Goal: Task Accomplishment & Management: Complete application form

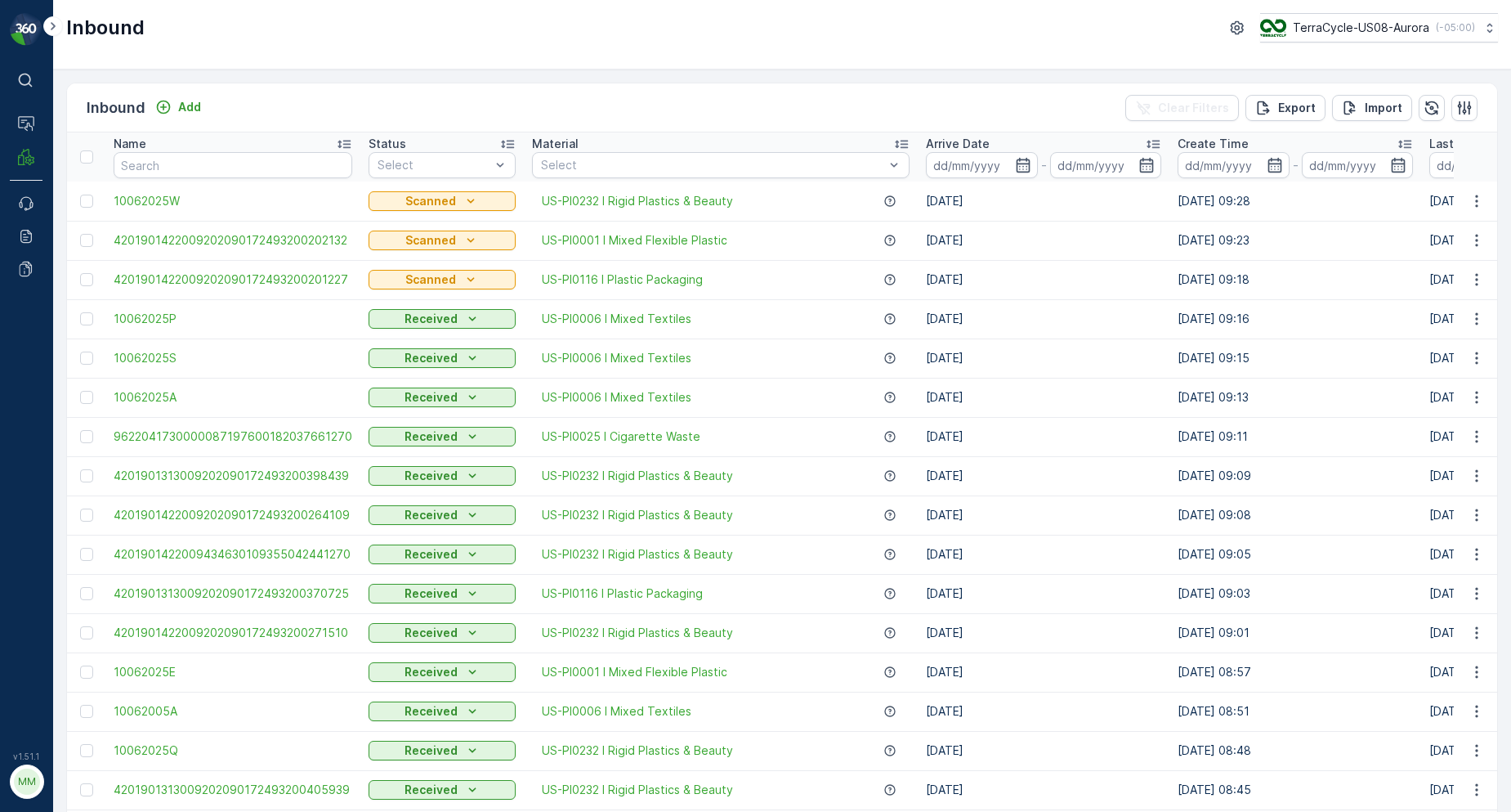
click at [220, 163] on input "text" at bounding box center [233, 164] width 238 height 26
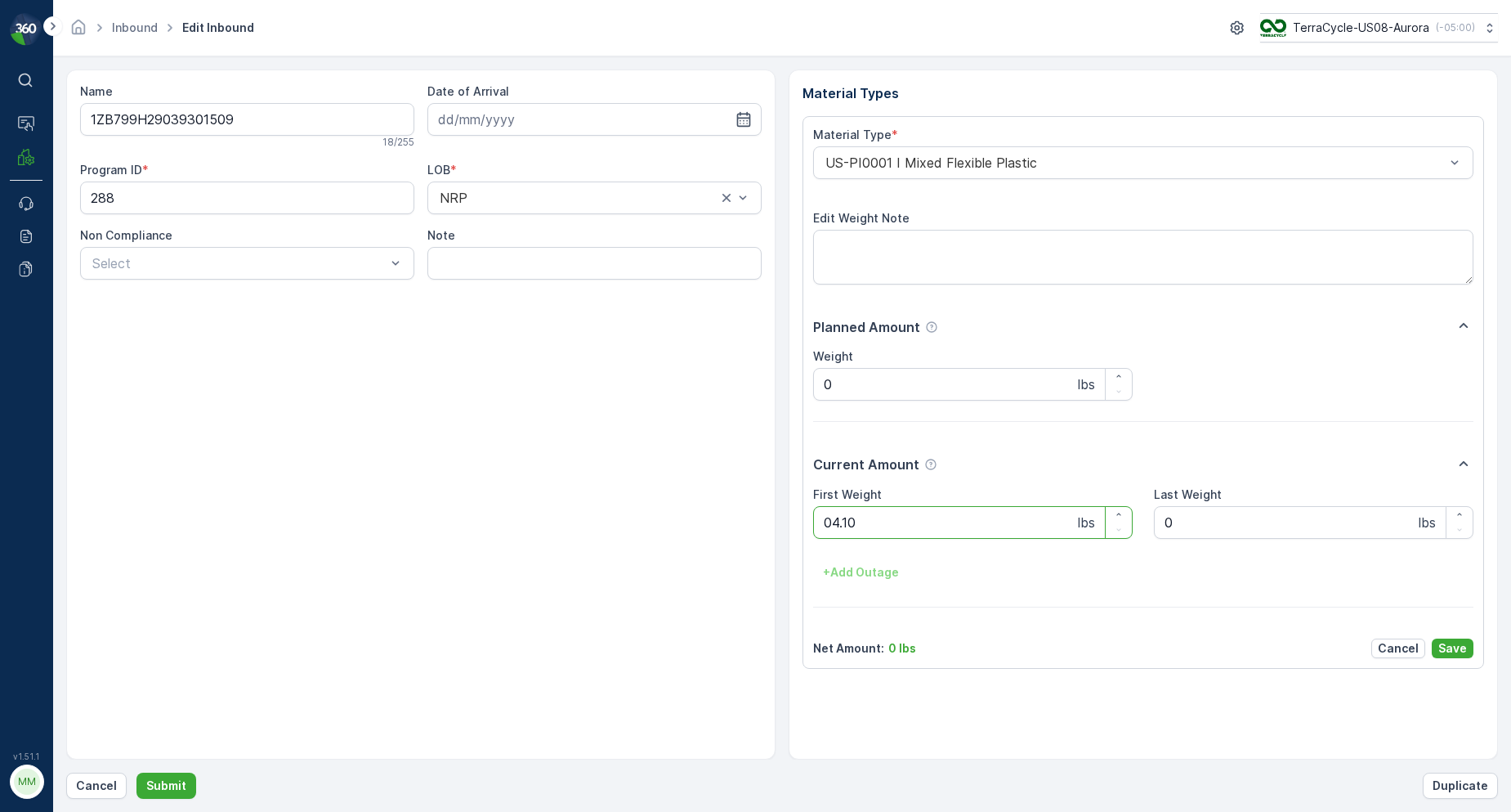
click at [136, 772] on button "Submit" at bounding box center [166, 785] width 60 height 26
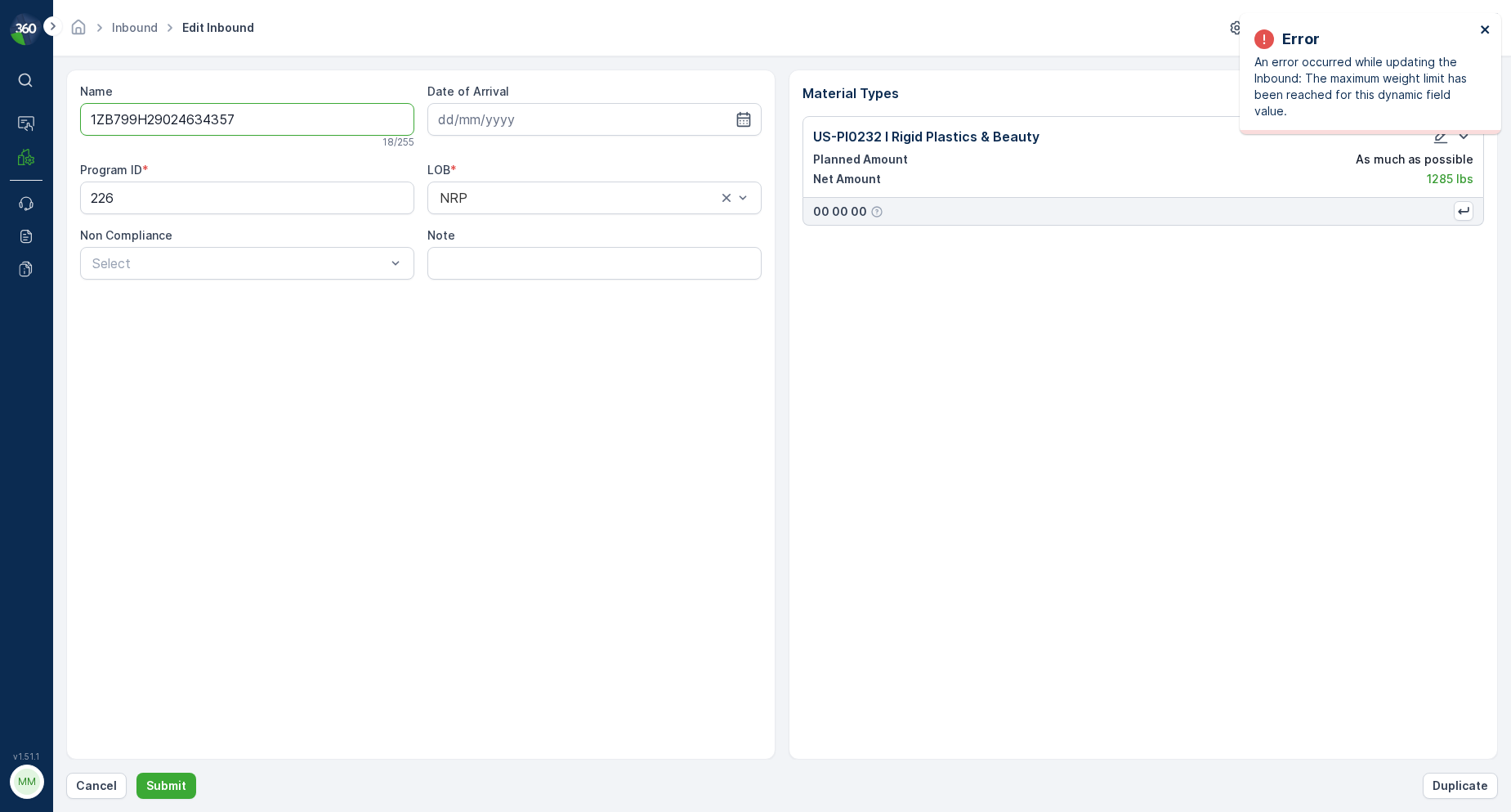
click at [1490, 31] on icon "close" at bounding box center [1486, 30] width 12 height 14
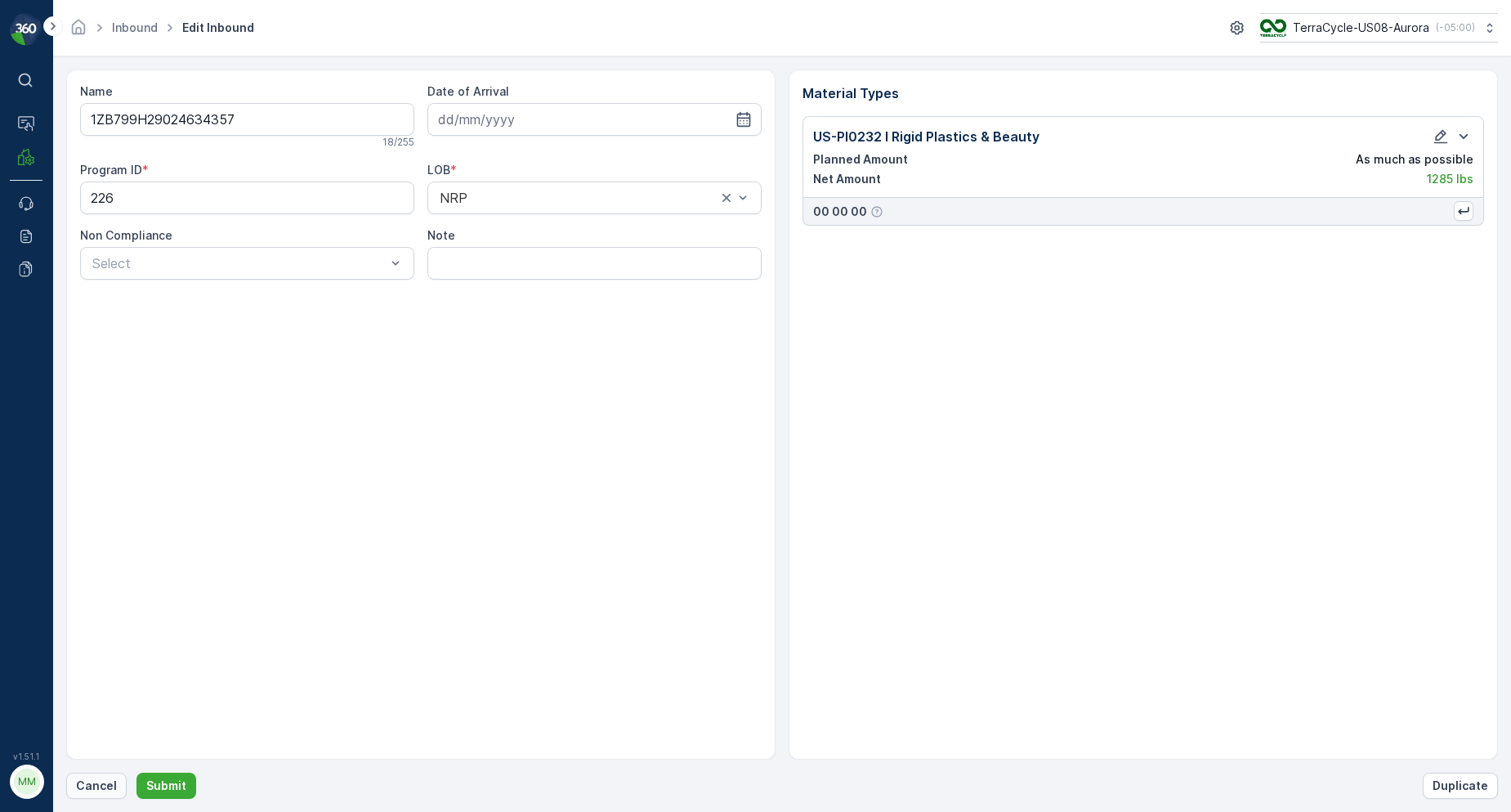
click at [115, 793] on button "Cancel" at bounding box center [97, 785] width 61 height 26
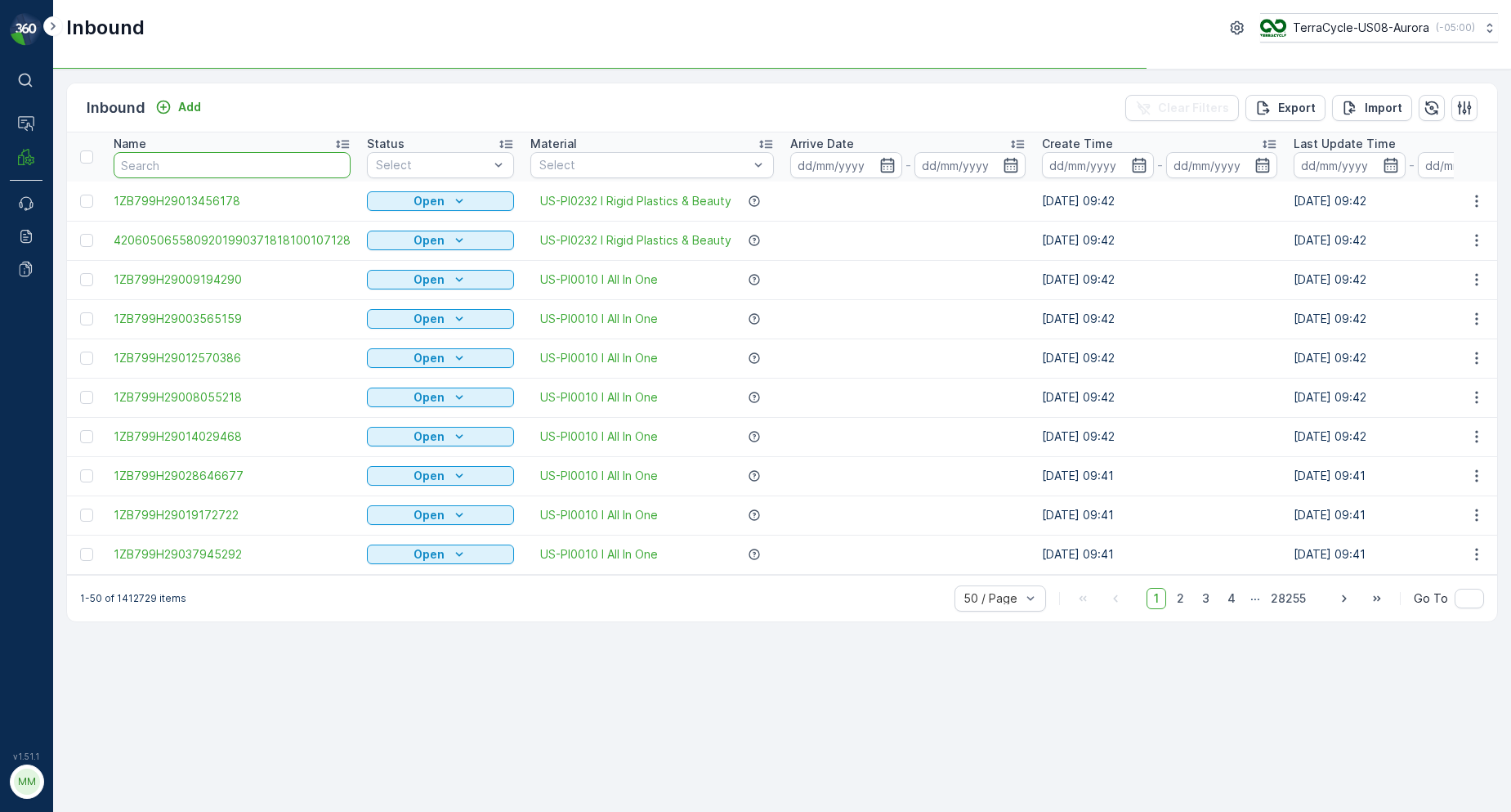
click at [164, 171] on input "text" at bounding box center [232, 164] width 237 height 26
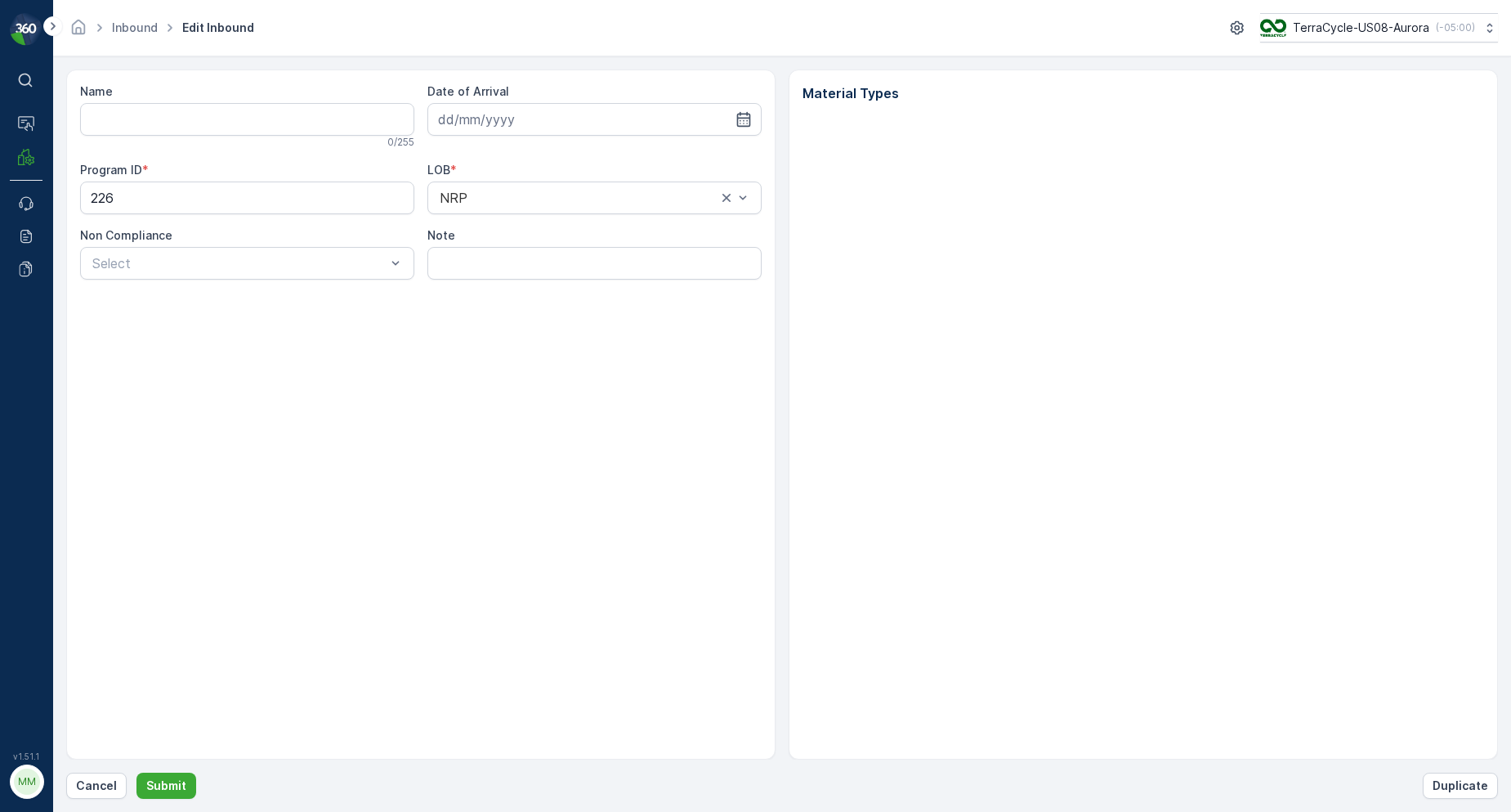
type input "1ZB799H29024634357"
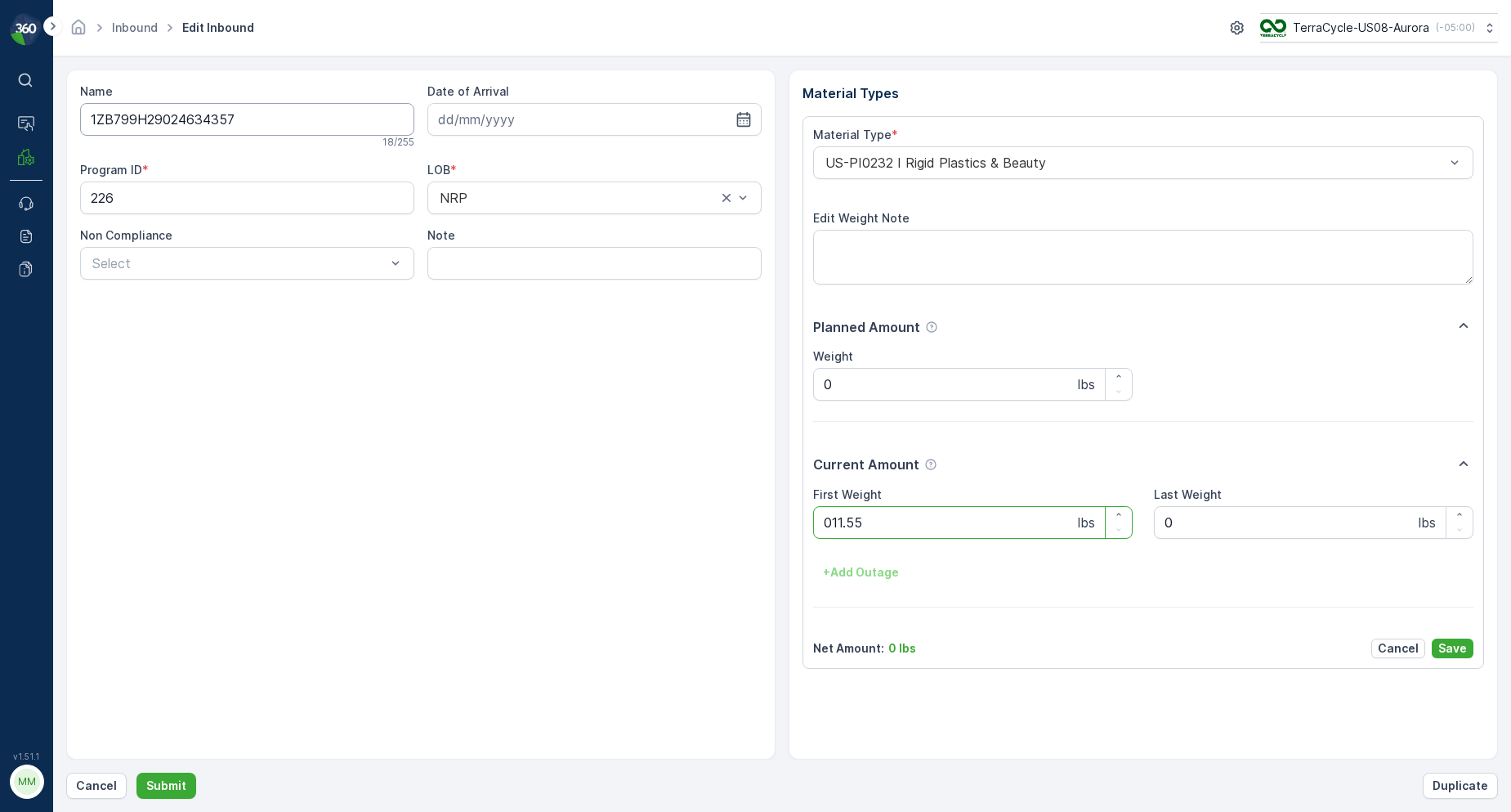
click at [136, 772] on button "Submit" at bounding box center [166, 785] width 60 height 26
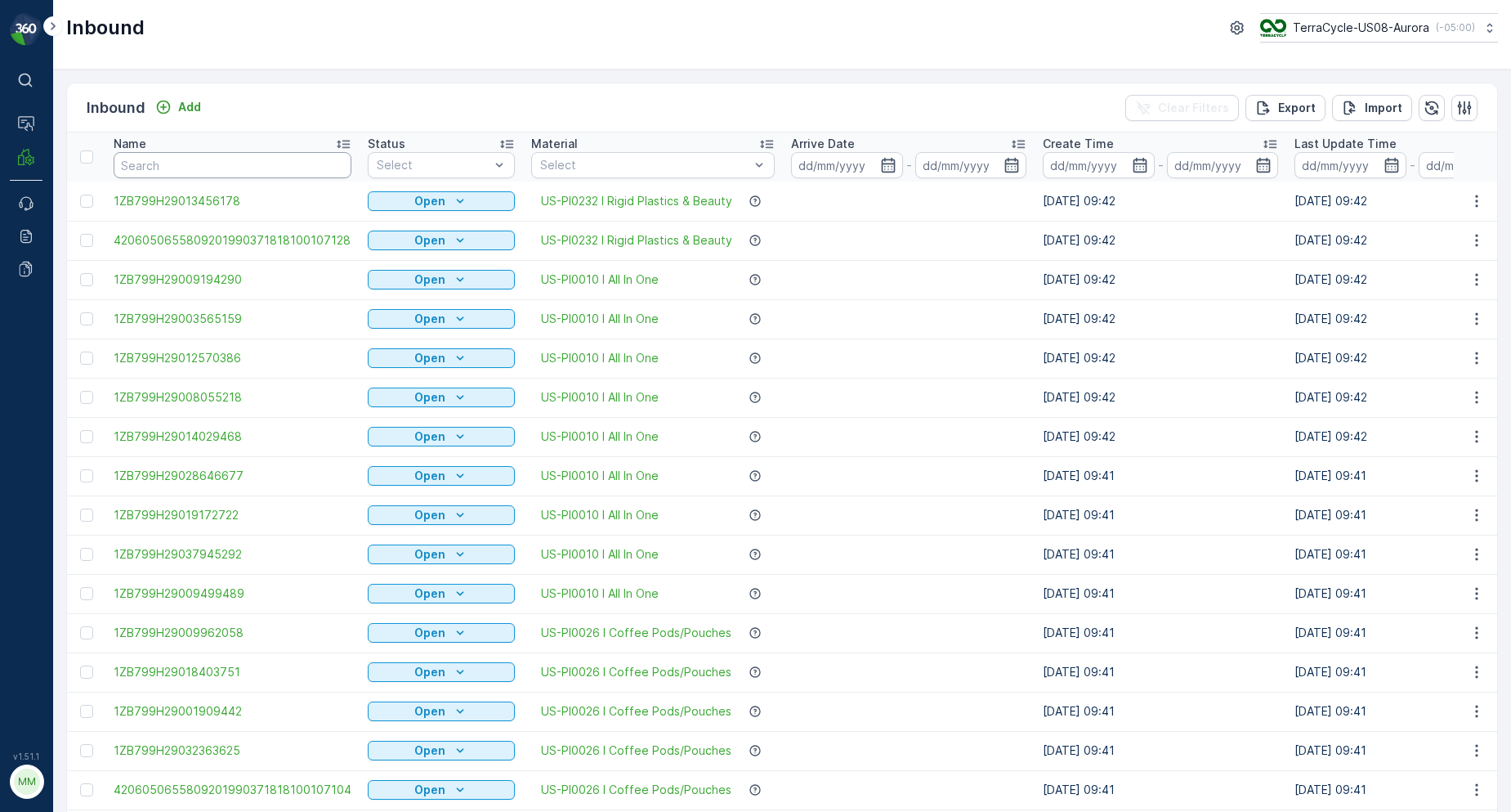
click at [298, 162] on input "text" at bounding box center [233, 164] width 238 height 26
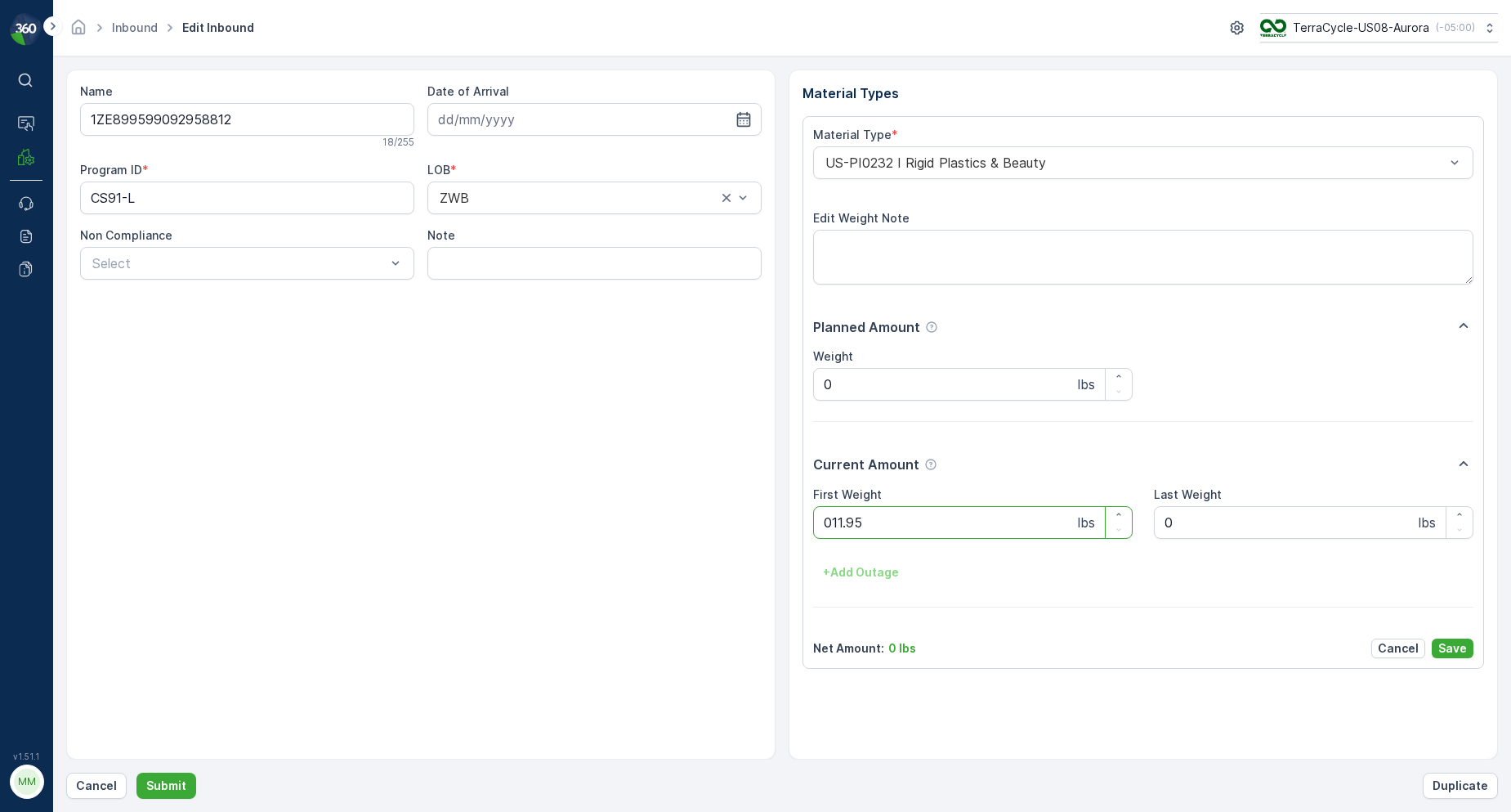
click at [136, 772] on button "Submit" at bounding box center [166, 785] width 60 height 26
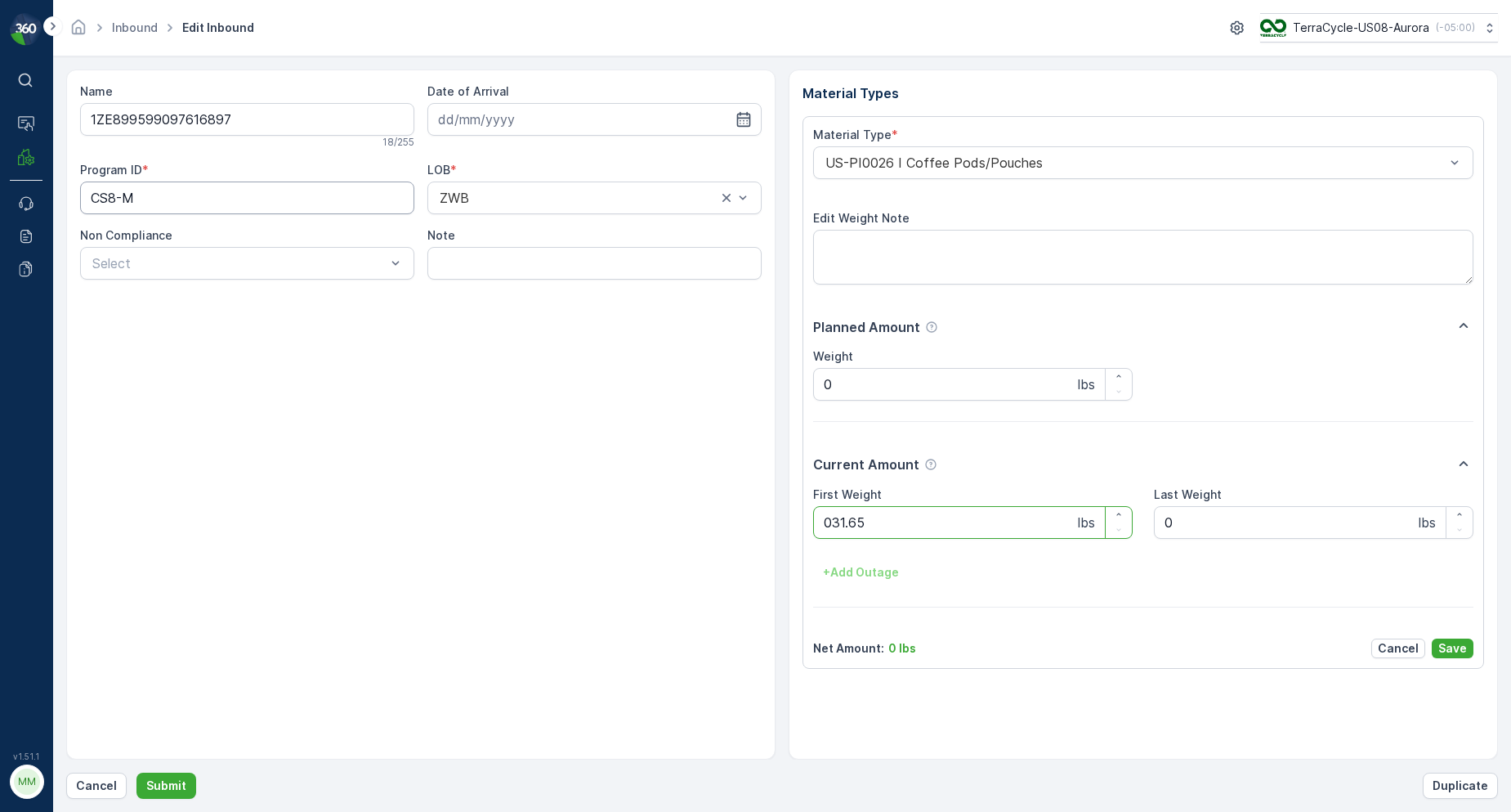
click at [136, 772] on button "Submit" at bounding box center [166, 785] width 60 height 26
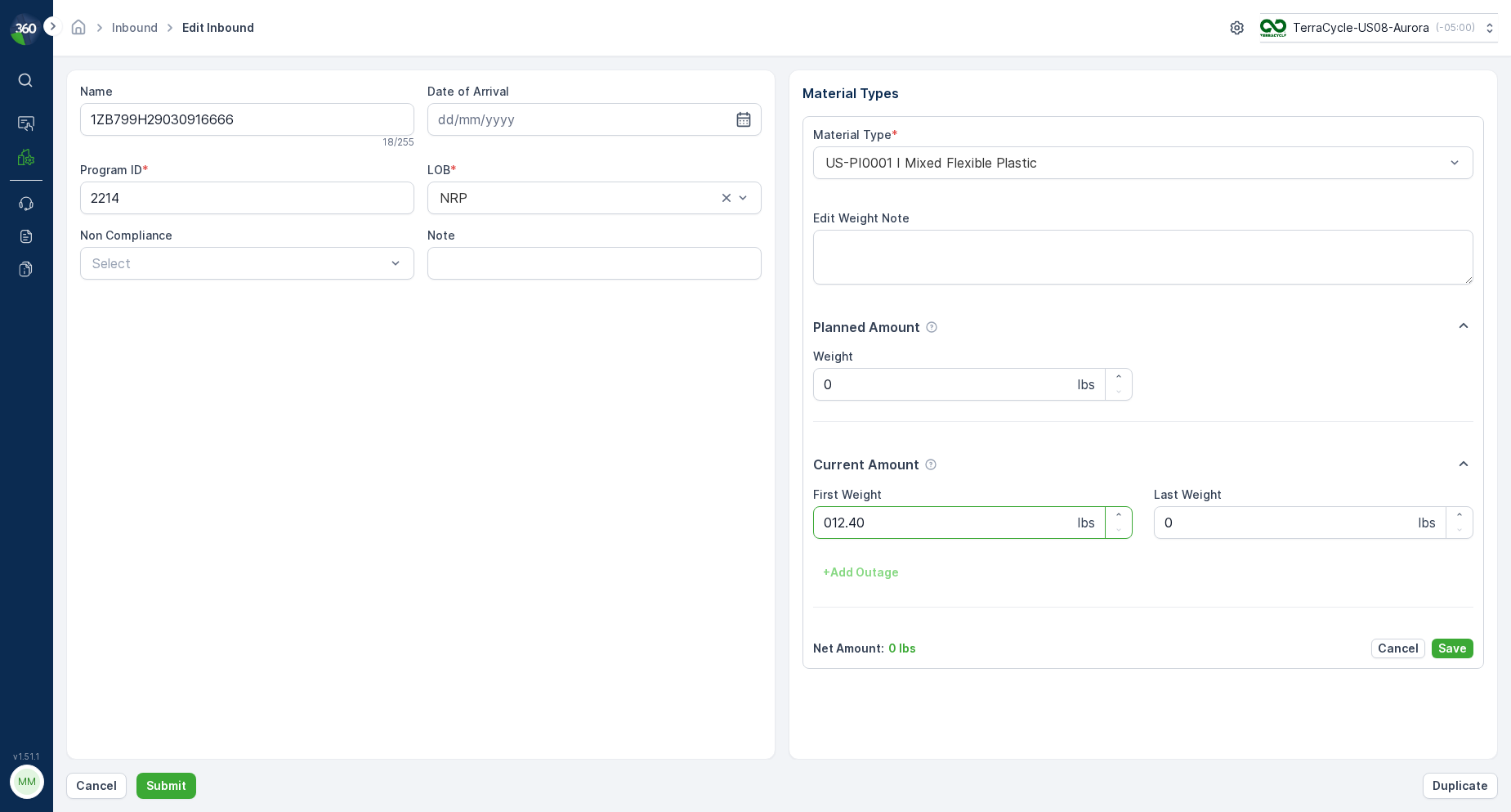
click at [136, 772] on button "Submit" at bounding box center [166, 785] width 60 height 26
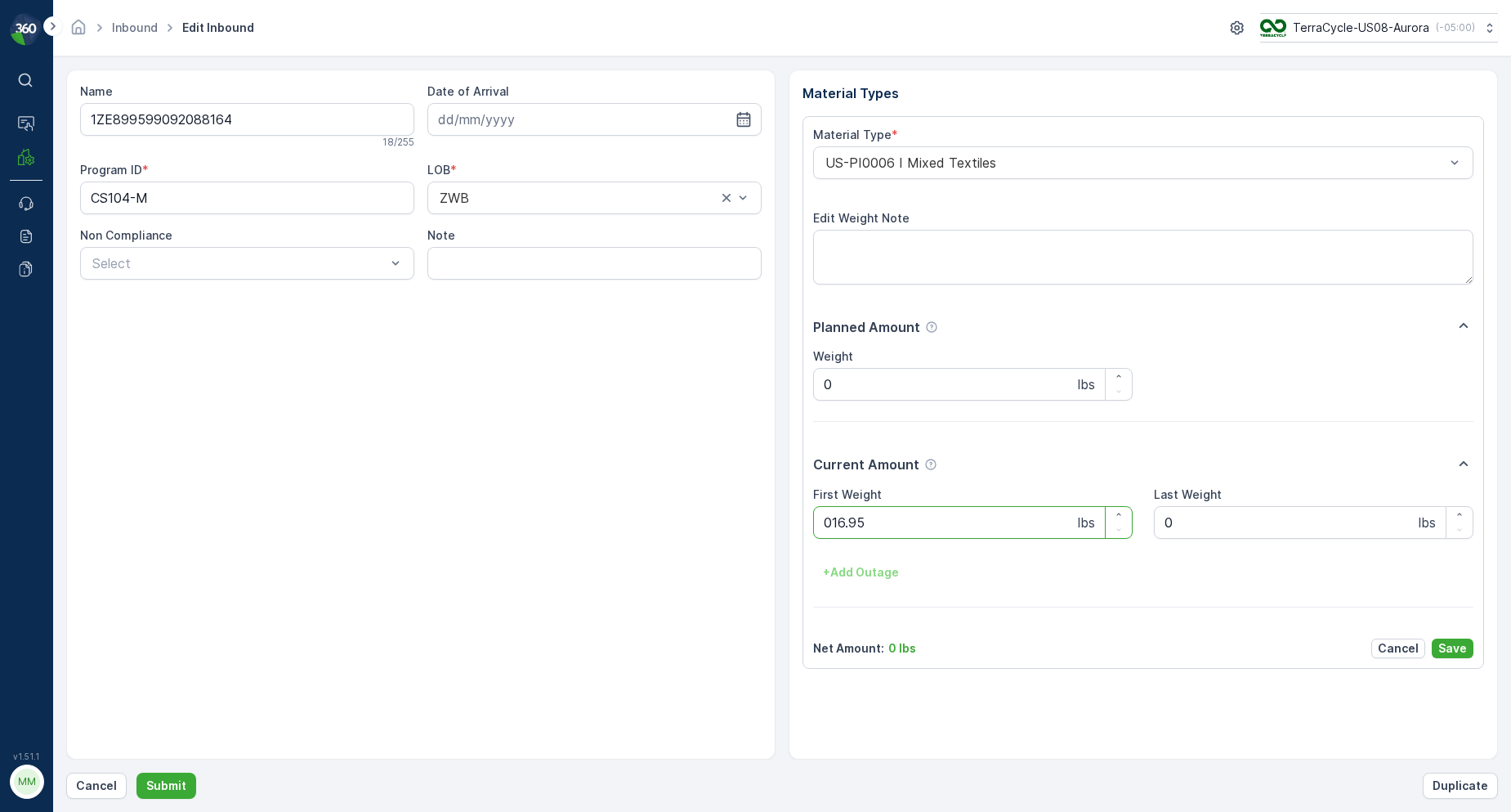
click at [136, 772] on button "Submit" at bounding box center [166, 785] width 60 height 26
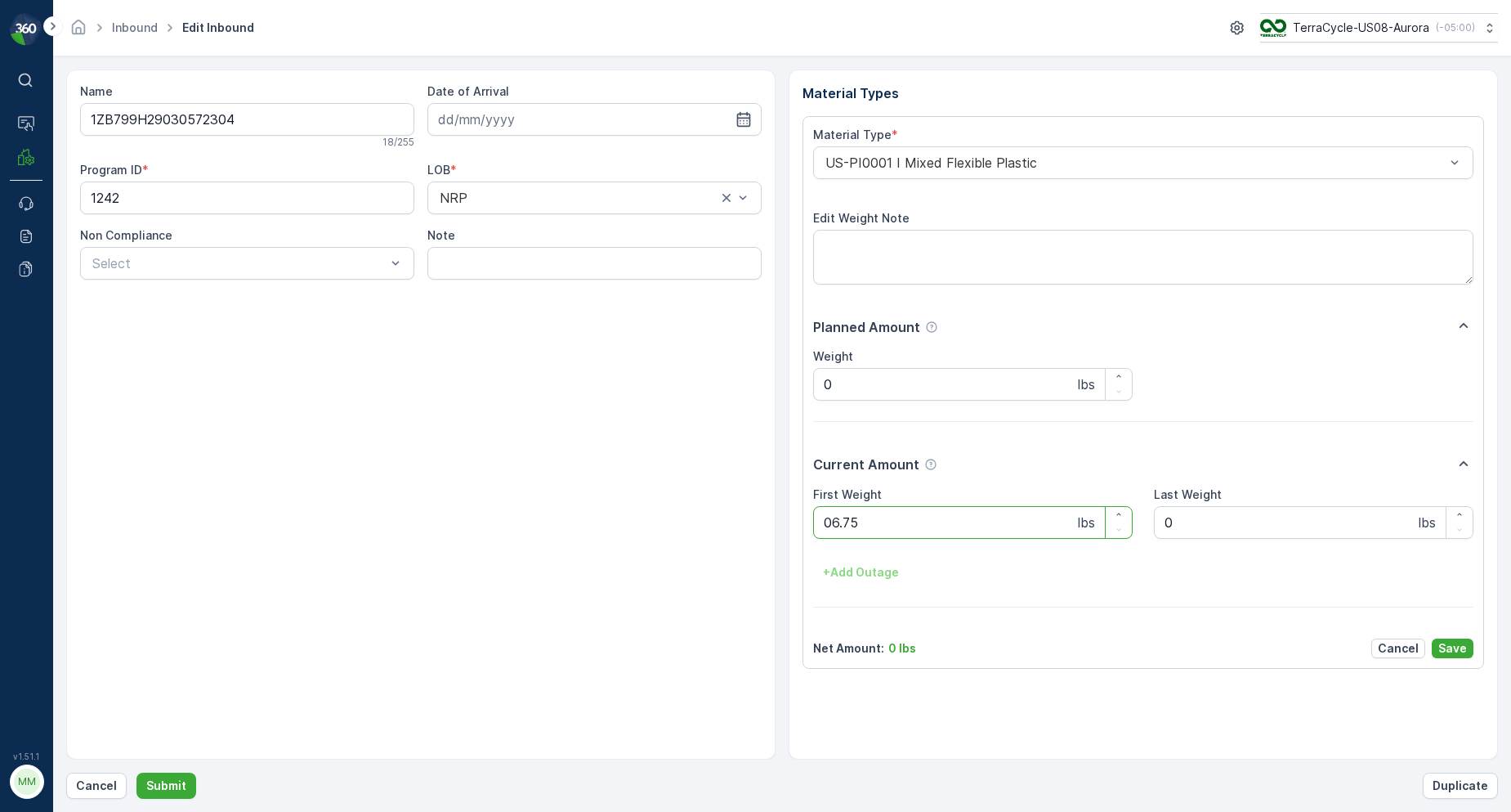
click at [136, 772] on button "Submit" at bounding box center [166, 785] width 60 height 26
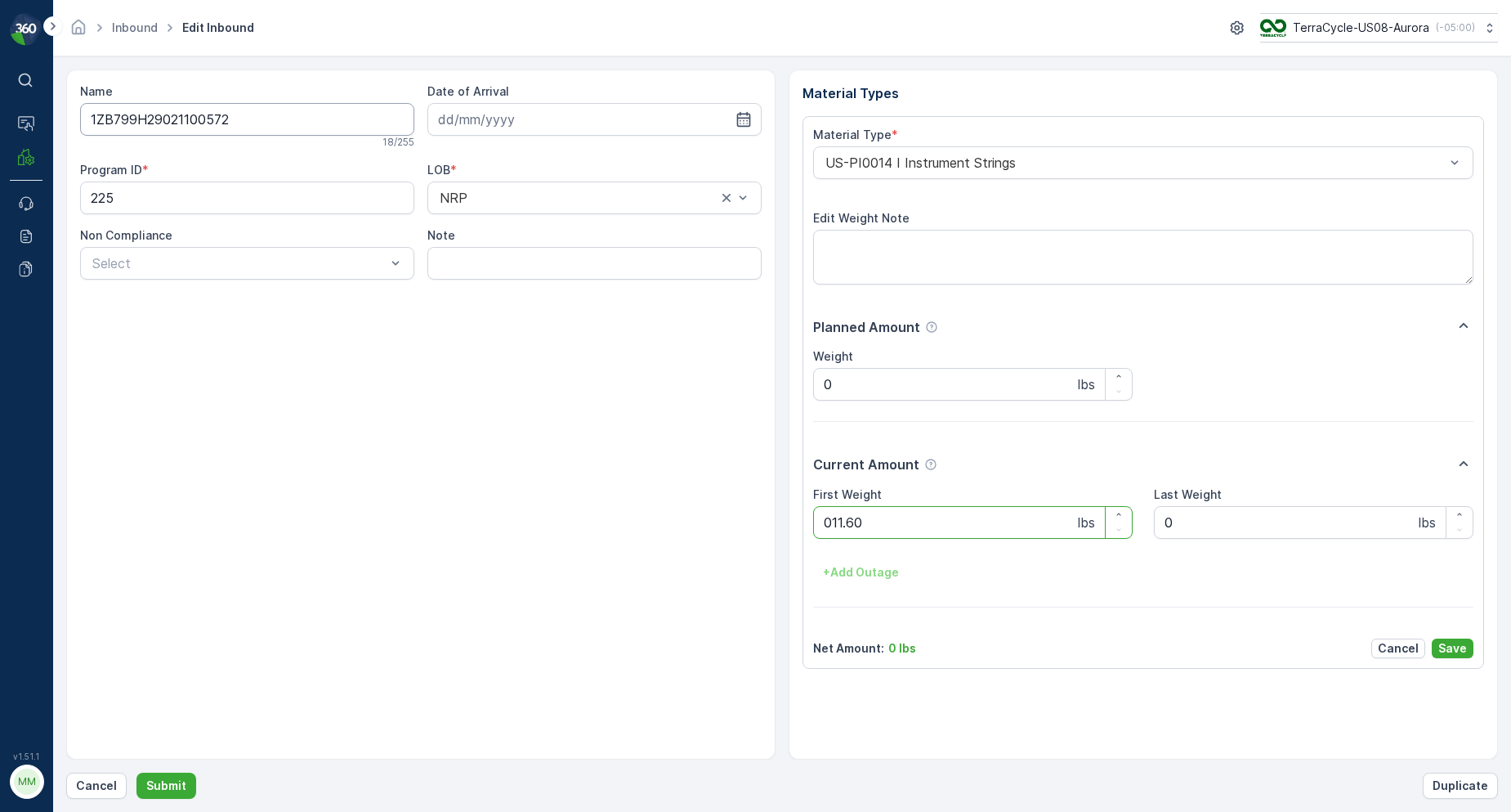
click at [136, 772] on button "Submit" at bounding box center [166, 785] width 60 height 26
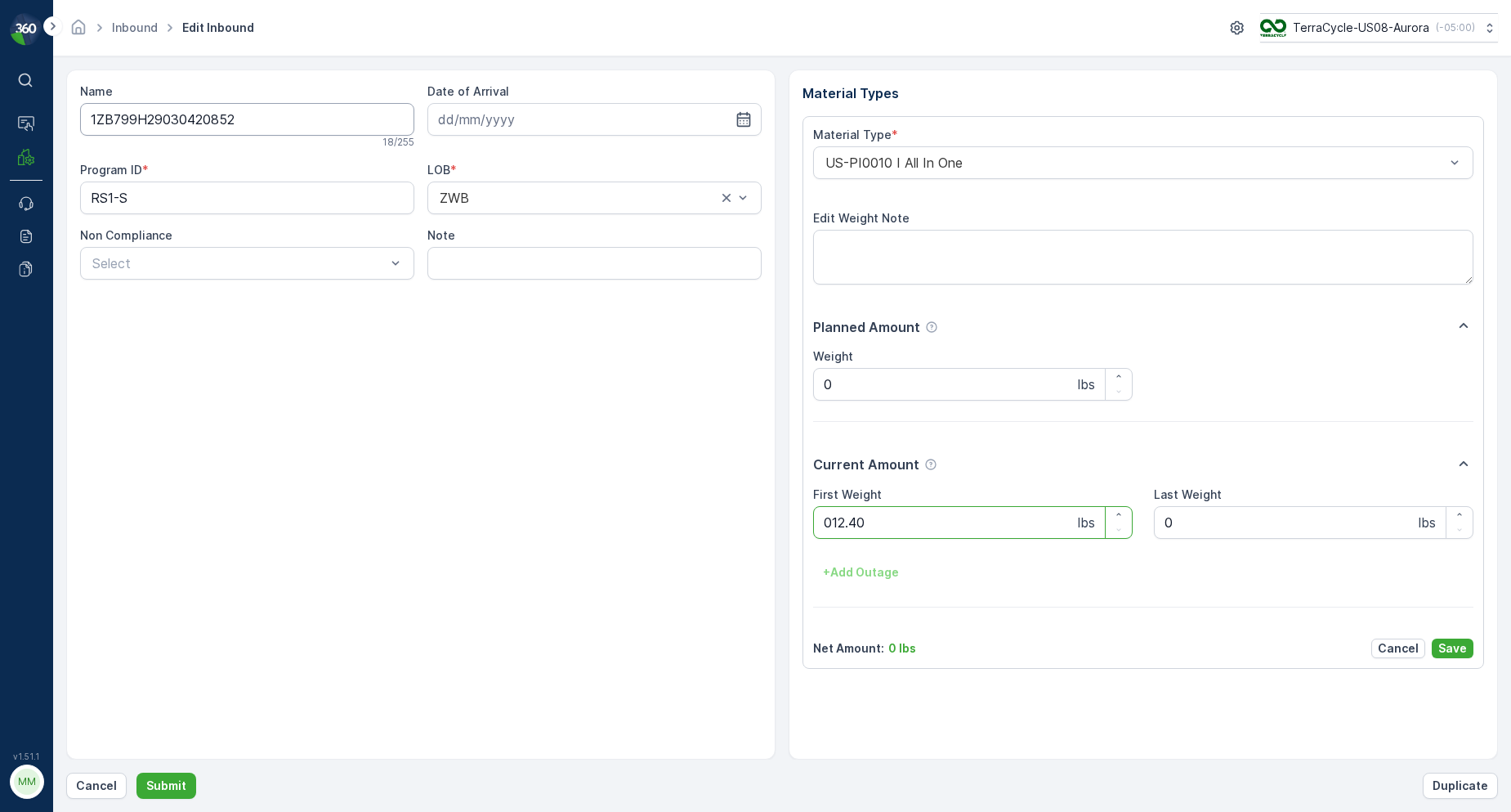
click at [136, 772] on button "Submit" at bounding box center [166, 785] width 60 height 26
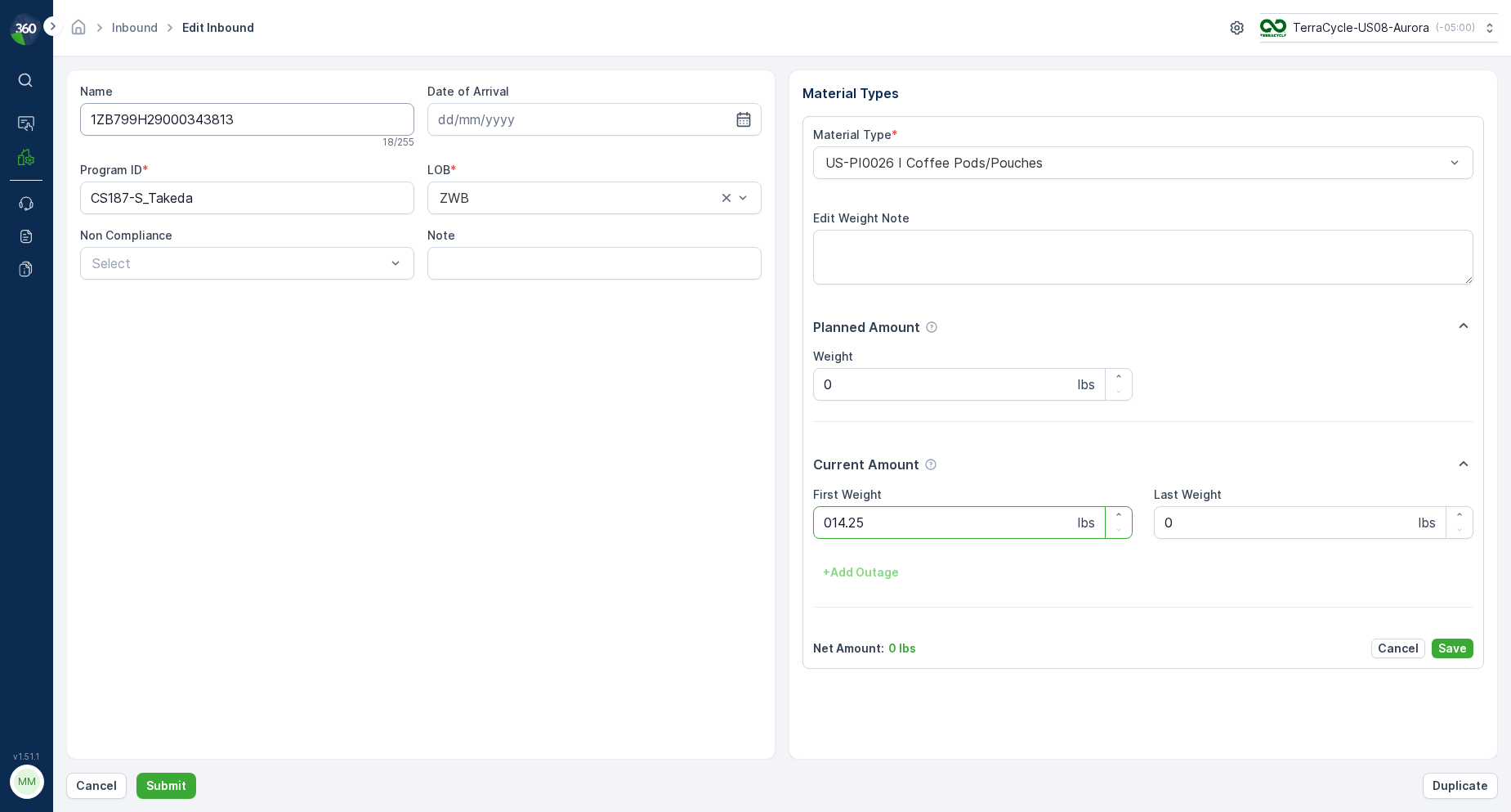
click at [136, 772] on button "Submit" at bounding box center [166, 785] width 60 height 26
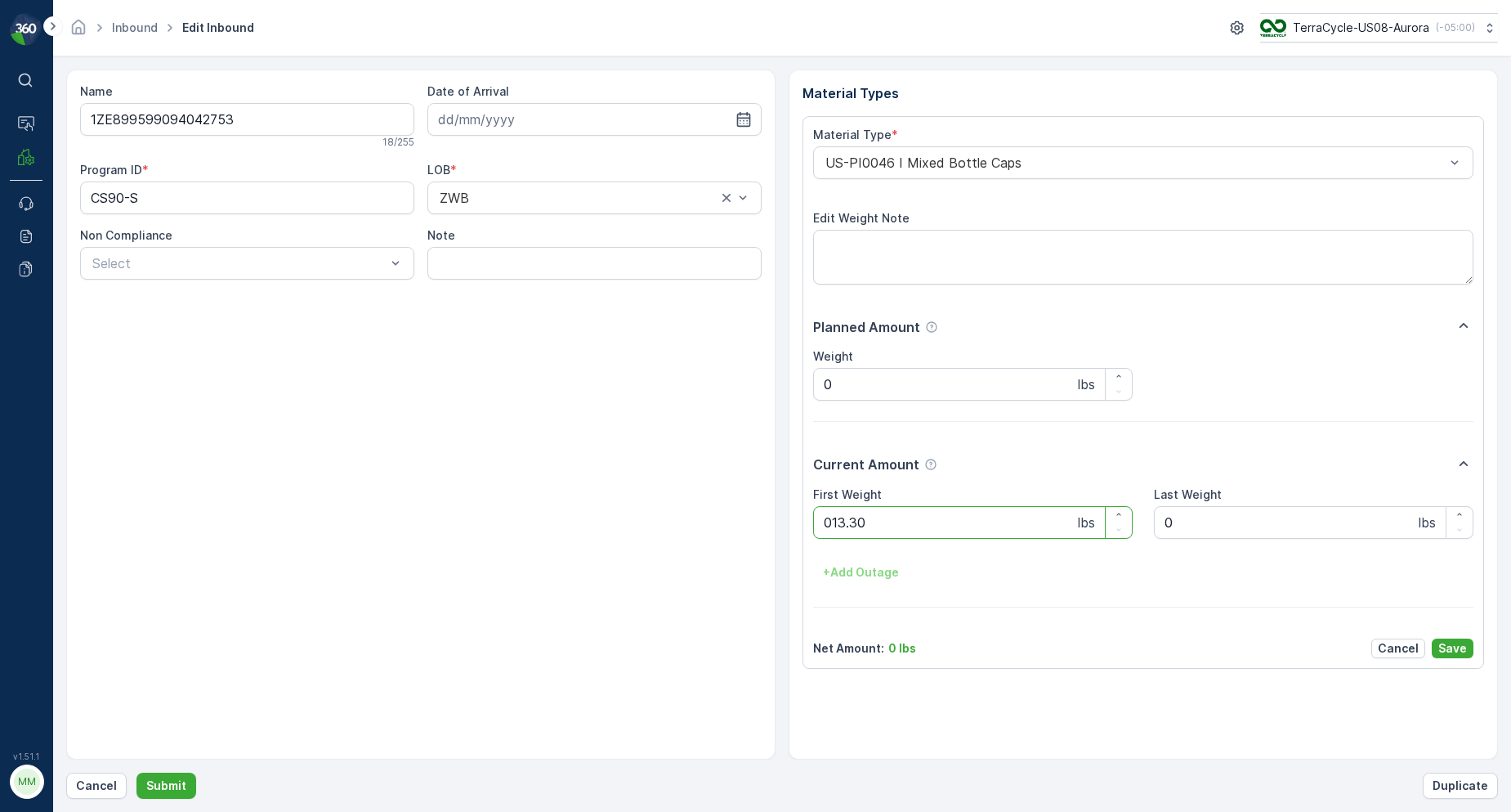
click at [136, 772] on button "Submit" at bounding box center [166, 785] width 60 height 26
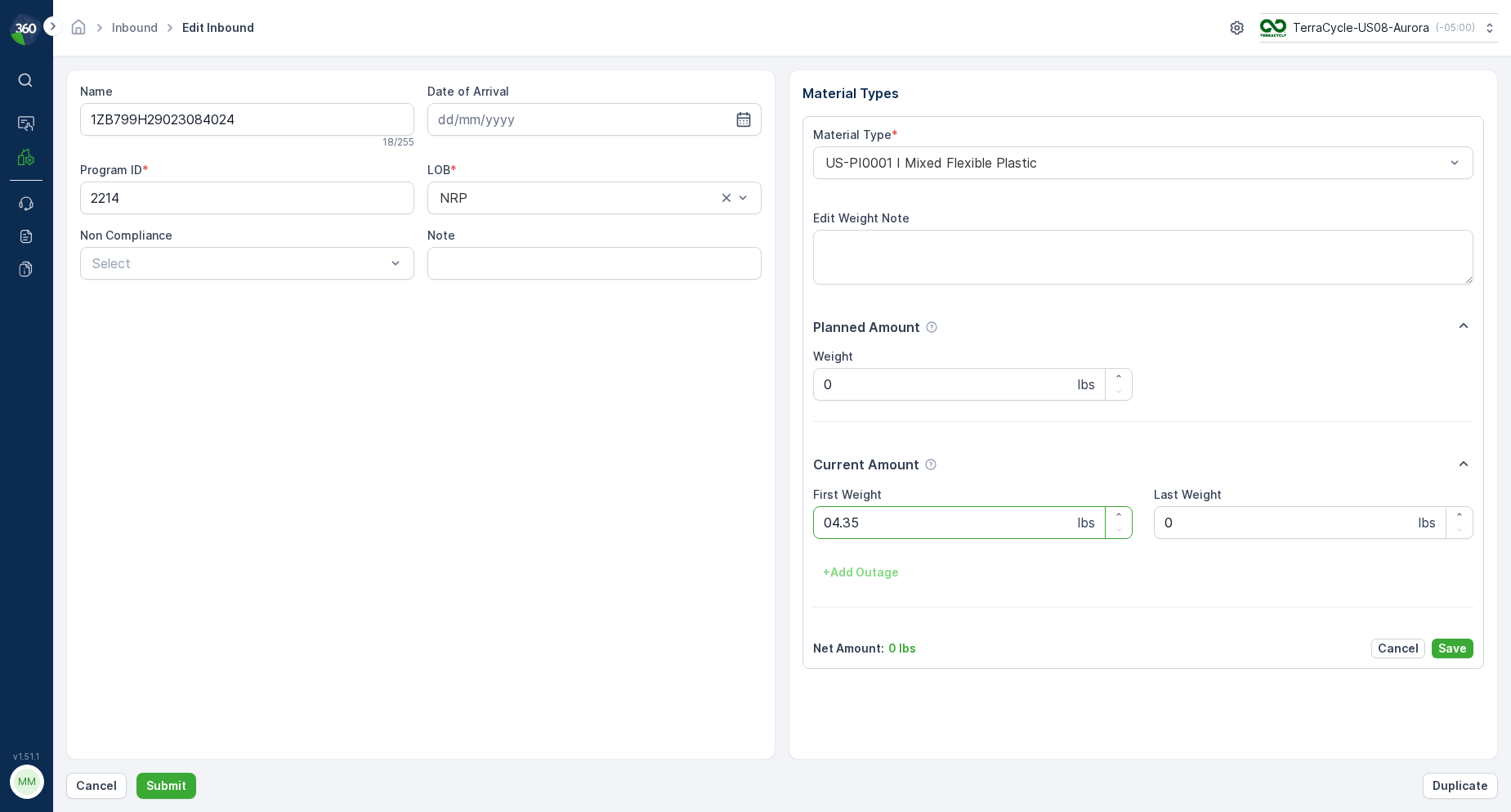
click at [136, 772] on button "Submit" at bounding box center [166, 785] width 60 height 26
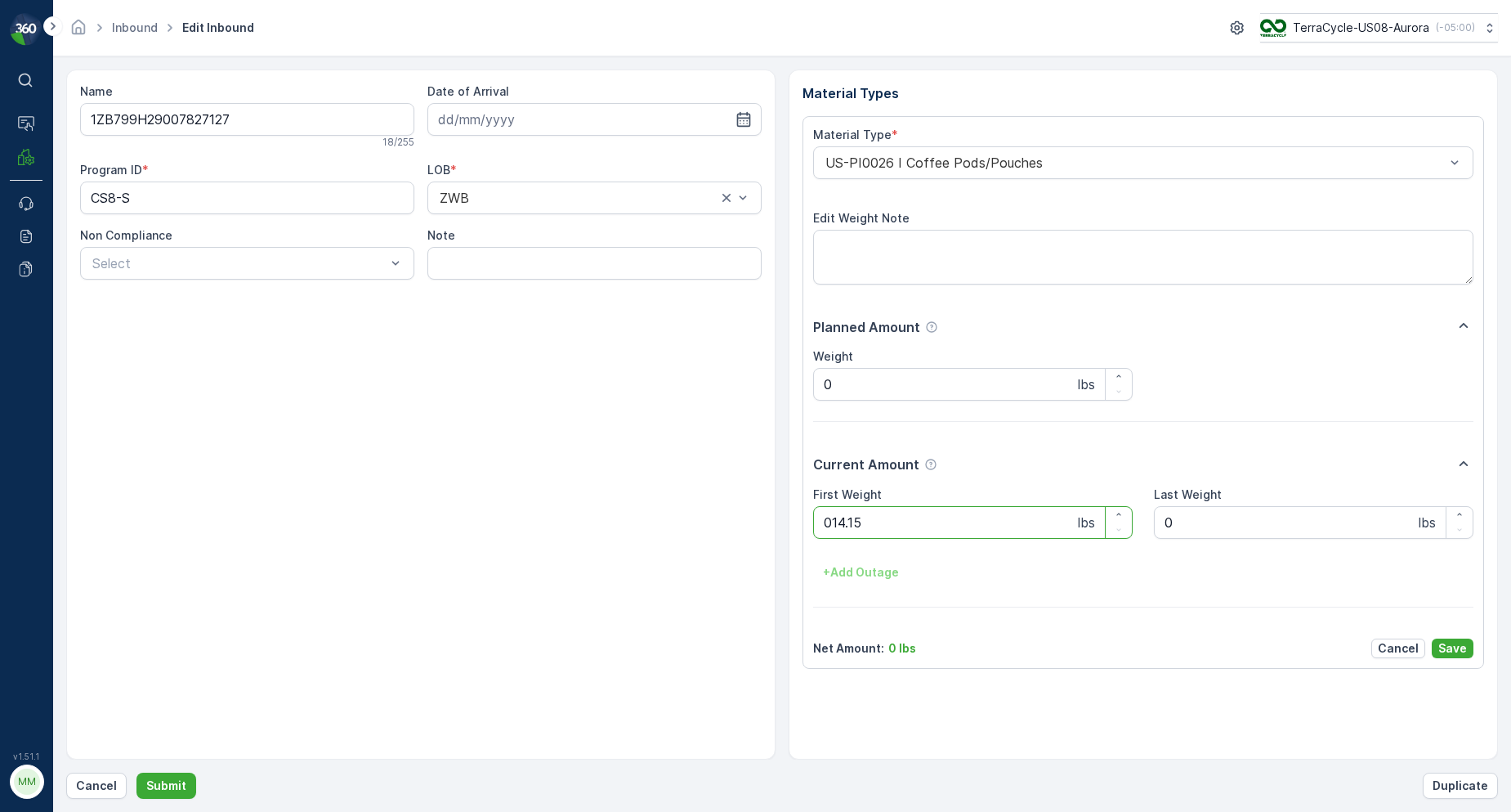
click at [136, 772] on button "Submit" at bounding box center [166, 785] width 60 height 26
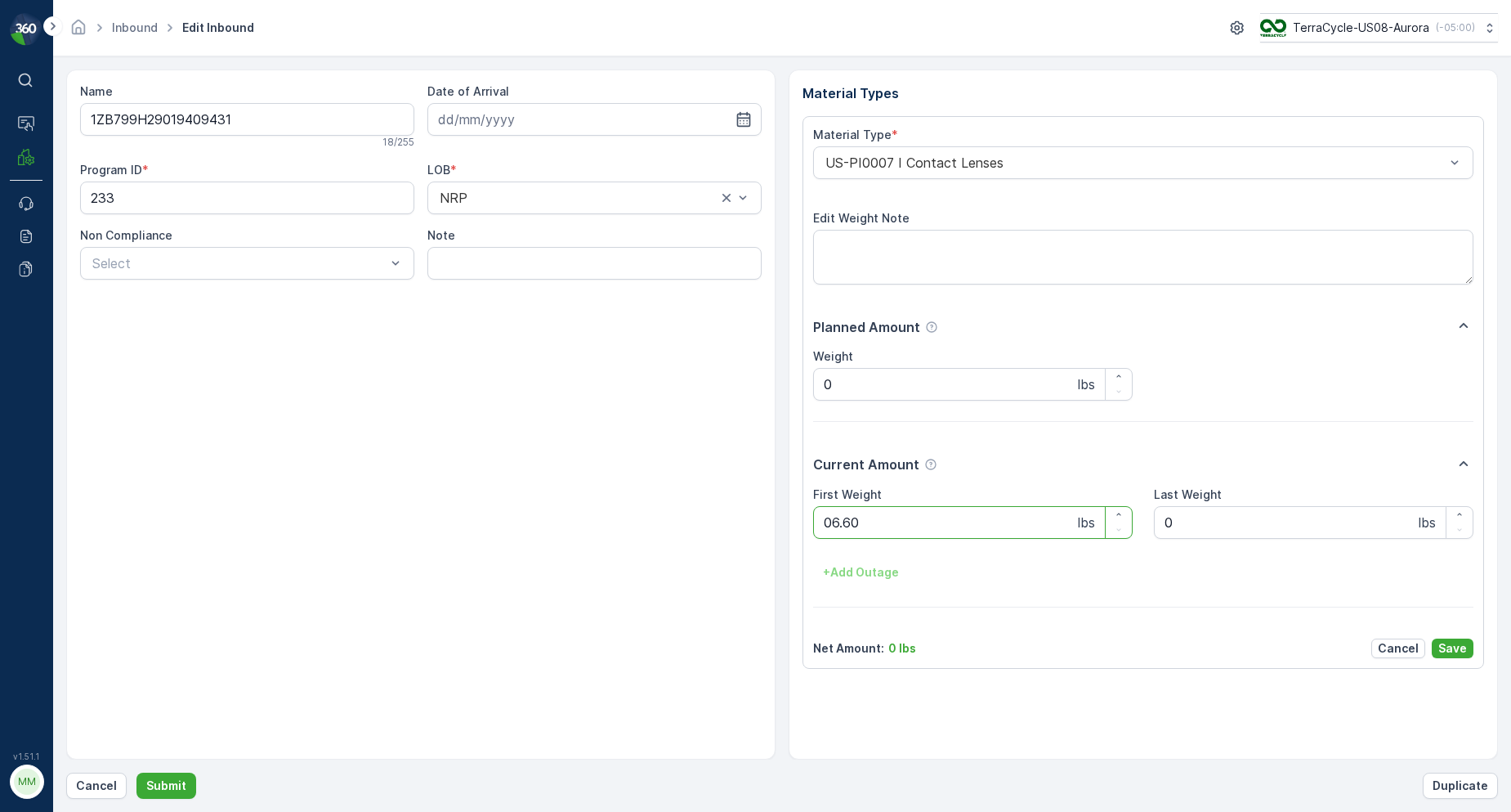
click at [136, 772] on button "Submit" at bounding box center [166, 785] width 60 height 26
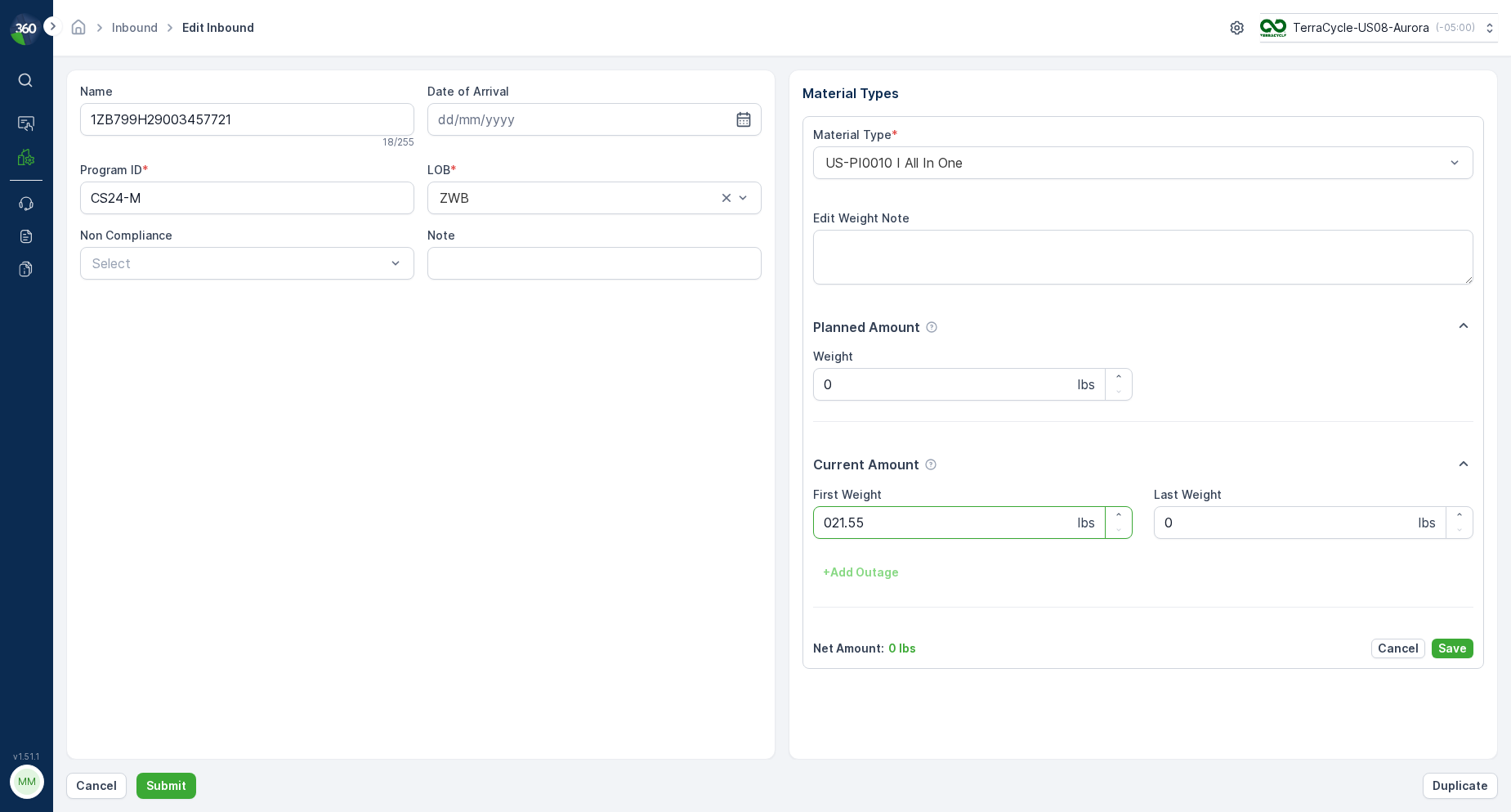
click at [136, 772] on button "Submit" at bounding box center [166, 785] width 60 height 26
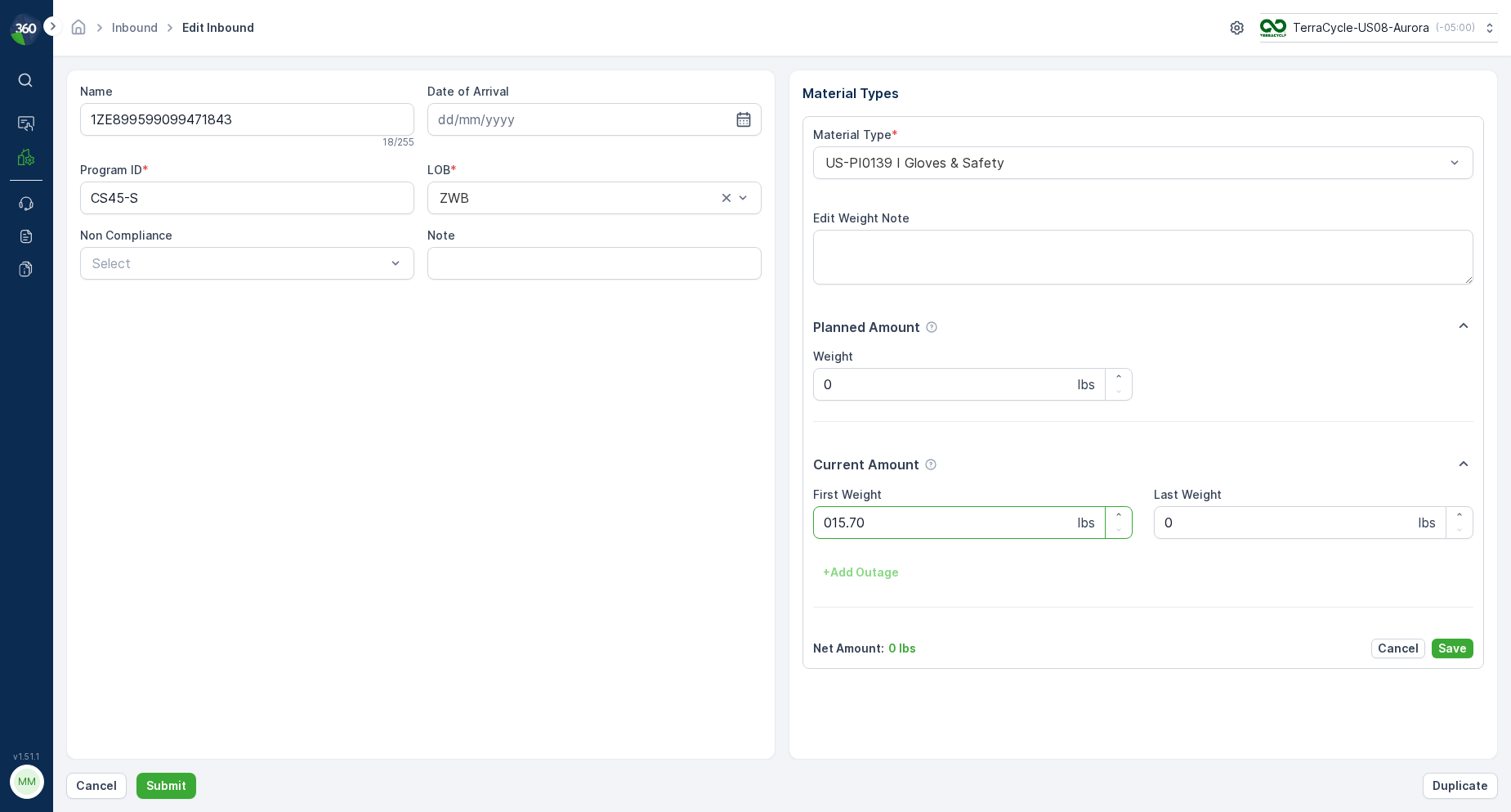
click at [136, 772] on button "Submit" at bounding box center [166, 785] width 60 height 26
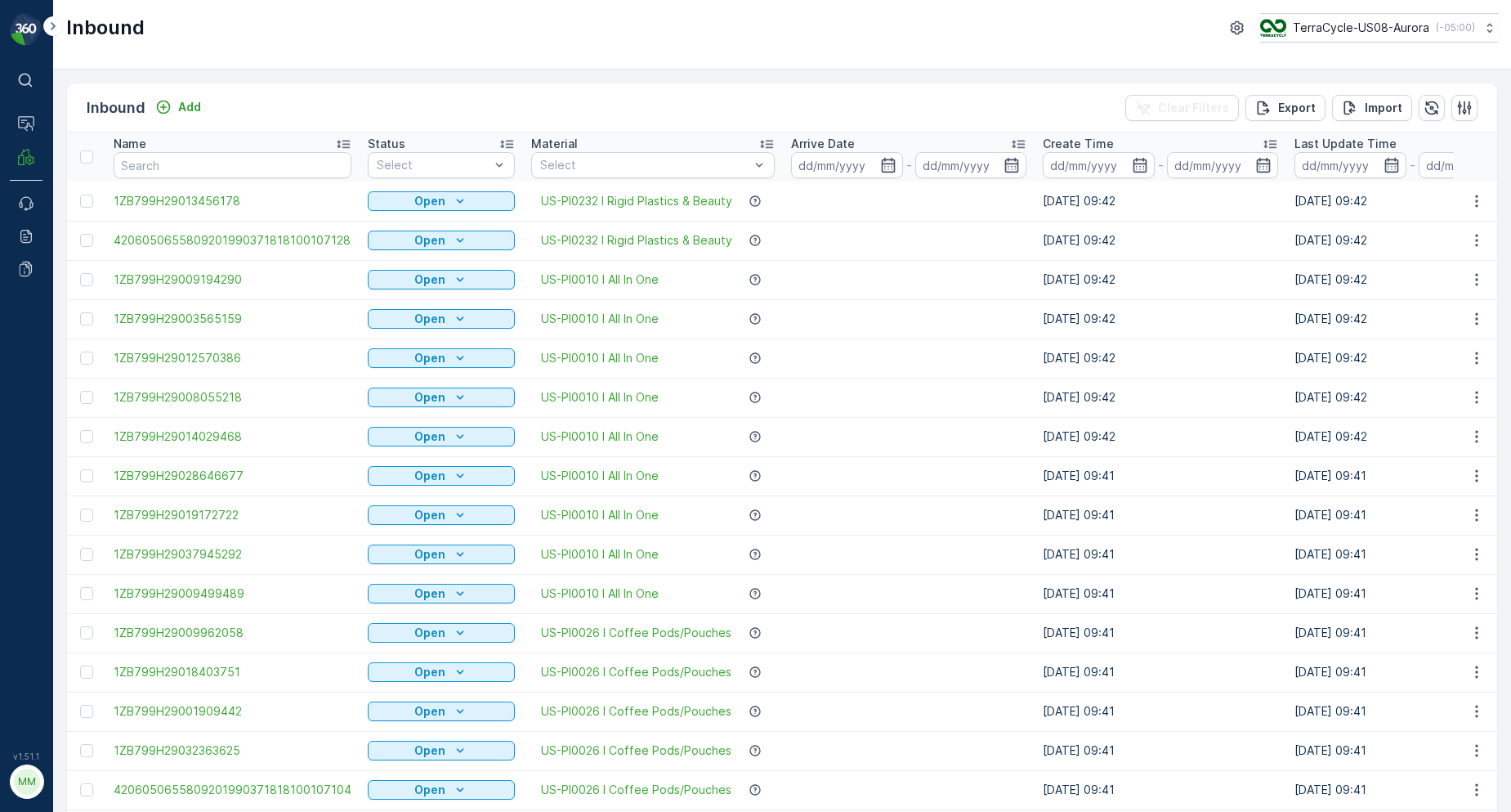
drag, startPoint x: 194, startPoint y: 103, endPoint x: 476, endPoint y: 37, distance: 289.6
click at [480, 34] on div "Inbound TerraCycle-US08-Aurora ( -05:00 ) Inbound Add Clear Filters Export Impo…" at bounding box center [782, 406] width 1458 height 812
drag, startPoint x: 279, startPoint y: 159, endPoint x: 265, endPoint y: 164, distance: 14.9
click at [279, 157] on input "text" at bounding box center [233, 164] width 238 height 26
click at [210, 156] on input "text" at bounding box center [233, 164] width 238 height 26
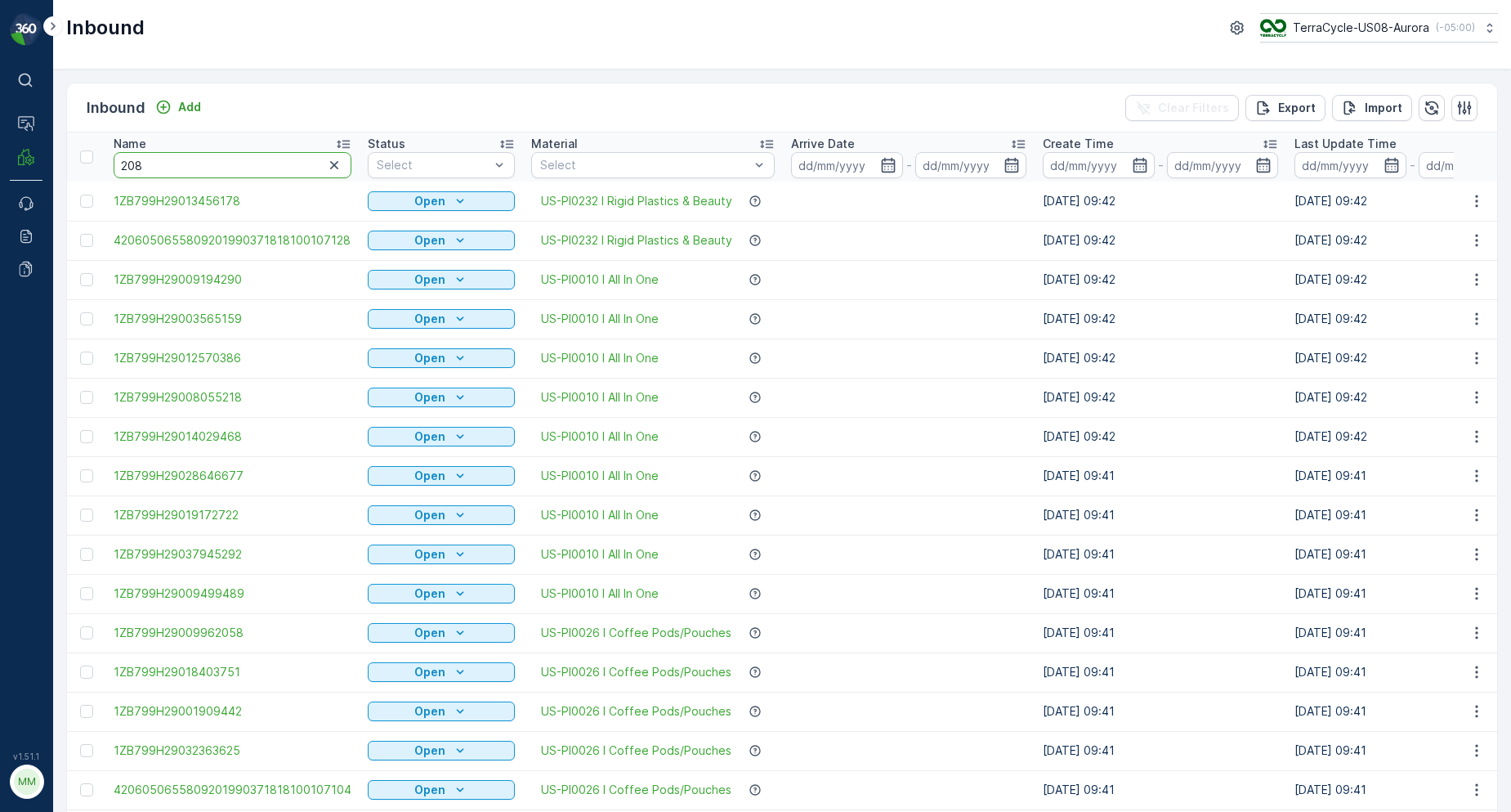
type input "2087"
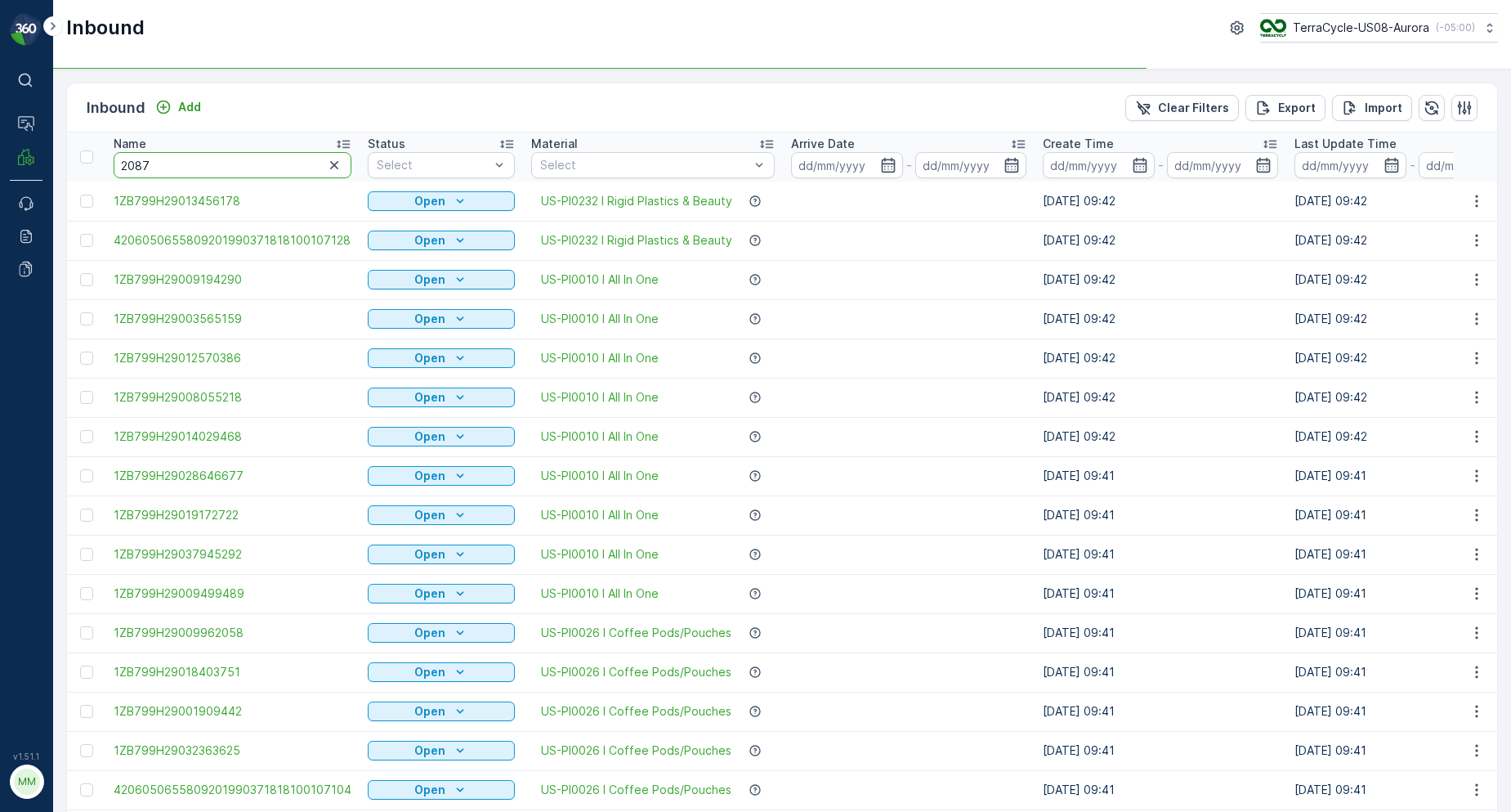
click at [219, 157] on input "2087" at bounding box center [233, 164] width 238 height 26
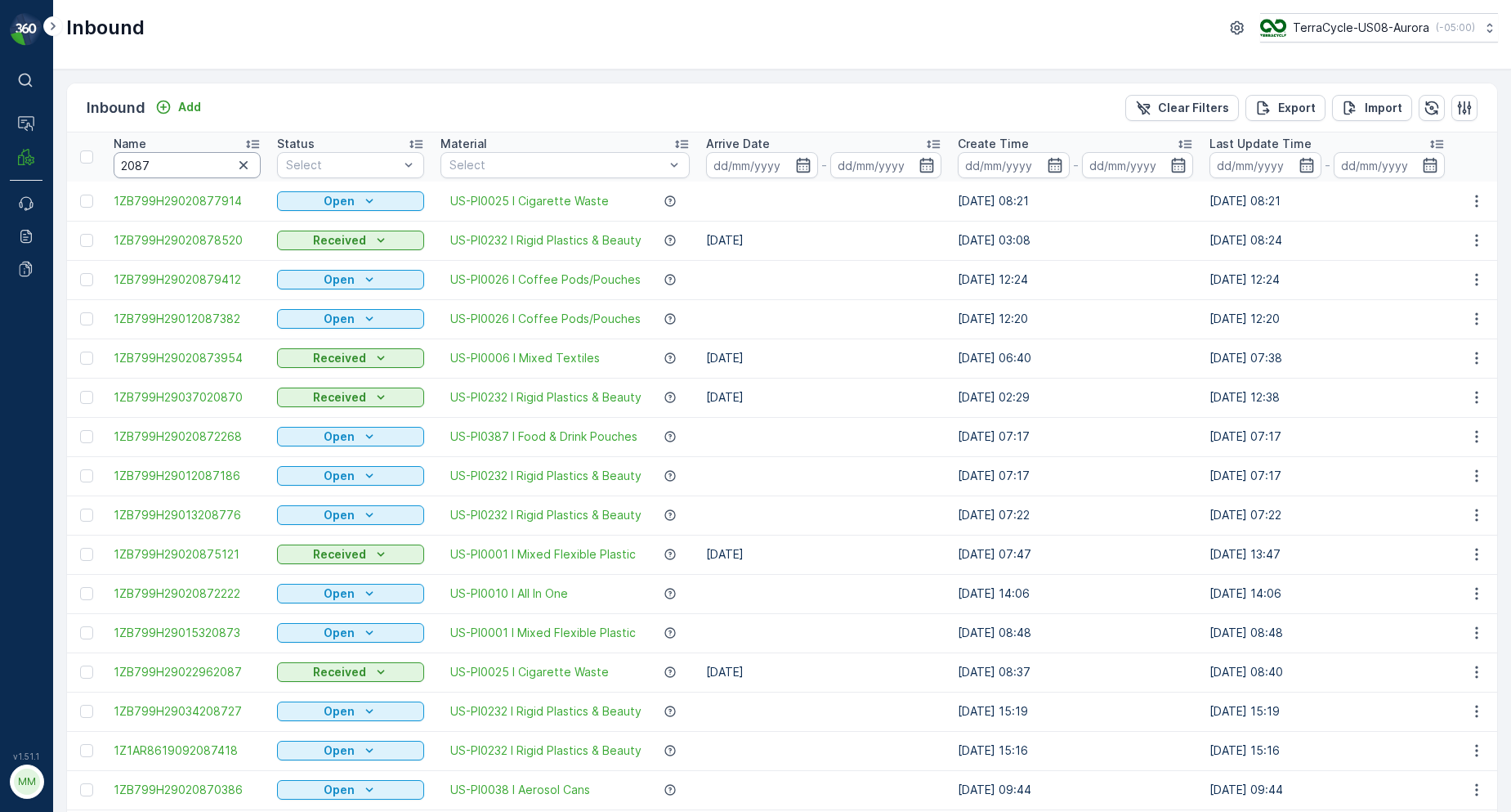
click at [227, 156] on input "2087" at bounding box center [187, 164] width 147 height 26
type input "20872222"
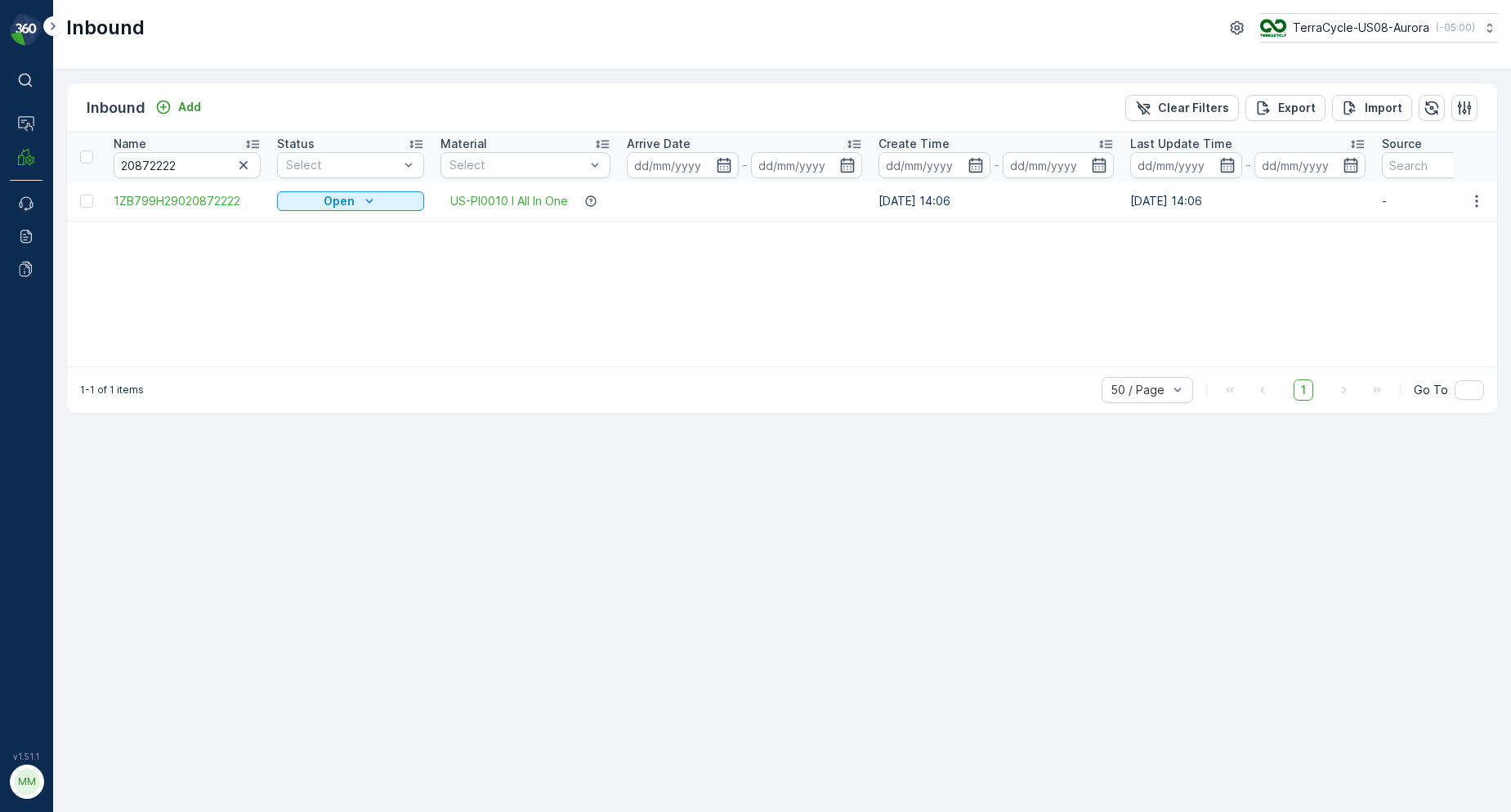
click at [93, 206] on div at bounding box center [87, 201] width 14 height 14
click at [80, 194] on input "checkbox" at bounding box center [80, 194] width 0 height 0
click at [1334, 109] on p "Print QR" at bounding box center [1323, 107] width 49 height 16
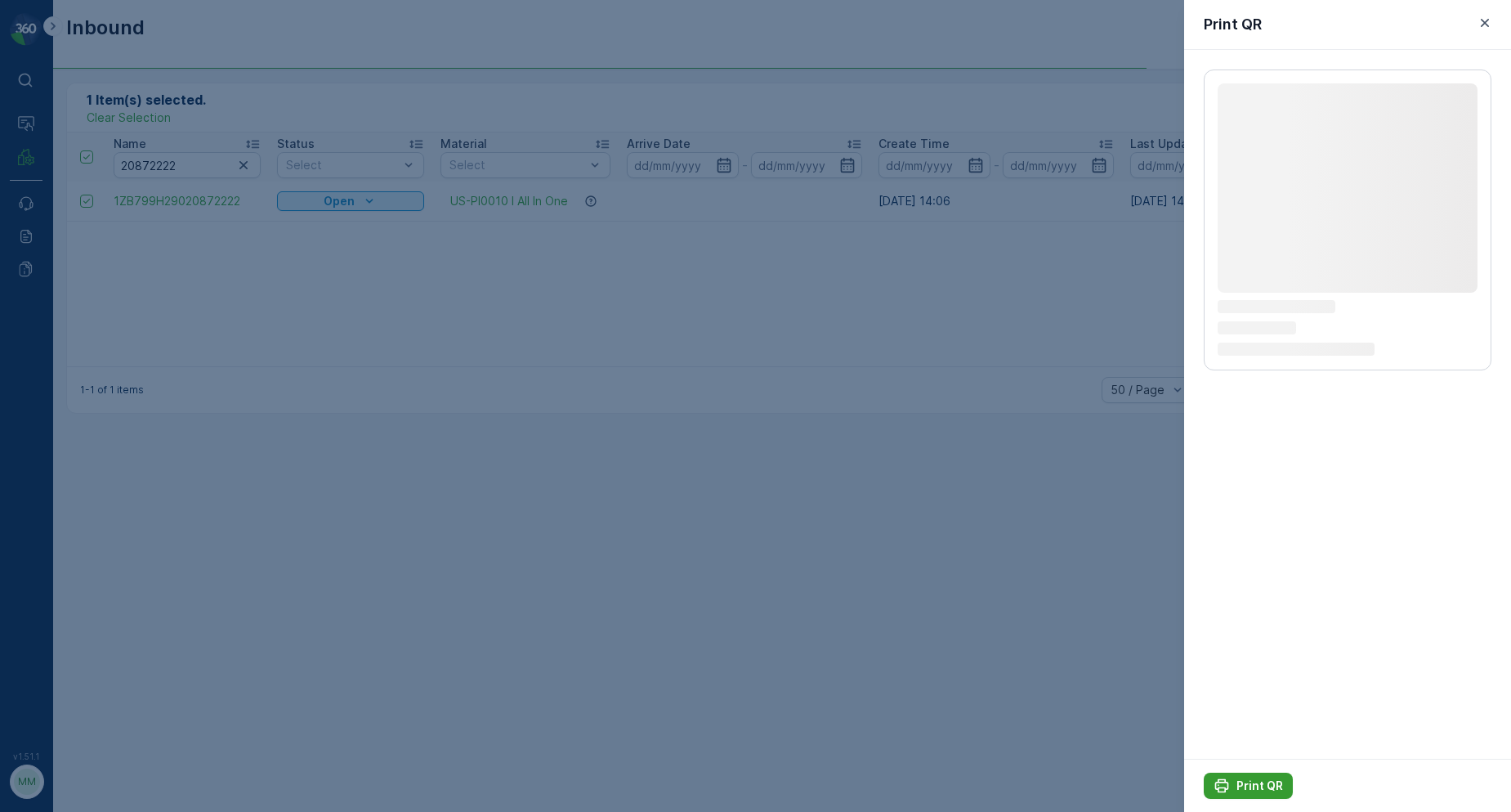
click at [1232, 779] on div "Print QR" at bounding box center [1248, 785] width 70 height 16
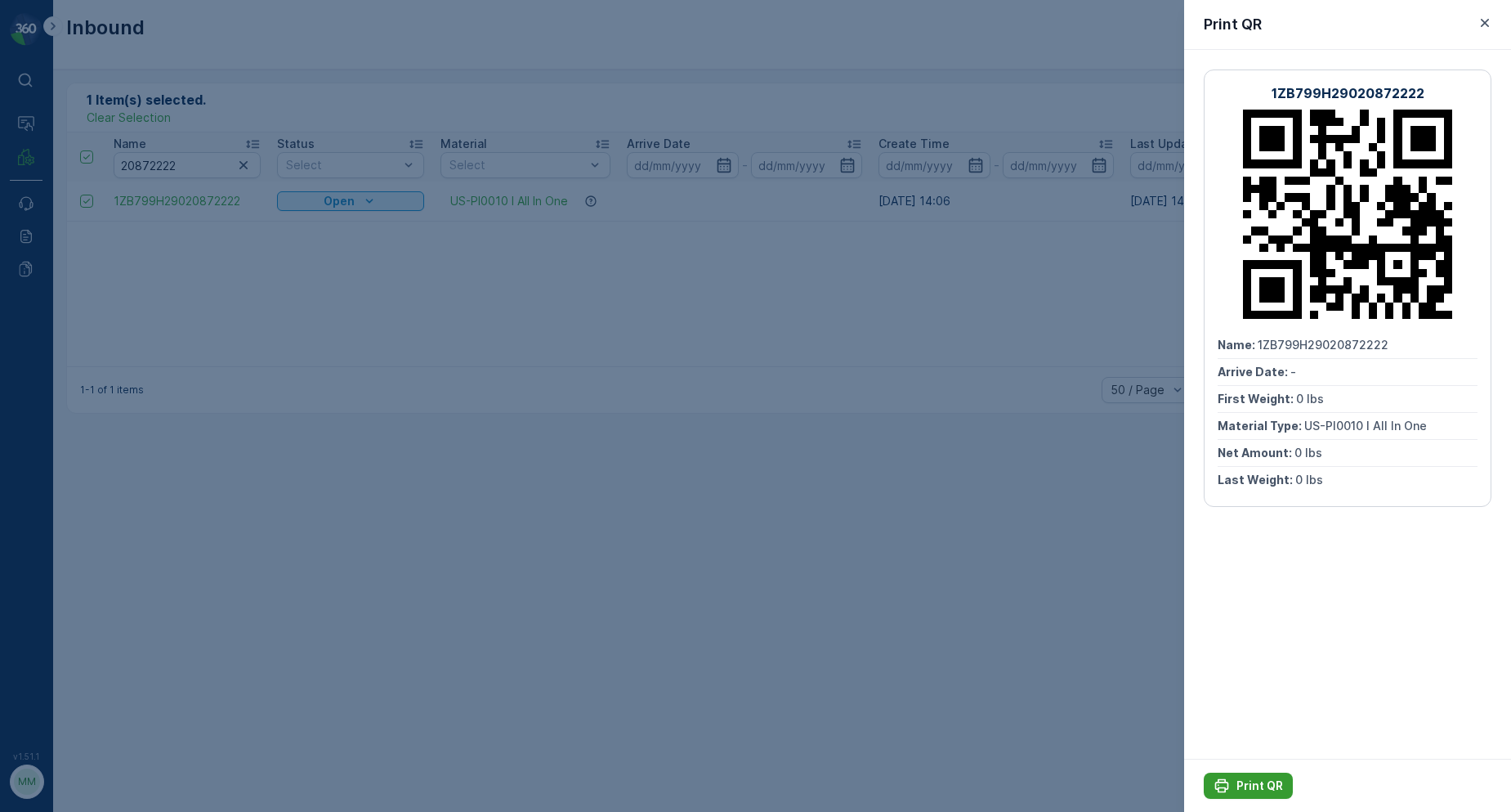
click at [1245, 785] on p "Print QR" at bounding box center [1260, 785] width 46 height 16
click at [1487, 21] on icon "button" at bounding box center [1485, 22] width 16 height 16
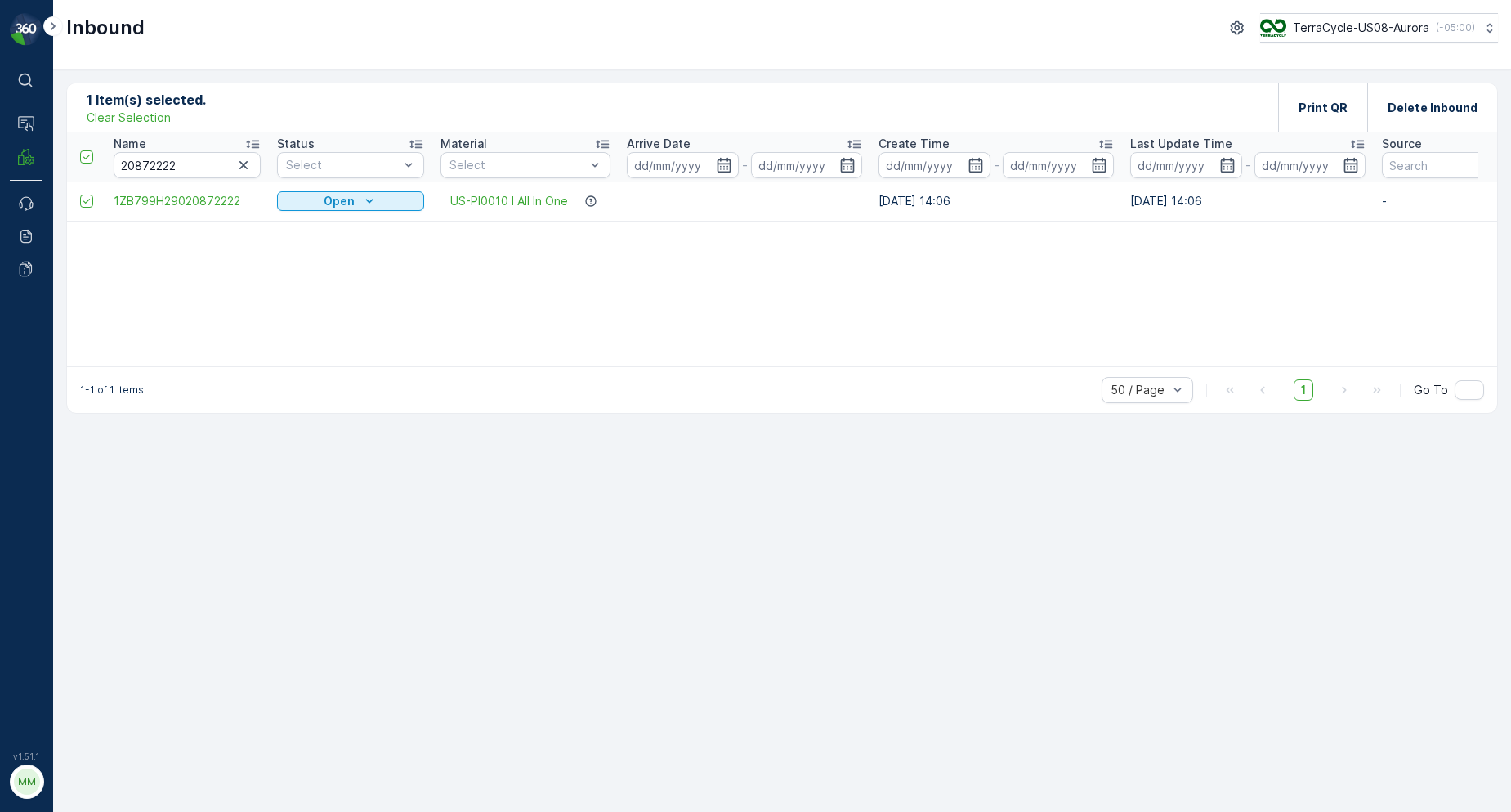
click at [246, 167] on icon "button" at bounding box center [243, 165] width 8 height 8
click at [197, 162] on input "text" at bounding box center [187, 164] width 147 height 26
click at [93, 201] on div at bounding box center [89, 201] width 17 height 14
click at [80, 194] on input "checkbox" at bounding box center [80, 194] width 0 height 0
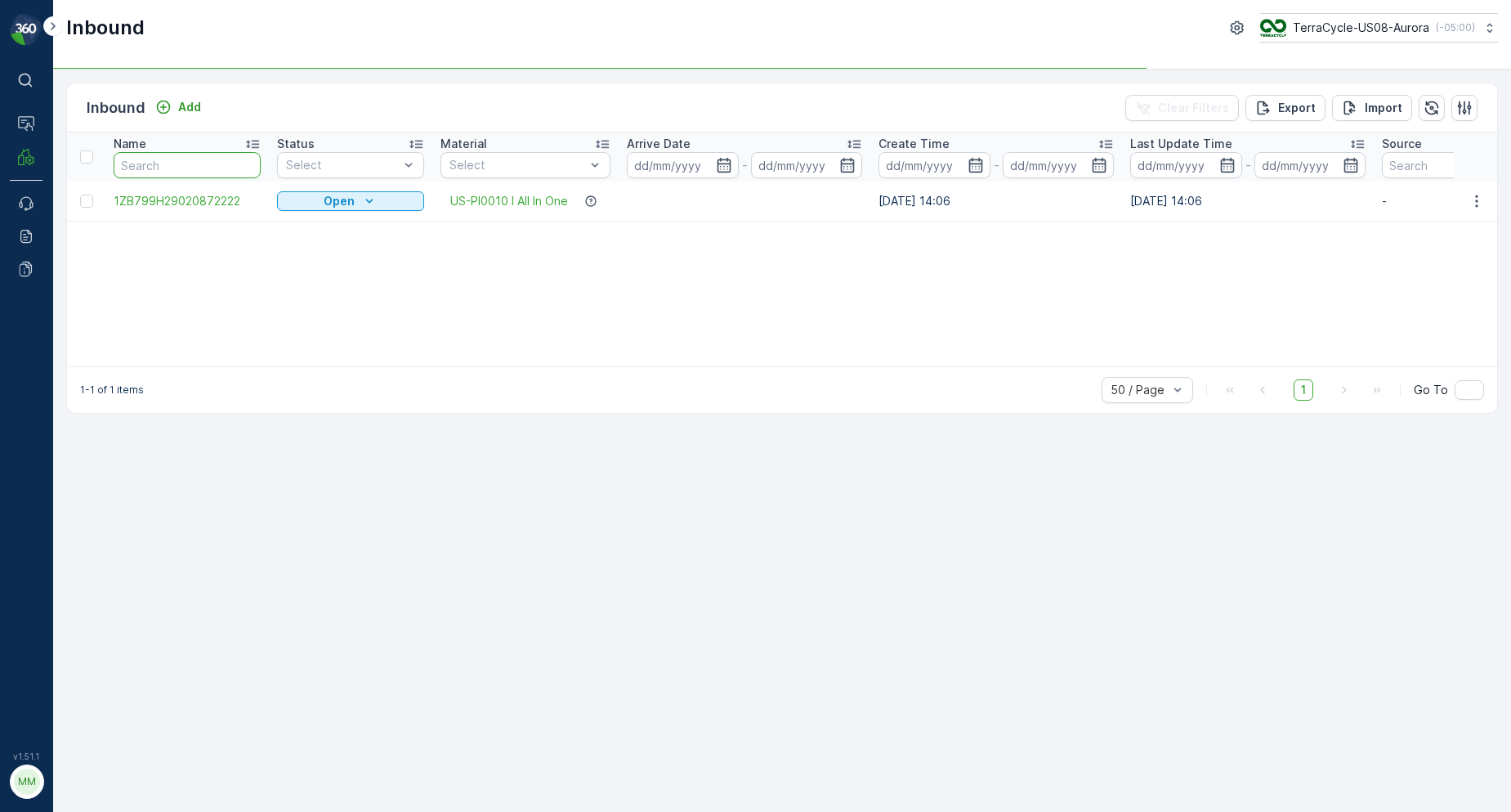
click at [136, 176] on input "text" at bounding box center [187, 164] width 147 height 26
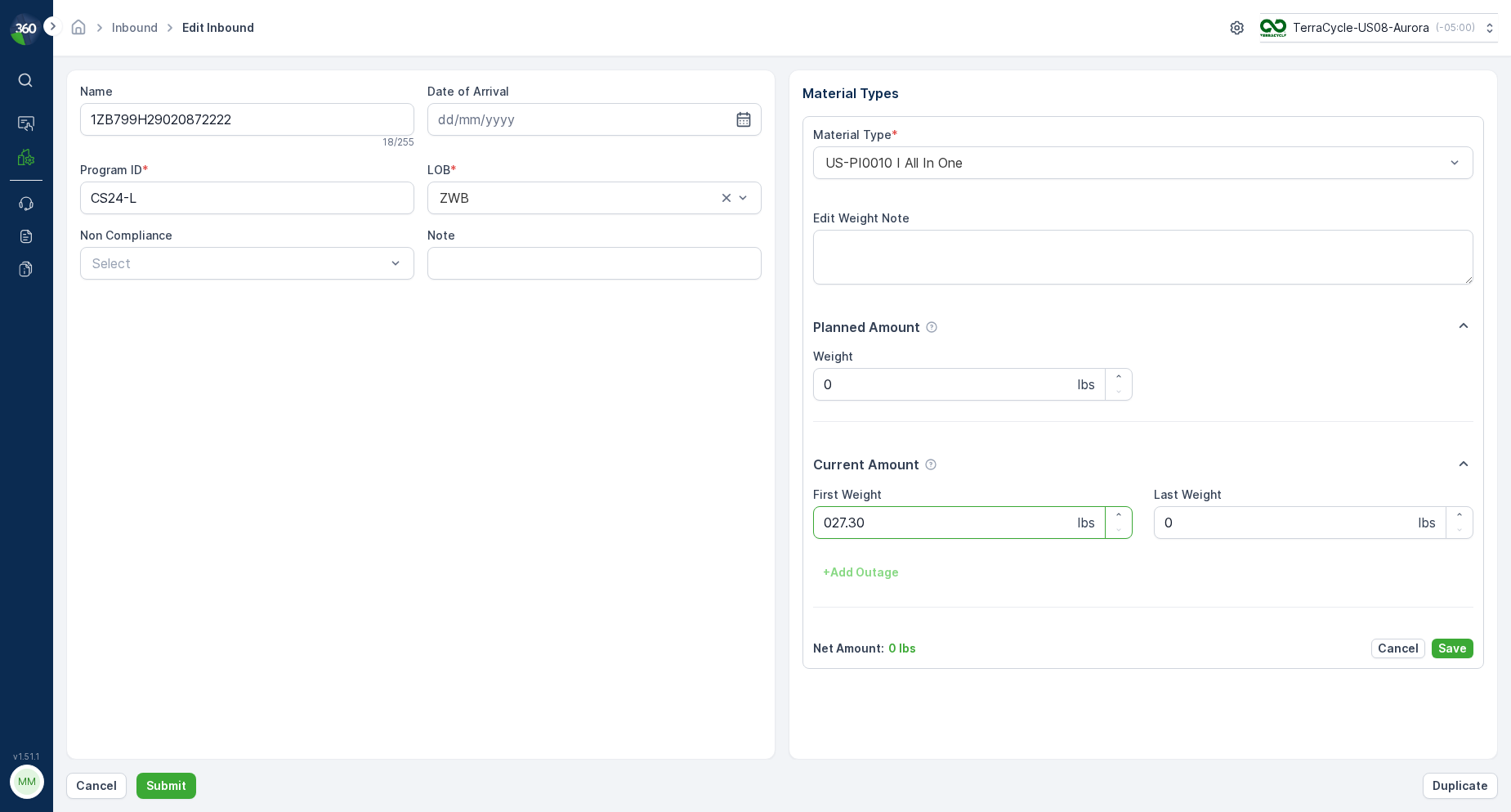
click at [136, 772] on button "Submit" at bounding box center [166, 785] width 60 height 26
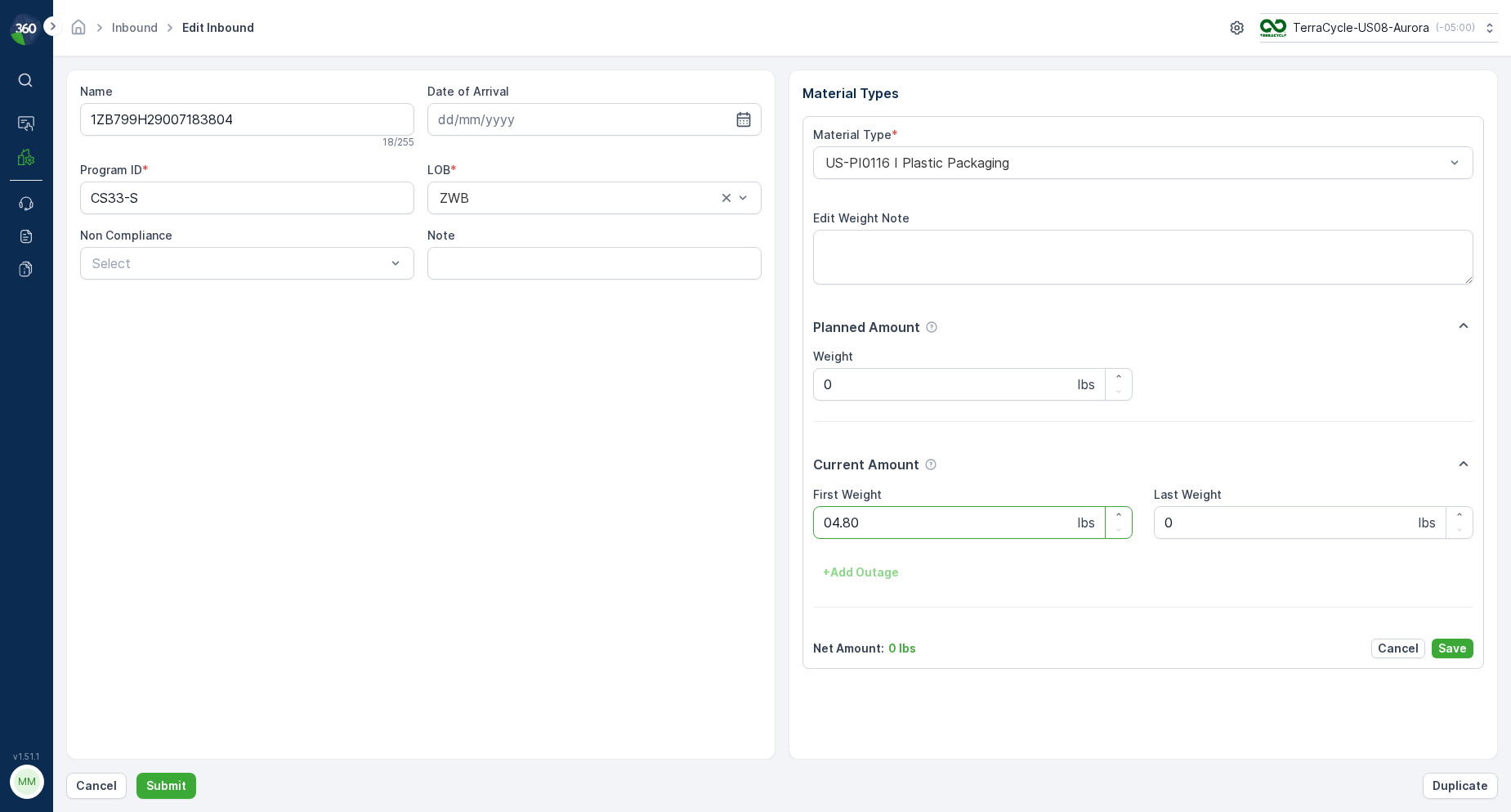
click at [136, 772] on button "Submit" at bounding box center [166, 785] width 60 height 26
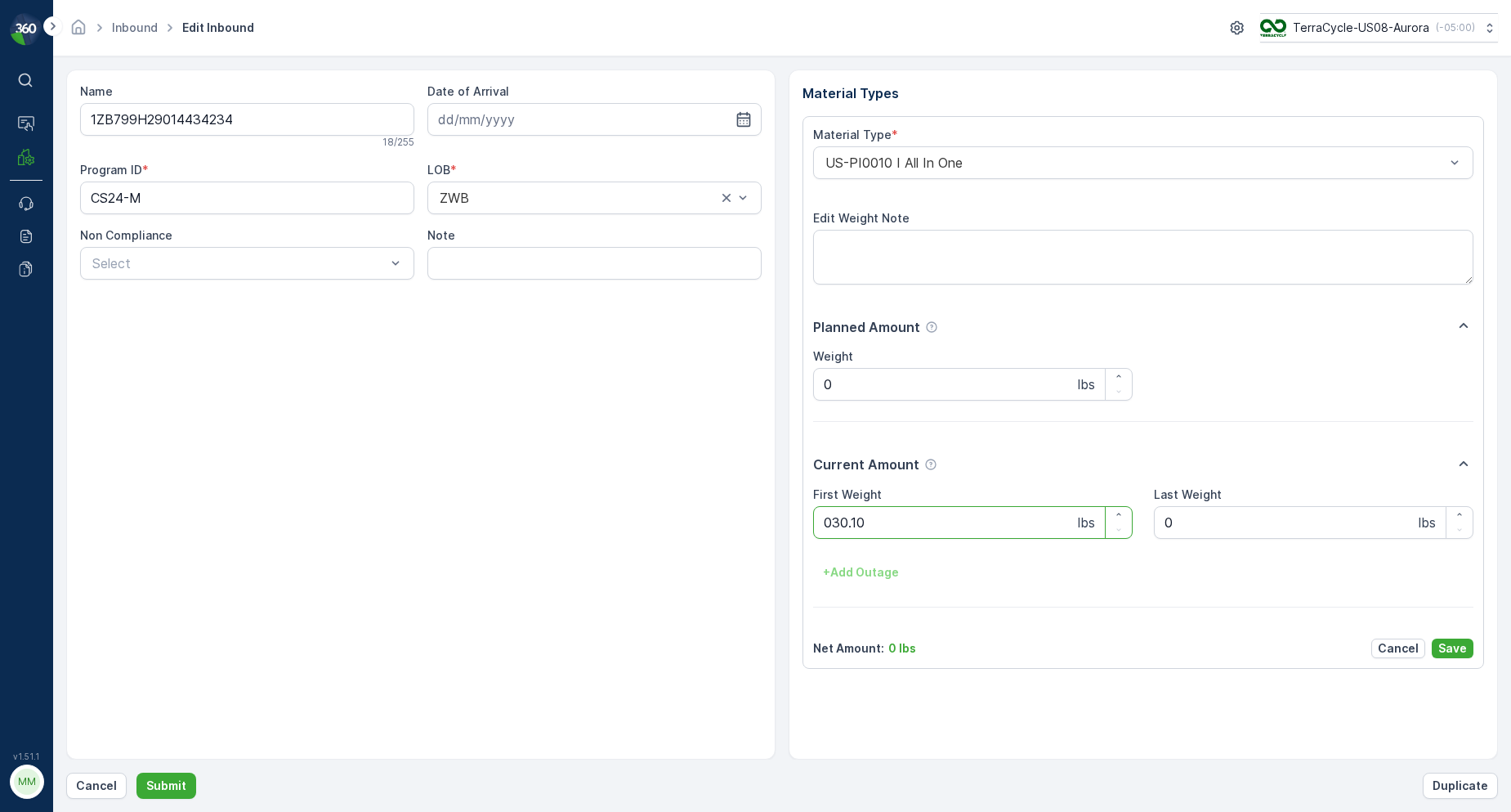
click at [136, 772] on button "Submit" at bounding box center [166, 785] width 60 height 26
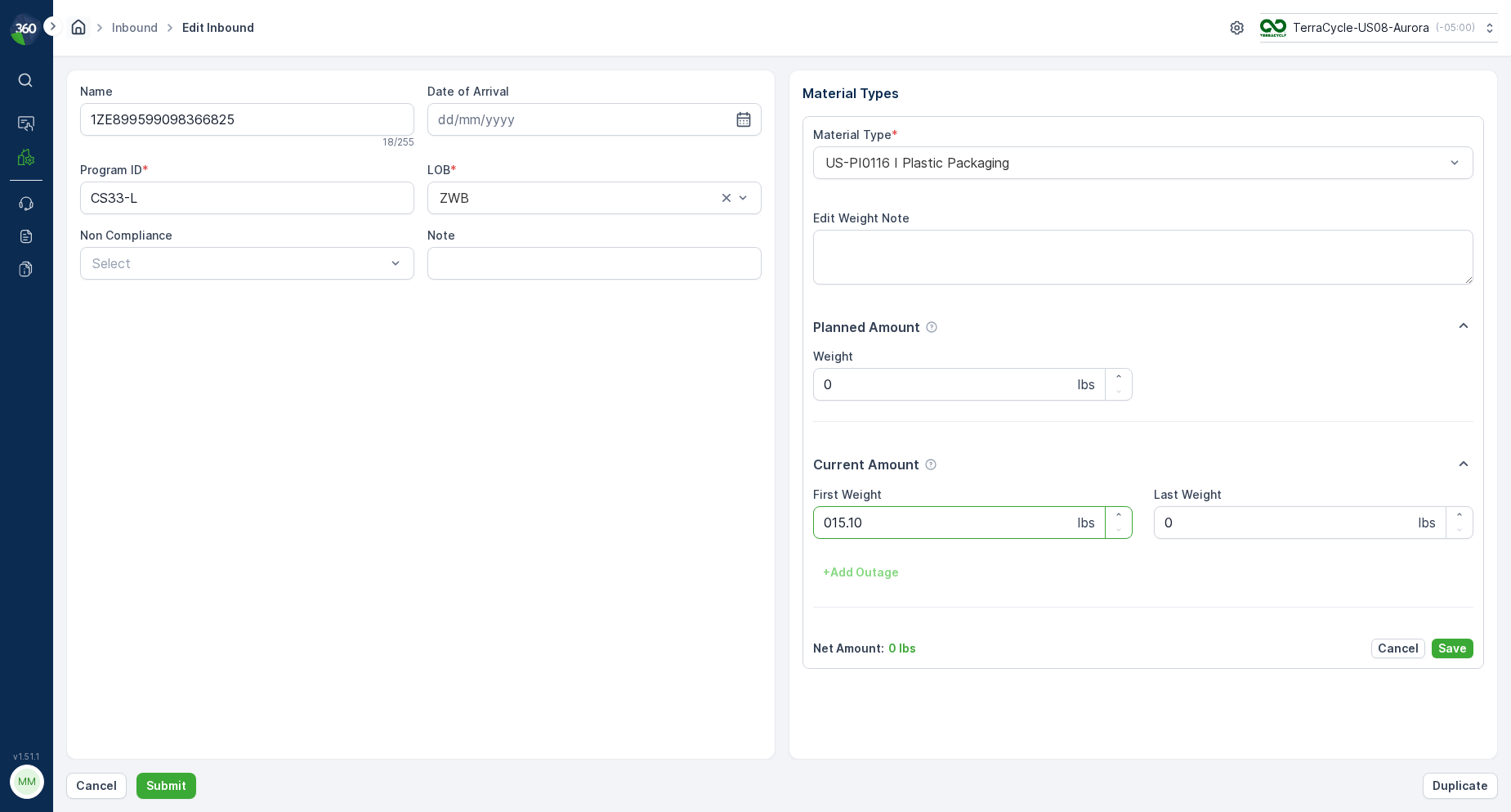
click at [136, 772] on button "Submit" at bounding box center [166, 785] width 60 height 26
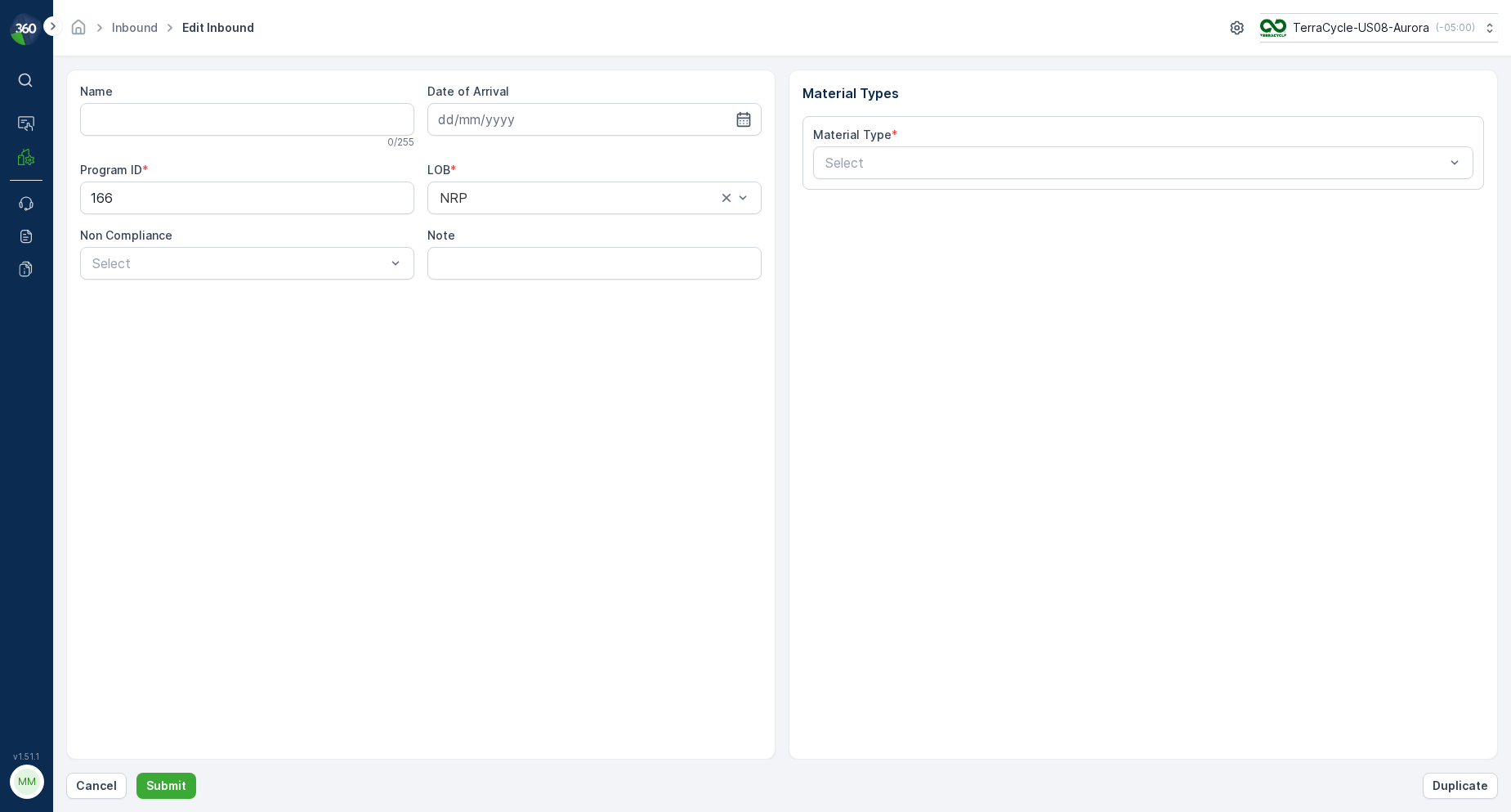
type input "1ZB799H29002333606"
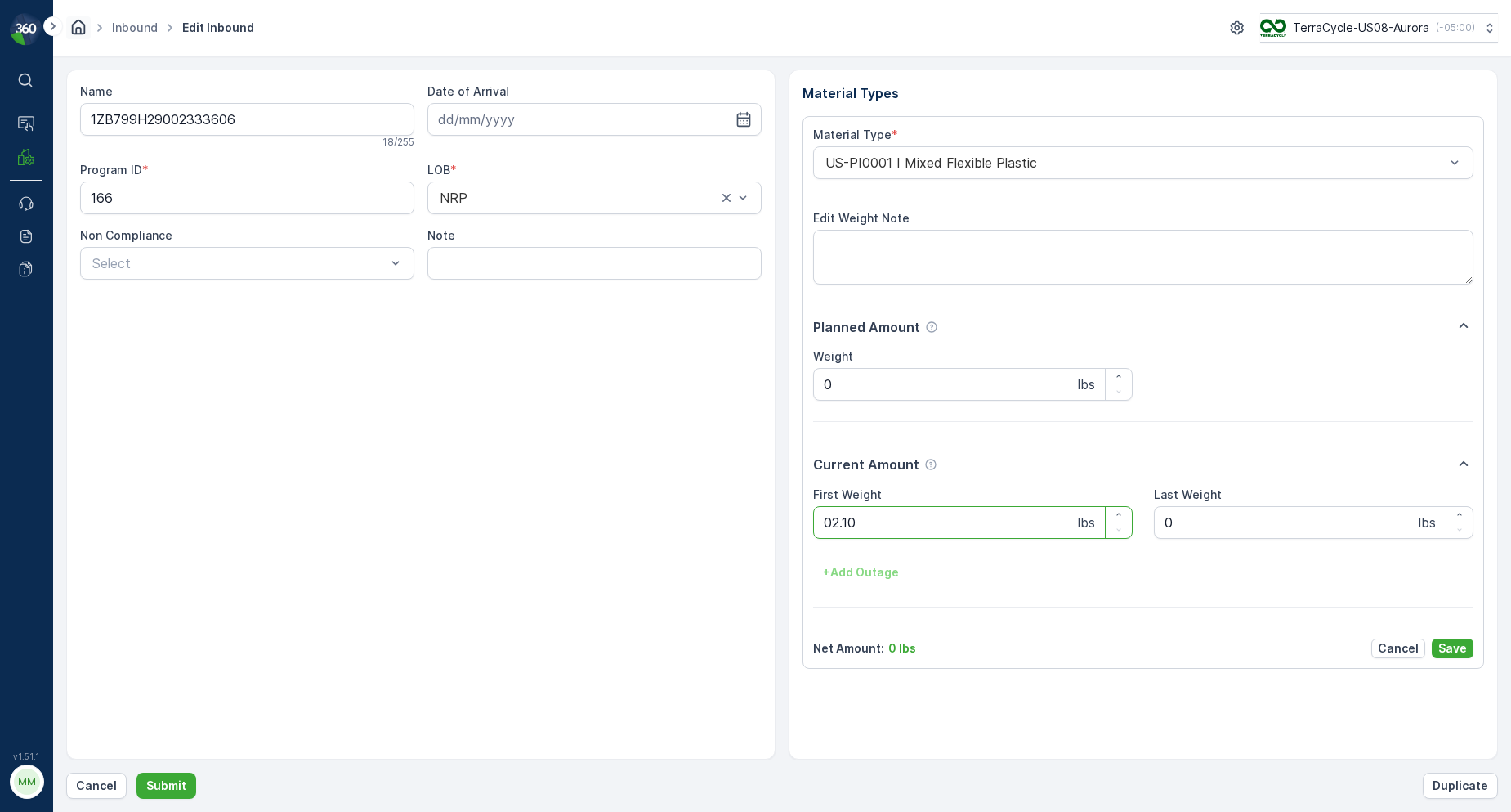
click at [136, 772] on button "Submit" at bounding box center [166, 785] width 60 height 26
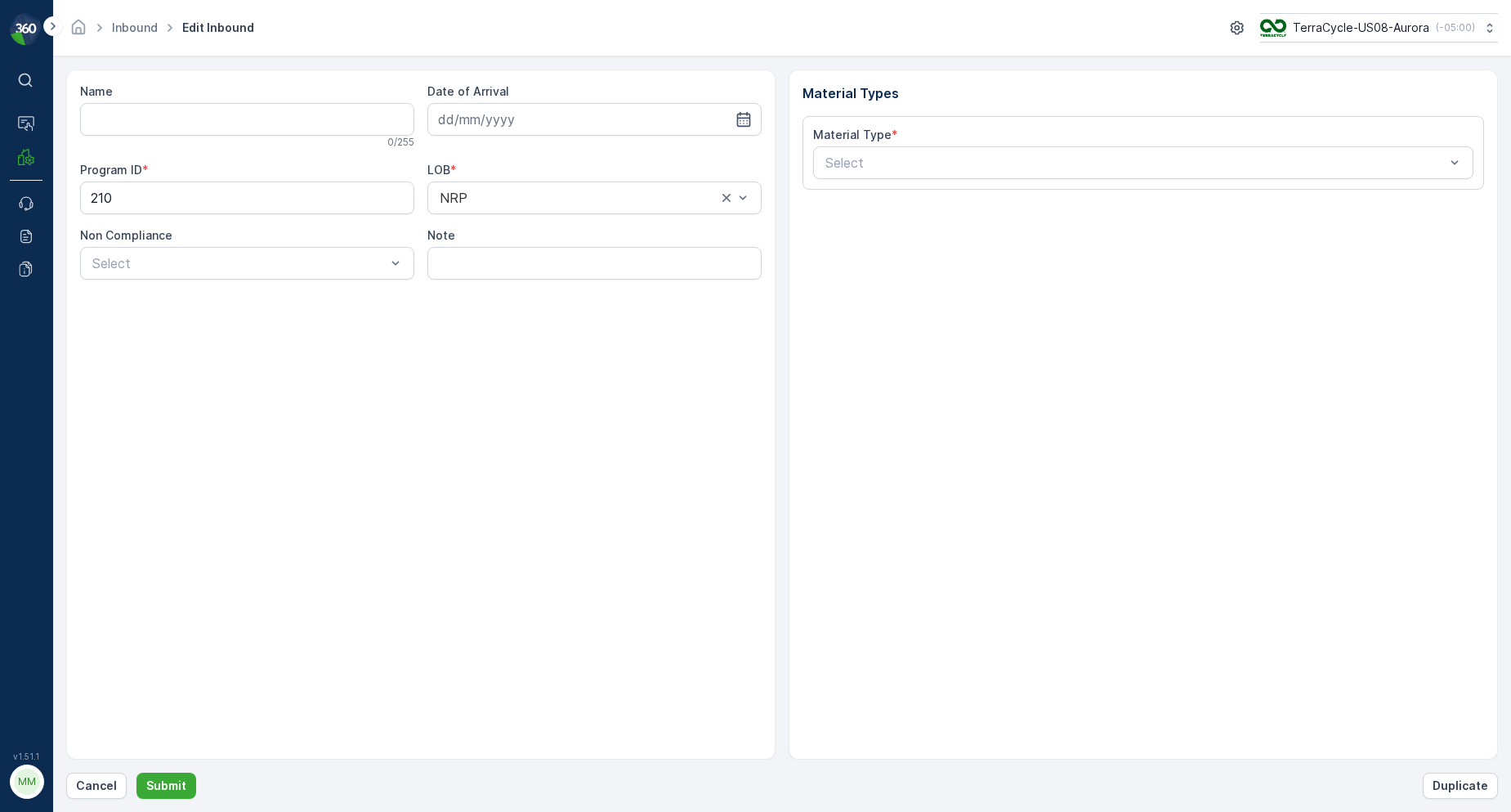
type input "1ZB799H29038249275"
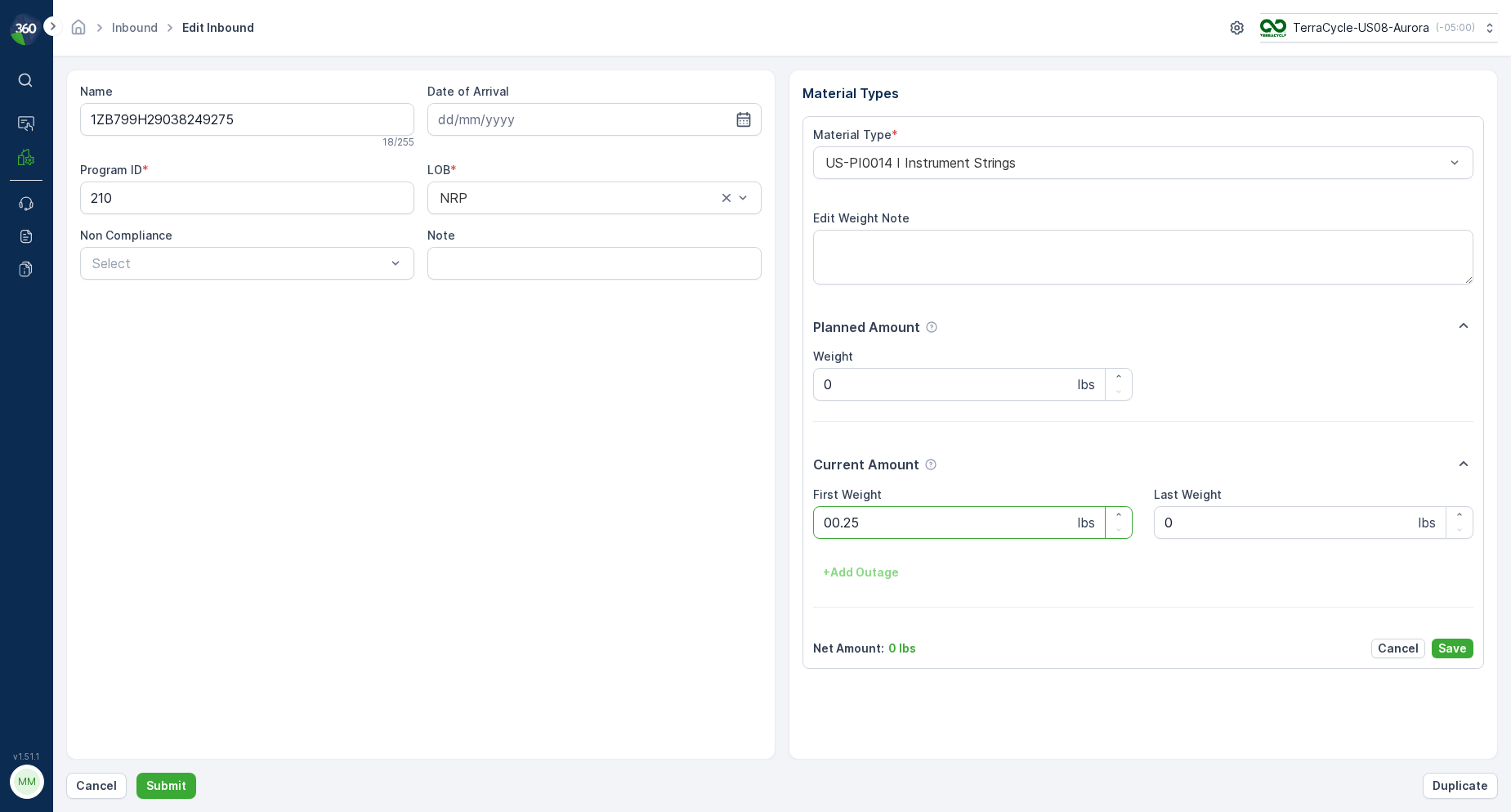
click at [136, 772] on button "Submit" at bounding box center [166, 785] width 60 height 26
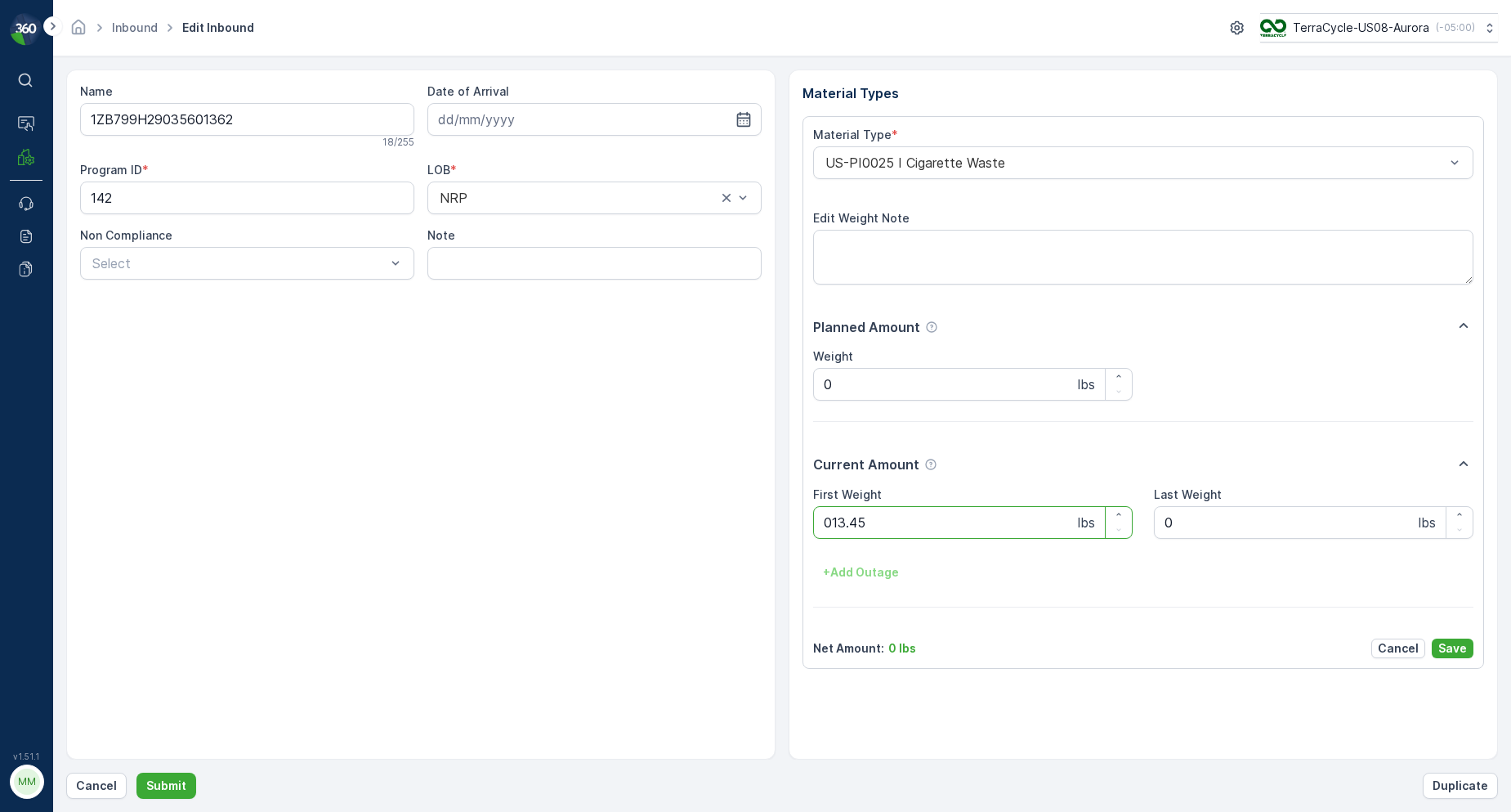
click at [136, 772] on button "Submit" at bounding box center [166, 785] width 60 height 26
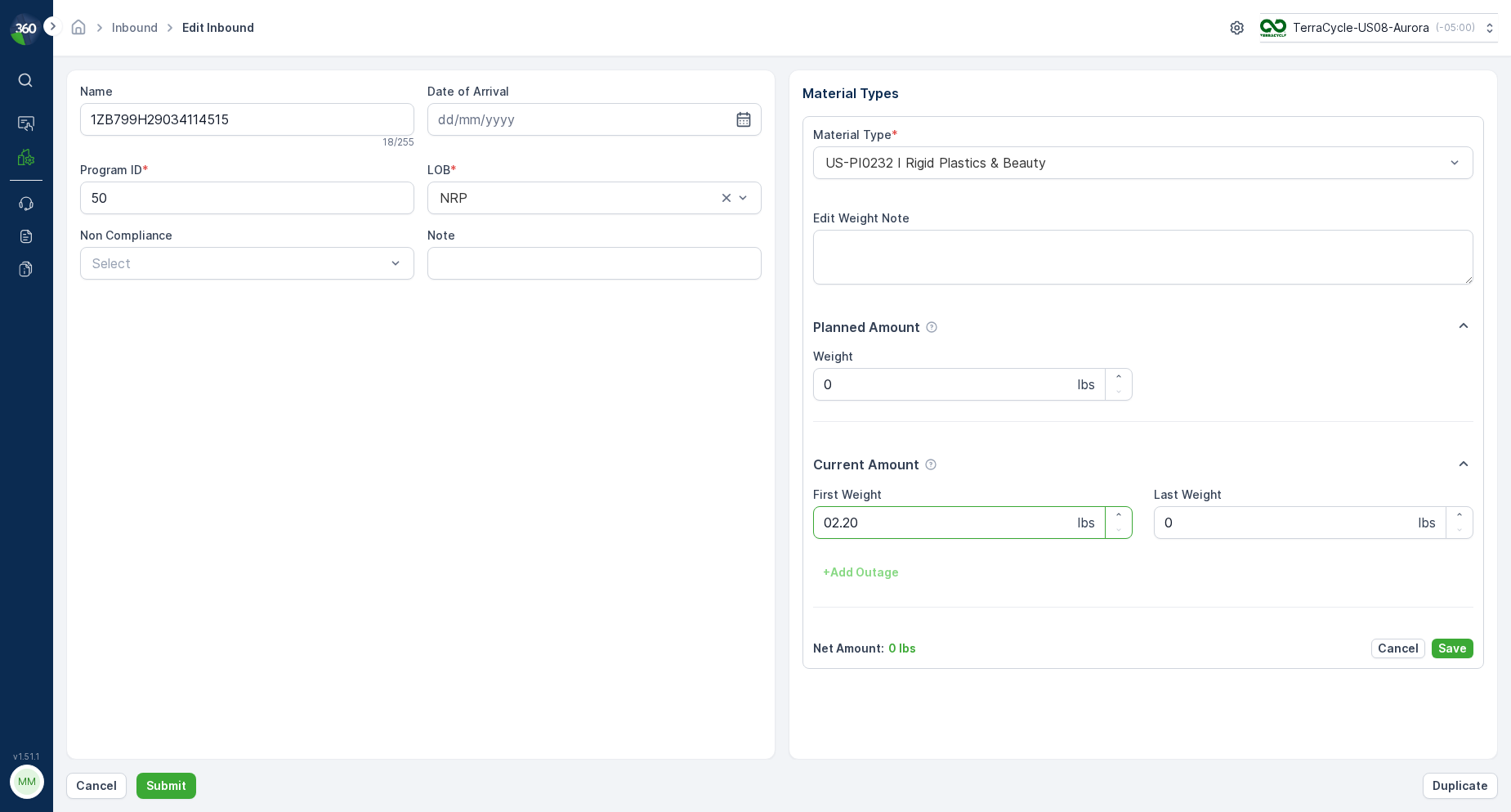
click at [136, 772] on button "Submit" at bounding box center [166, 785] width 60 height 26
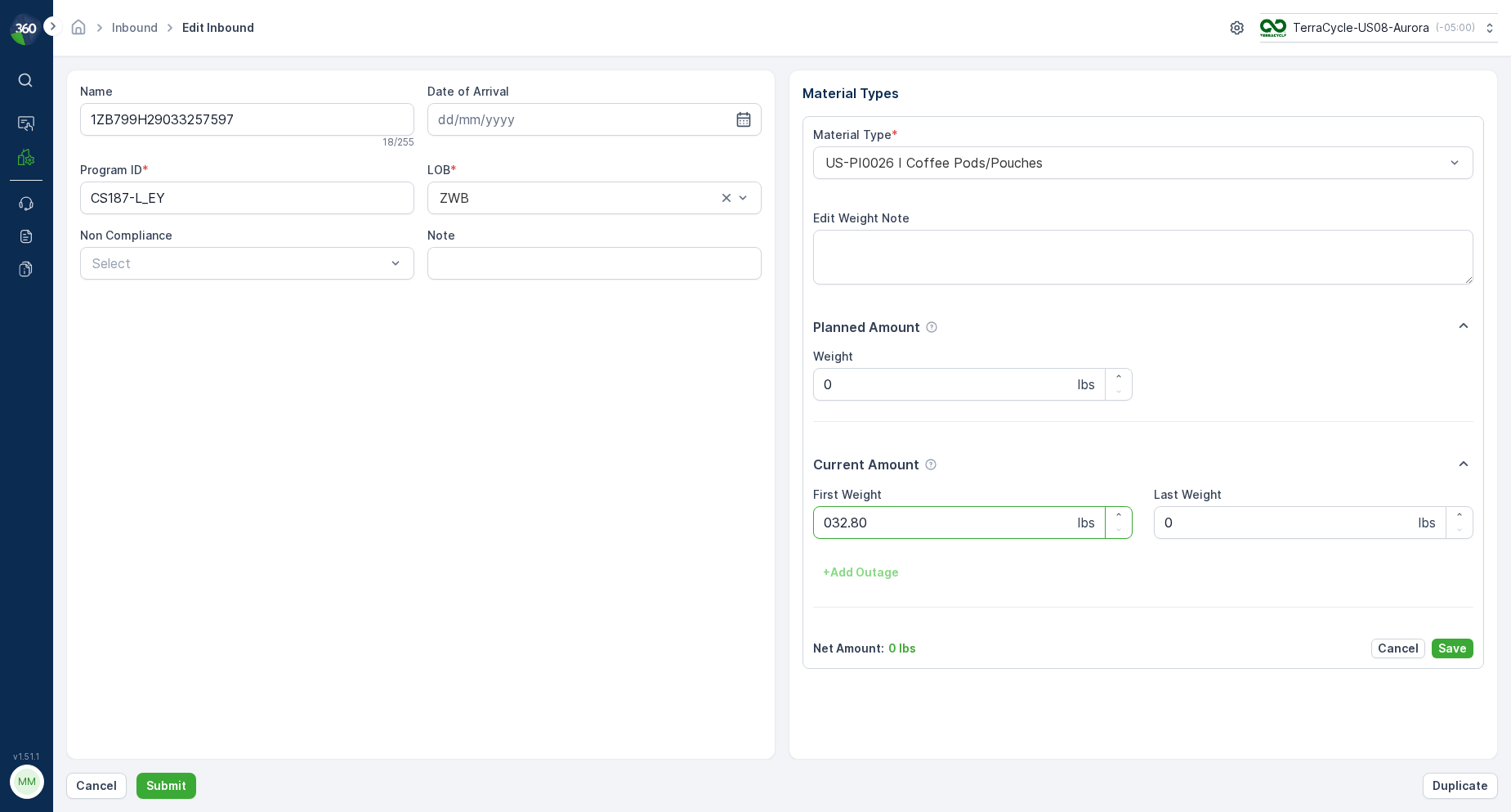
click at [136, 772] on button "Submit" at bounding box center [166, 785] width 60 height 26
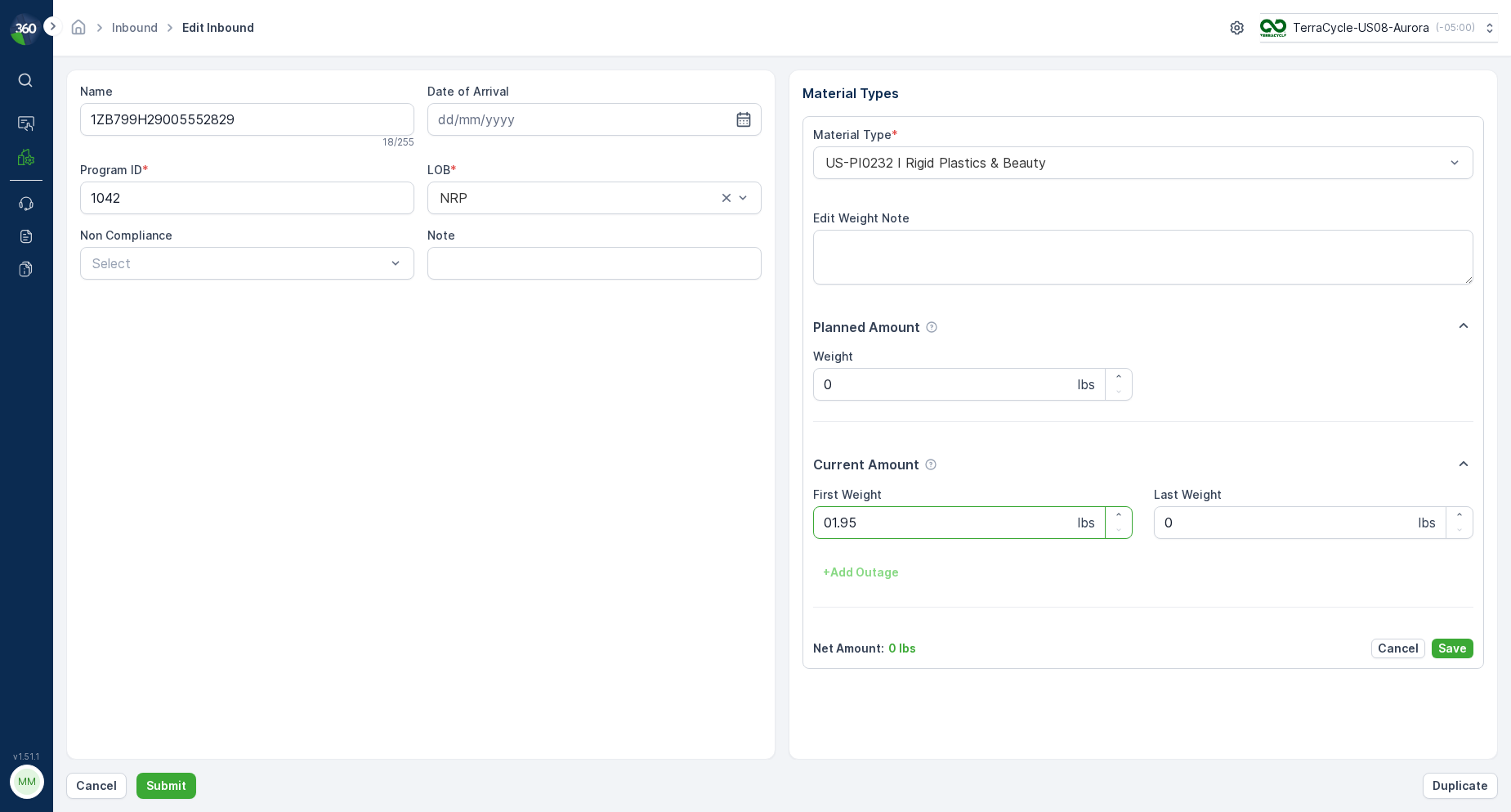
click at [136, 772] on button "Submit" at bounding box center [166, 785] width 60 height 26
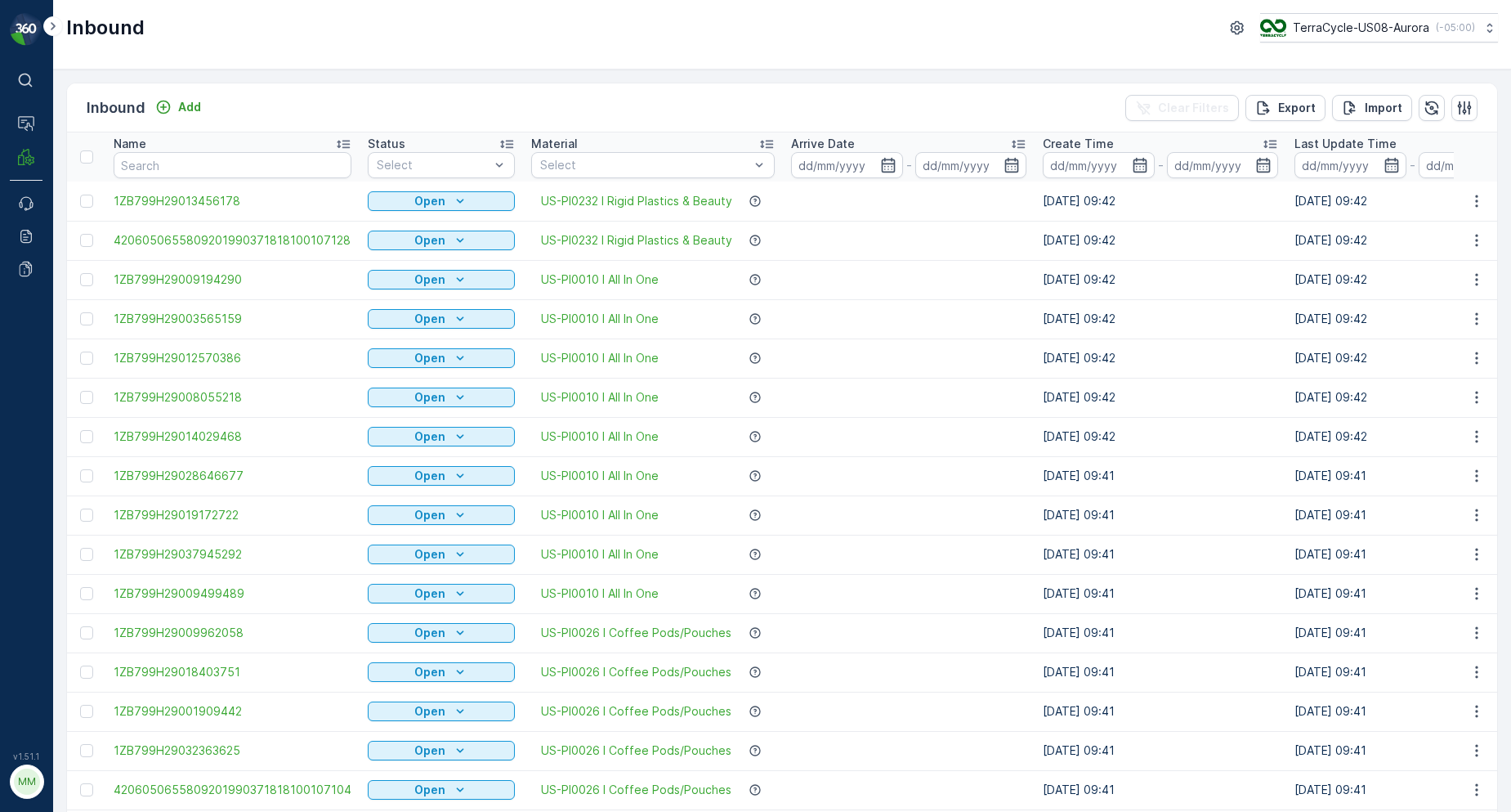
drag, startPoint x: 241, startPoint y: 140, endPoint x: 154, endPoint y: 166, distance: 90.8
click at [154, 166] on input "text" at bounding box center [233, 164] width 238 height 26
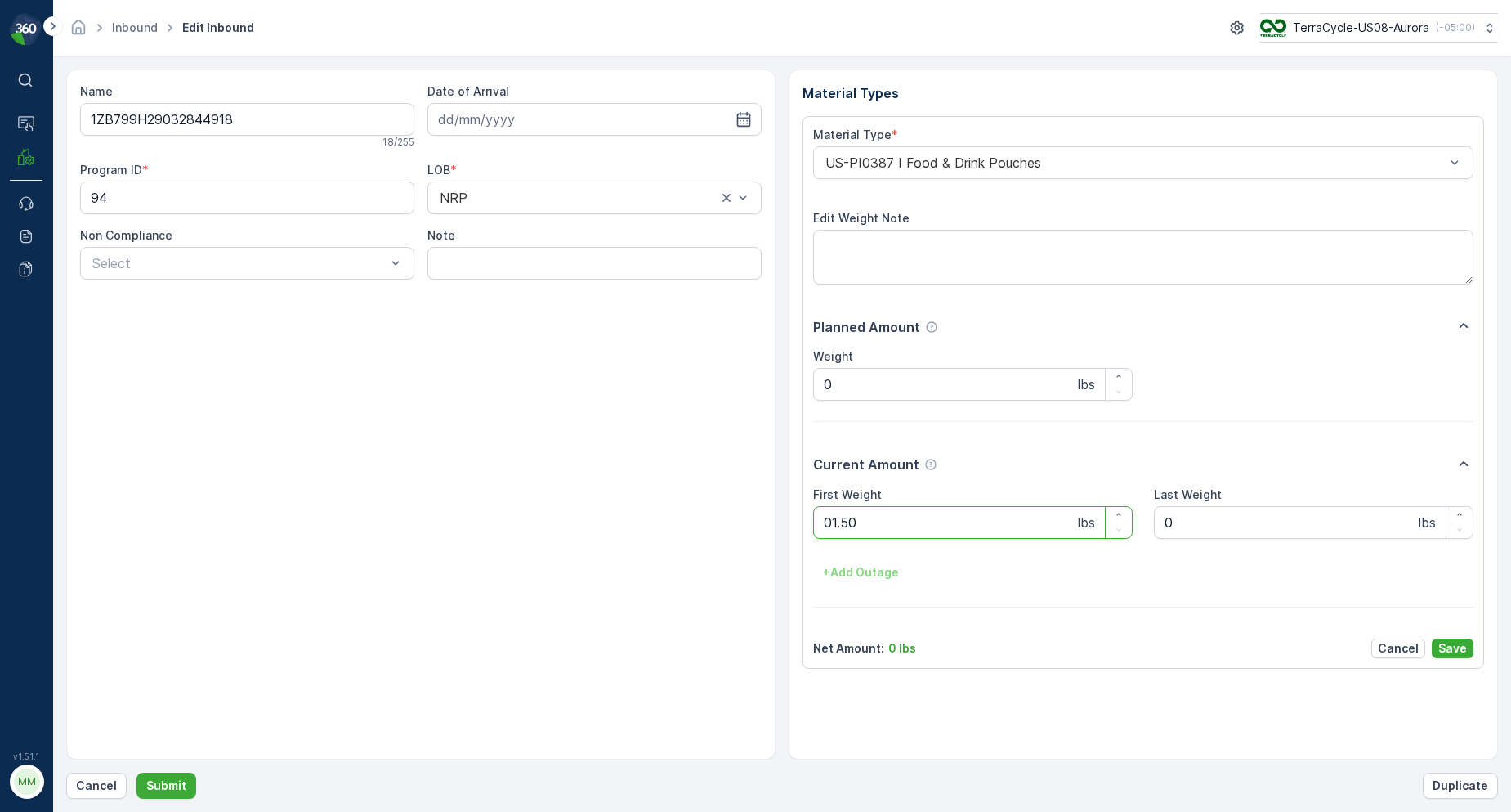
click at [136, 772] on button "Submit" at bounding box center [166, 785] width 60 height 26
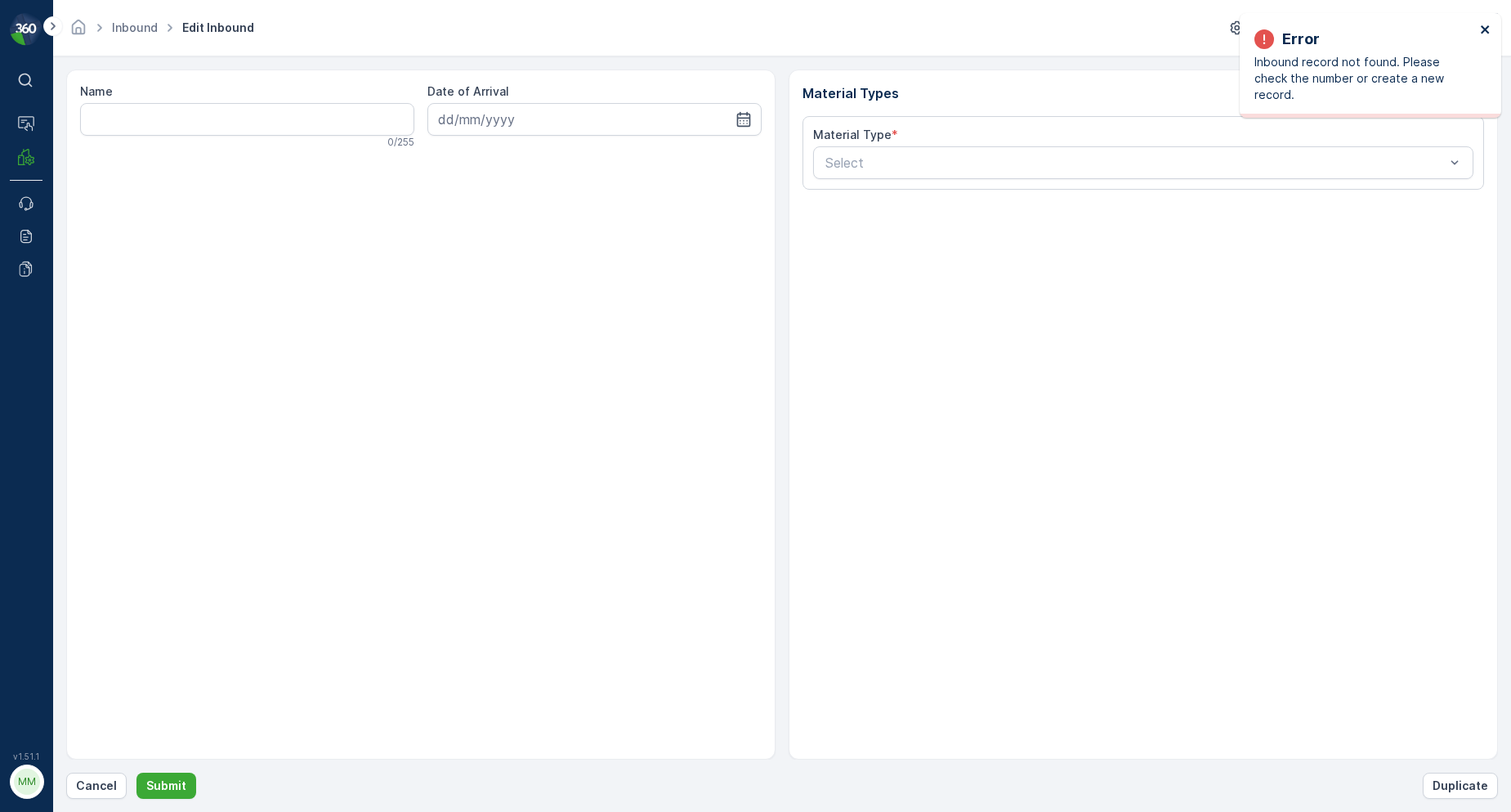
click at [1484, 26] on icon "close" at bounding box center [1486, 30] width 12 height 14
click at [84, 790] on p "Cancel" at bounding box center [97, 785] width 41 height 16
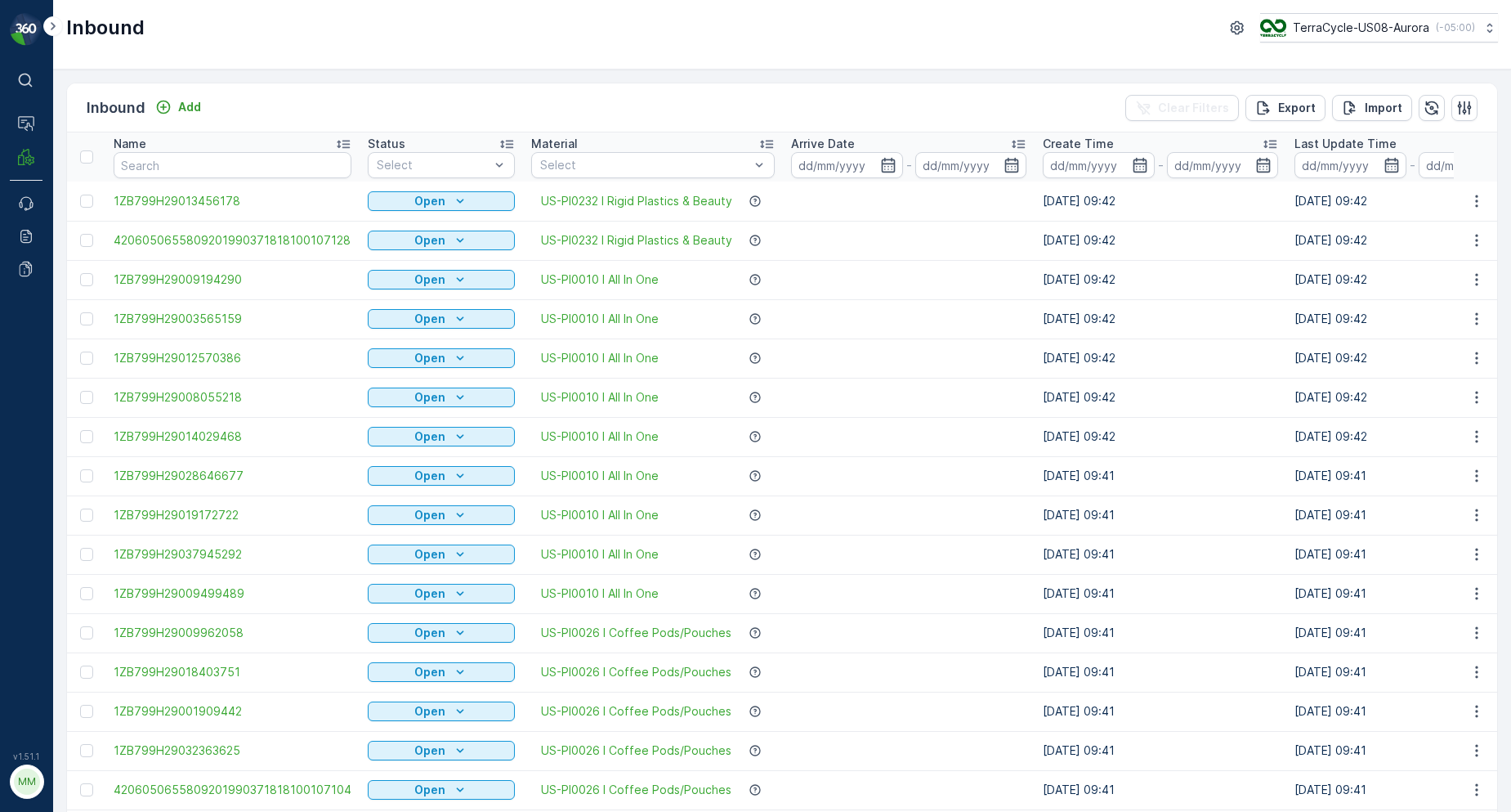
click at [224, 163] on input "text" at bounding box center [233, 164] width 238 height 26
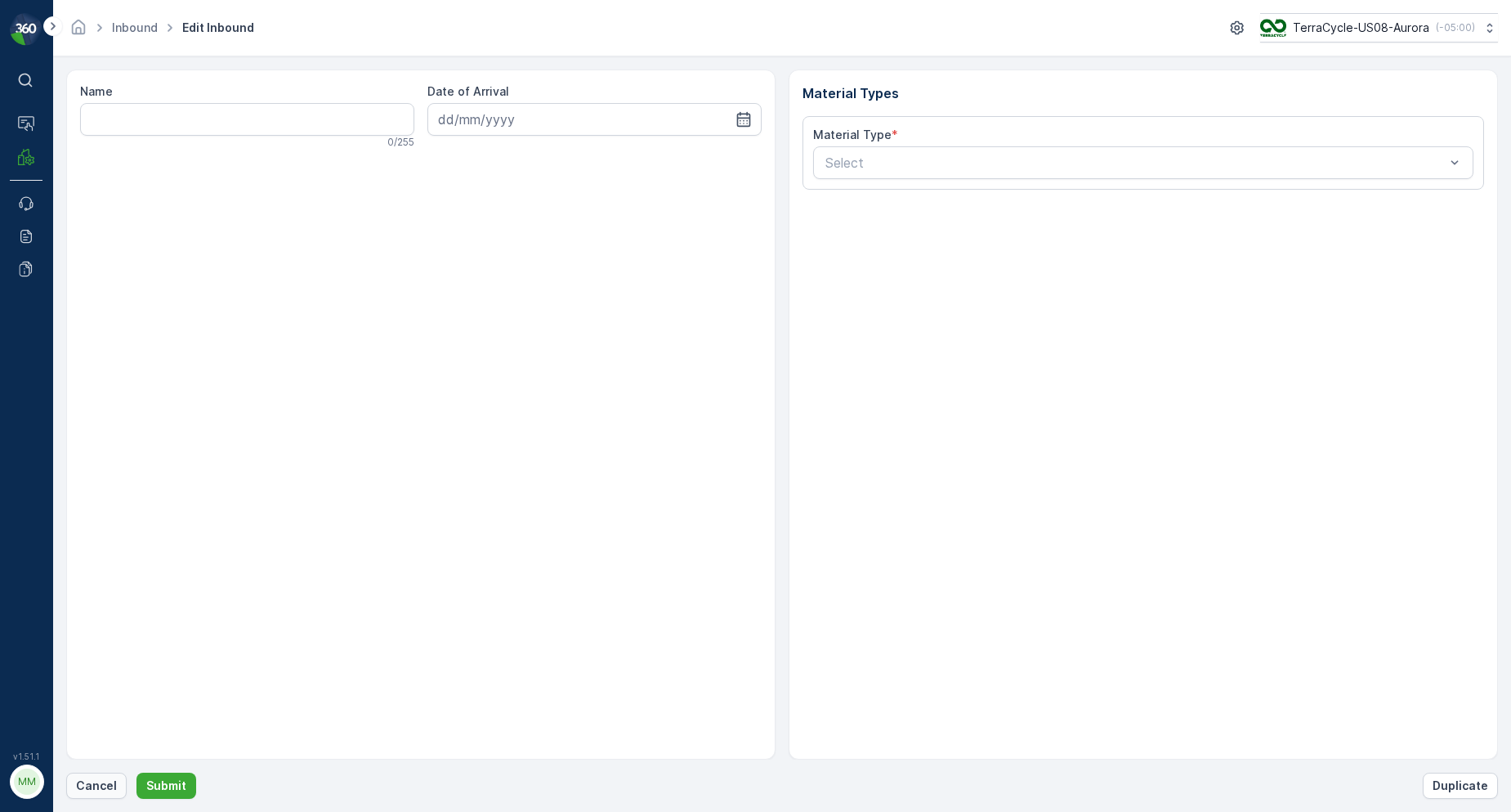
click at [96, 790] on p "Cancel" at bounding box center [97, 785] width 41 height 16
click at [86, 782] on p "Cancel" at bounding box center [97, 785] width 41 height 16
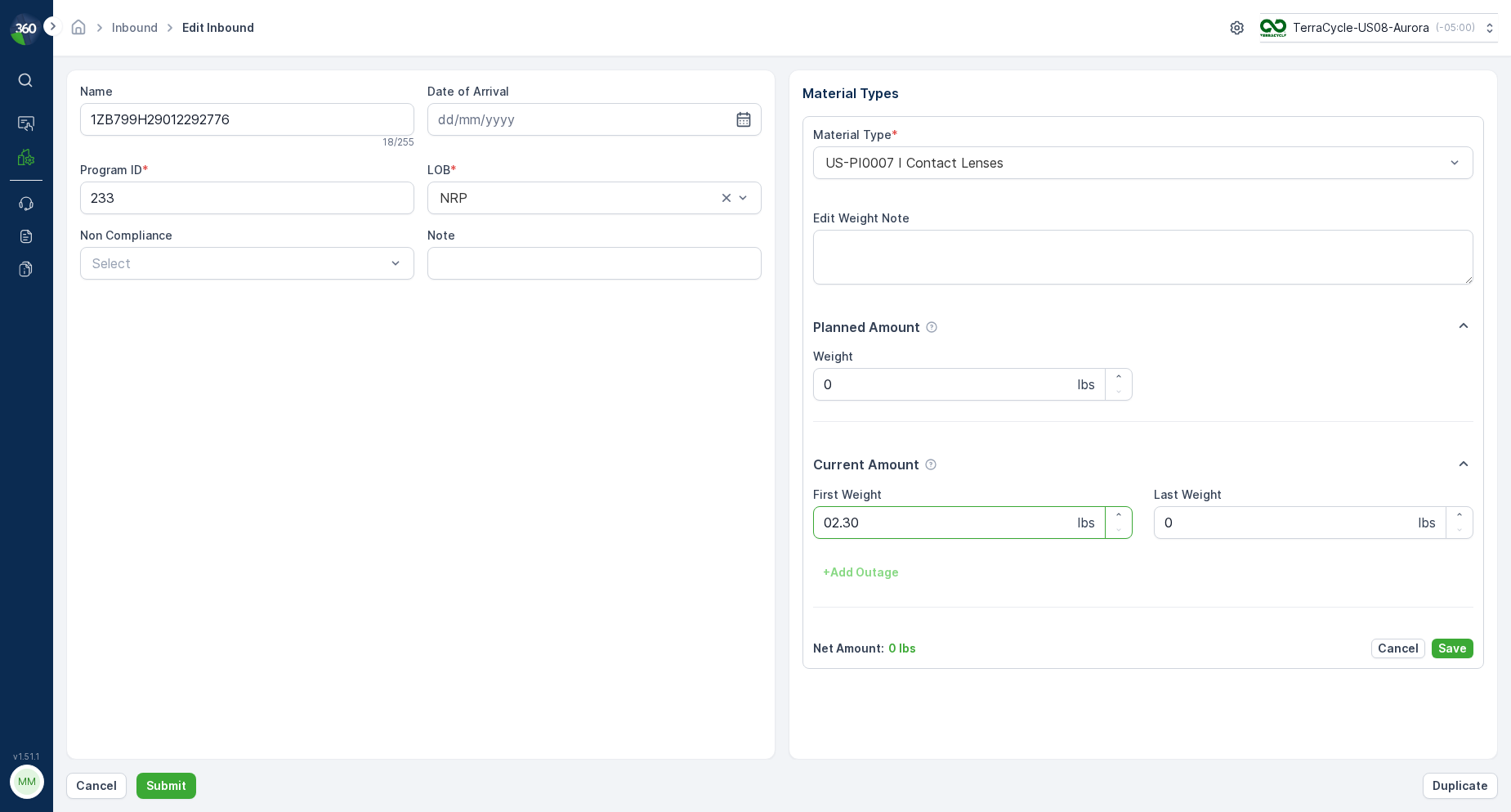
click at [136, 772] on button "Submit" at bounding box center [166, 785] width 60 height 26
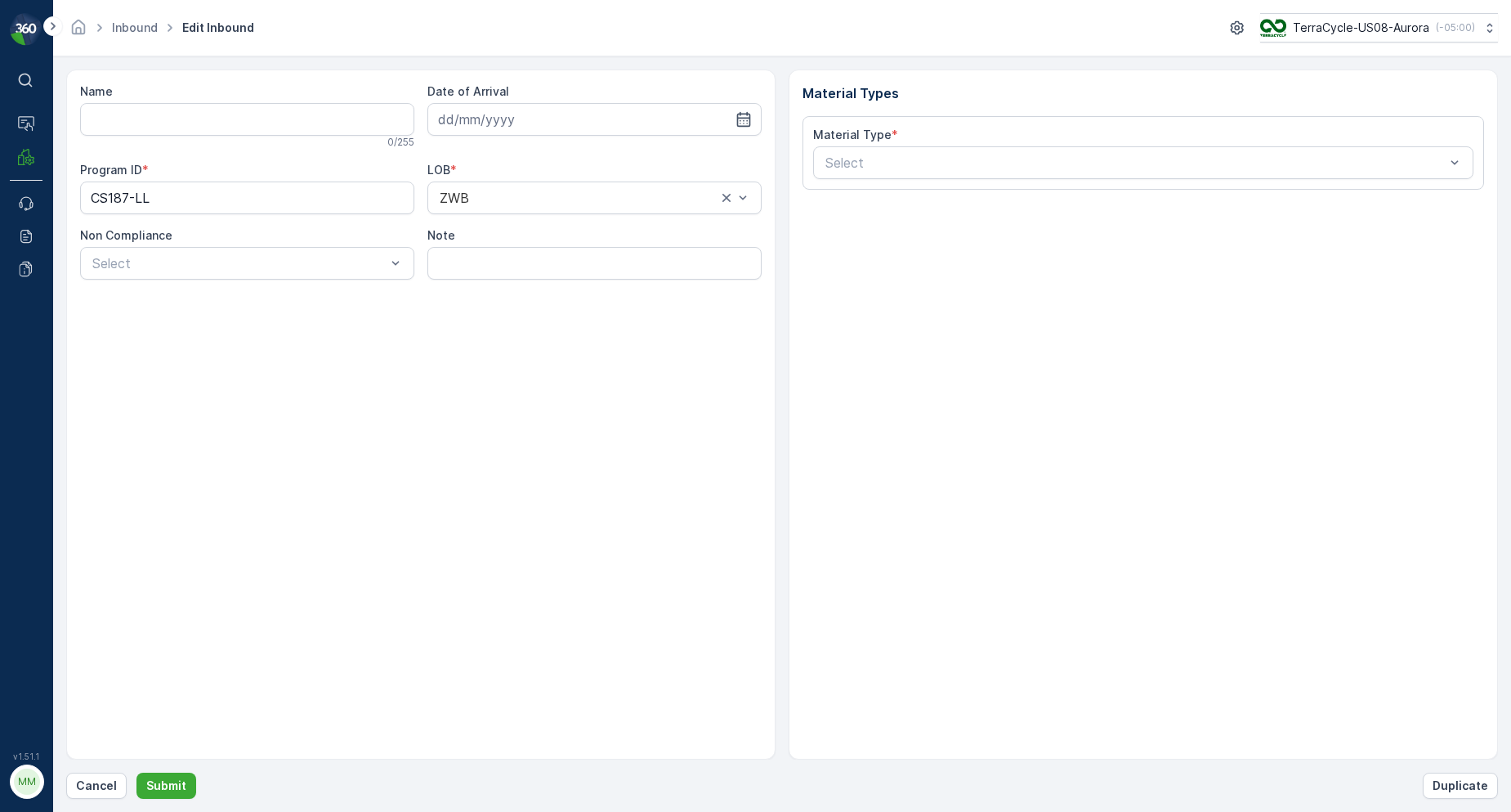
type input "1ZB799H29013496867"
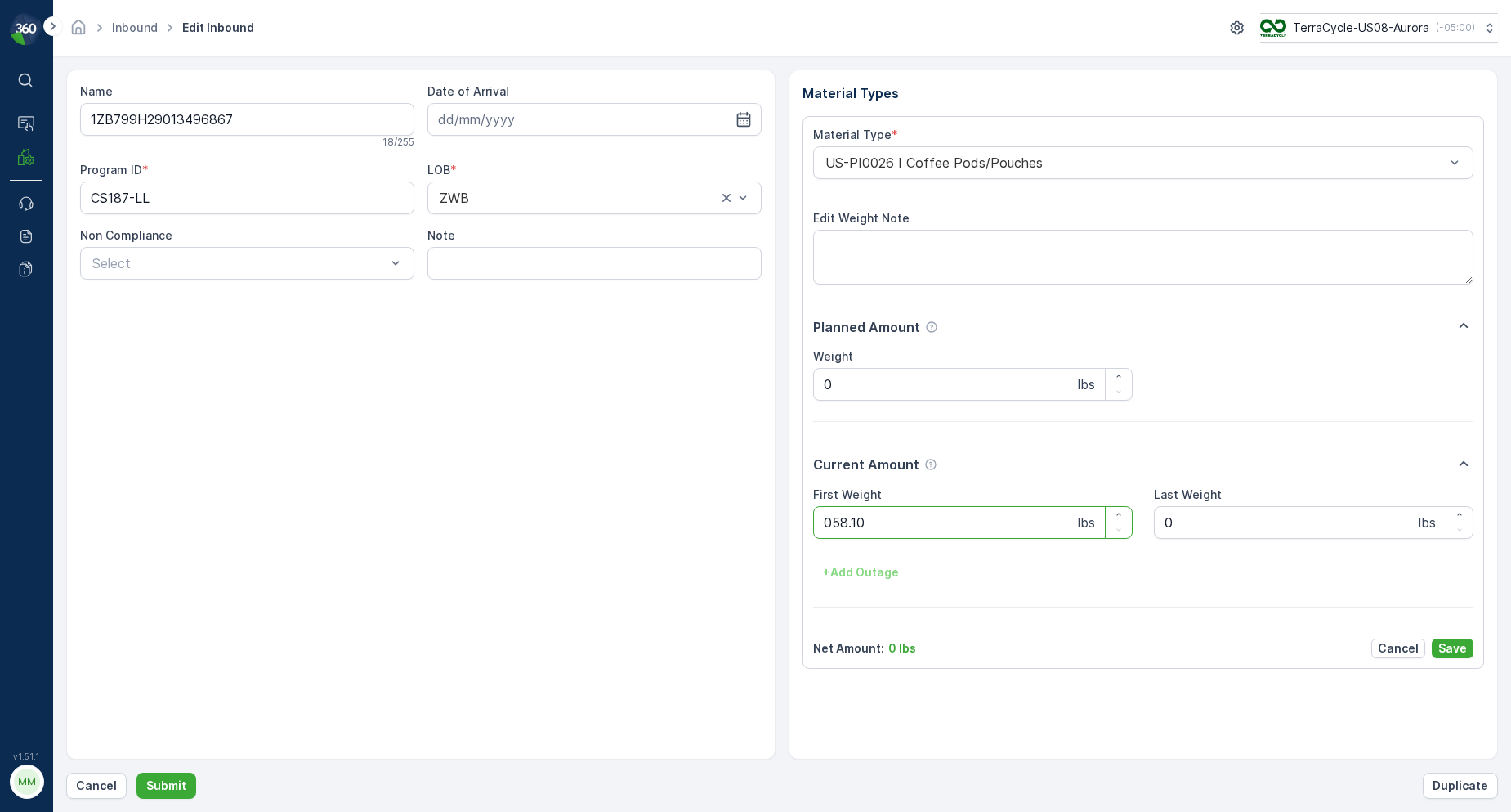
click at [136, 772] on button "Submit" at bounding box center [166, 785] width 60 height 26
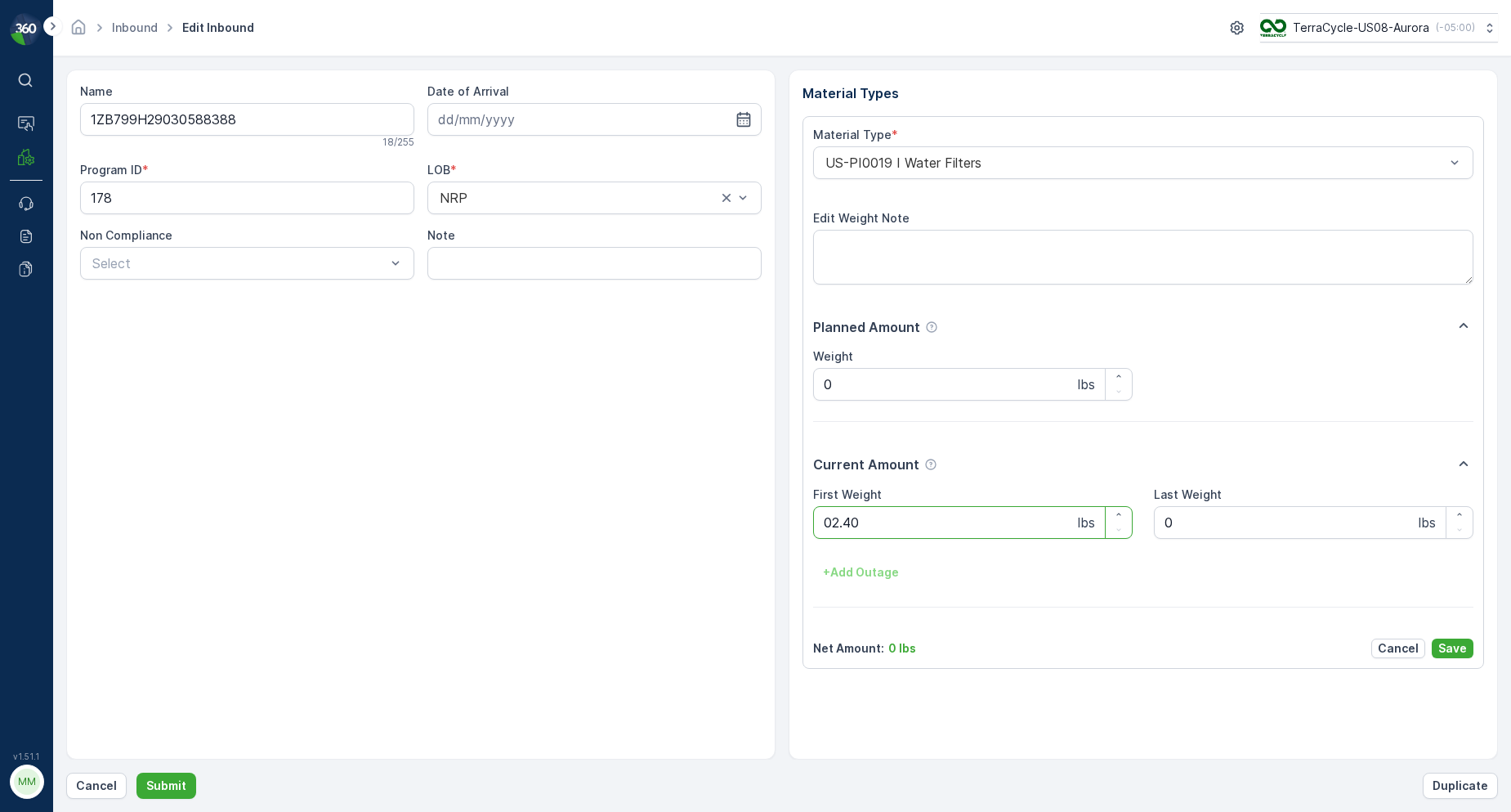
click at [136, 772] on button "Submit" at bounding box center [166, 785] width 60 height 26
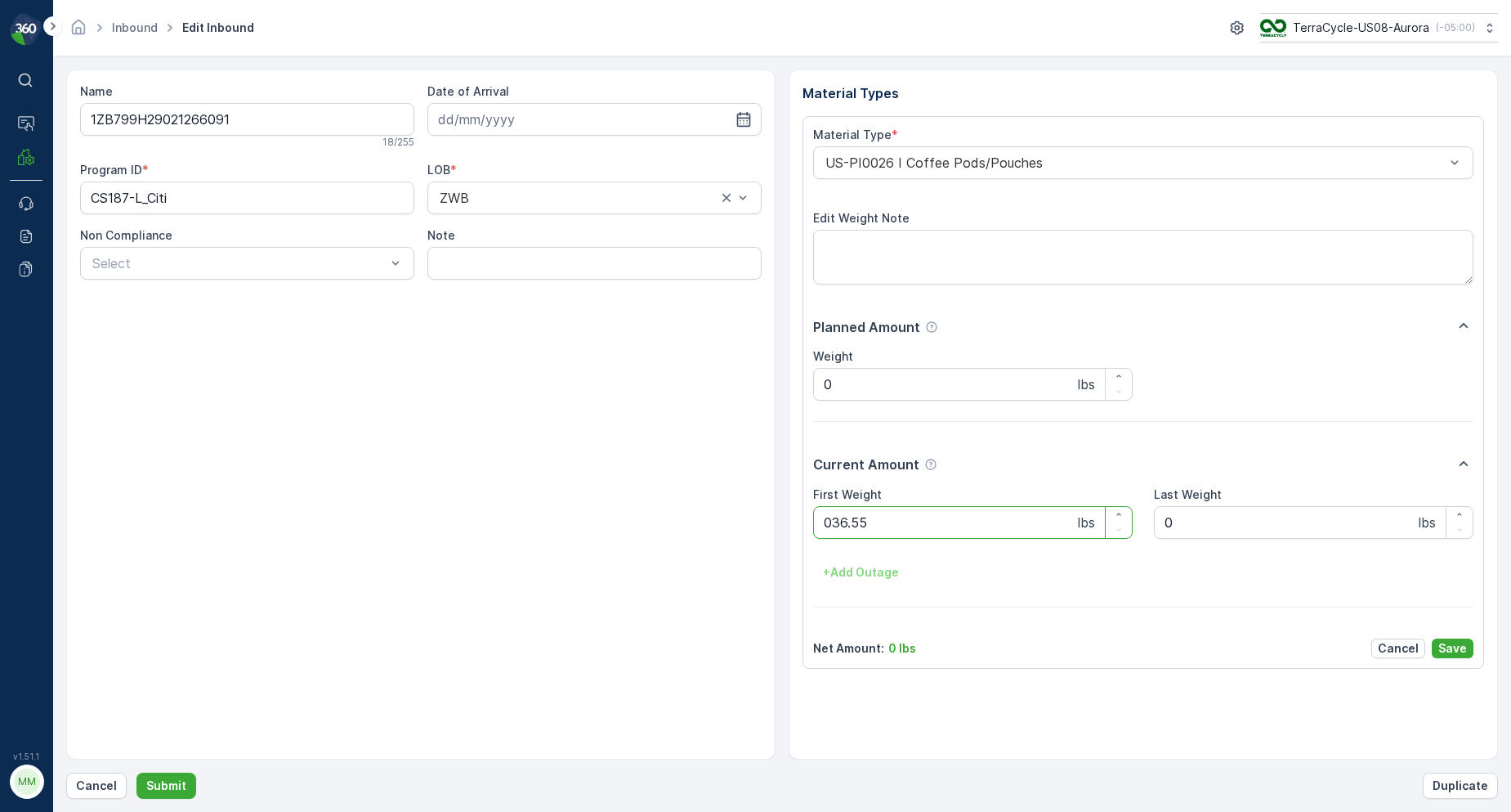
click at [136, 772] on button "Submit" at bounding box center [166, 785] width 60 height 26
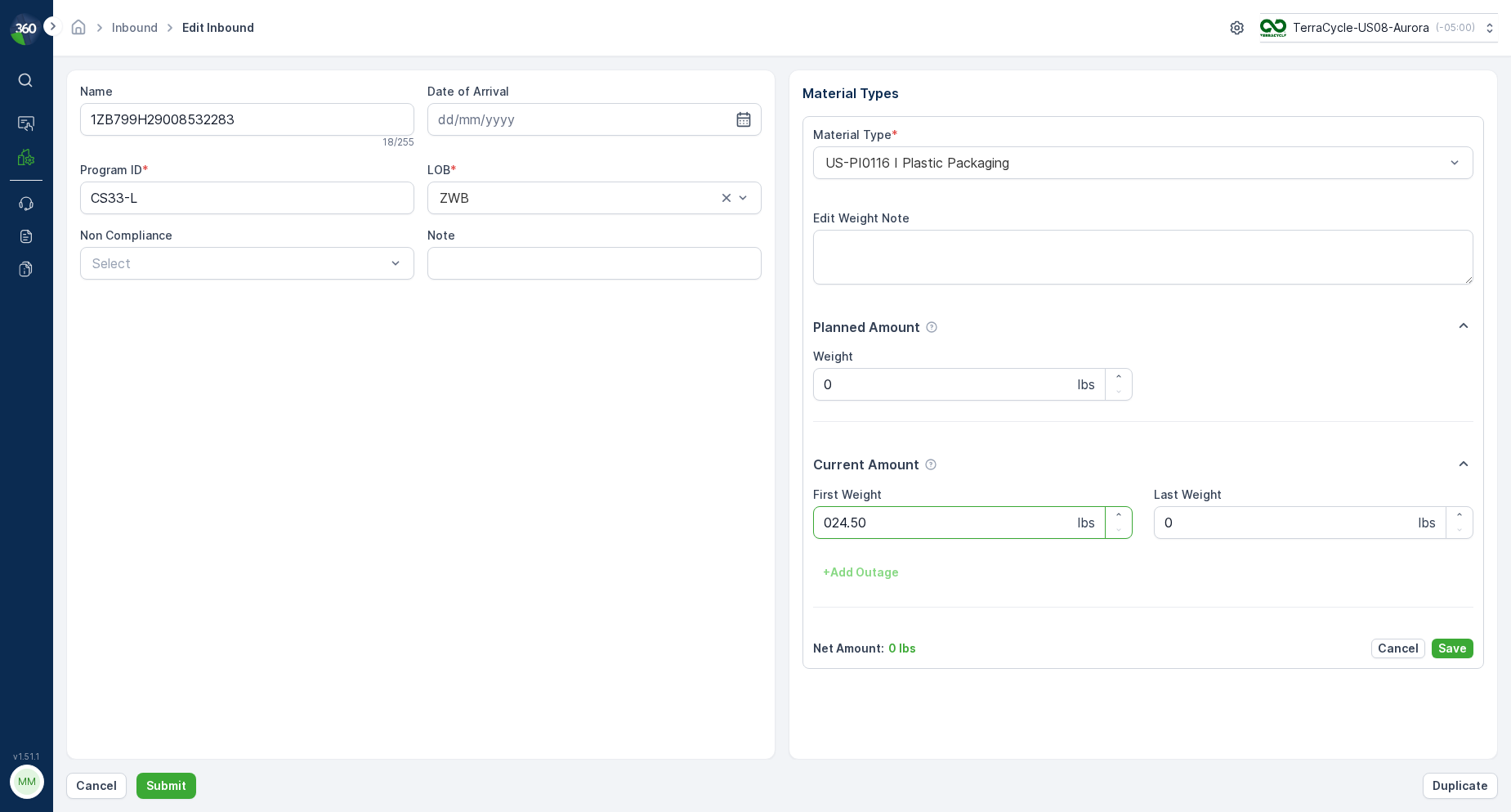
click at [136, 772] on button "Submit" at bounding box center [166, 785] width 60 height 26
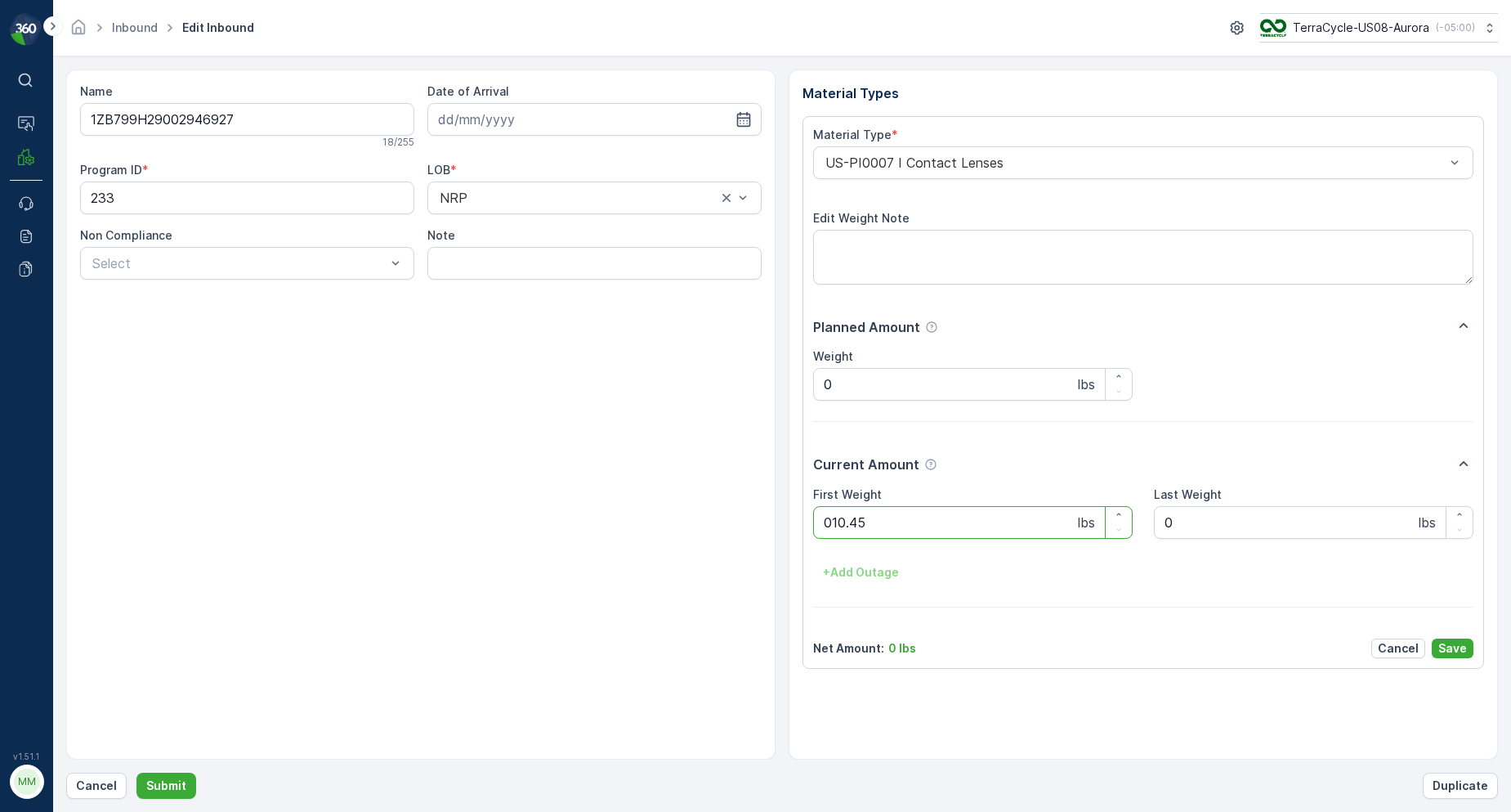
click at [136, 772] on button "Submit" at bounding box center [166, 785] width 60 height 26
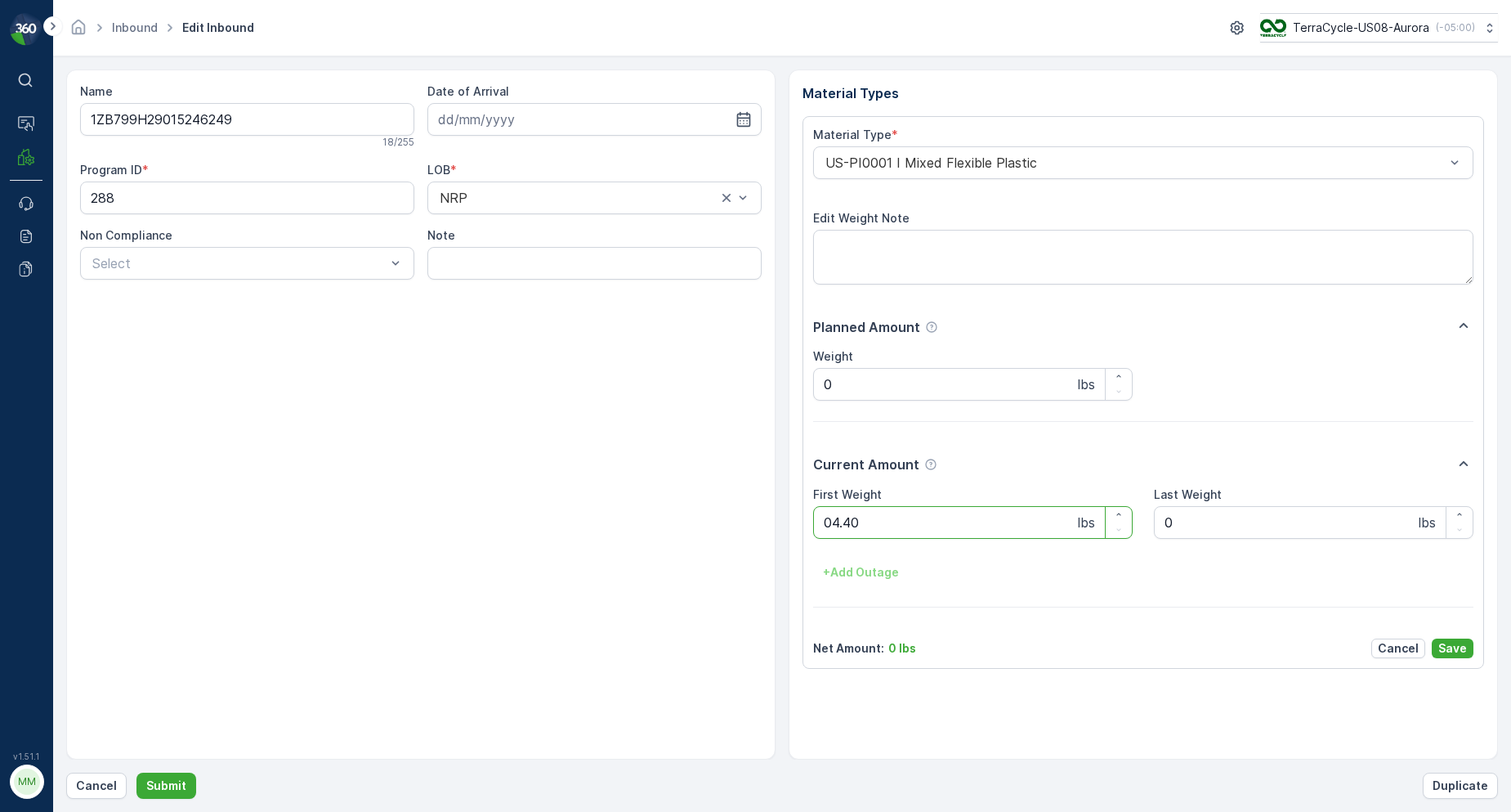
click at [136, 772] on button "Submit" at bounding box center [166, 785] width 60 height 26
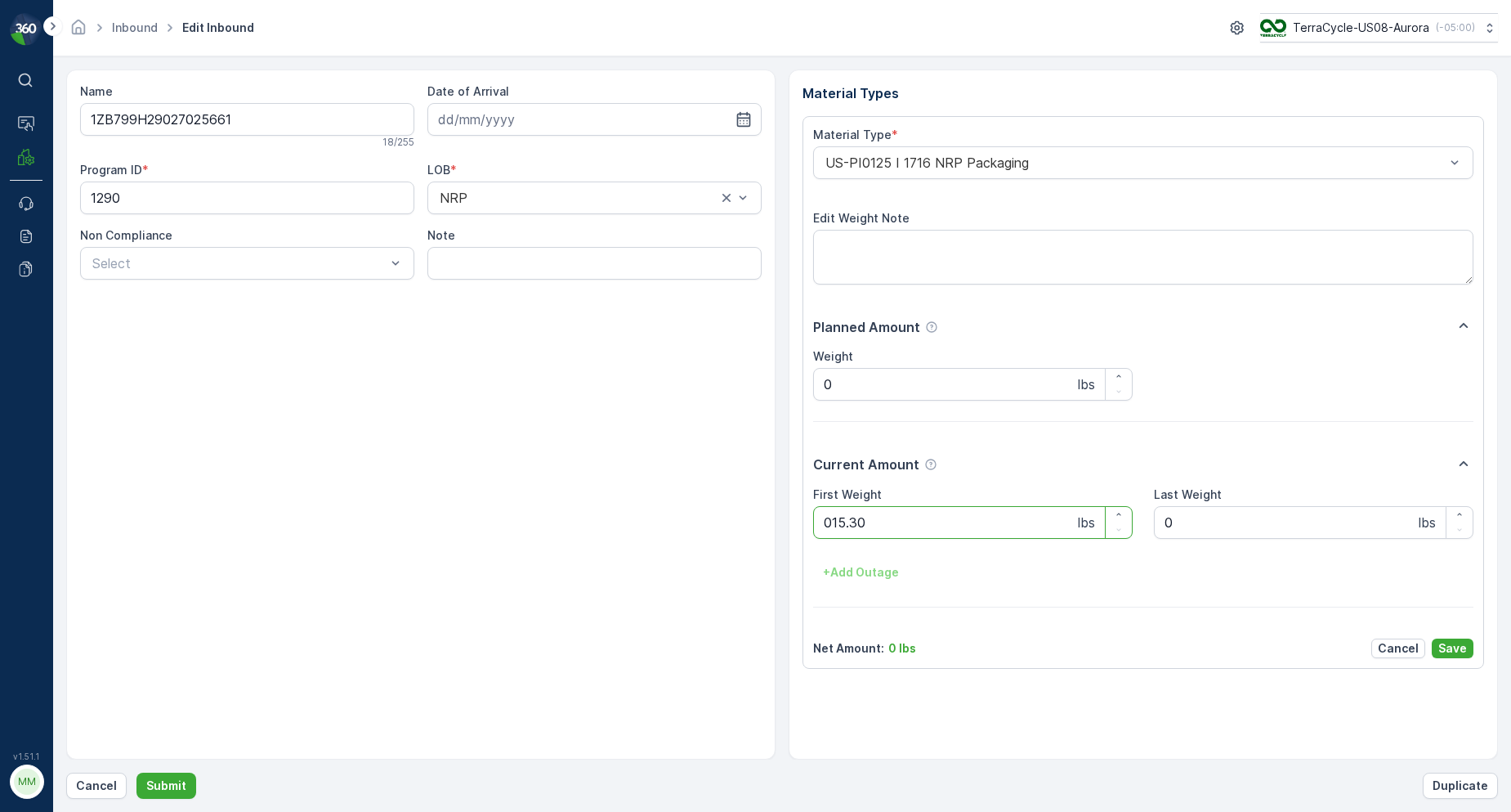
click at [136, 772] on button "Submit" at bounding box center [166, 785] width 60 height 26
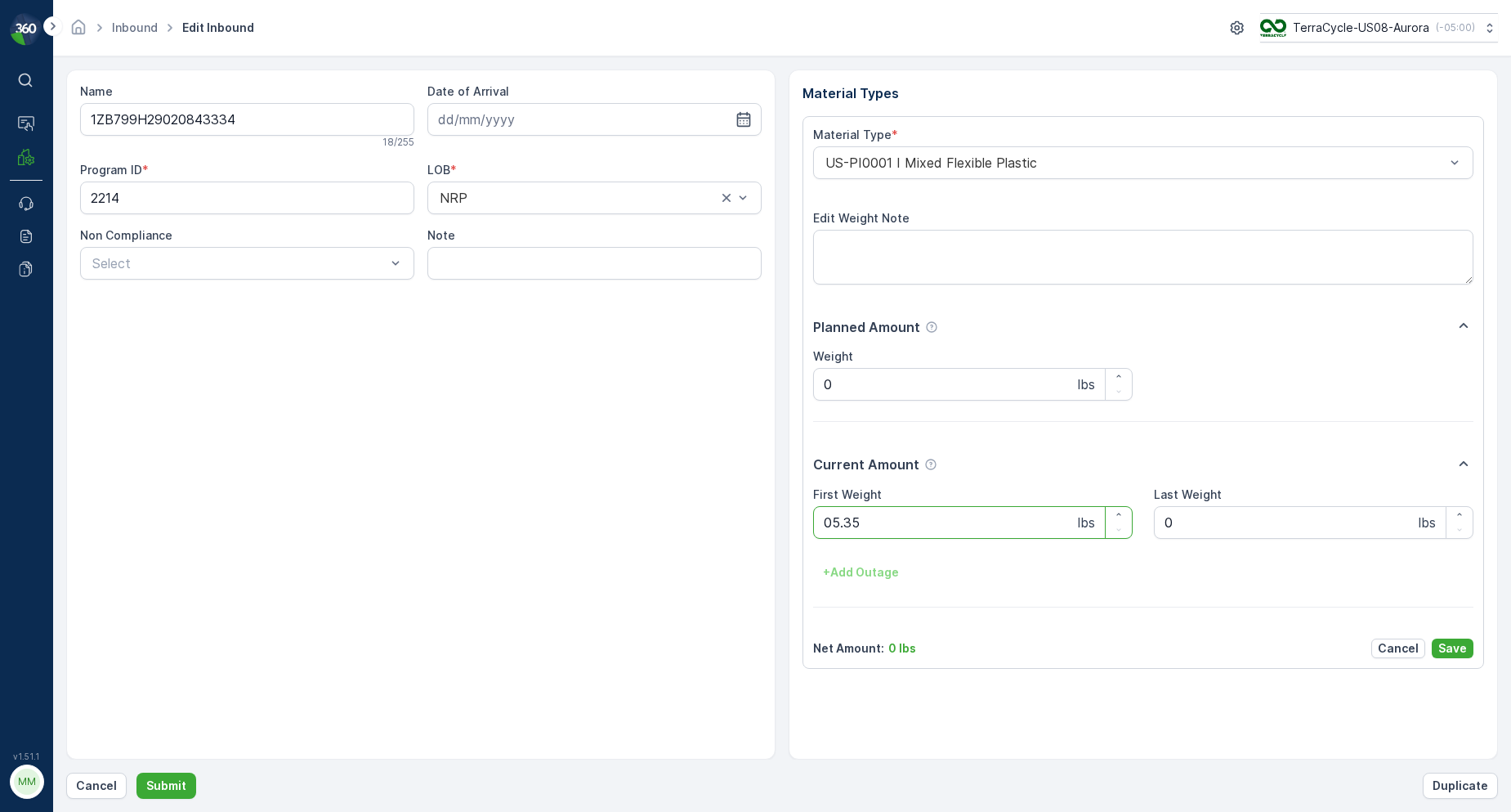
click at [136, 772] on button "Submit" at bounding box center [166, 785] width 60 height 26
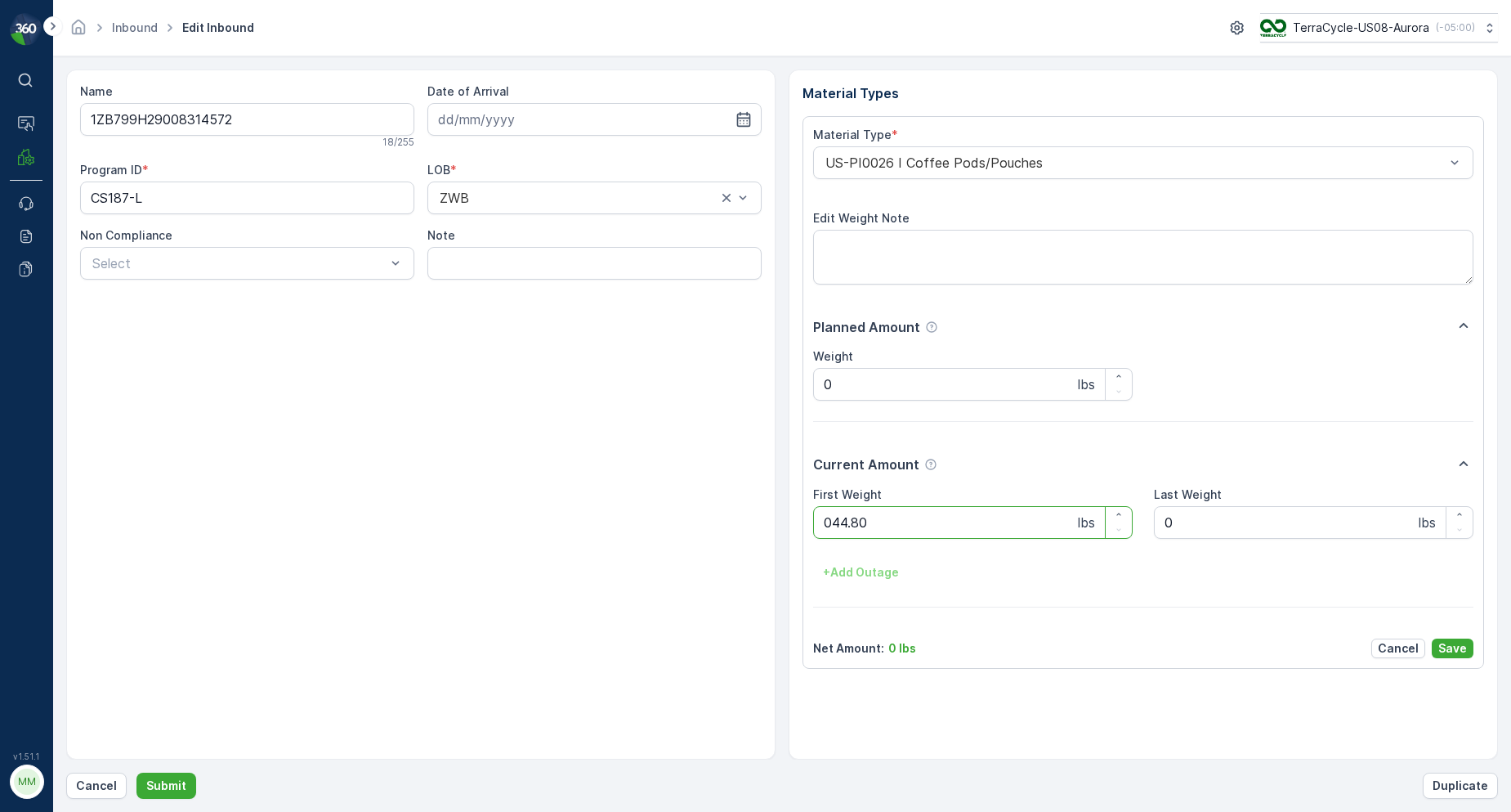
click at [136, 772] on button "Submit" at bounding box center [166, 785] width 60 height 26
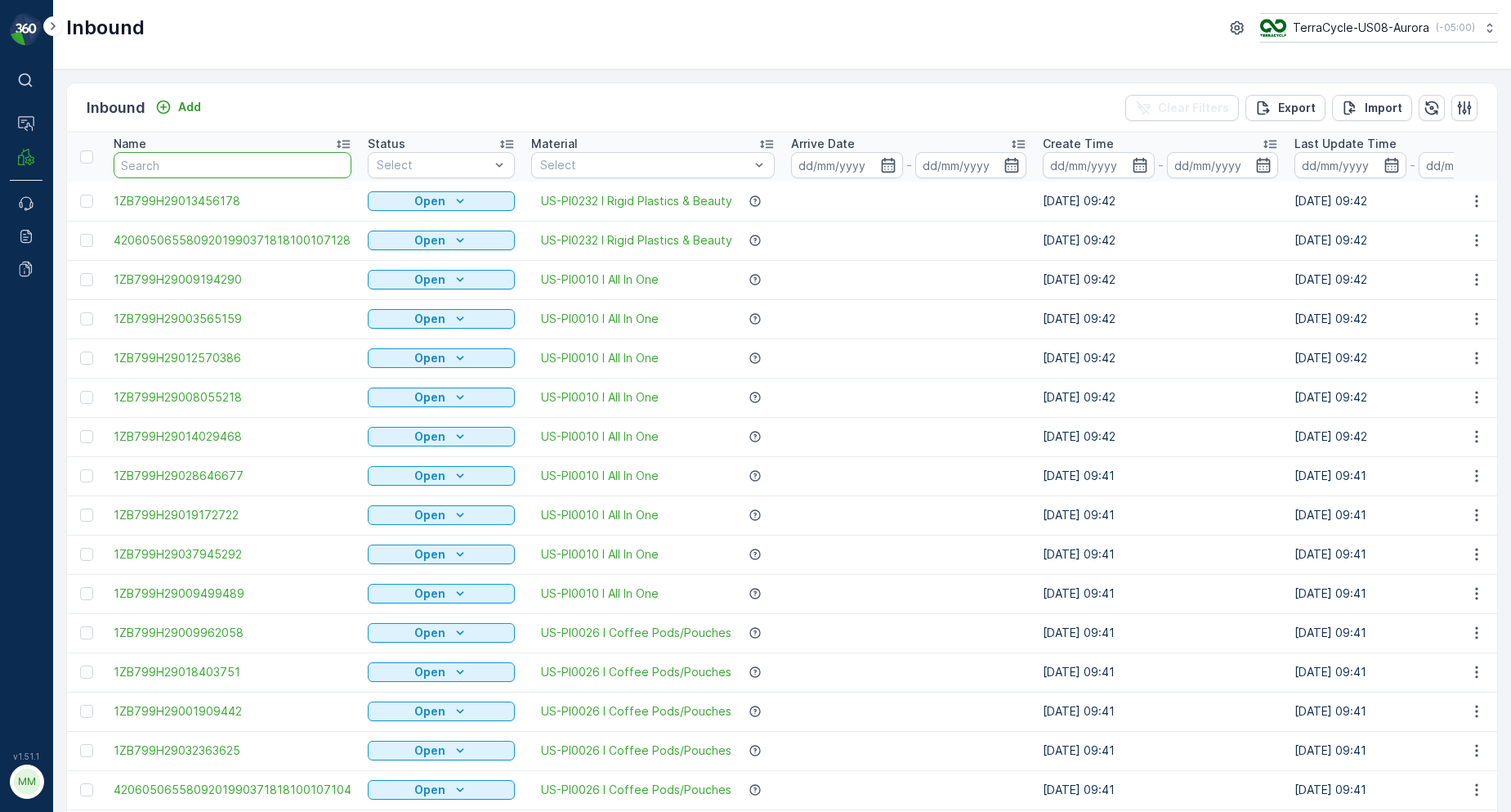
click at [295, 166] on input "text" at bounding box center [233, 164] width 238 height 26
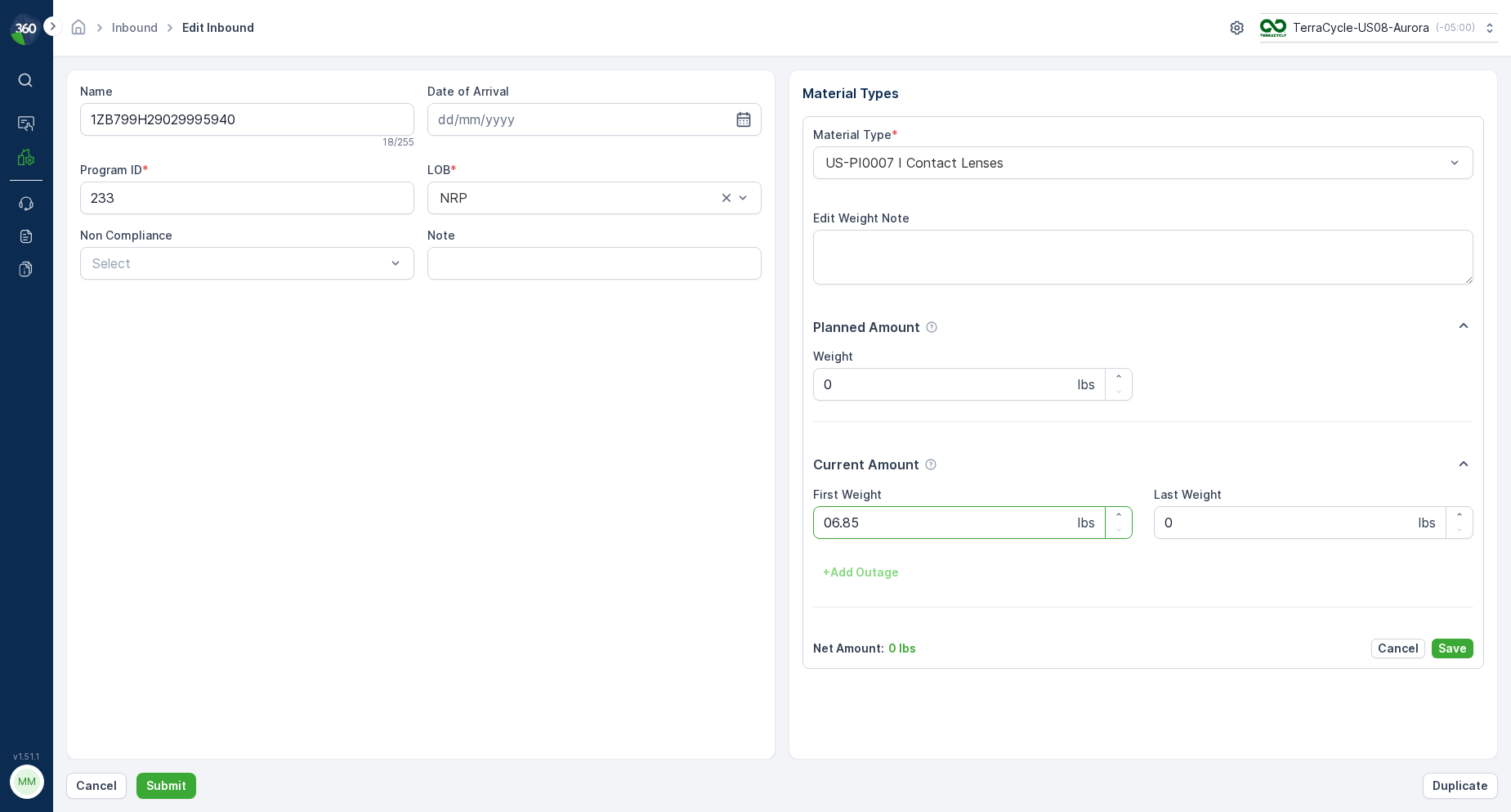
click at [136, 772] on button "Submit" at bounding box center [166, 785] width 60 height 26
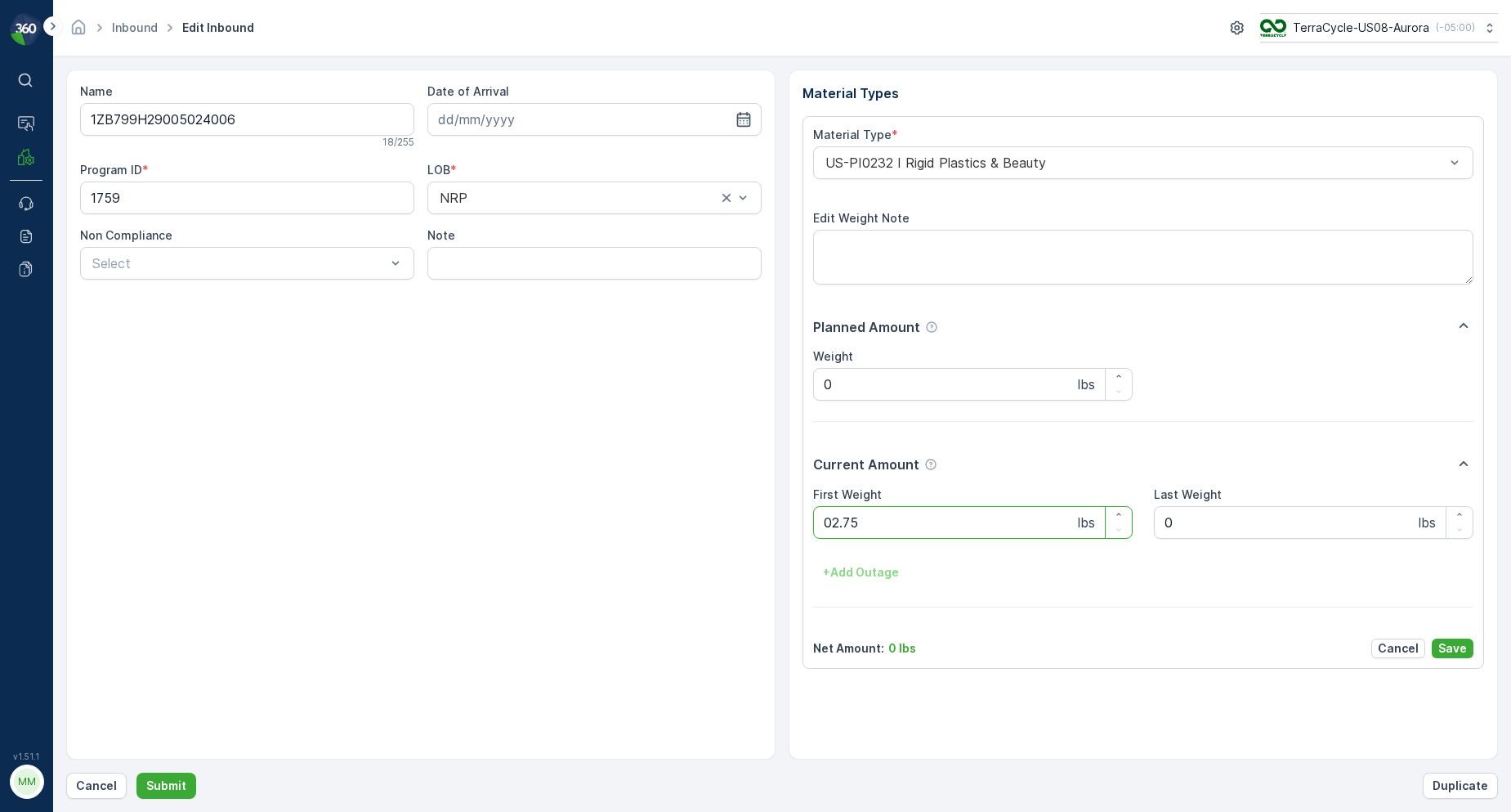
click at [136, 772] on button "Submit" at bounding box center [166, 785] width 60 height 26
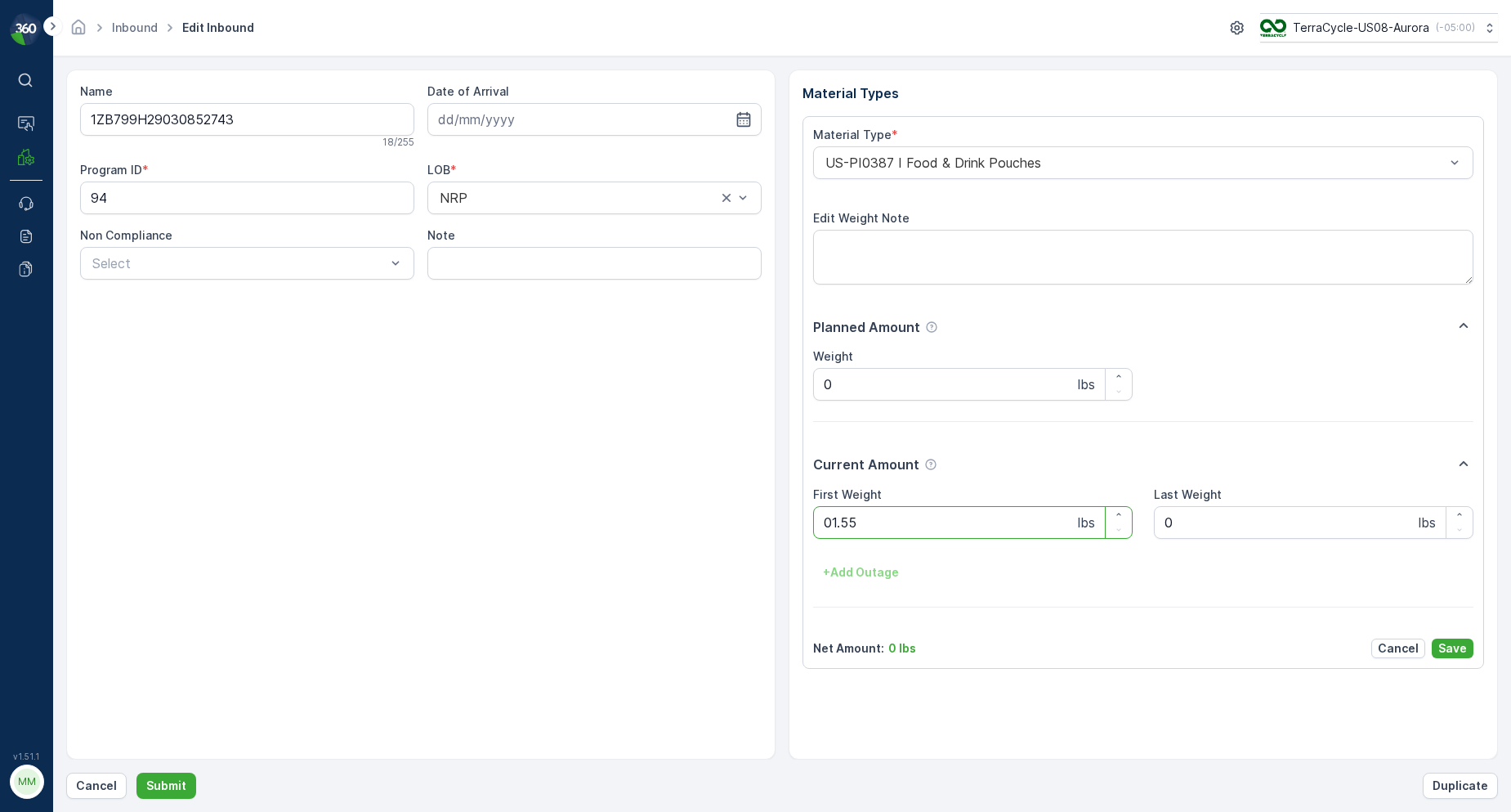
click at [136, 772] on button "Submit" at bounding box center [166, 785] width 60 height 26
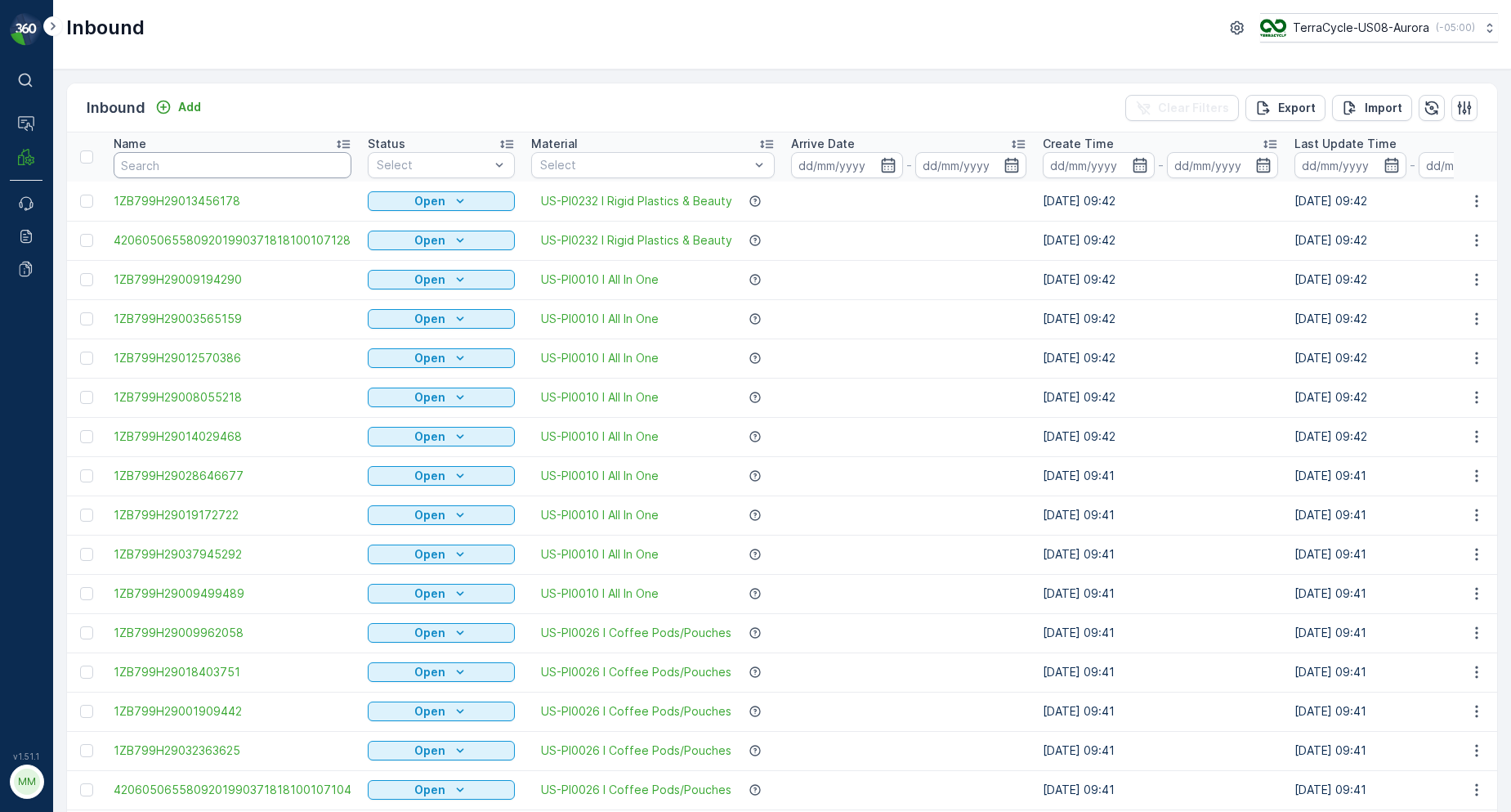
click at [227, 174] on input "text" at bounding box center [233, 164] width 238 height 26
type input "0507"
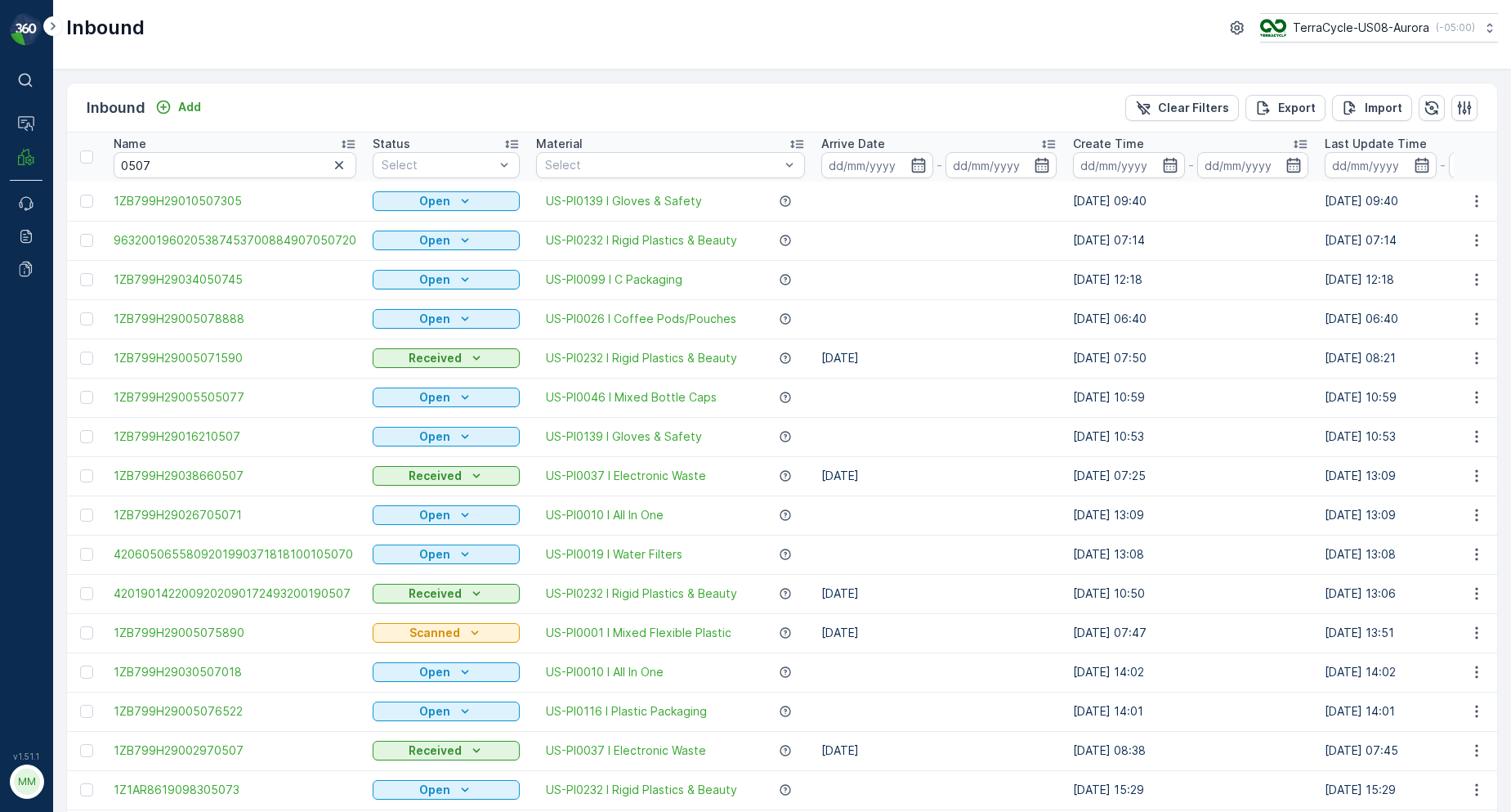
click at [256, 172] on input "0507" at bounding box center [235, 164] width 242 height 26
type input "05078888"
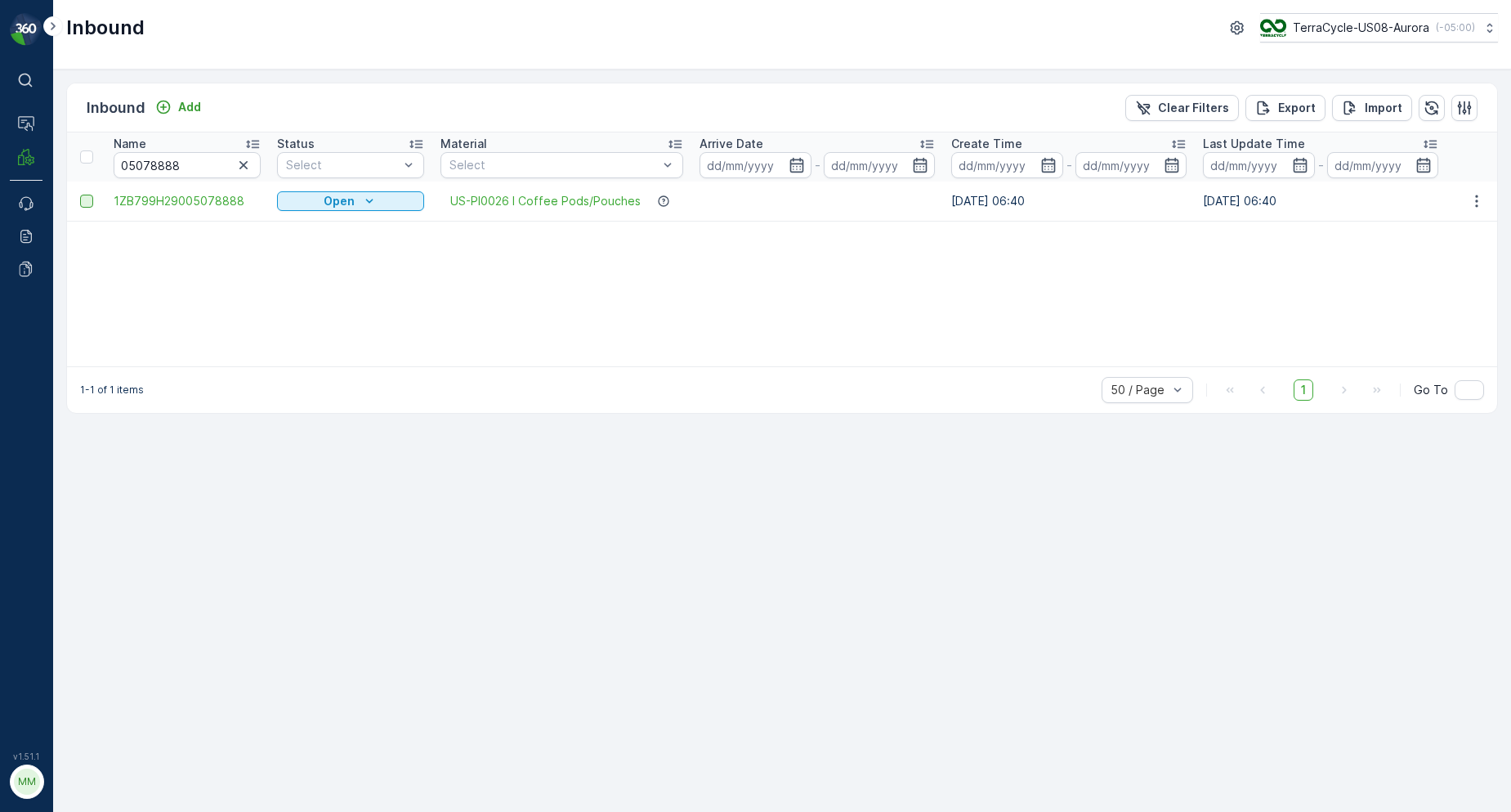
click at [93, 206] on div at bounding box center [87, 201] width 14 height 14
click at [80, 194] on input "checkbox" at bounding box center [80, 194] width 0 height 0
click at [1329, 99] on p "Print QR" at bounding box center [1323, 107] width 49 height 16
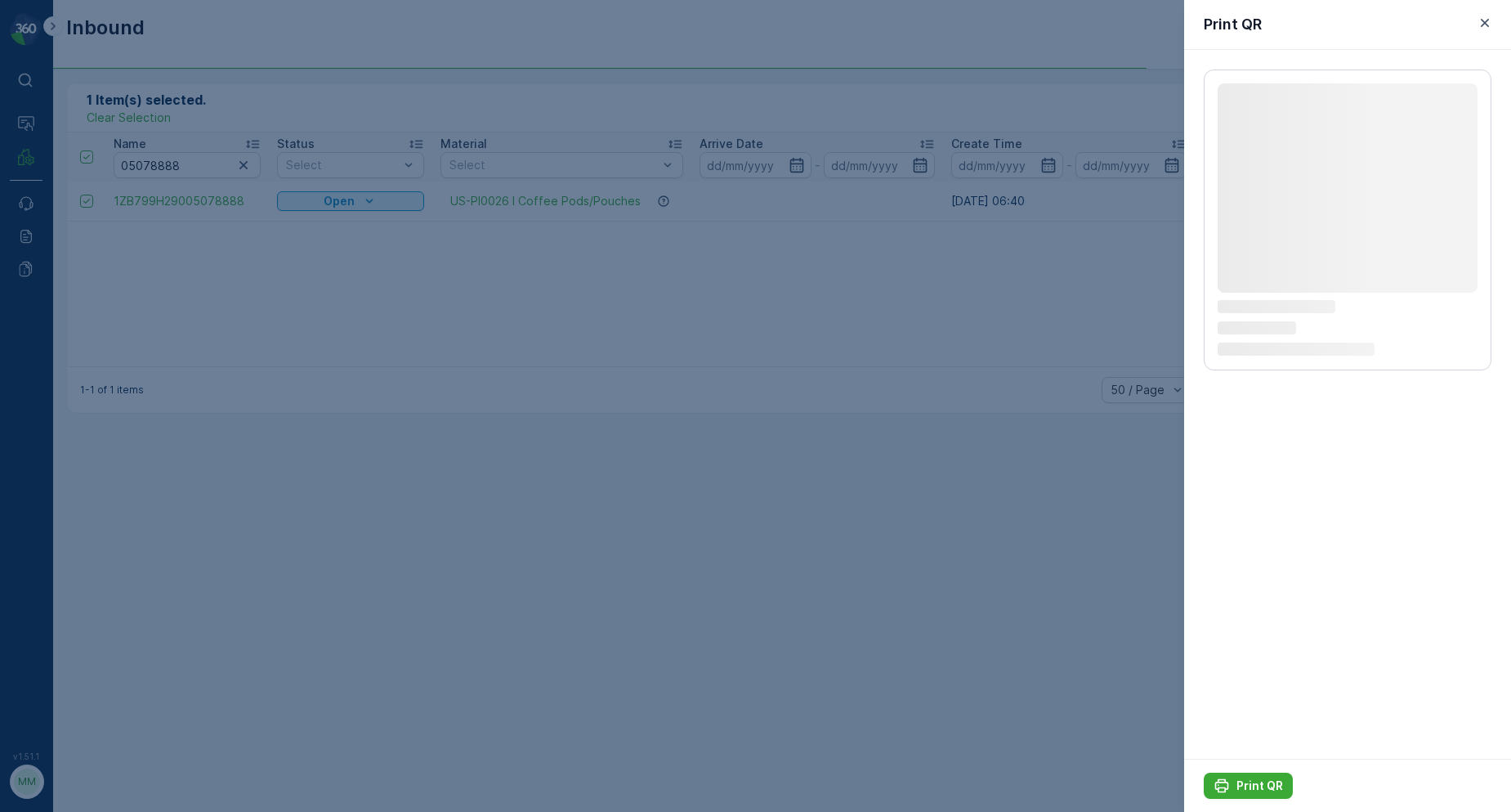
click at [1245, 405] on div "Loading... Loading... Loading... Loading..." at bounding box center [1348, 405] width 327 height 709
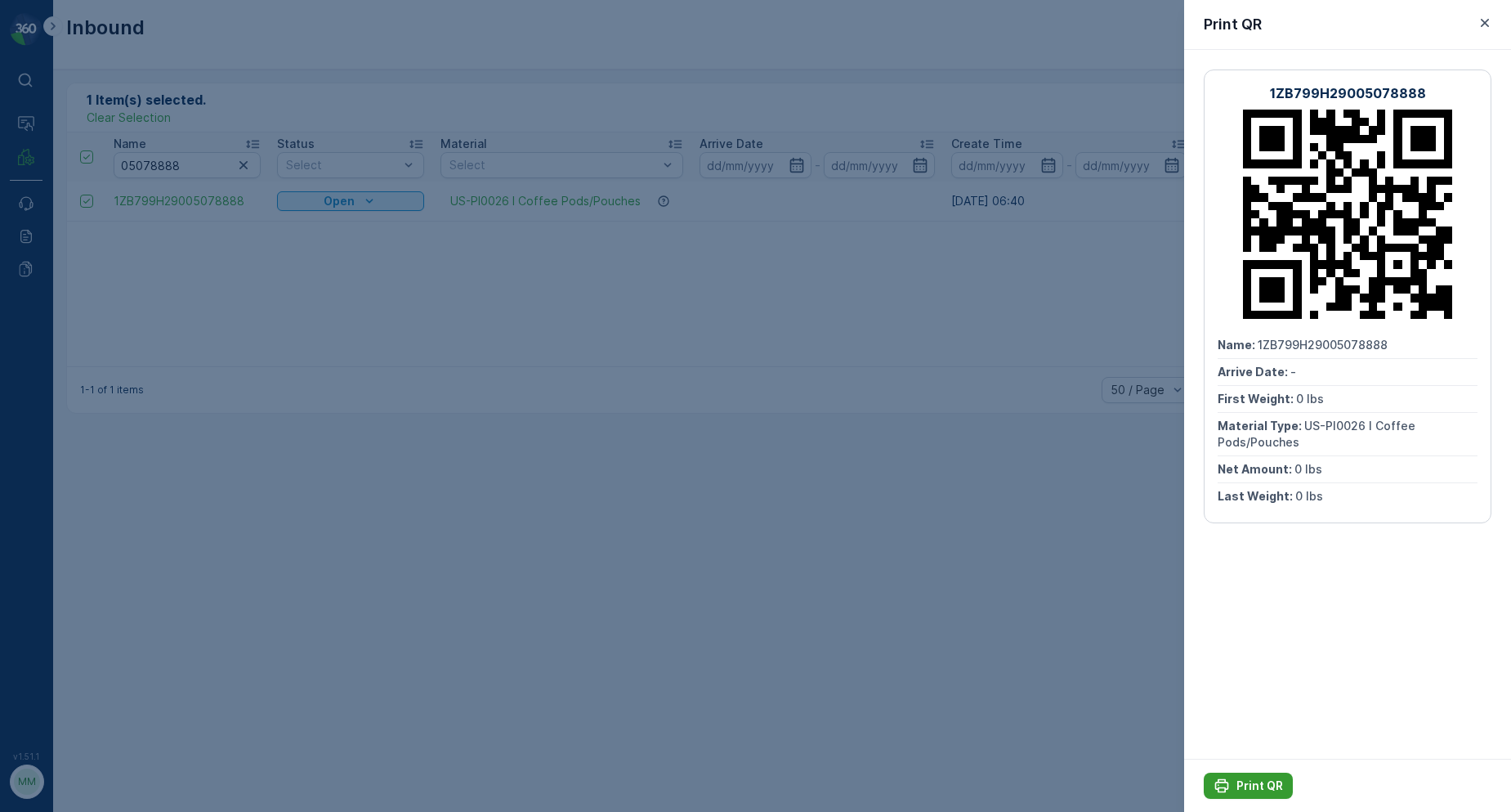
click at [1265, 790] on p "Print QR" at bounding box center [1260, 785] width 46 height 16
drag, startPoint x: 1103, startPoint y: 675, endPoint x: 849, endPoint y: 618, distance: 260.3
click at [849, 618] on div at bounding box center [755, 406] width 1511 height 812
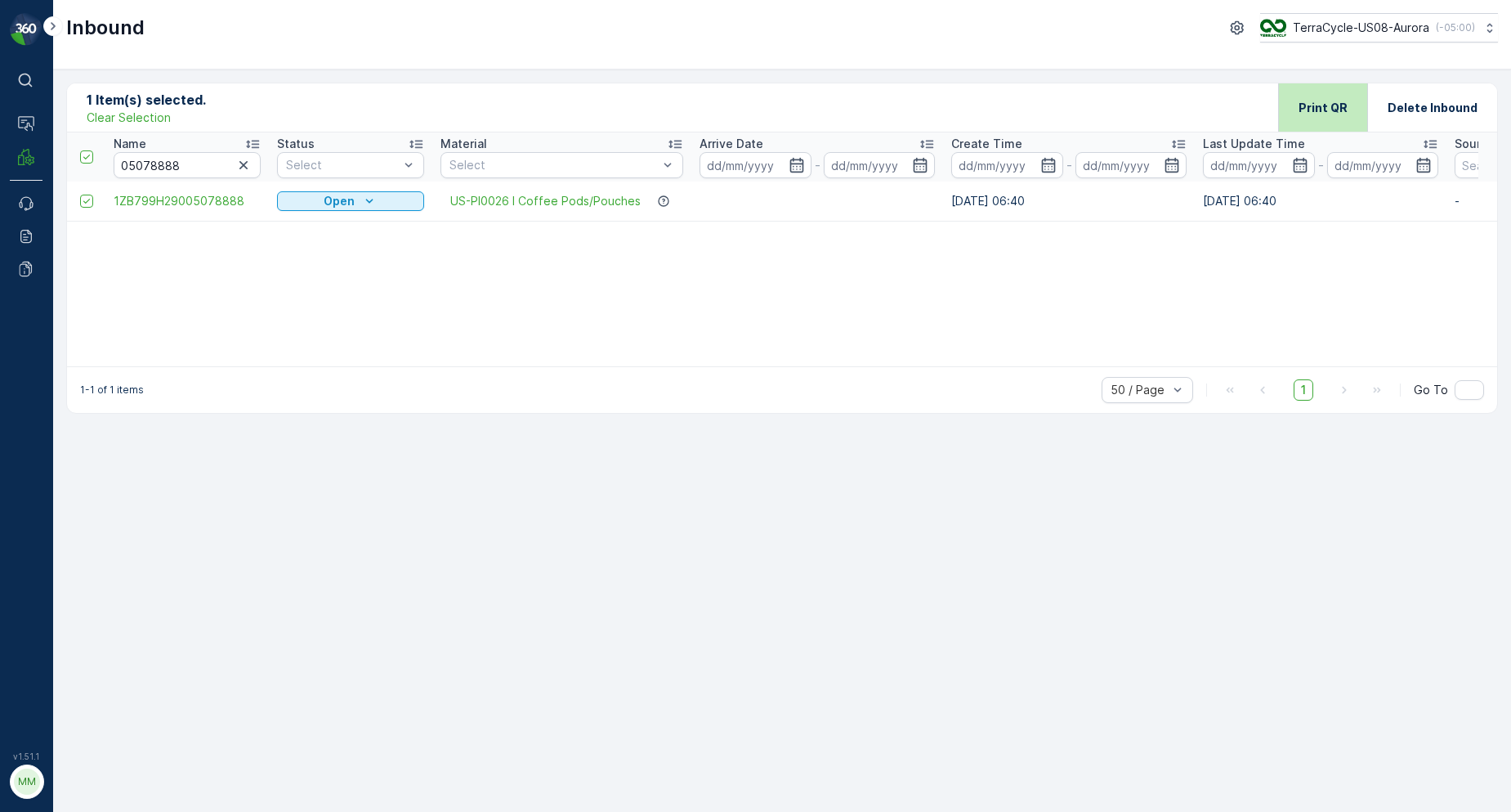
click at [1329, 109] on p "Print QR" at bounding box center [1323, 107] width 49 height 16
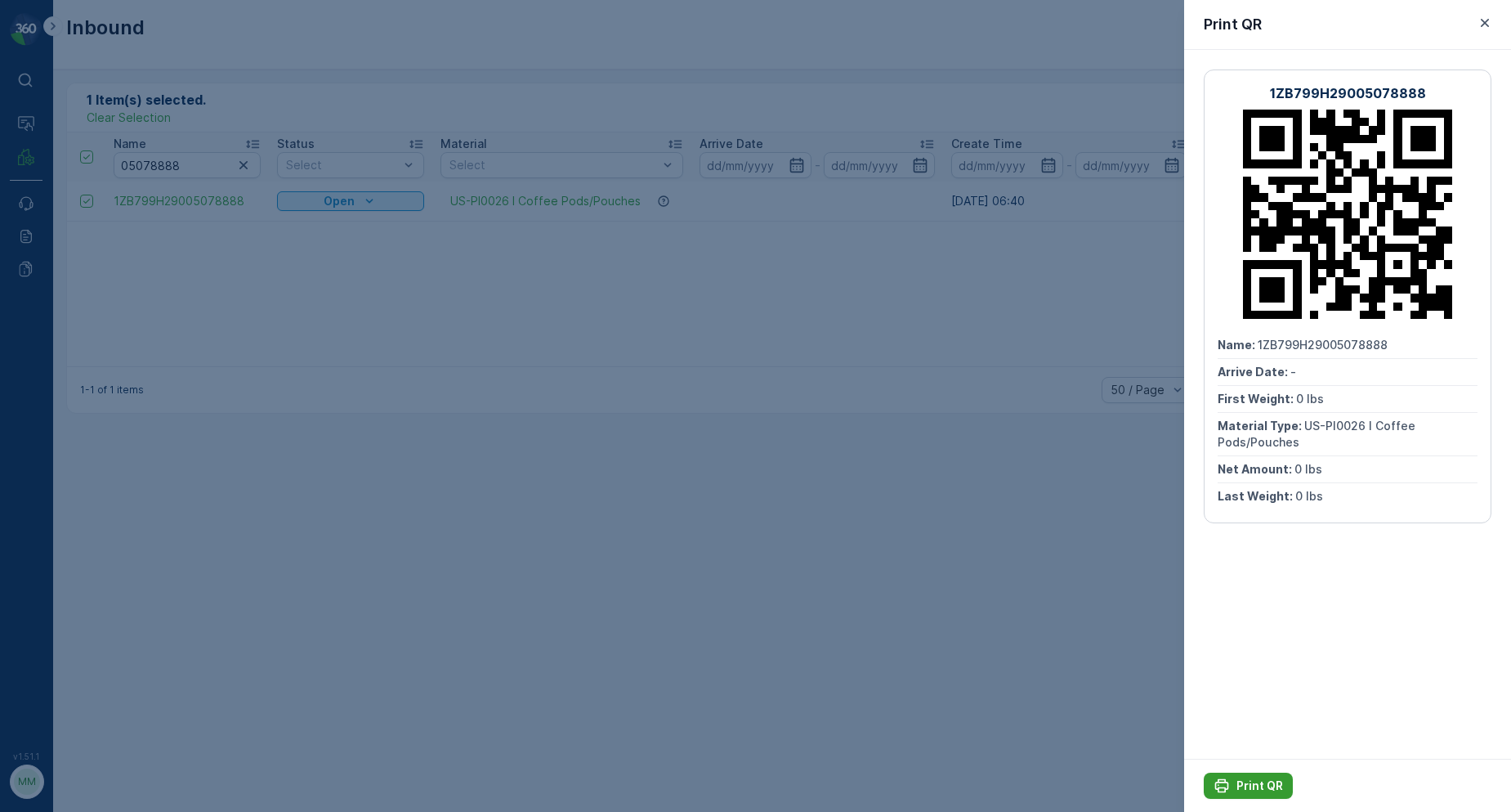
click at [1238, 789] on p "Print QR" at bounding box center [1260, 785] width 46 height 16
click at [1484, 18] on icon "button" at bounding box center [1485, 22] width 16 height 16
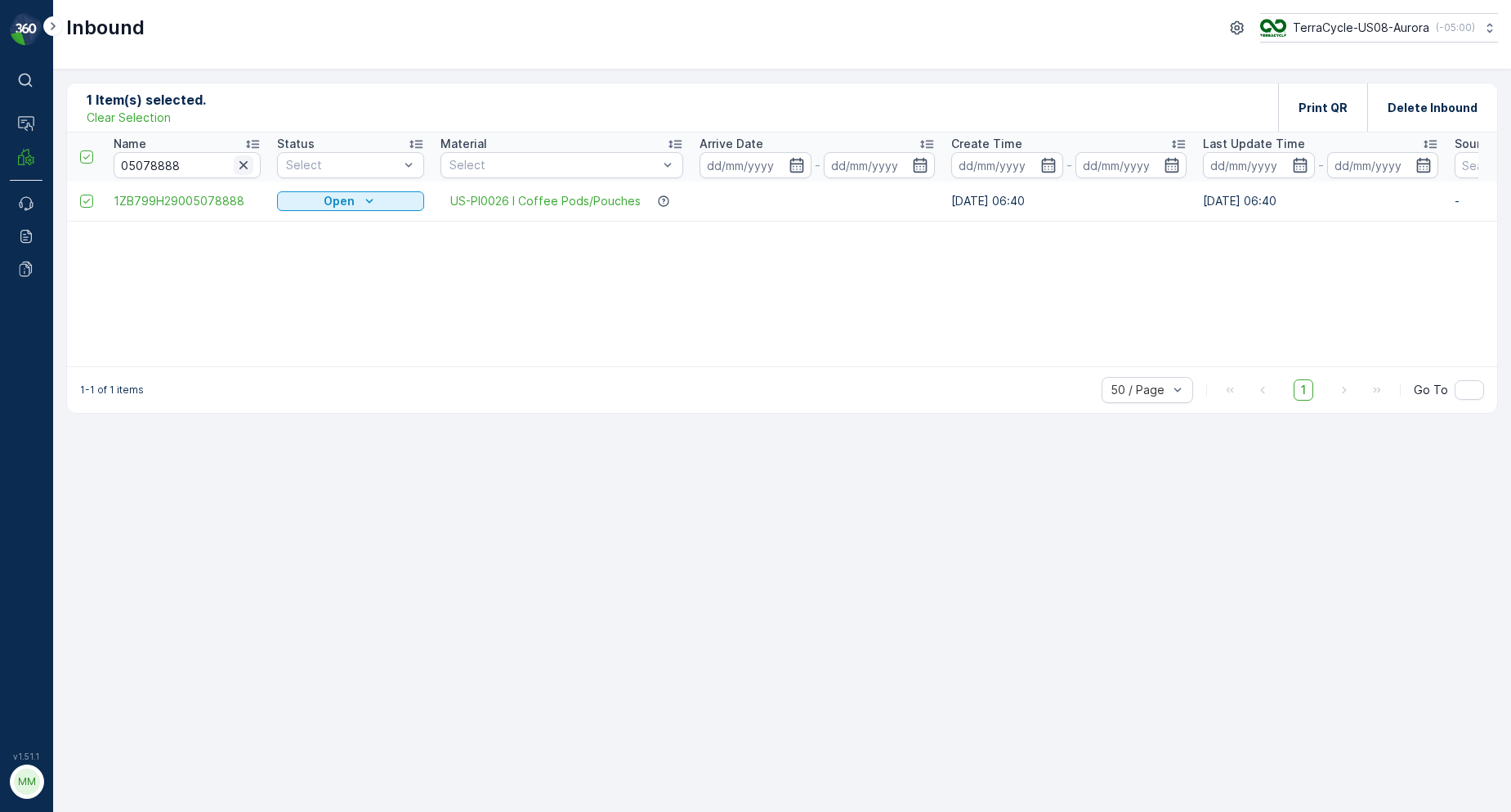
click at [243, 171] on icon "button" at bounding box center [243, 165] width 16 height 16
click at [173, 170] on input "text" at bounding box center [187, 164] width 147 height 26
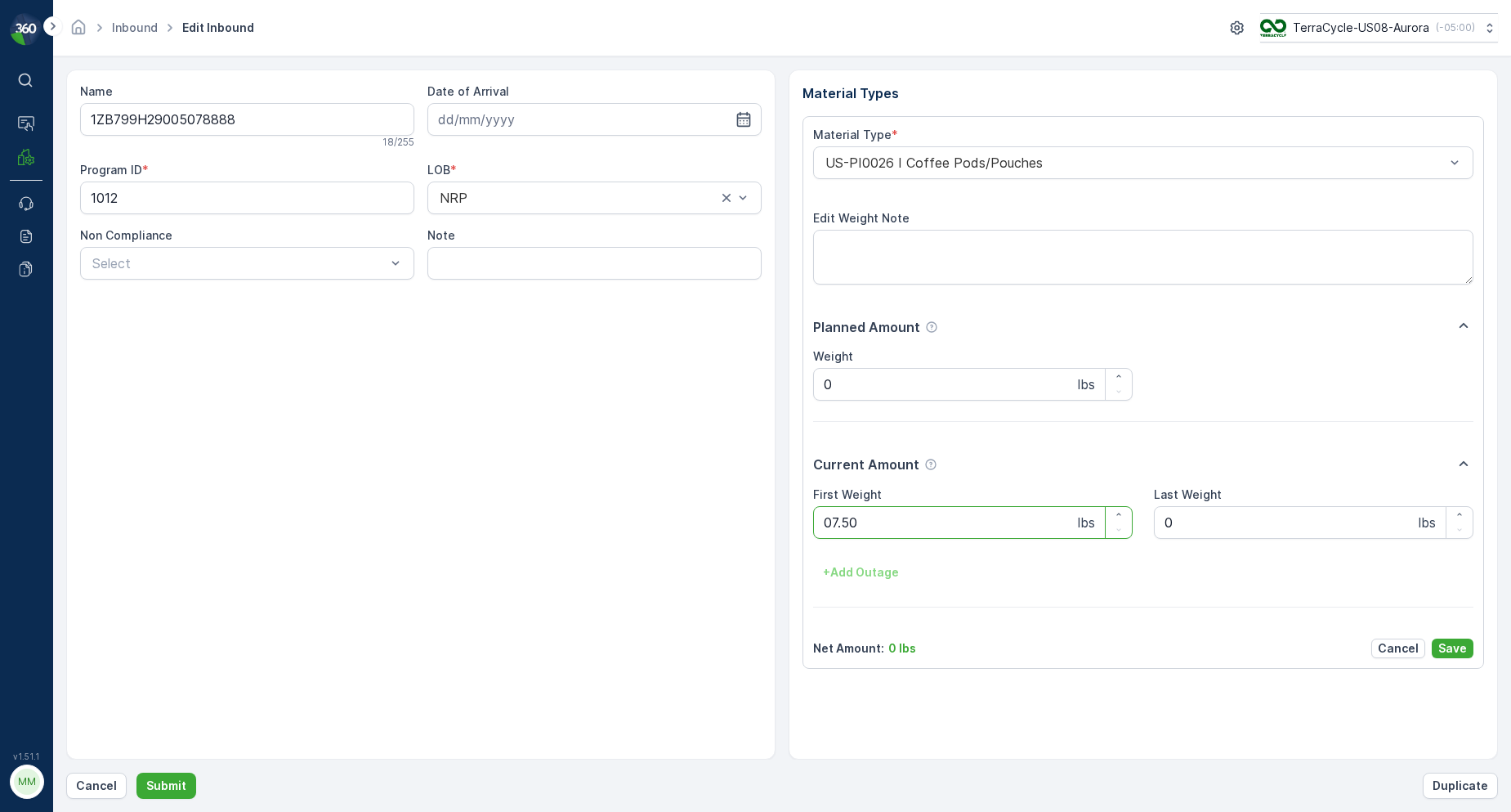
click at [136, 772] on button "Submit" at bounding box center [166, 785] width 60 height 26
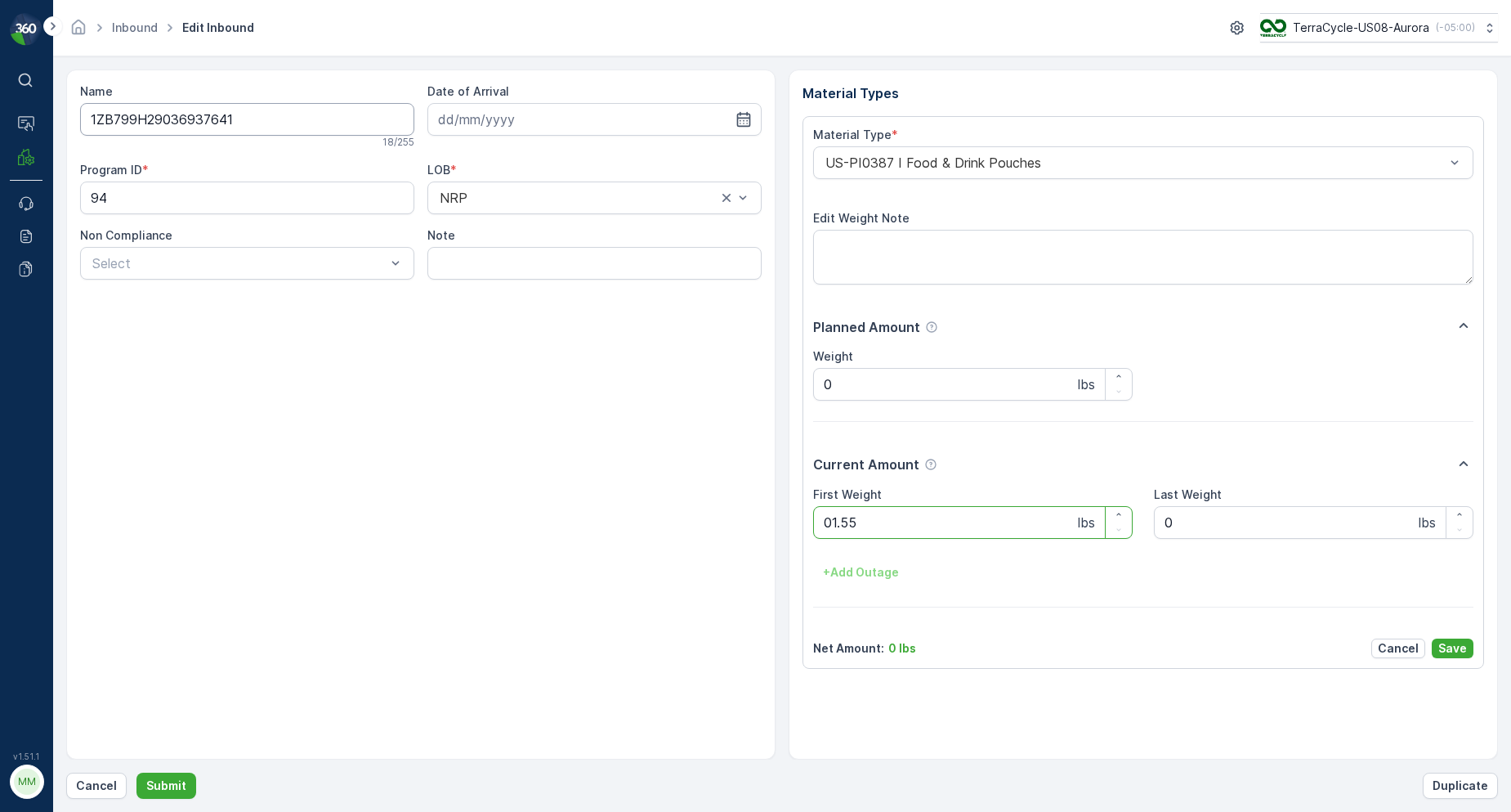
click at [136, 772] on button "Submit" at bounding box center [166, 785] width 60 height 26
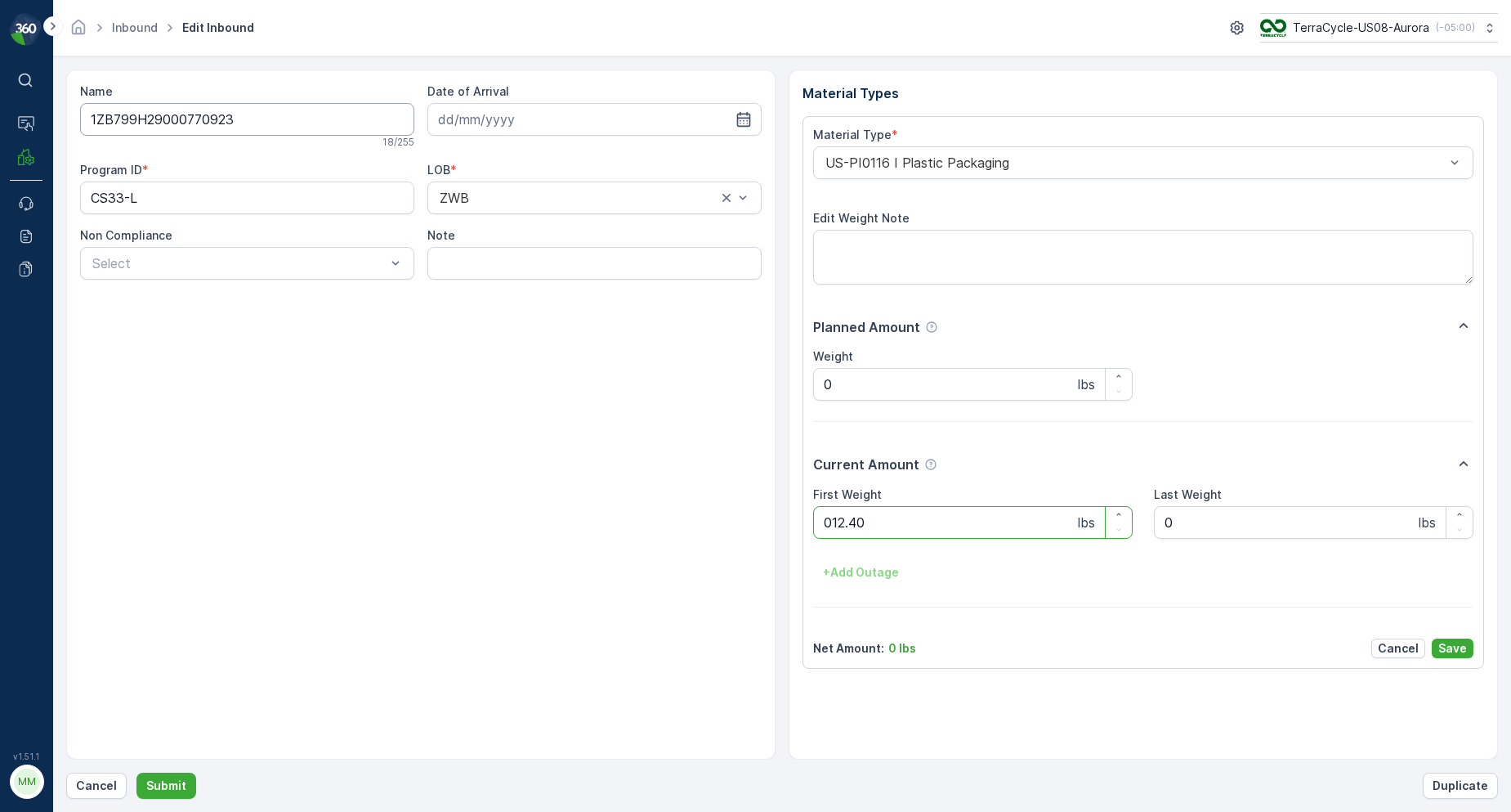
click at [136, 772] on button "Submit" at bounding box center [166, 785] width 60 height 26
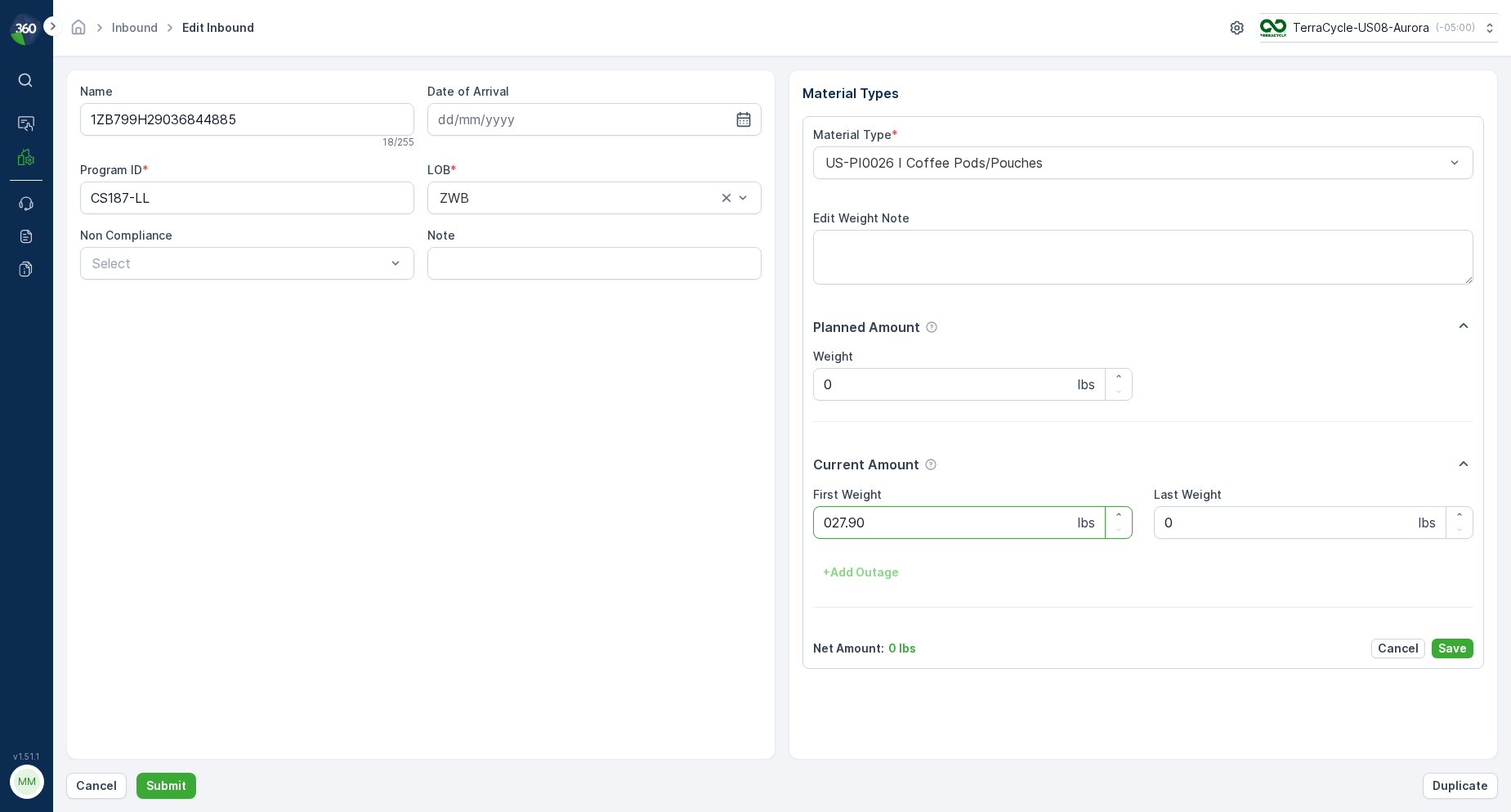
click at [136, 772] on button "Submit" at bounding box center [166, 785] width 60 height 26
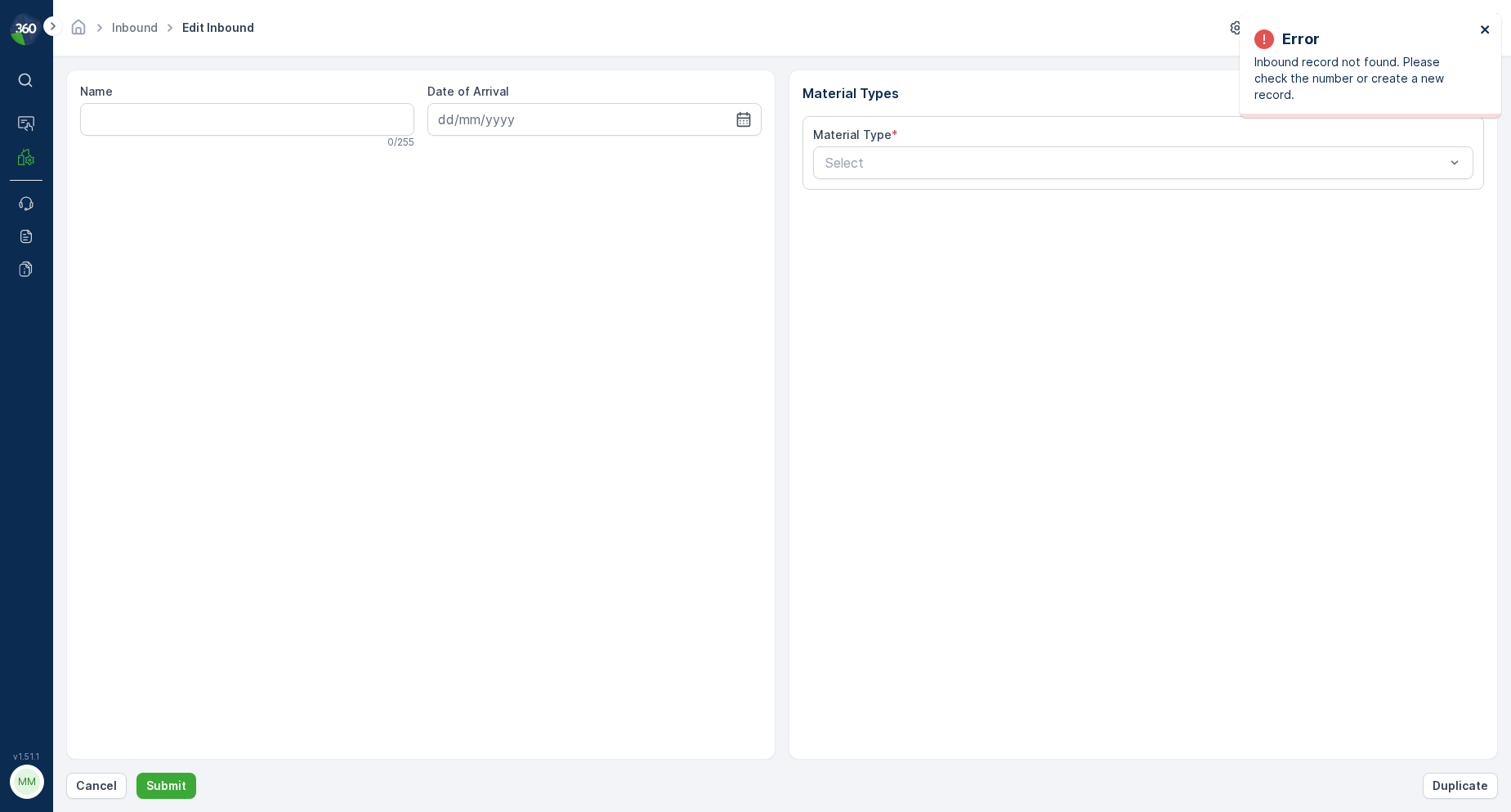
click at [1482, 26] on icon "close" at bounding box center [1485, 29] width 8 height 8
click at [98, 794] on button "Cancel" at bounding box center [97, 785] width 61 height 26
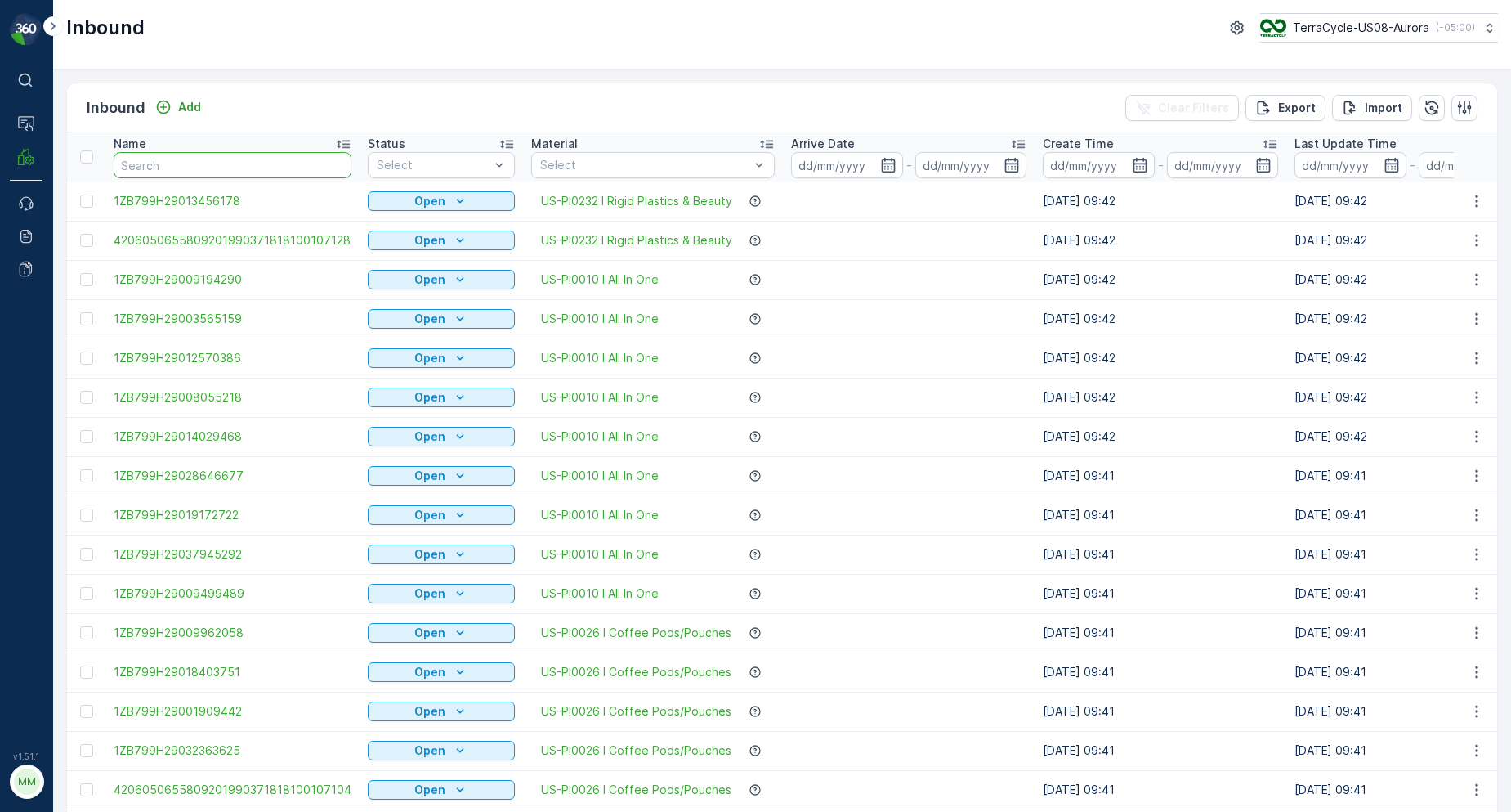
drag, startPoint x: 98, startPoint y: 794, endPoint x: 183, endPoint y: 164, distance: 635.7
click at [183, 164] on input "text" at bounding box center [233, 164] width 238 height 26
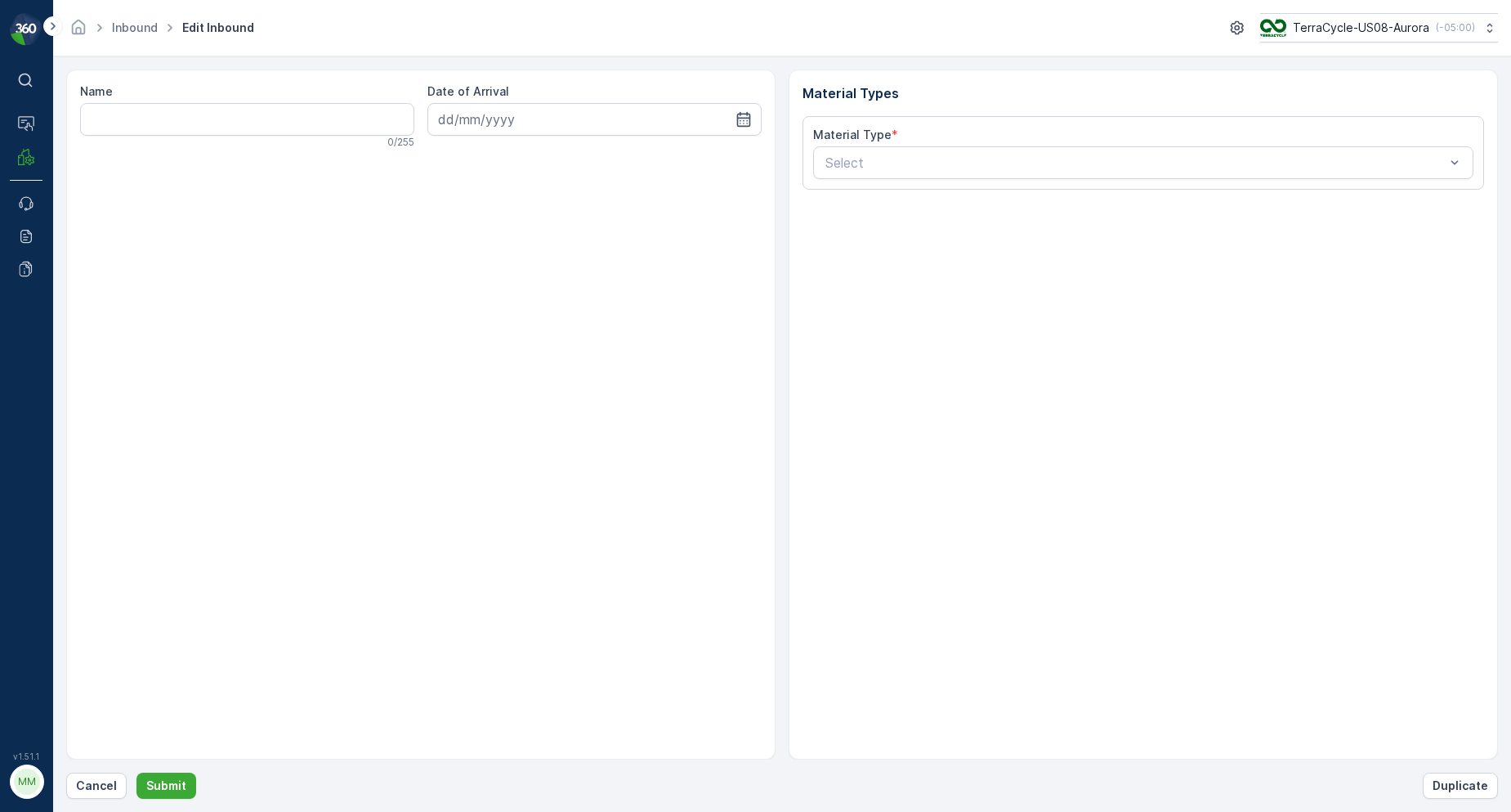
click at [97, 798] on form "Name 0 / 255 Date of Arrival Material Types Material Type * Select Cancel Submi…" at bounding box center [782, 434] width 1458 height 755
click at [104, 787] on p "Cancel" at bounding box center [97, 785] width 41 height 16
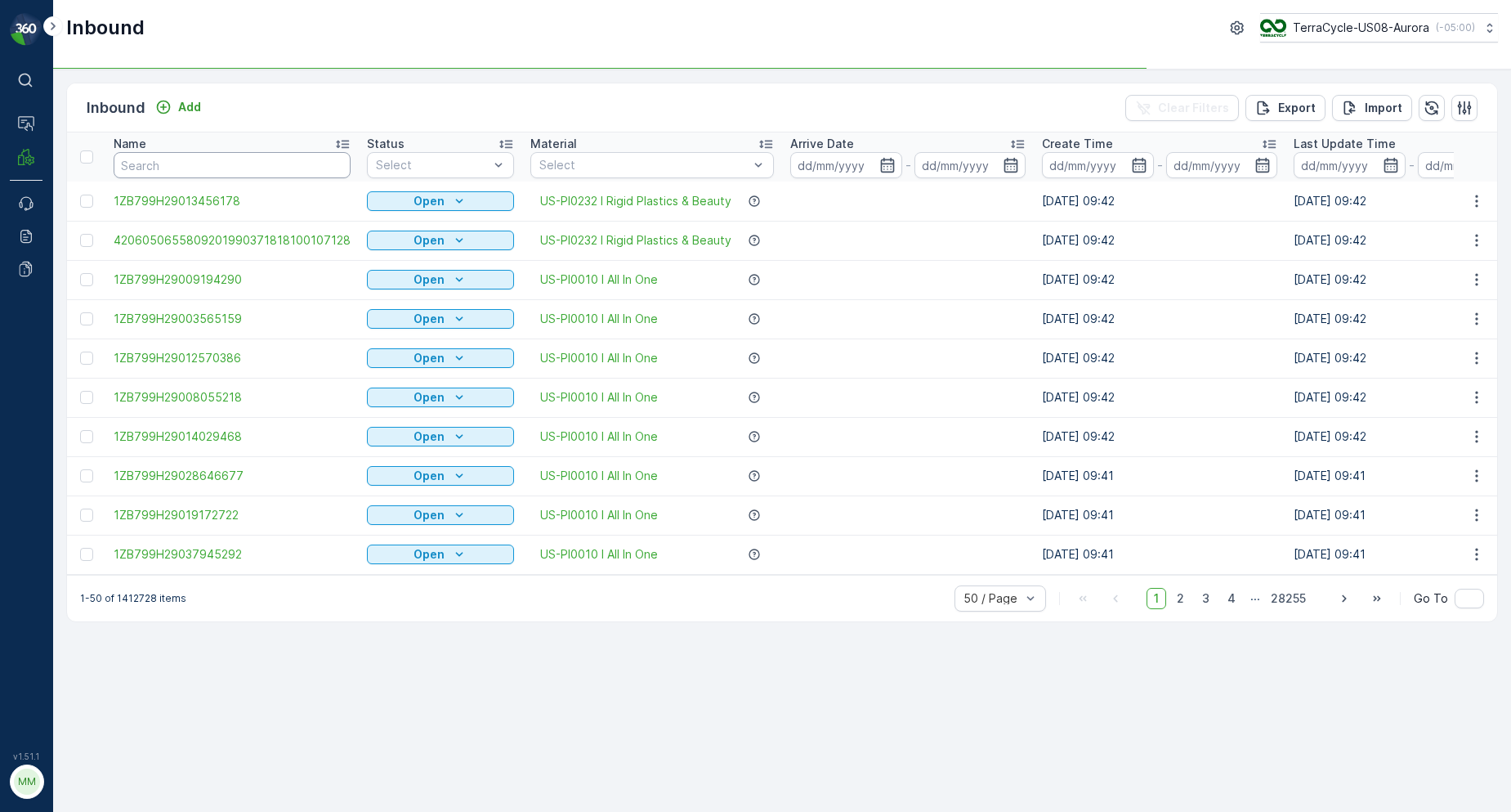
click at [163, 157] on input "text" at bounding box center [232, 164] width 237 height 26
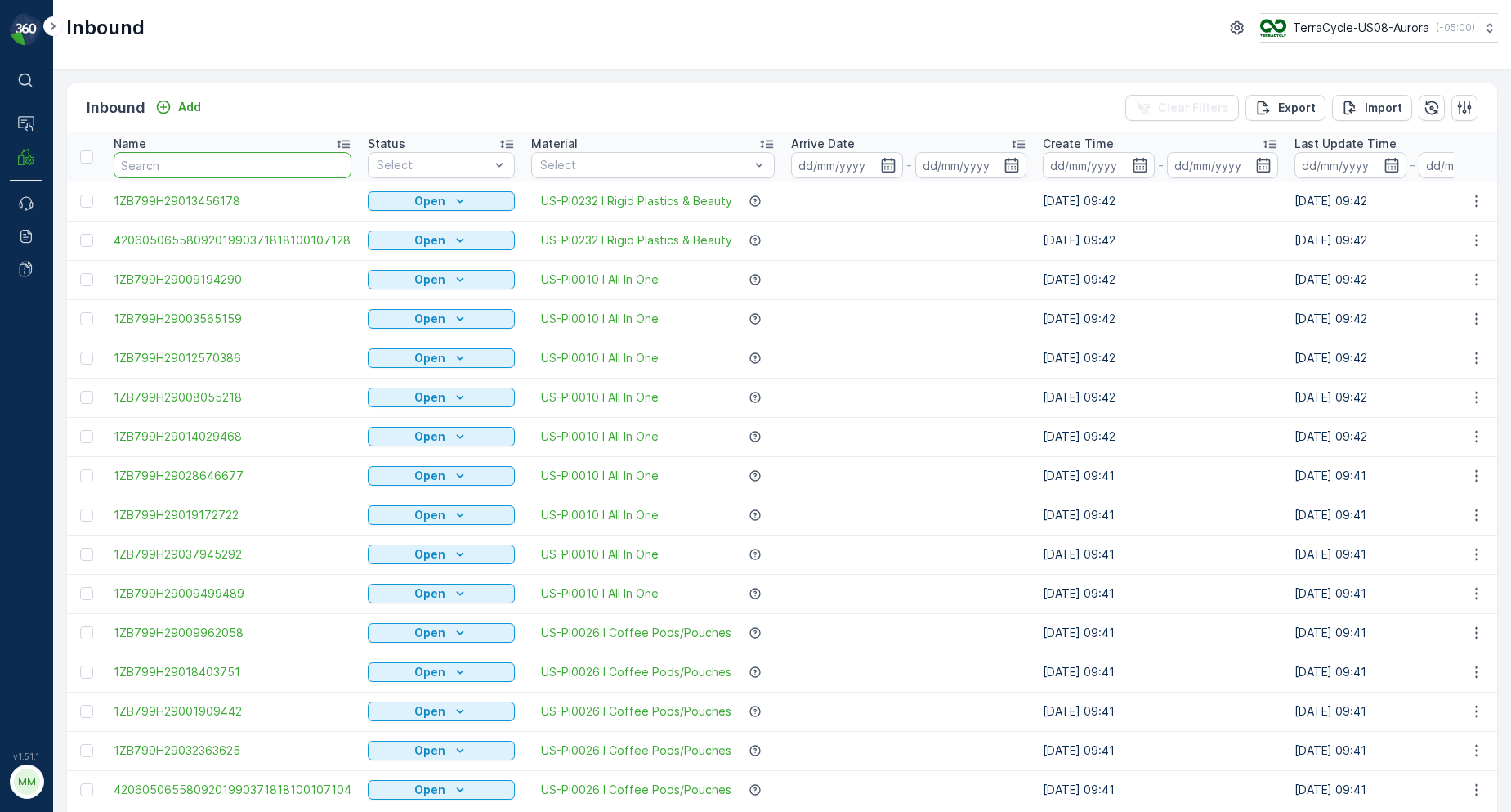
click at [221, 165] on input "text" at bounding box center [233, 164] width 238 height 26
type input "084563"
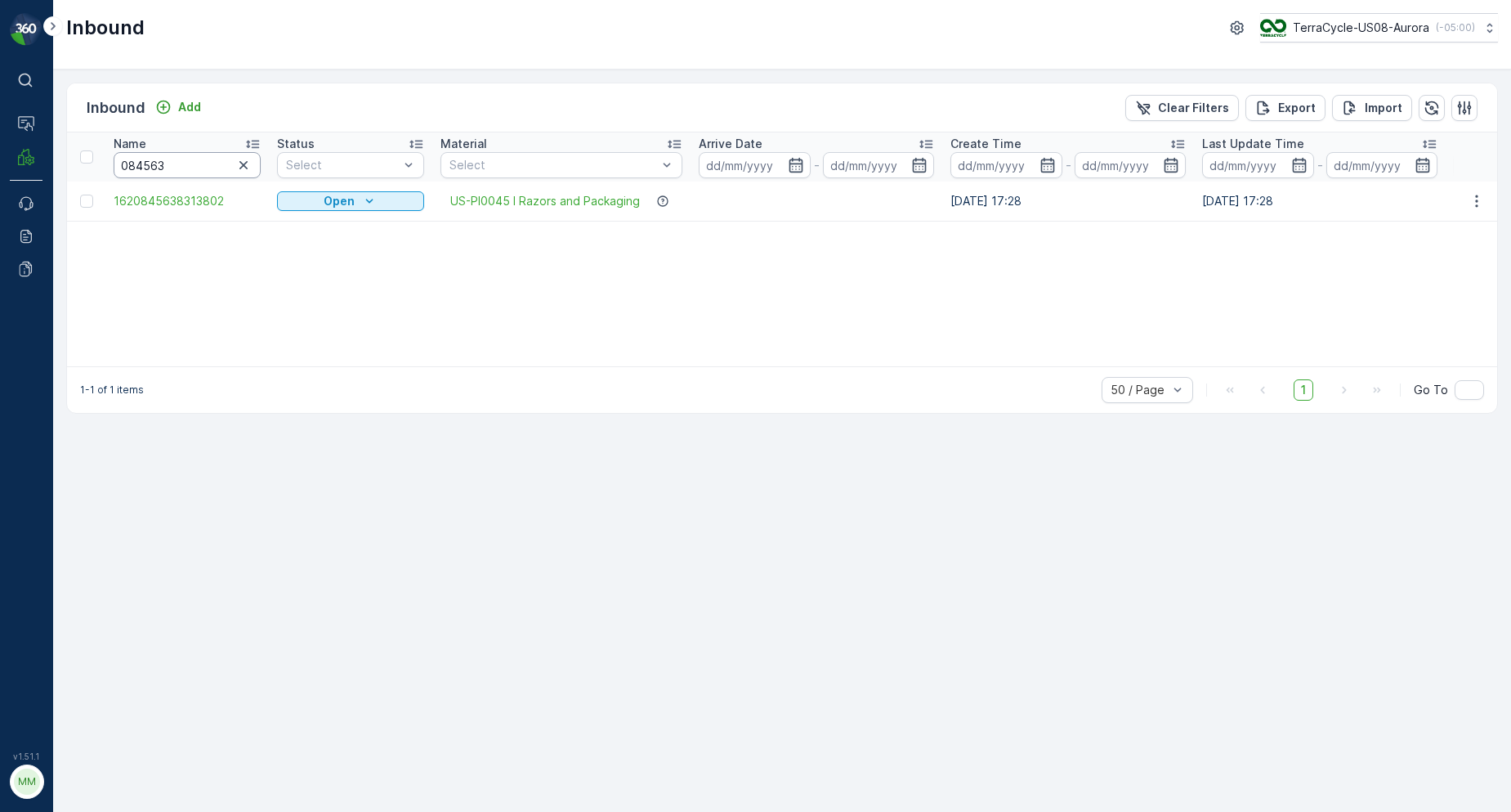
click at [208, 166] on input "084563" at bounding box center [187, 164] width 147 height 26
type input "08456345"
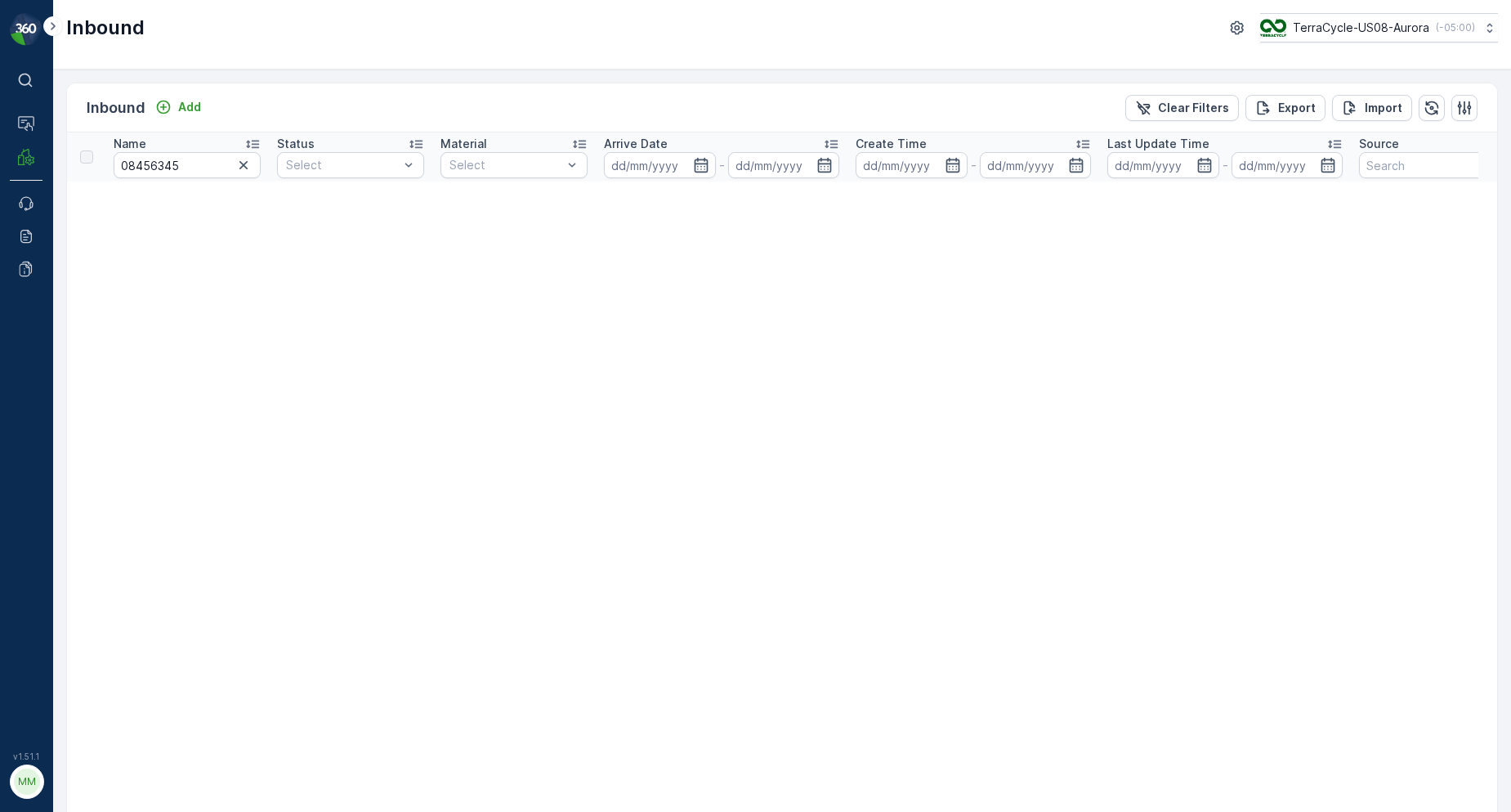
click at [238, 168] on icon "button" at bounding box center [243, 165] width 16 height 16
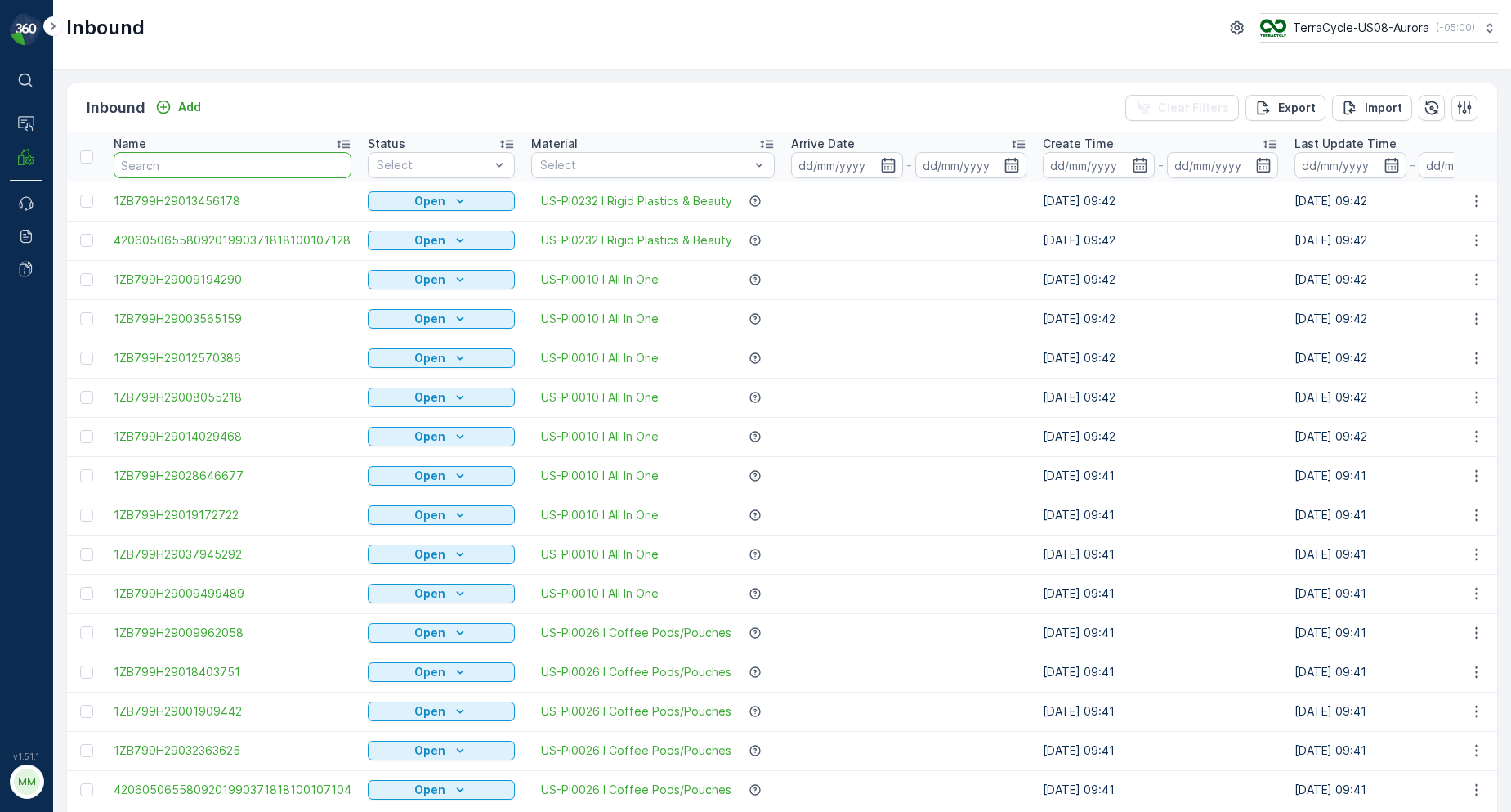
click at [164, 169] on input "text" at bounding box center [233, 164] width 238 height 26
type input "08456345"
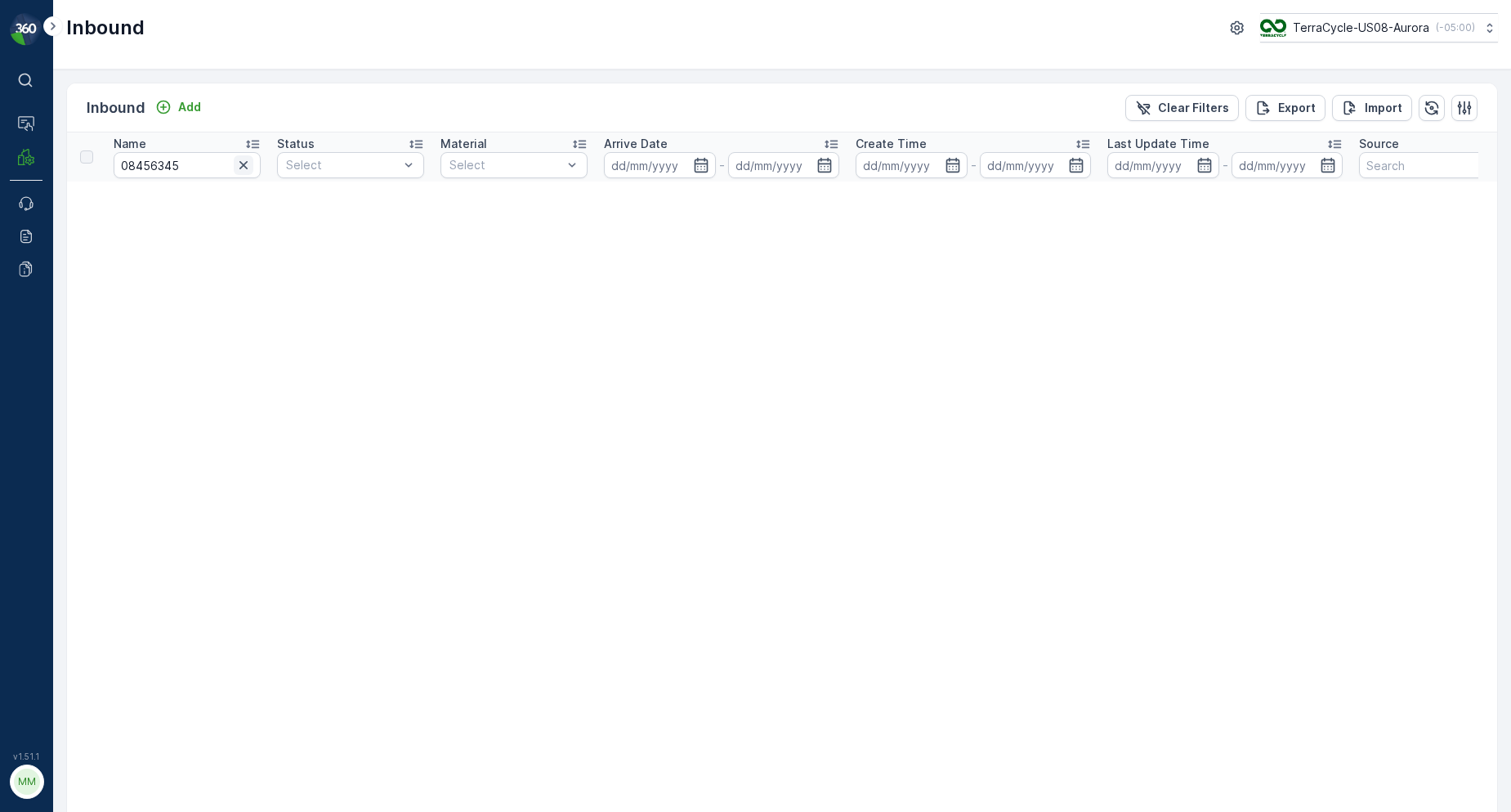
click at [240, 167] on icon "button" at bounding box center [243, 165] width 16 height 16
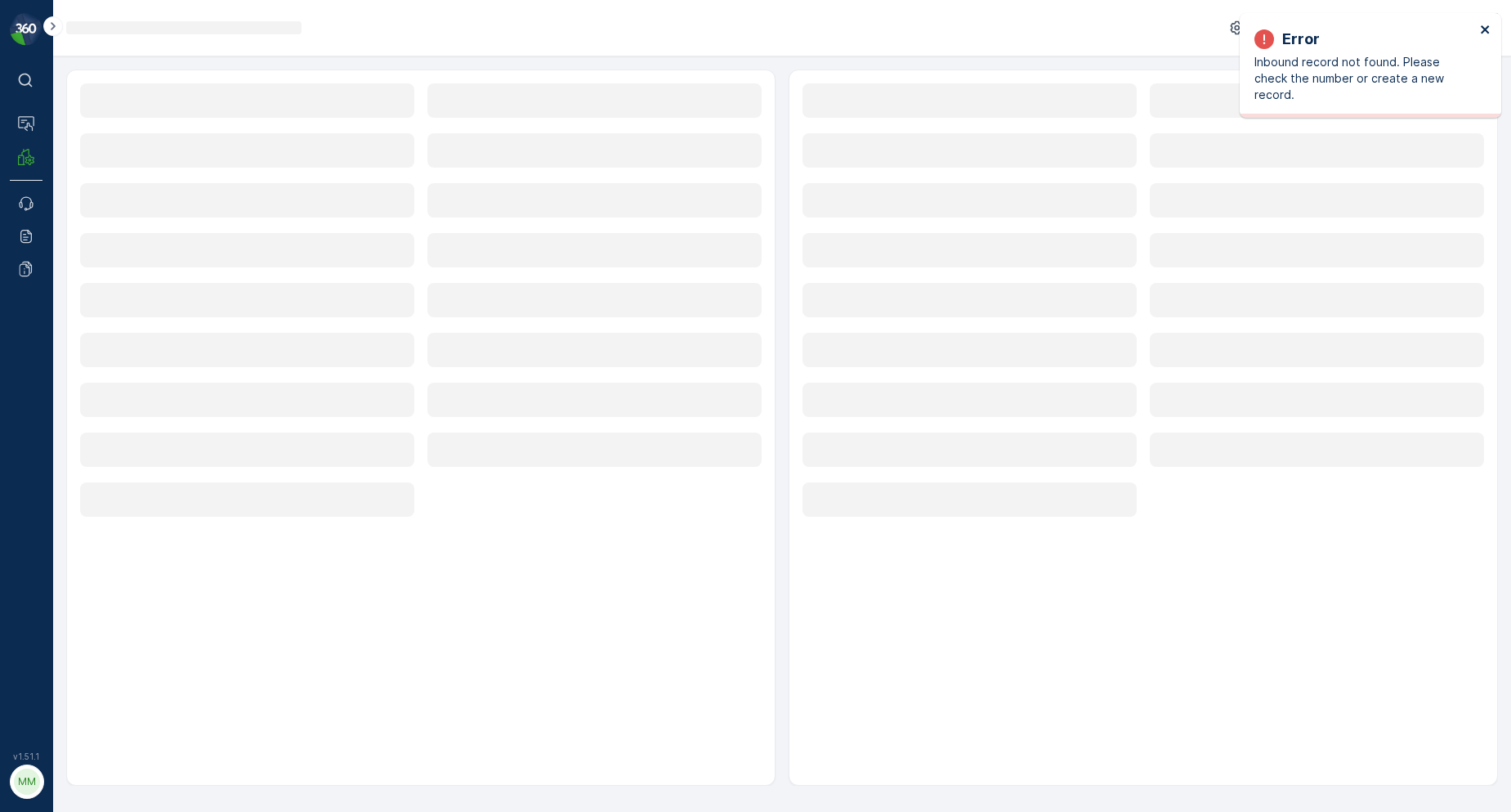
click at [1489, 26] on icon "close" at bounding box center [1486, 30] width 12 height 14
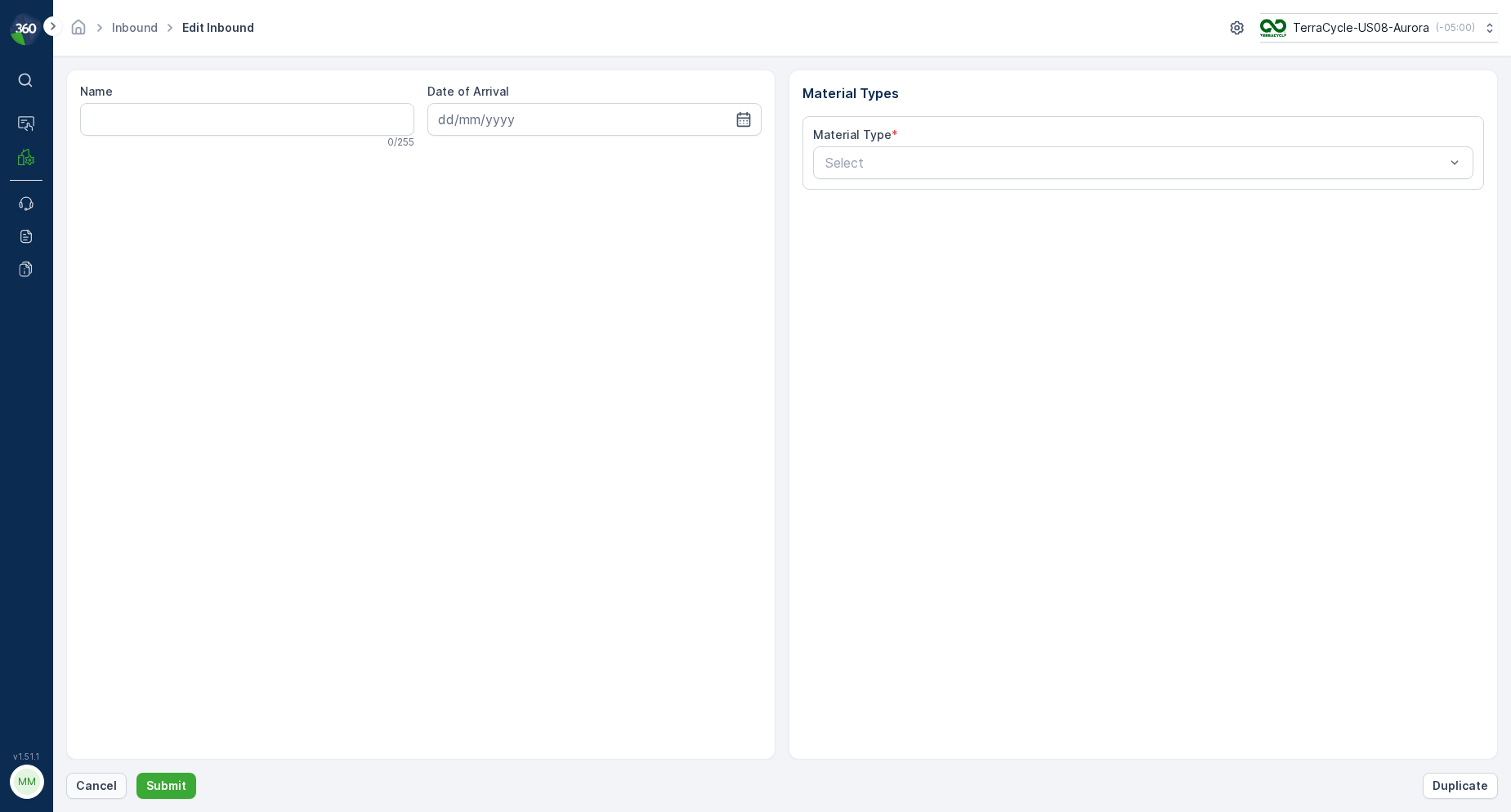
click at [72, 787] on button "Cancel" at bounding box center [97, 785] width 61 height 26
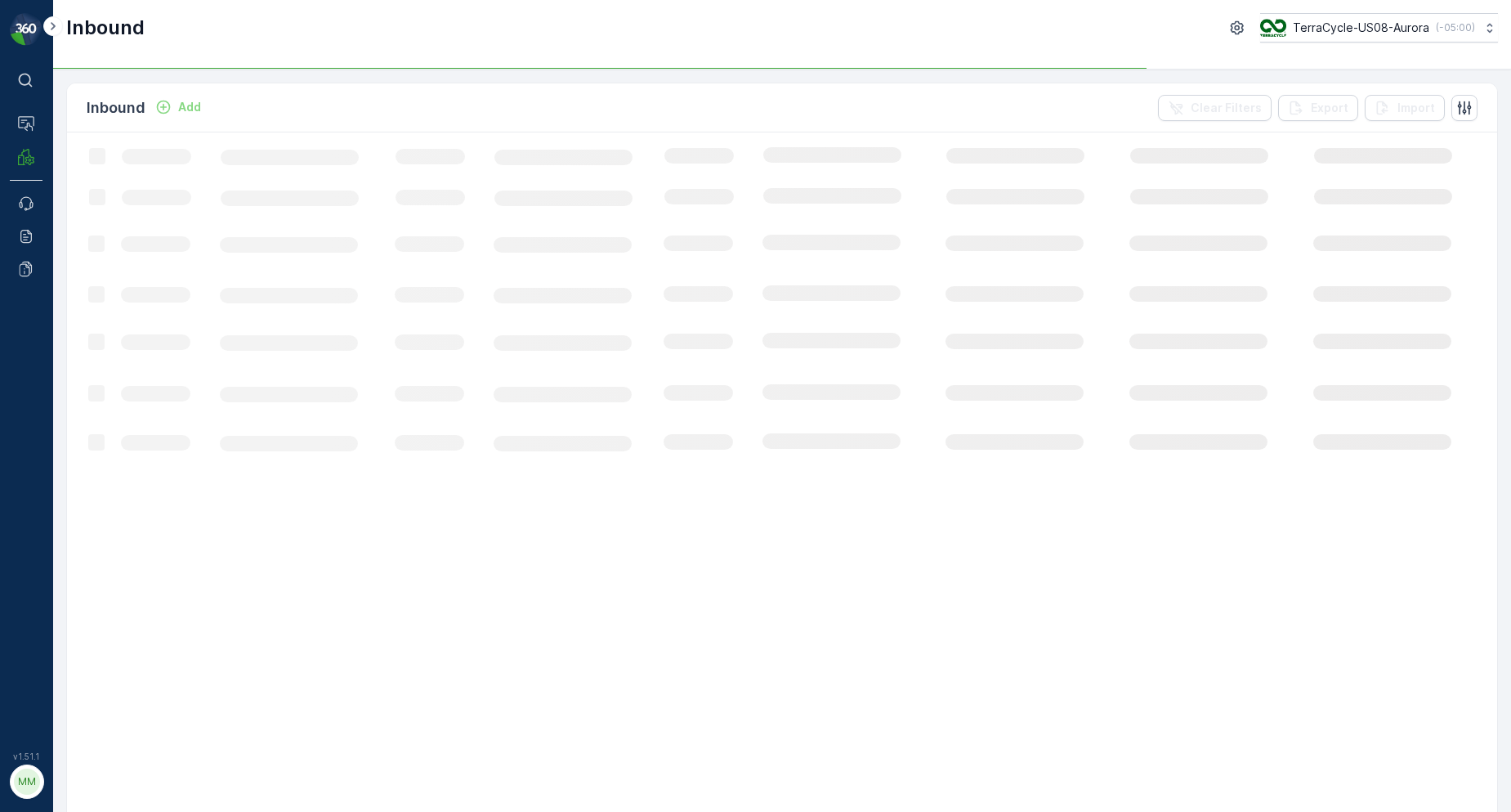
click at [186, 109] on p "Add" at bounding box center [190, 106] width 23 height 16
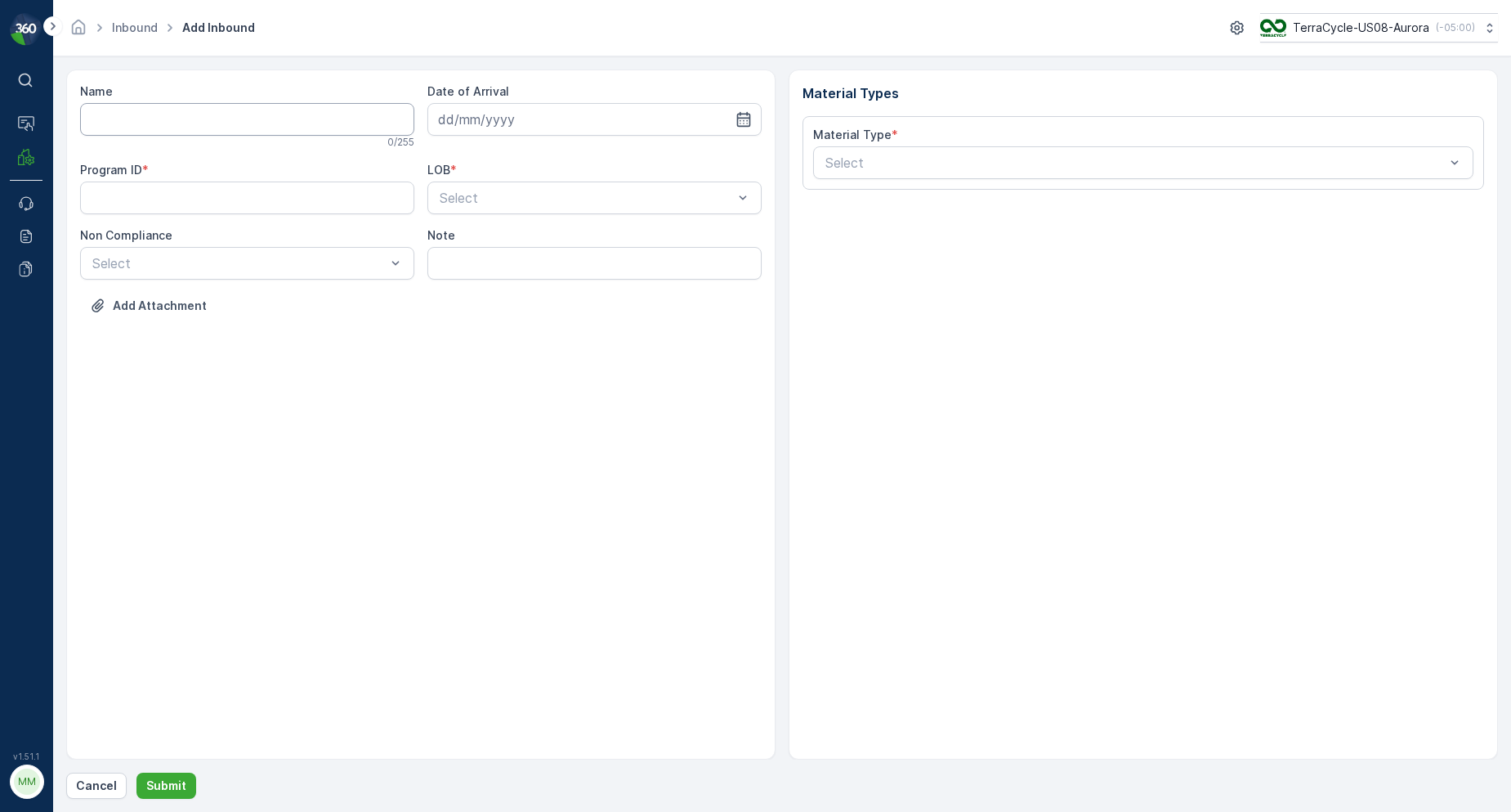
click at [185, 109] on input "Name" at bounding box center [247, 120] width 334 height 33
type input "1Z6245190308456345"
click at [136, 772] on button "Submit" at bounding box center [166, 785] width 60 height 26
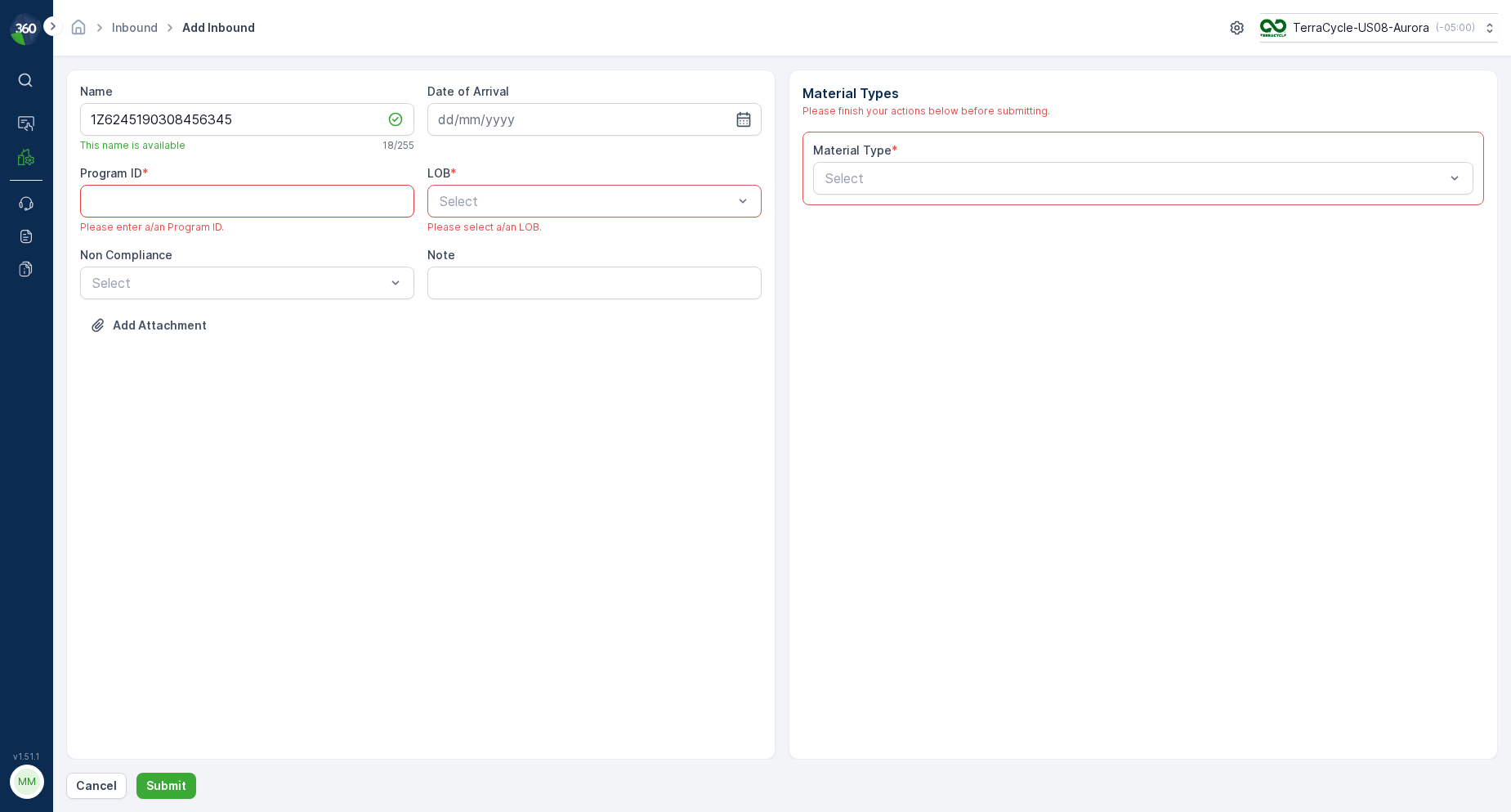
click at [288, 202] on ID "Program ID" at bounding box center [247, 201] width 334 height 33
type ID "210"
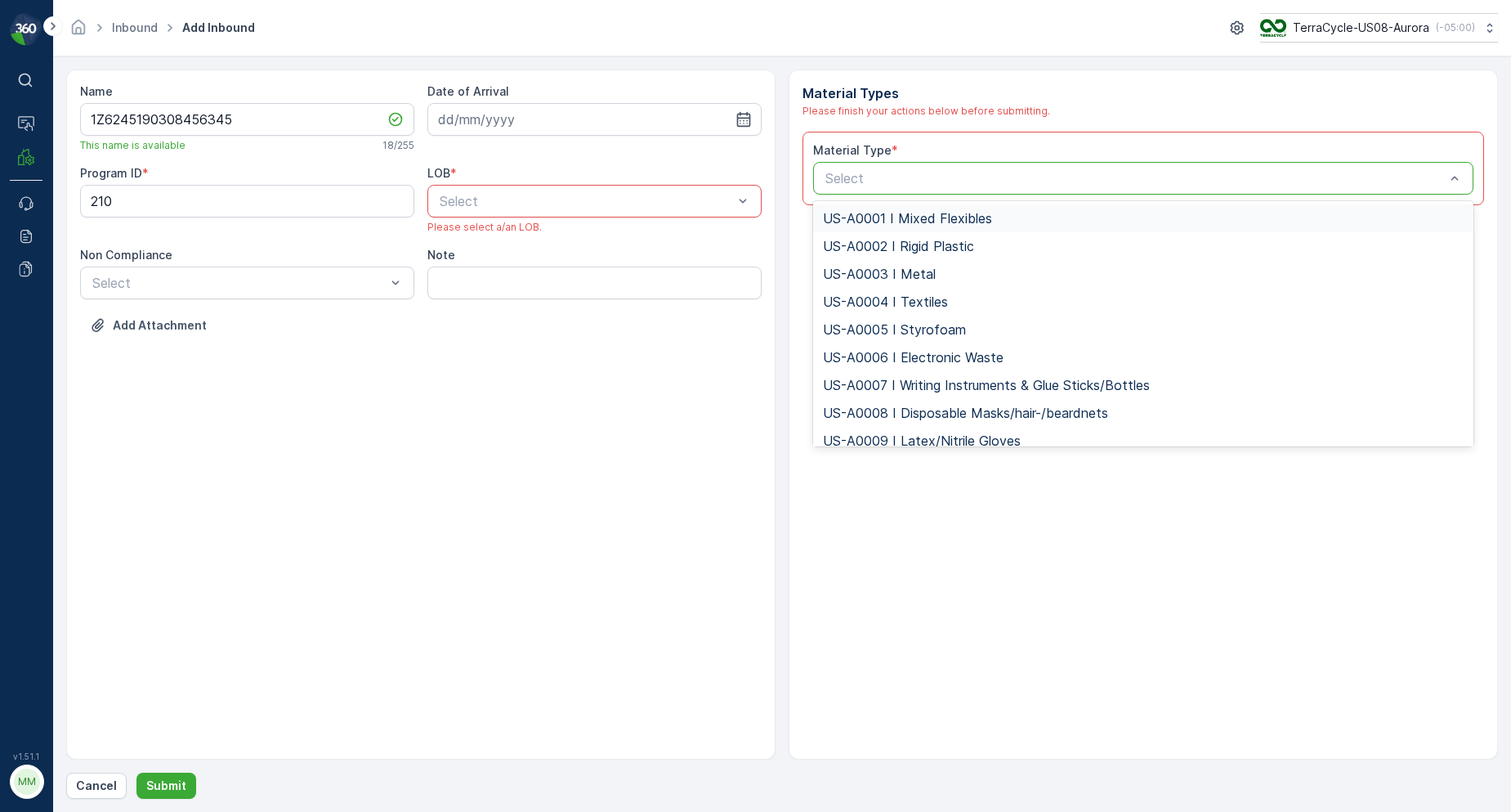
type input "US-PI0014 I Instrument Strings"
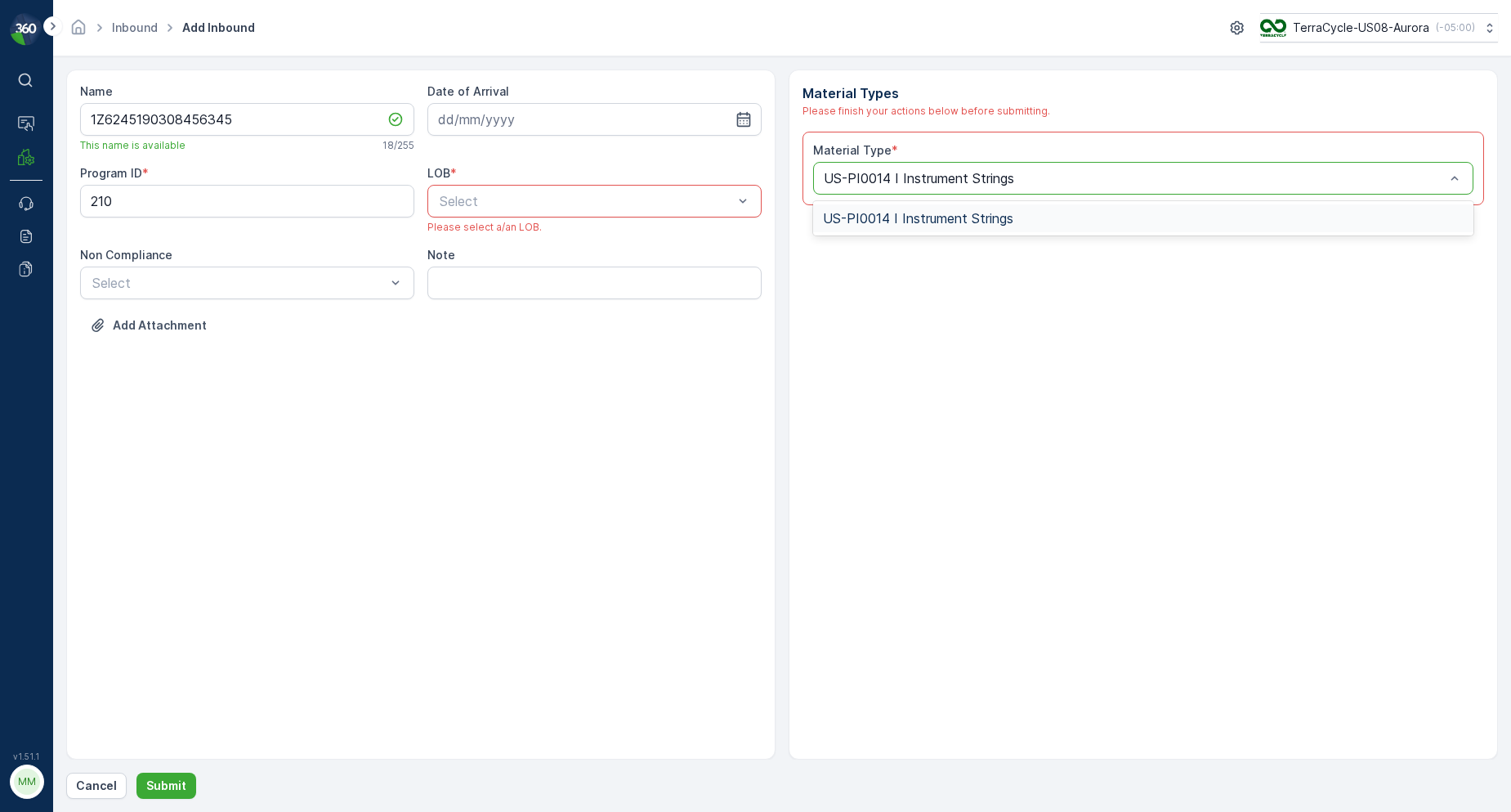
click at [876, 217] on span "US-PI0014 I Instrument Strings" at bounding box center [917, 217] width 190 height 14
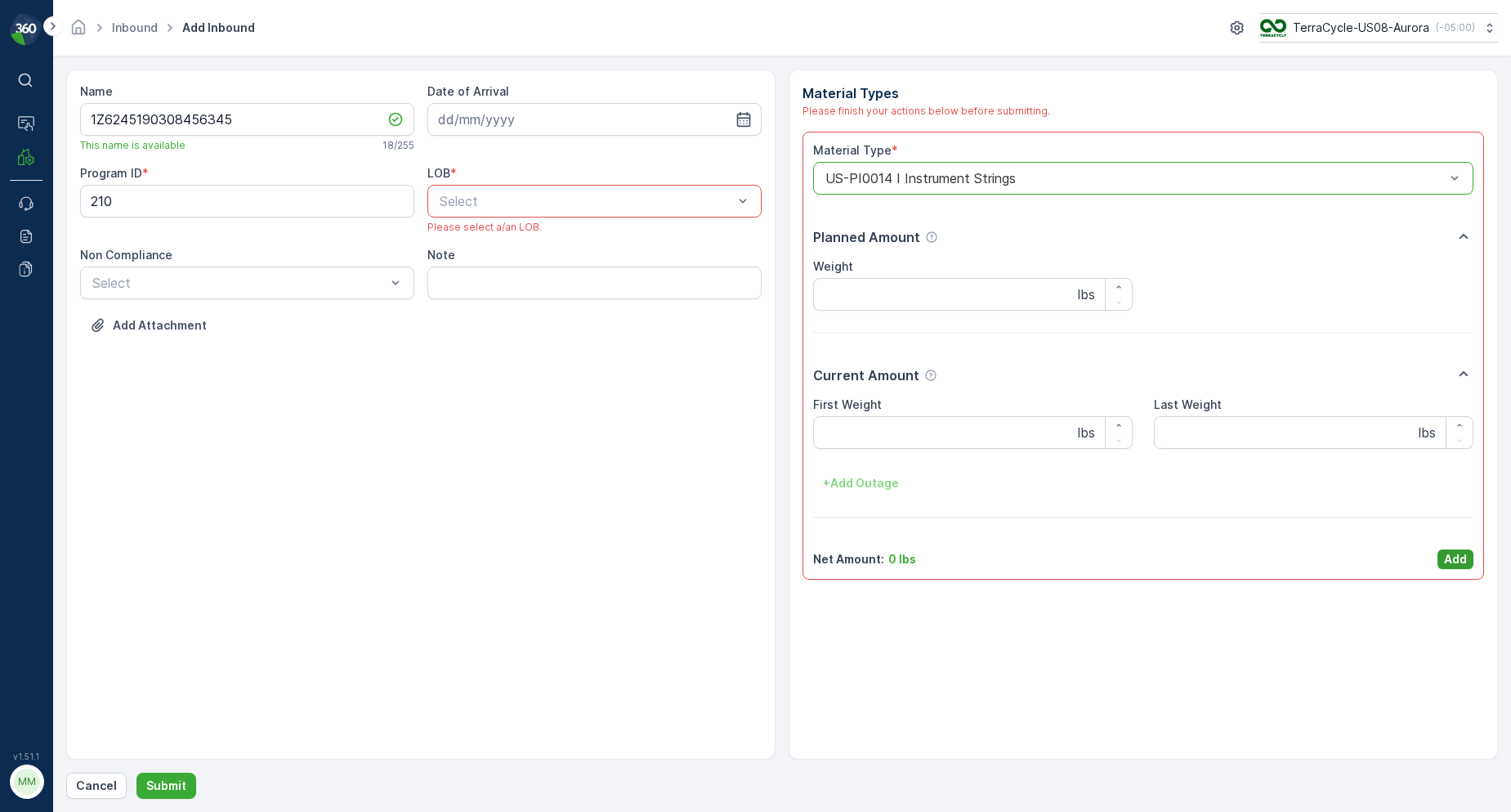
click at [1458, 562] on p "Add" at bounding box center [1456, 559] width 23 height 16
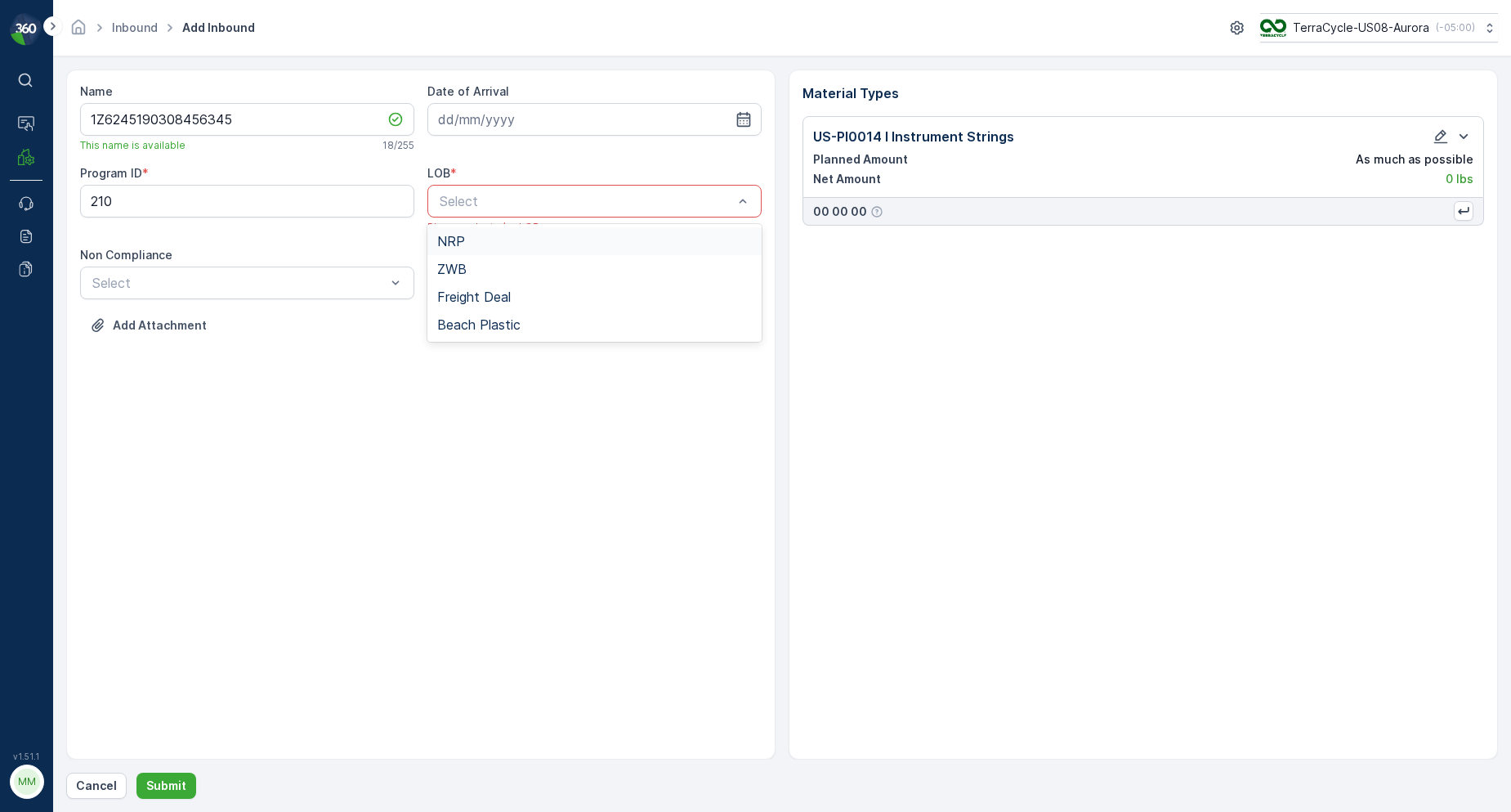
click at [467, 241] on div "NRP" at bounding box center [595, 240] width 315 height 14
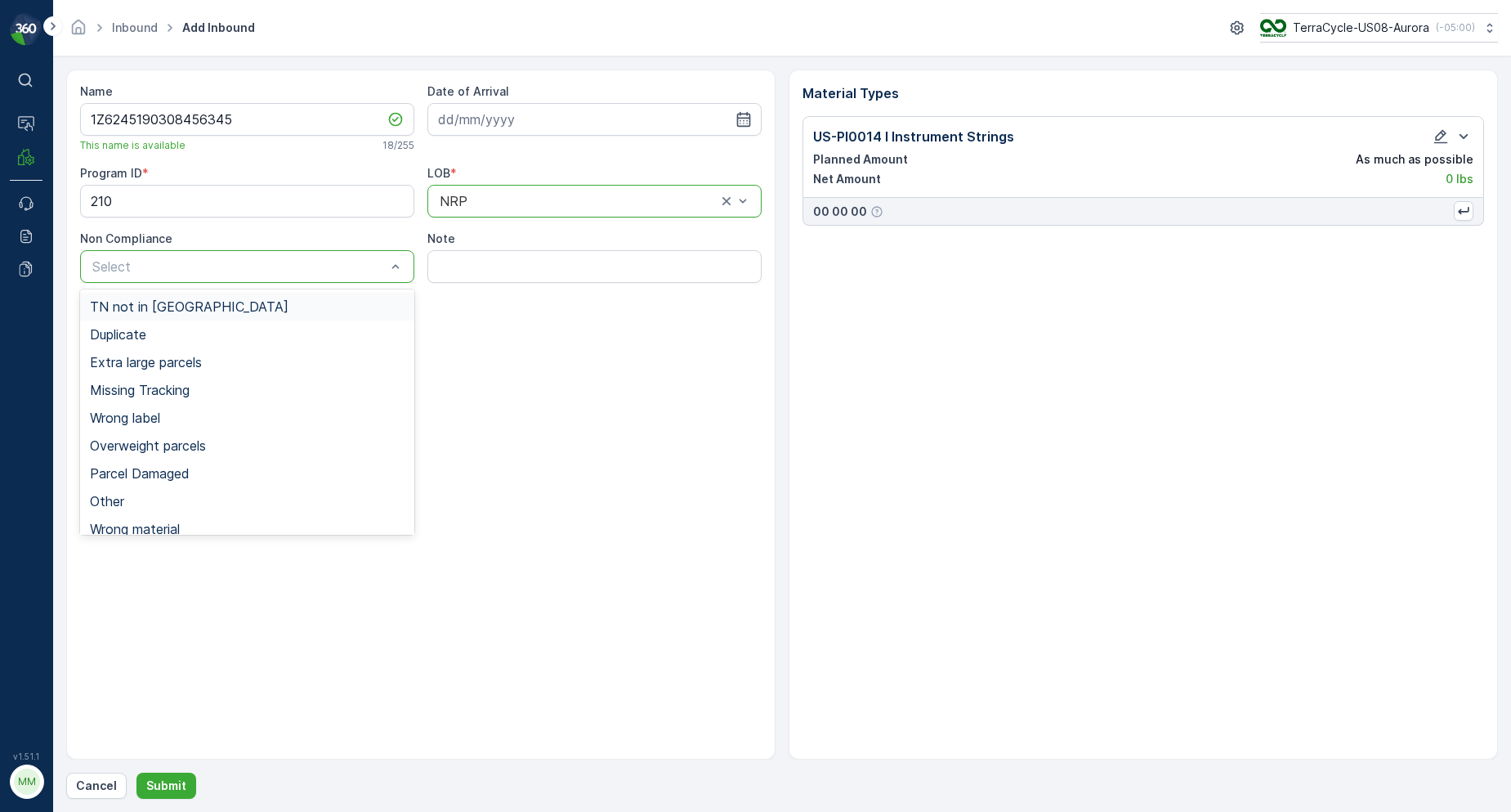
click at [174, 301] on span "TN not in [GEOGRAPHIC_DATA]" at bounding box center [189, 306] width 199 height 14
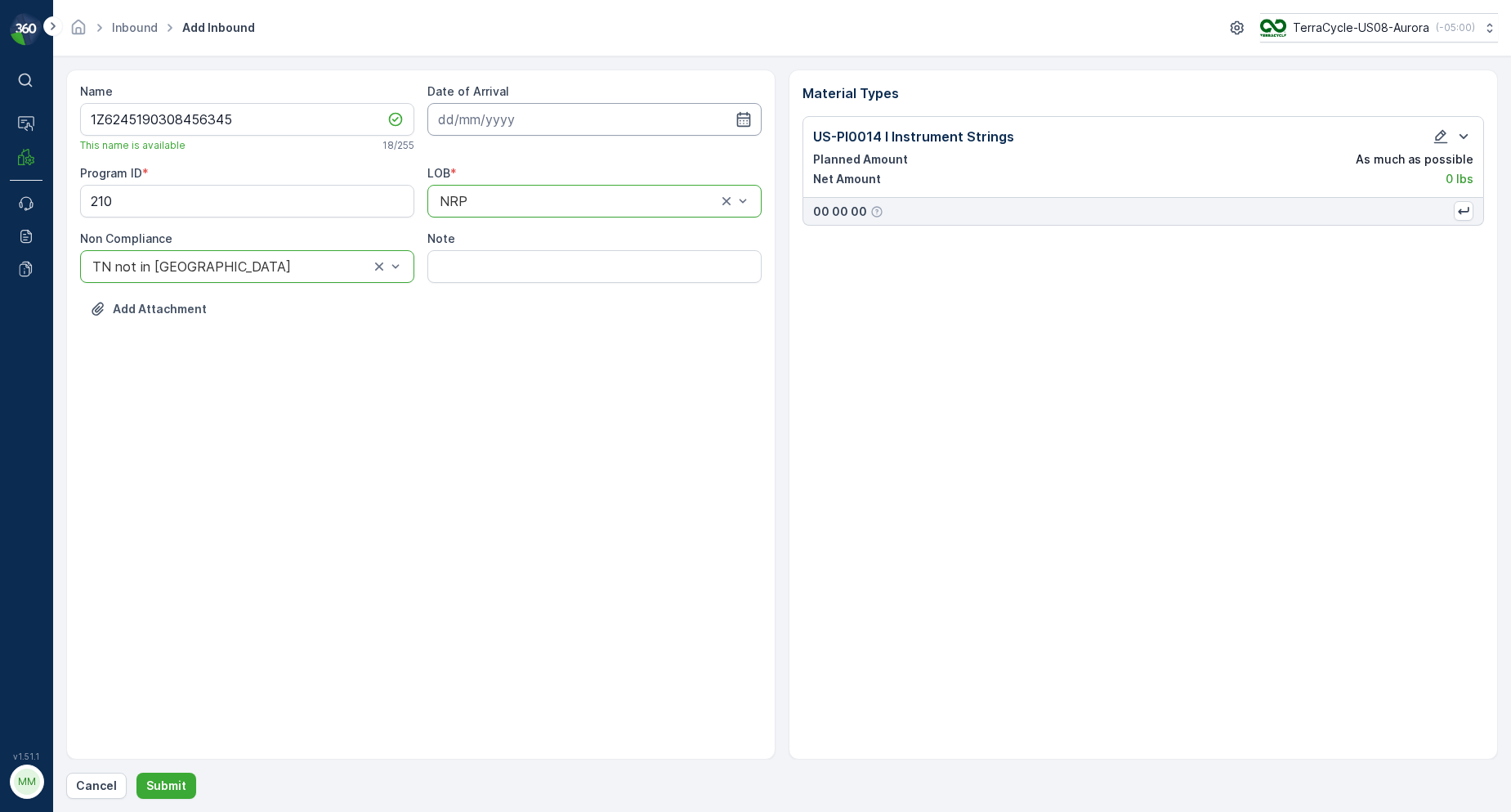
click at [494, 113] on input at bounding box center [595, 120] width 334 height 33
click at [489, 258] on div "6" at bounding box center [484, 255] width 26 height 26
type input "[DATE]"
click at [173, 789] on p "Submit" at bounding box center [166, 785] width 40 height 16
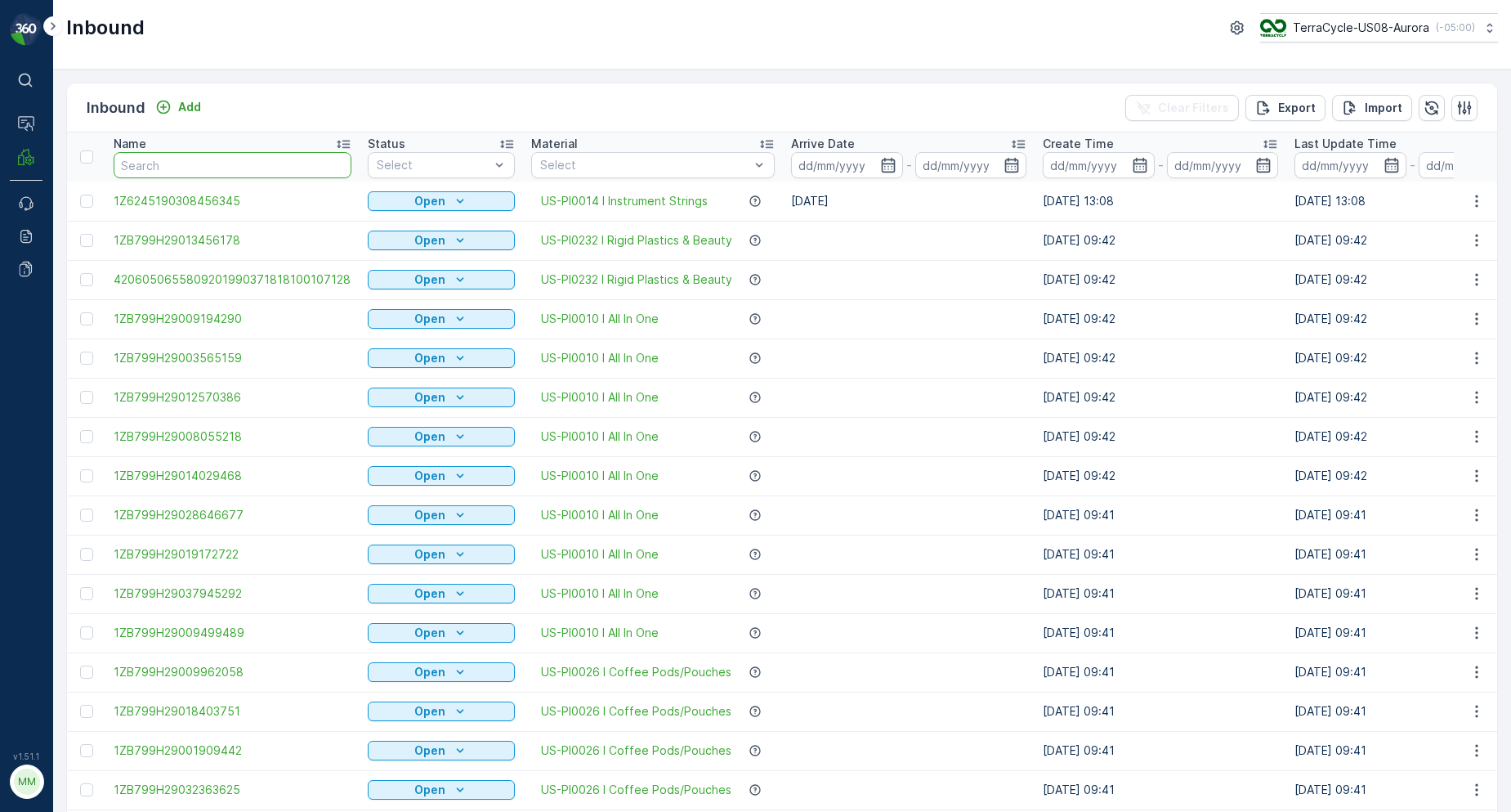
click at [284, 173] on input "text" at bounding box center [233, 164] width 238 height 26
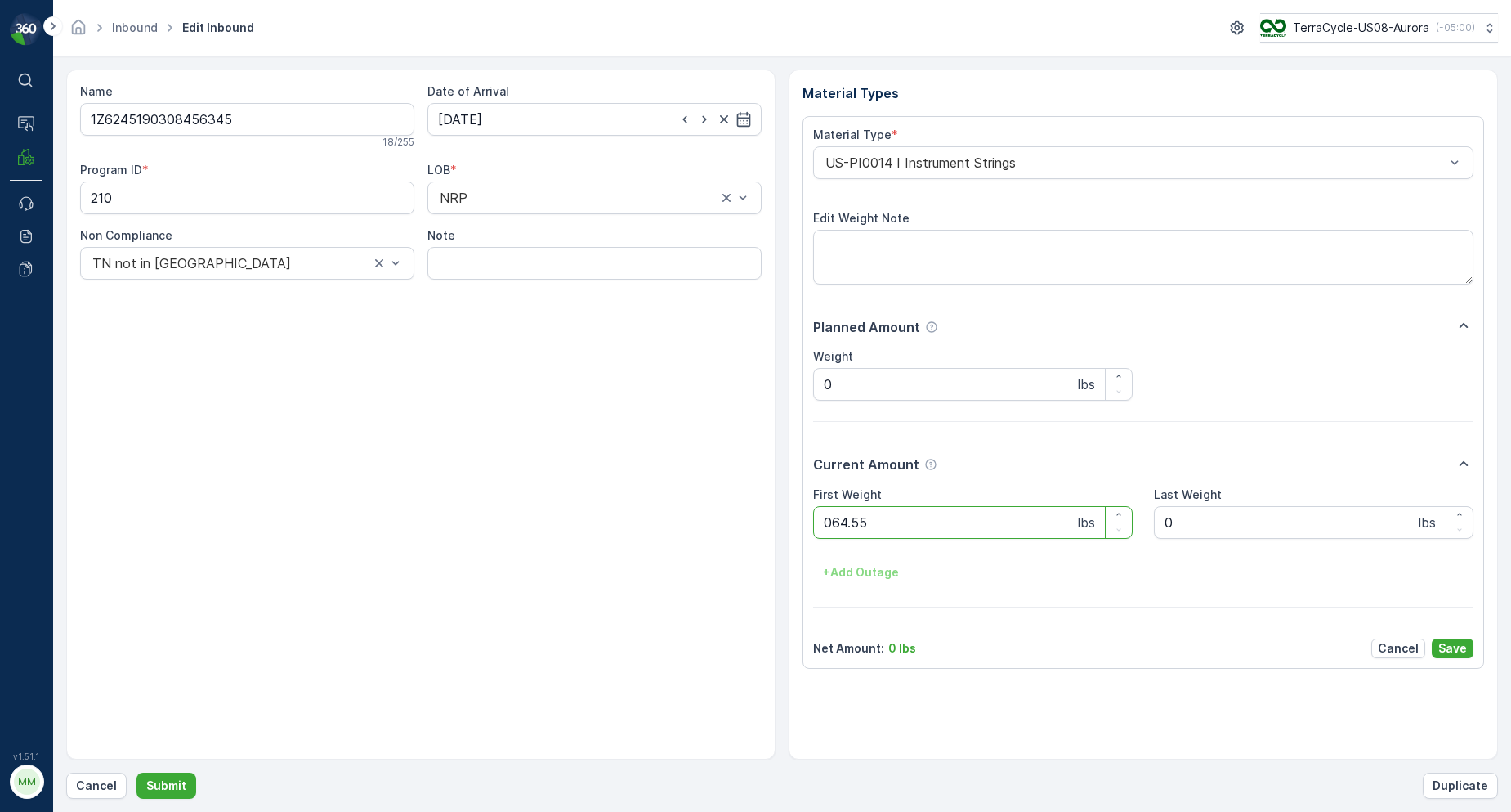
click at [136, 772] on button "Submit" at bounding box center [166, 785] width 60 height 26
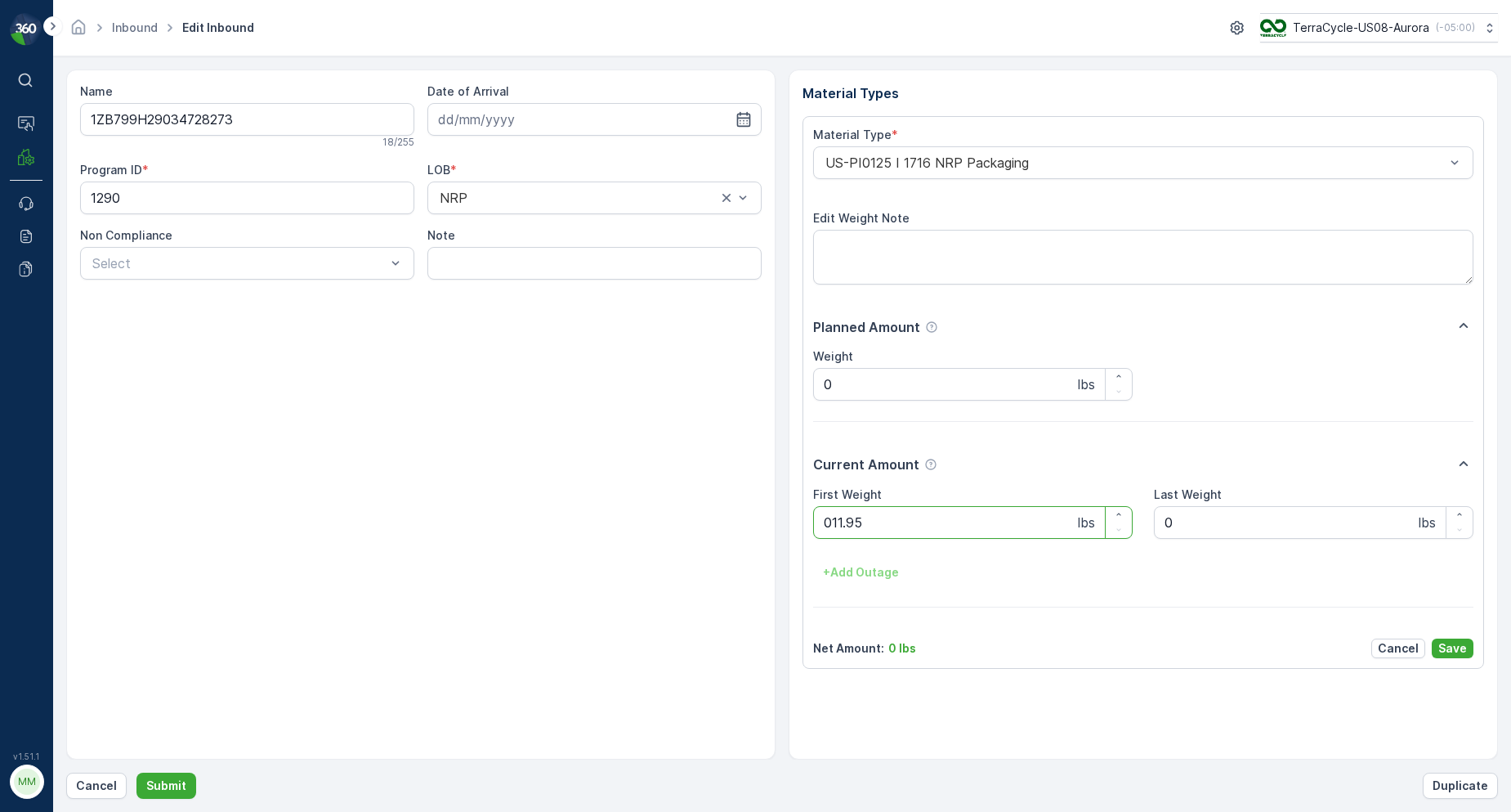
click at [136, 772] on button "Submit" at bounding box center [166, 785] width 60 height 26
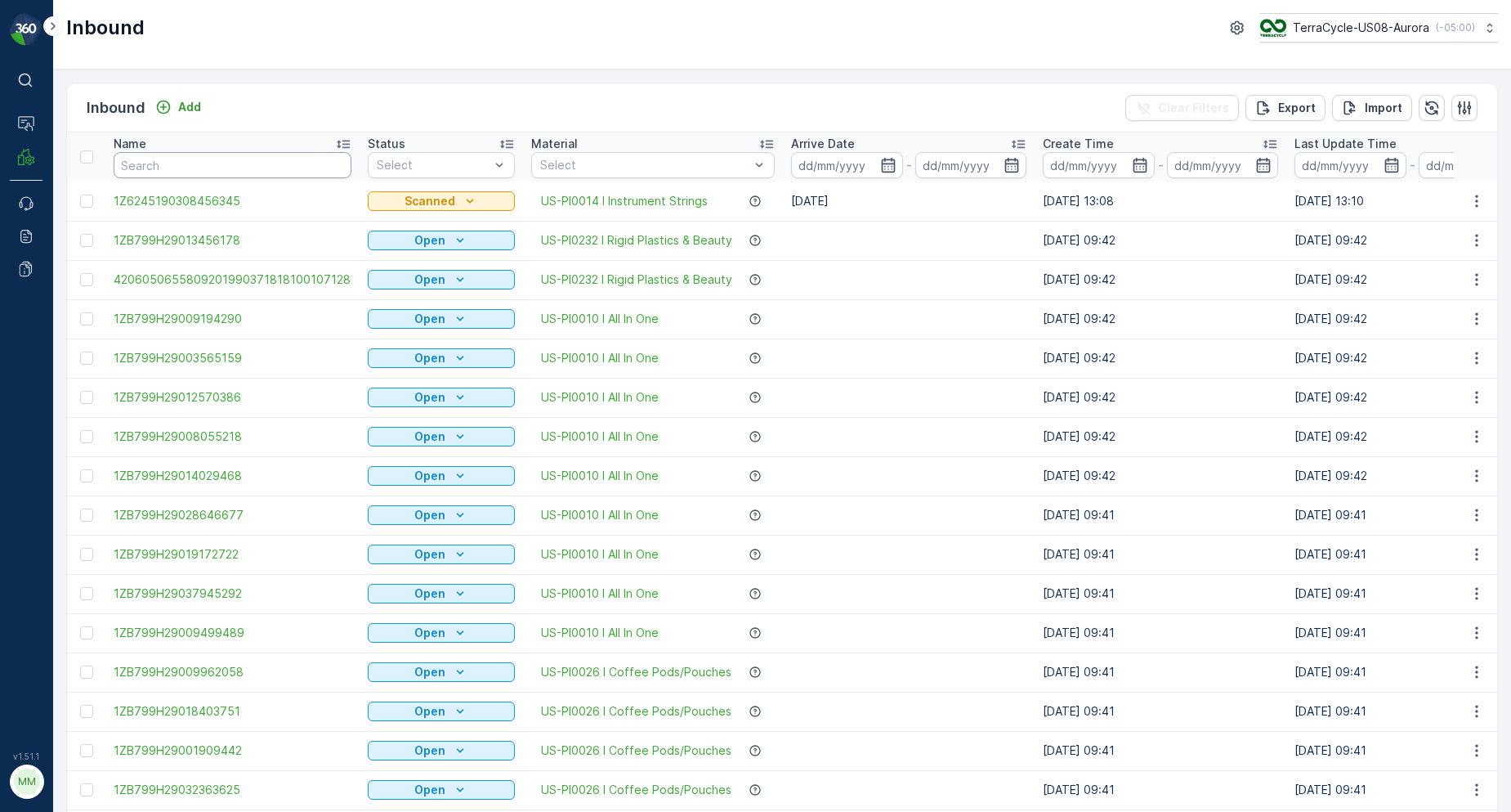
click at [317, 169] on input "text" at bounding box center [233, 164] width 238 height 26
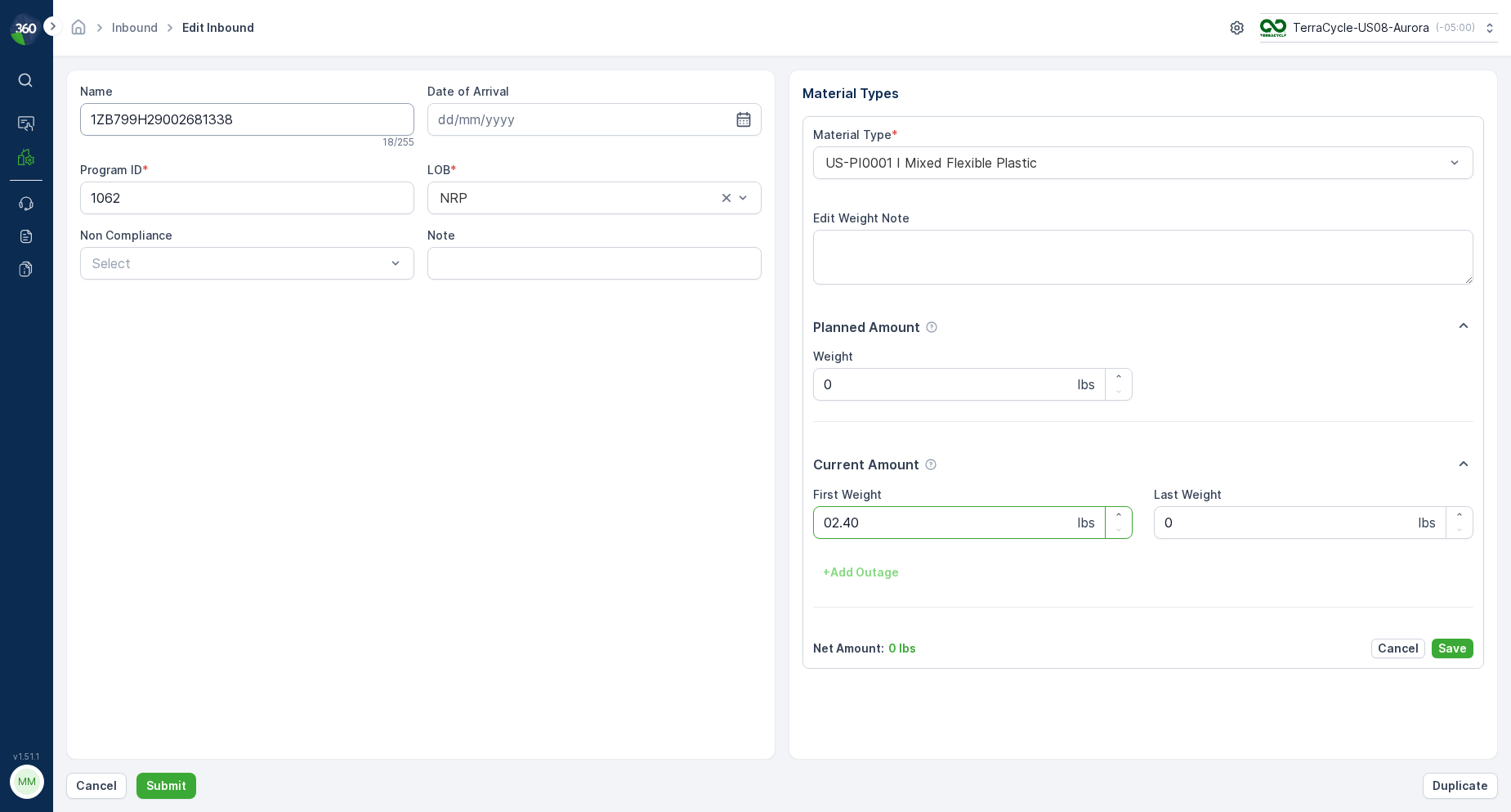
click at [136, 772] on button "Submit" at bounding box center [166, 785] width 60 height 26
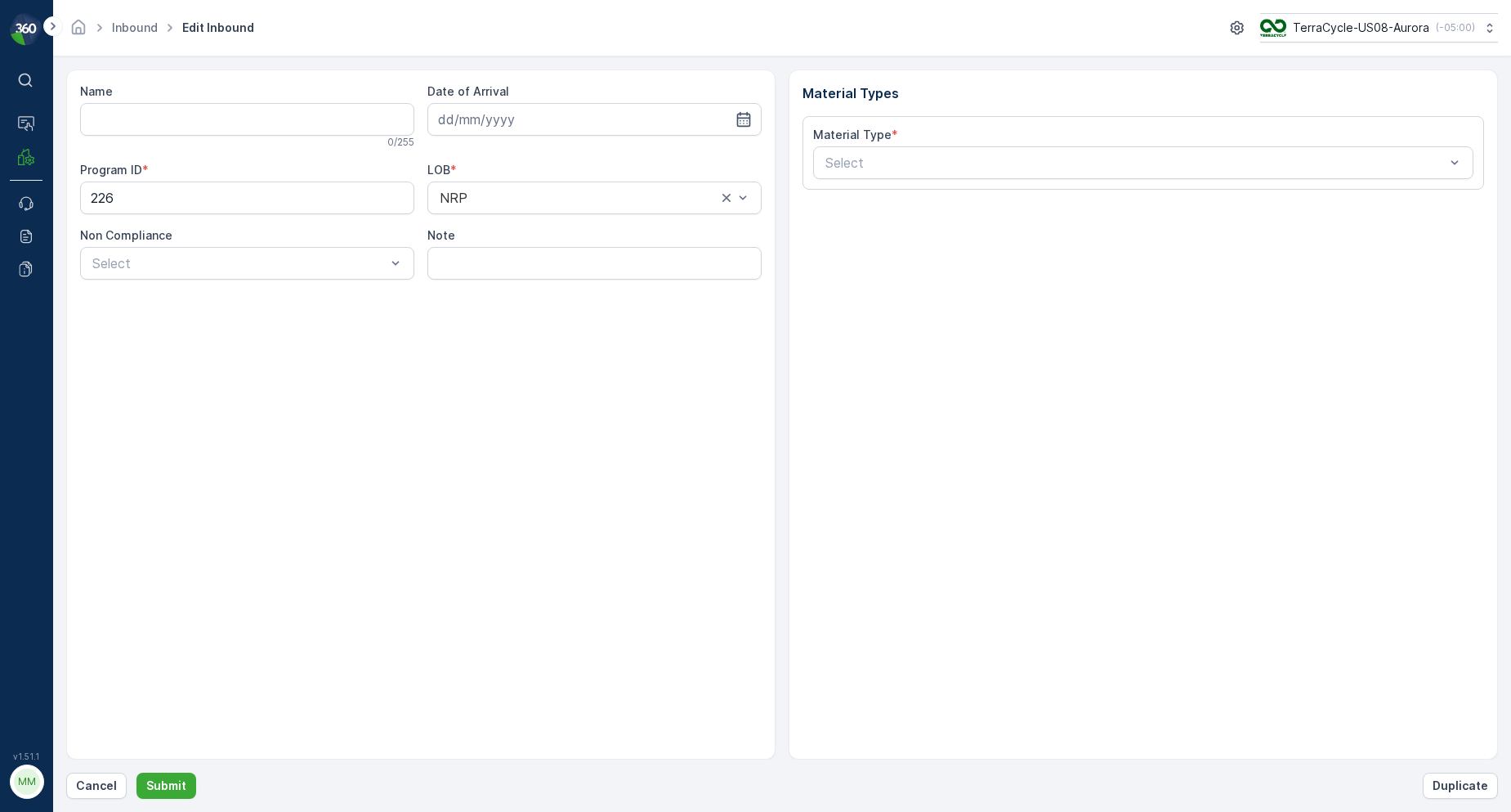
type input "1ZB799H29032307749"
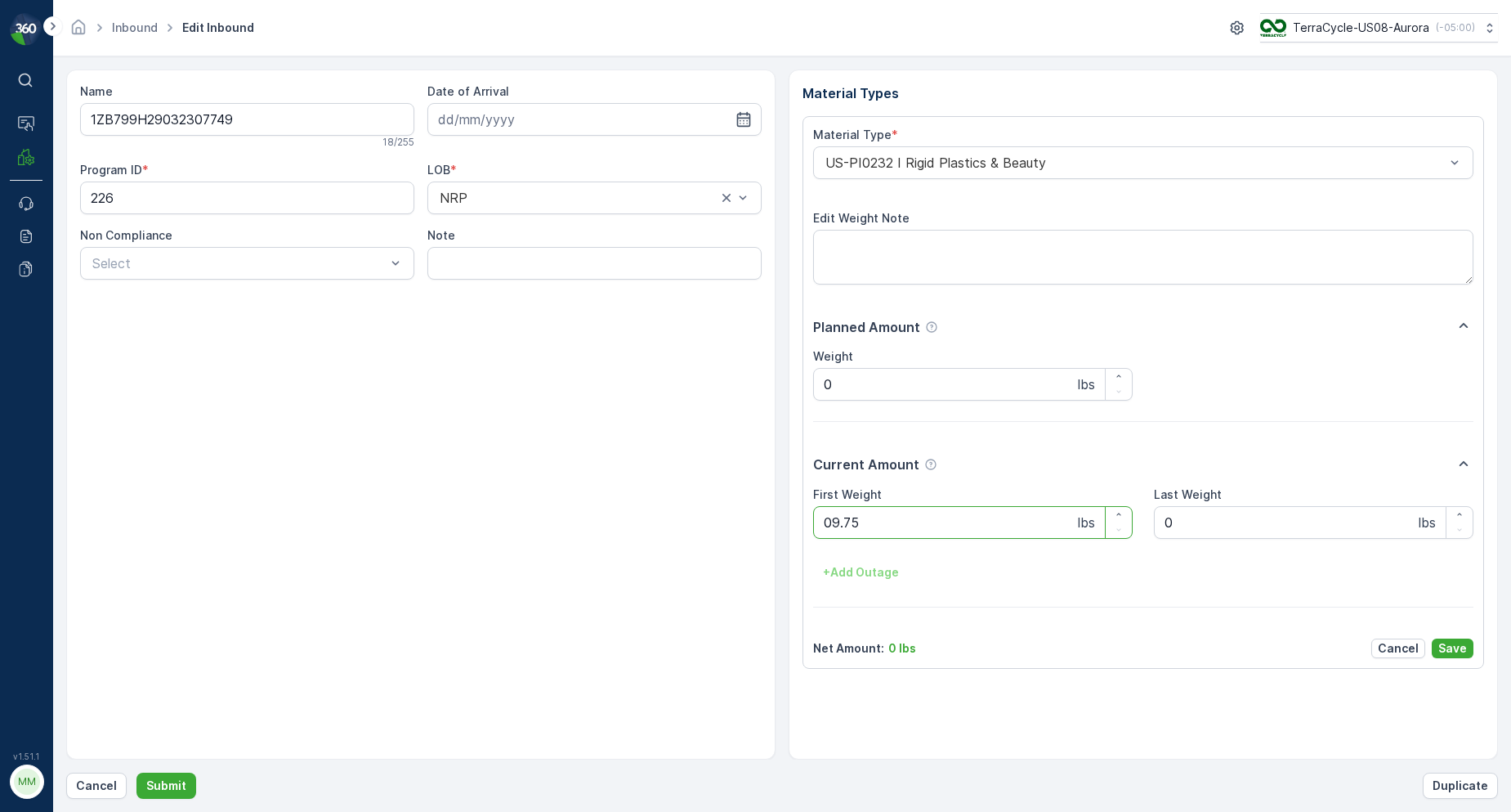
click at [136, 772] on button "Submit" at bounding box center [166, 785] width 60 height 26
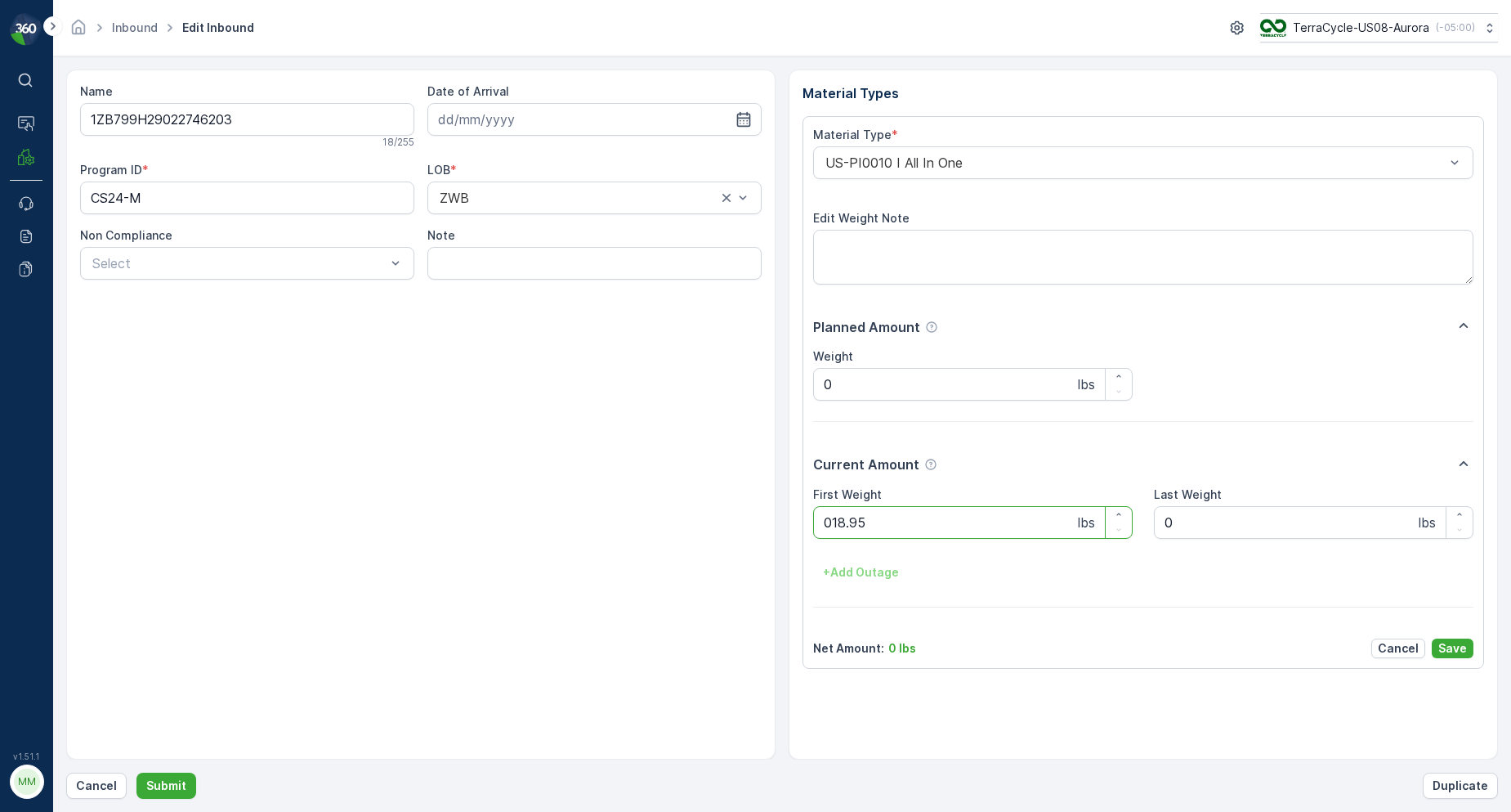
click at [136, 772] on button "Submit" at bounding box center [166, 785] width 60 height 26
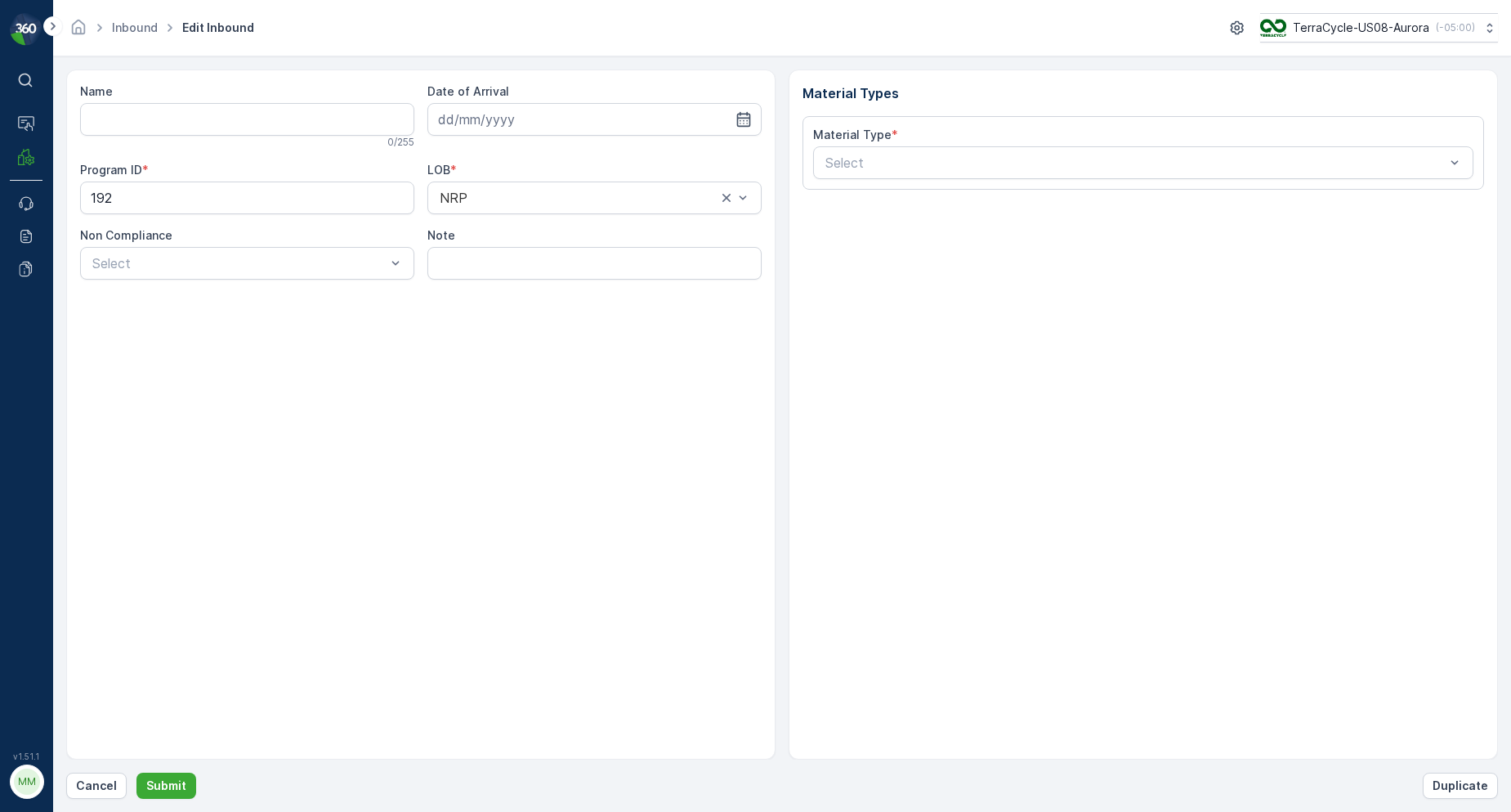
type input "1Z1AR8619099575575"
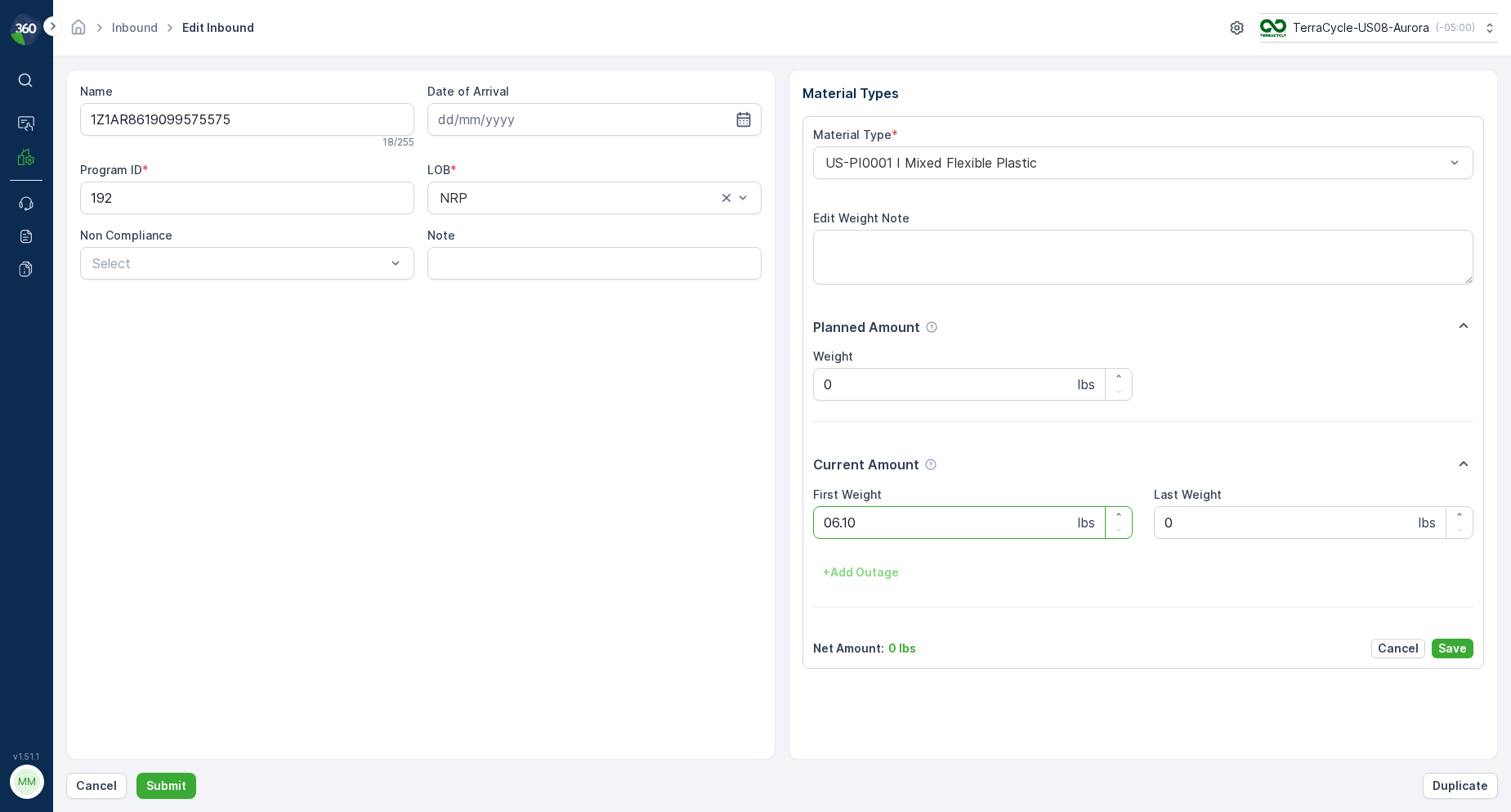
click at [136, 772] on button "Submit" at bounding box center [166, 785] width 60 height 26
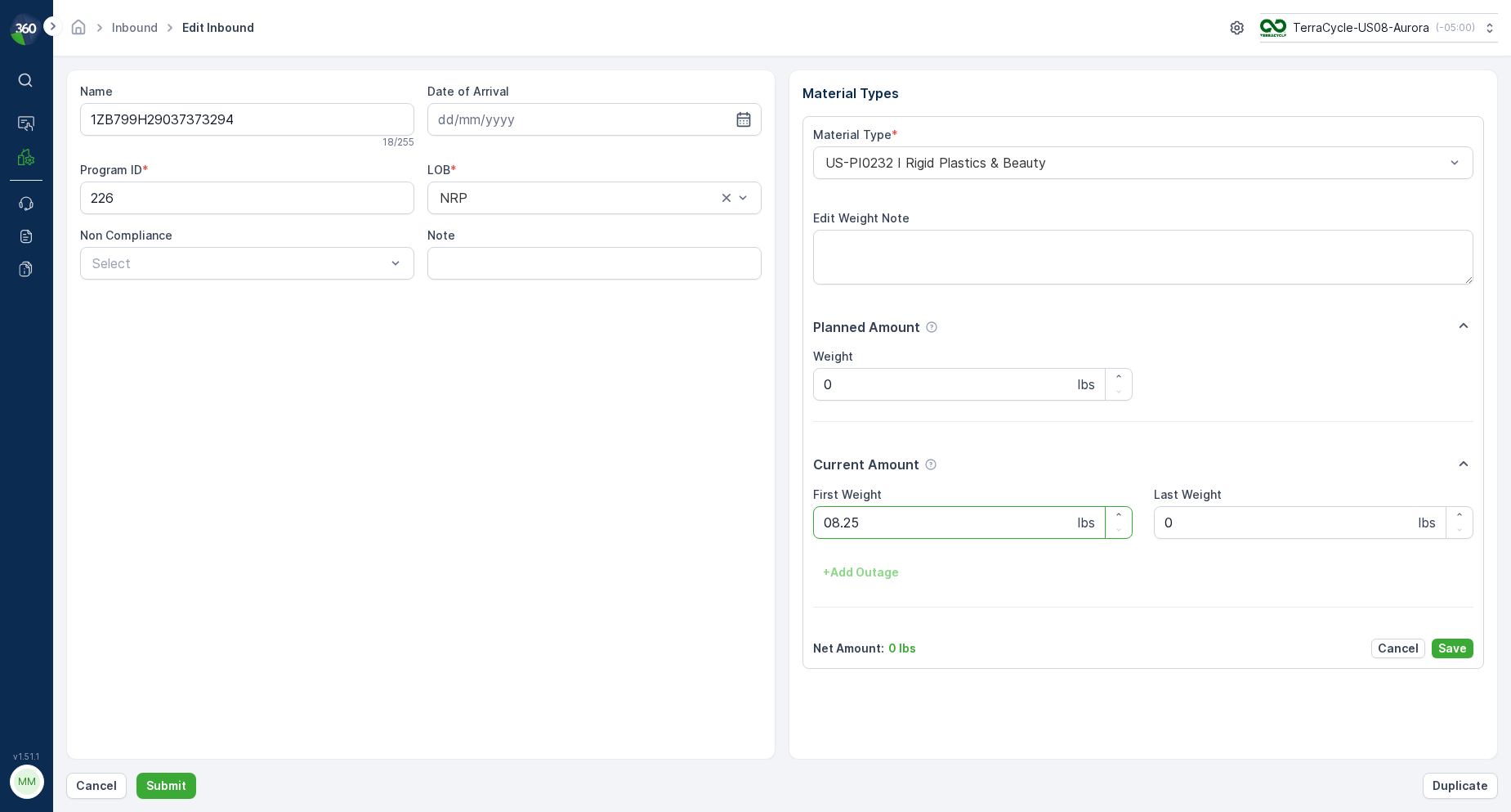
click at [136, 772] on button "Submit" at bounding box center [166, 785] width 60 height 26
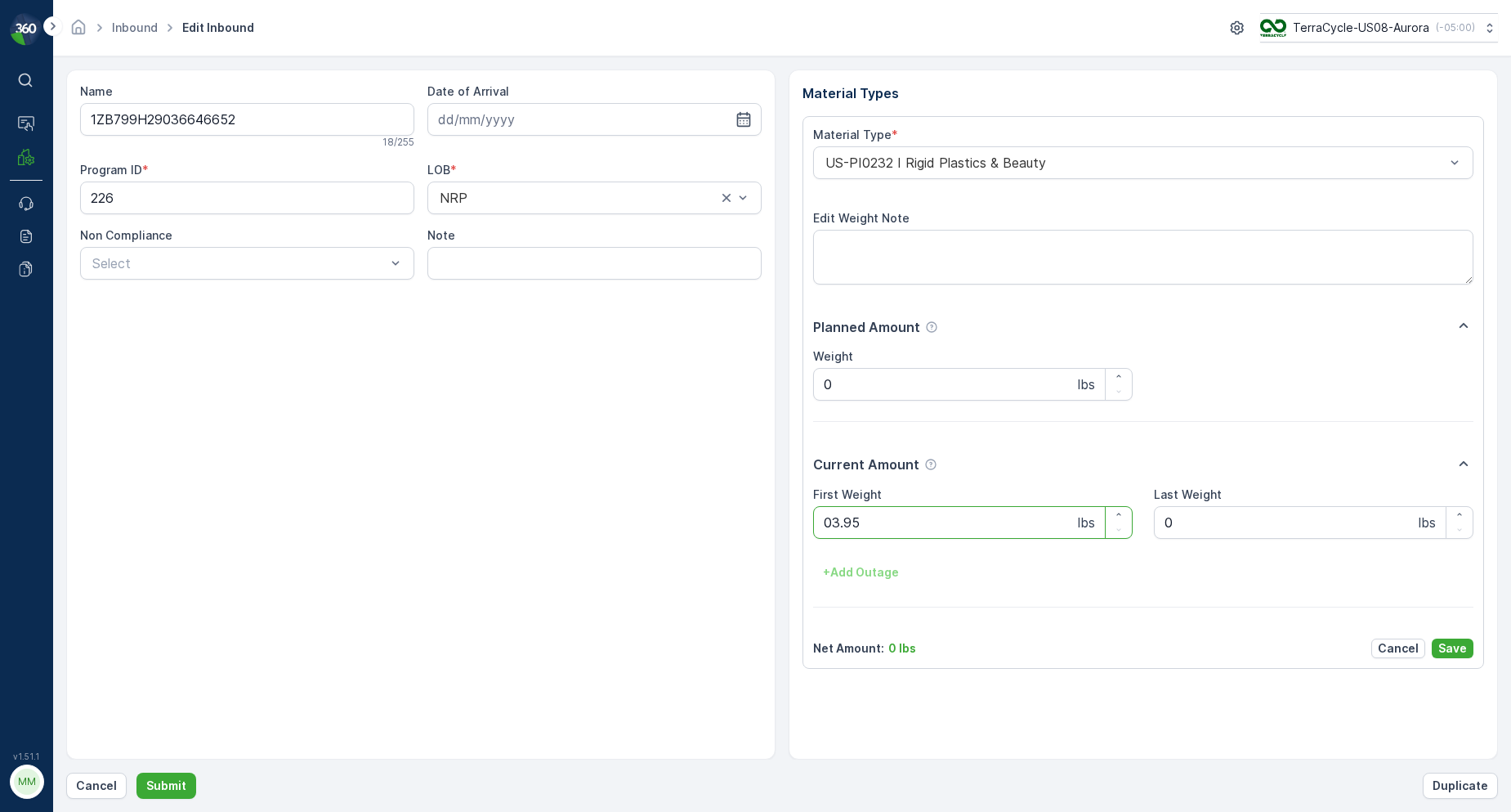
click at [136, 772] on button "Submit" at bounding box center [166, 785] width 60 height 26
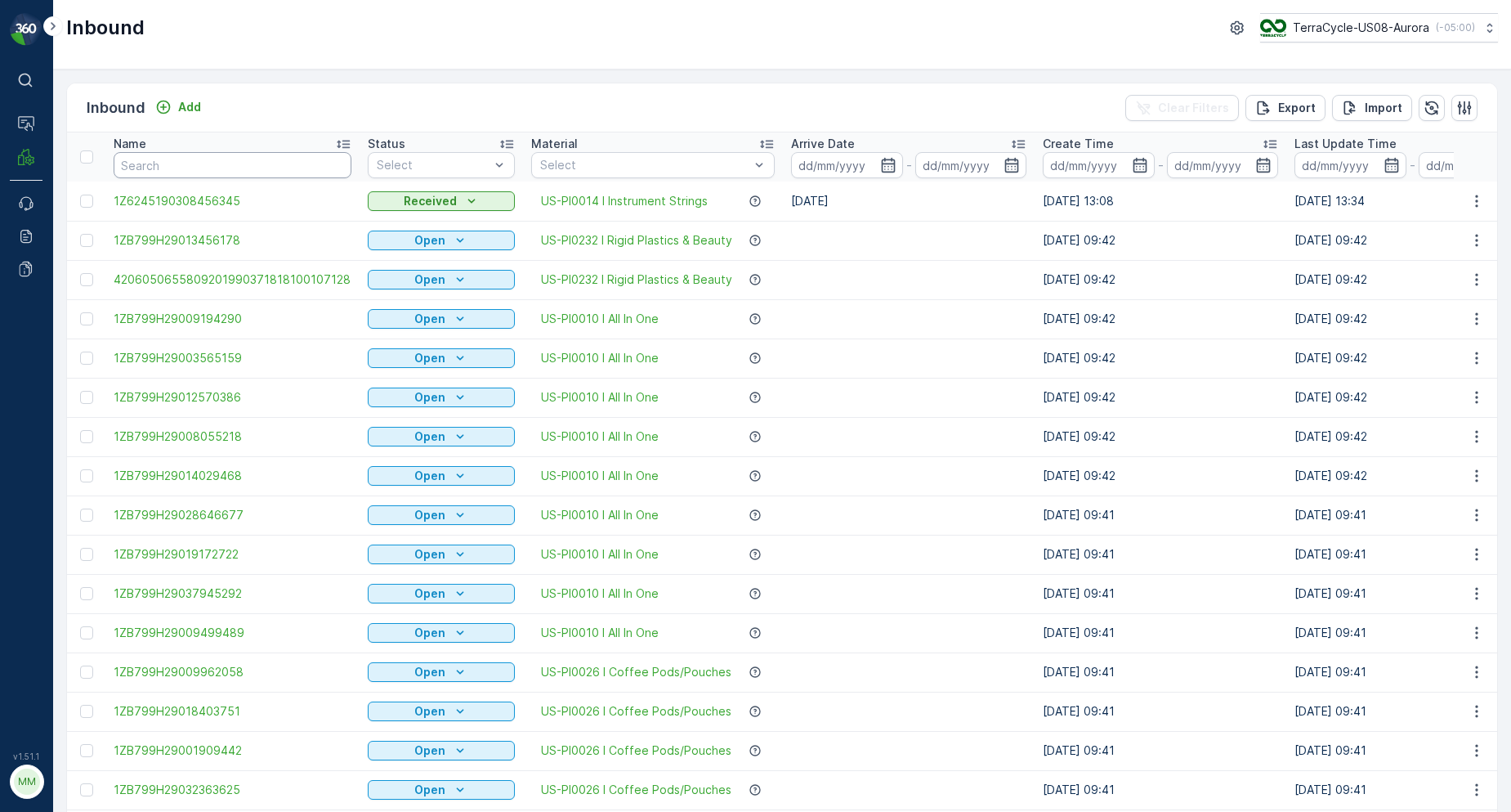
click at [185, 165] on input "text" at bounding box center [233, 164] width 238 height 26
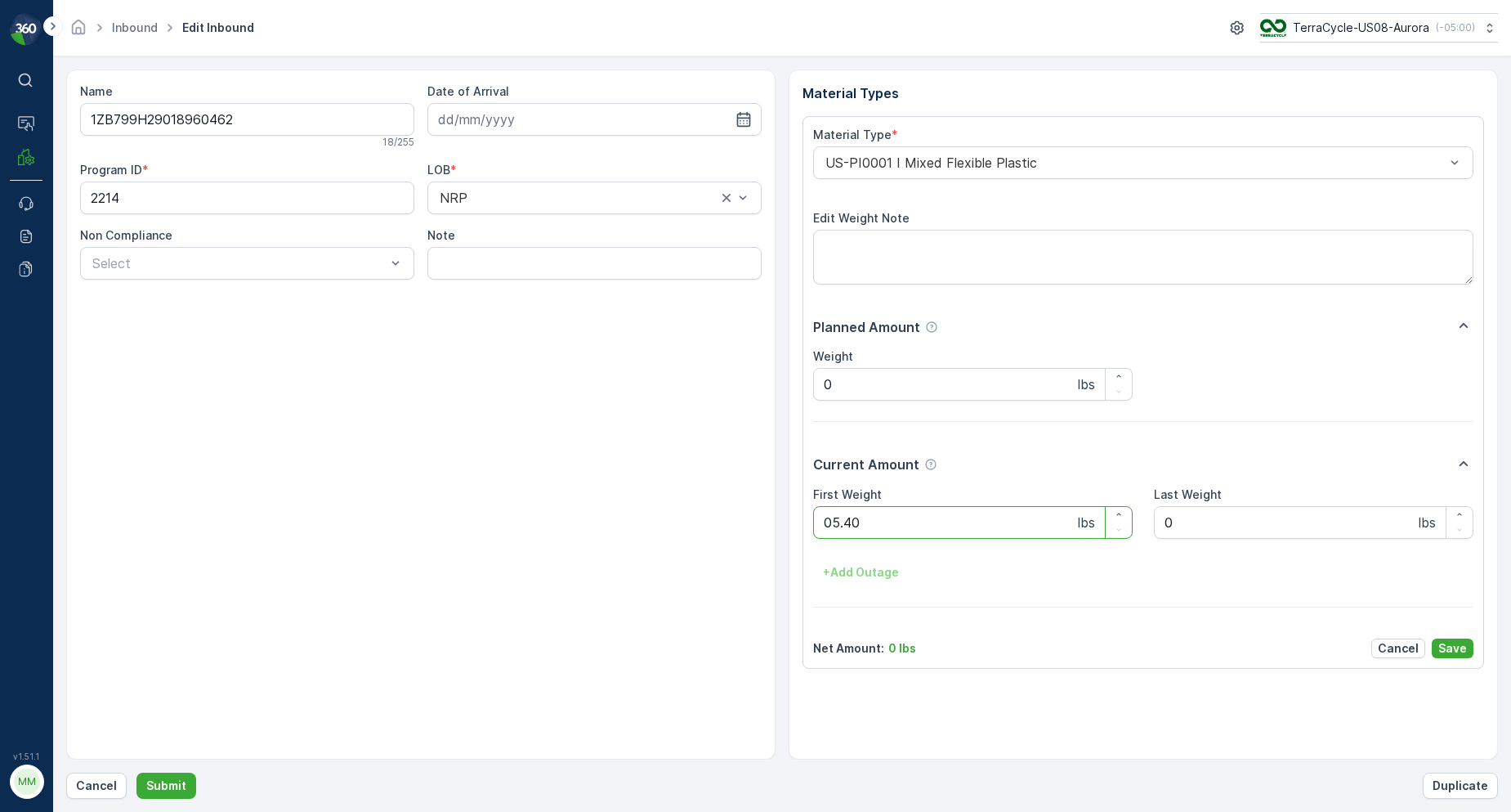
click at [136, 772] on button "Submit" at bounding box center [166, 785] width 60 height 26
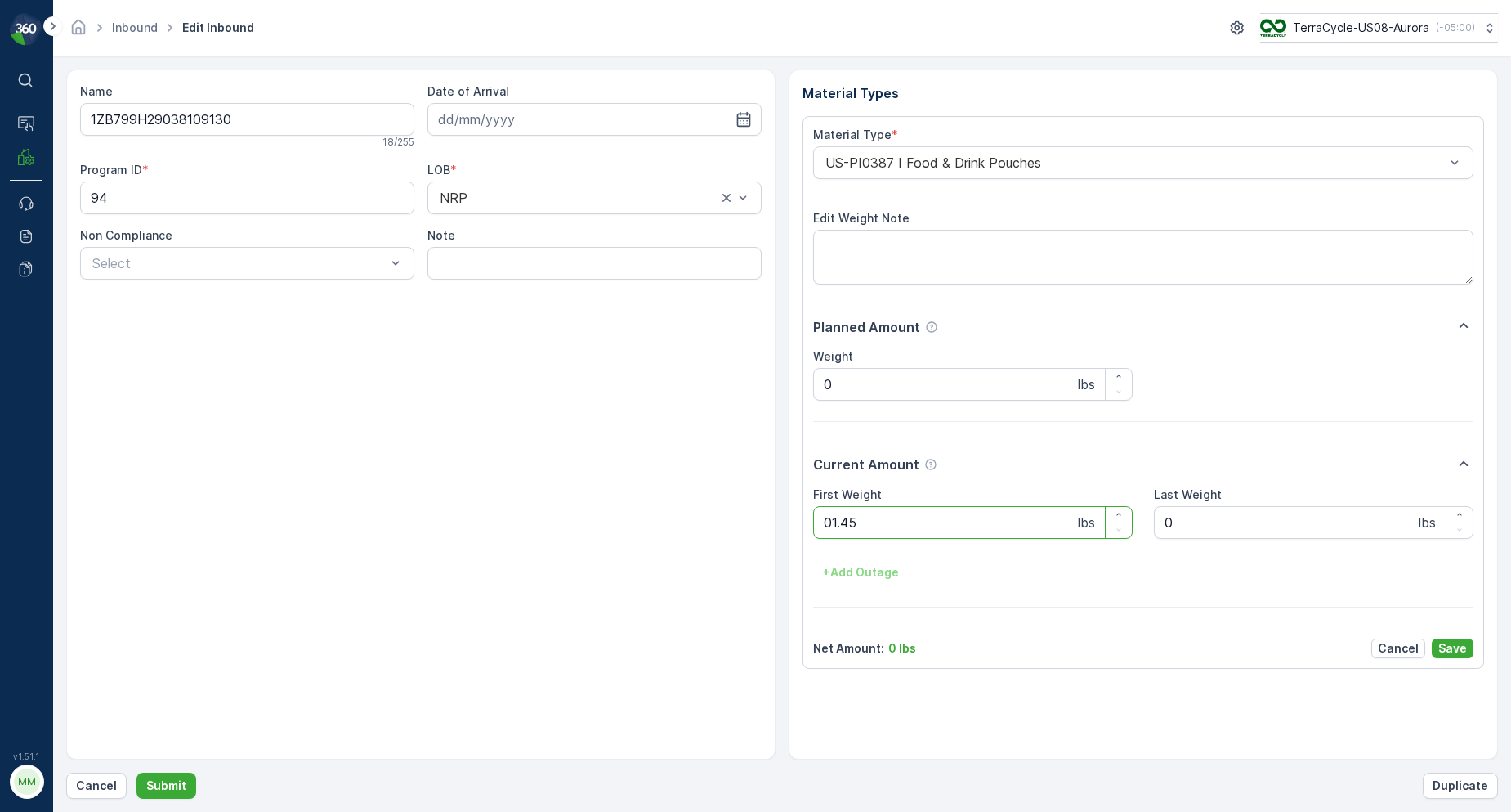
click at [136, 772] on button "Submit" at bounding box center [166, 785] width 60 height 26
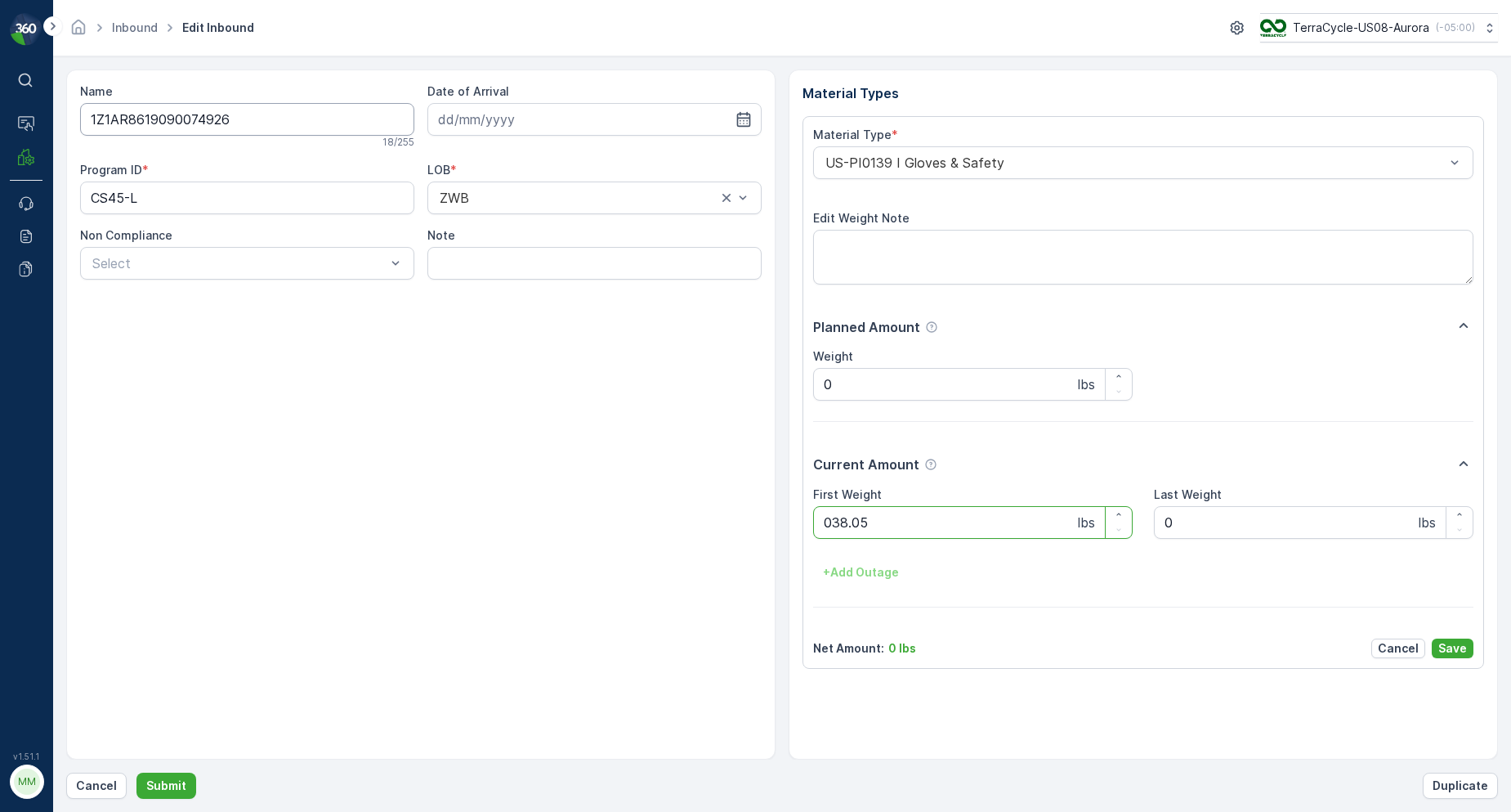
click at [136, 772] on button "Submit" at bounding box center [166, 785] width 60 height 26
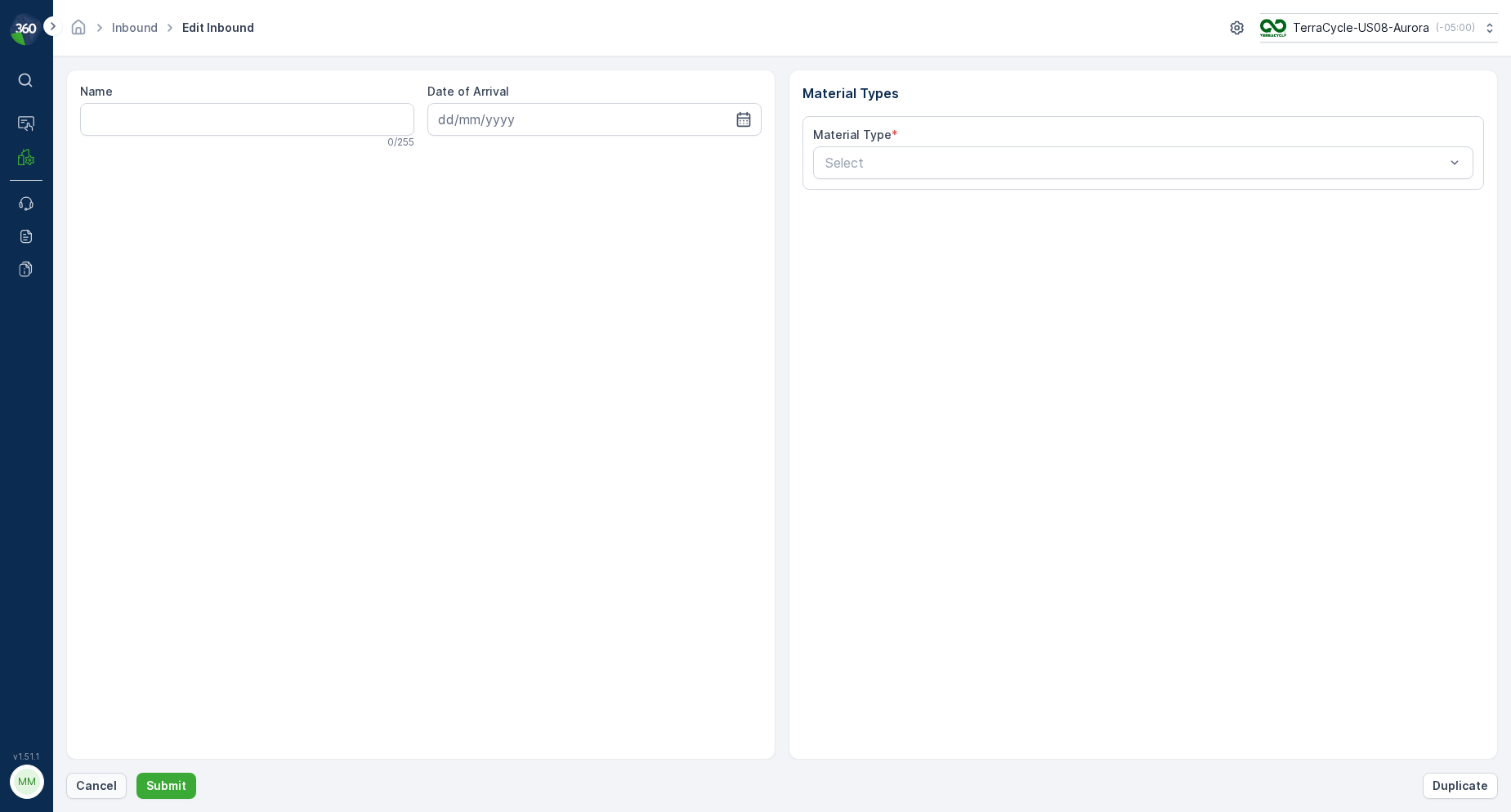
click at [80, 792] on p "Cancel" at bounding box center [97, 785] width 41 height 16
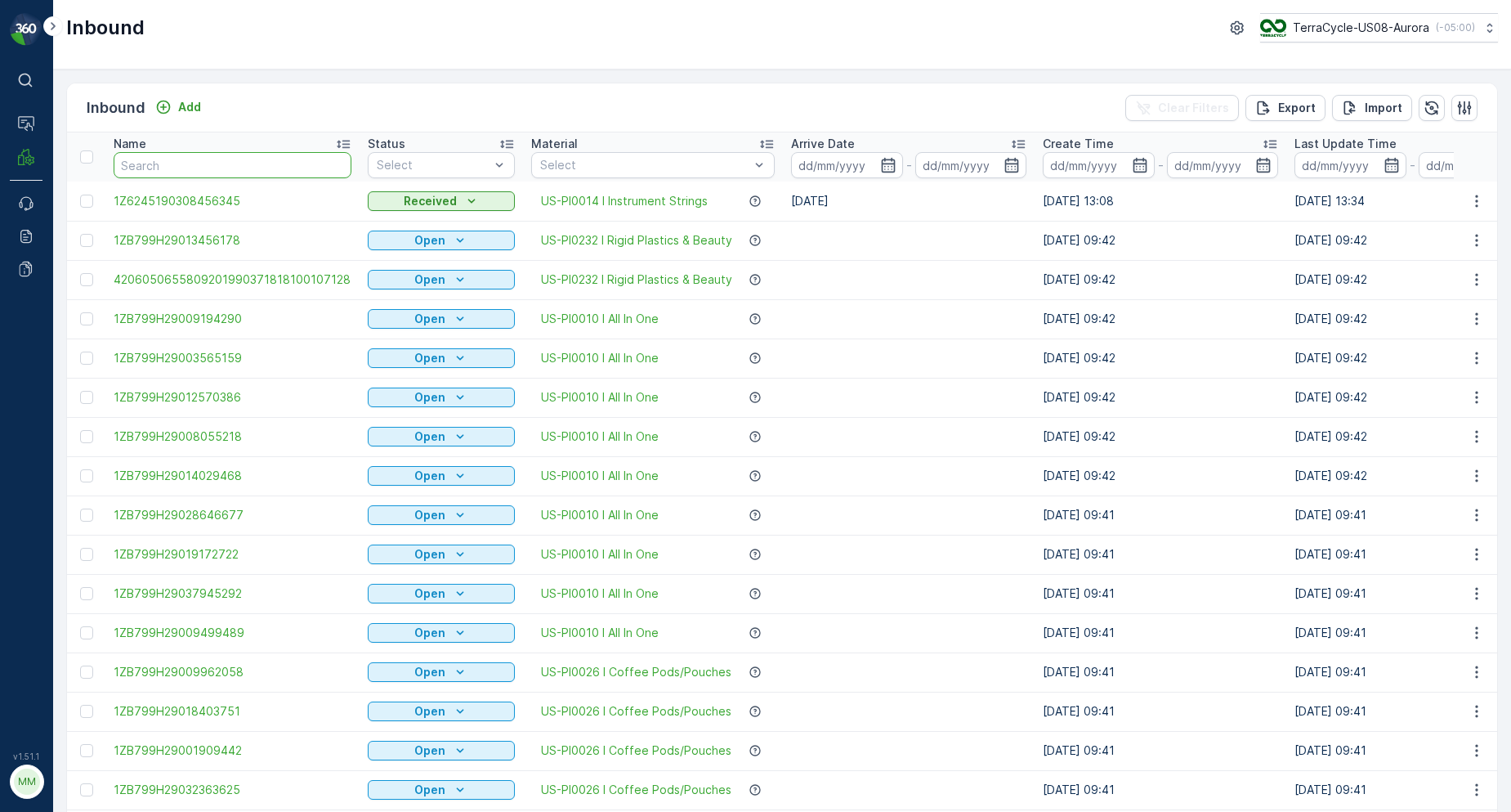
click at [216, 166] on input "text" at bounding box center [233, 164] width 238 height 26
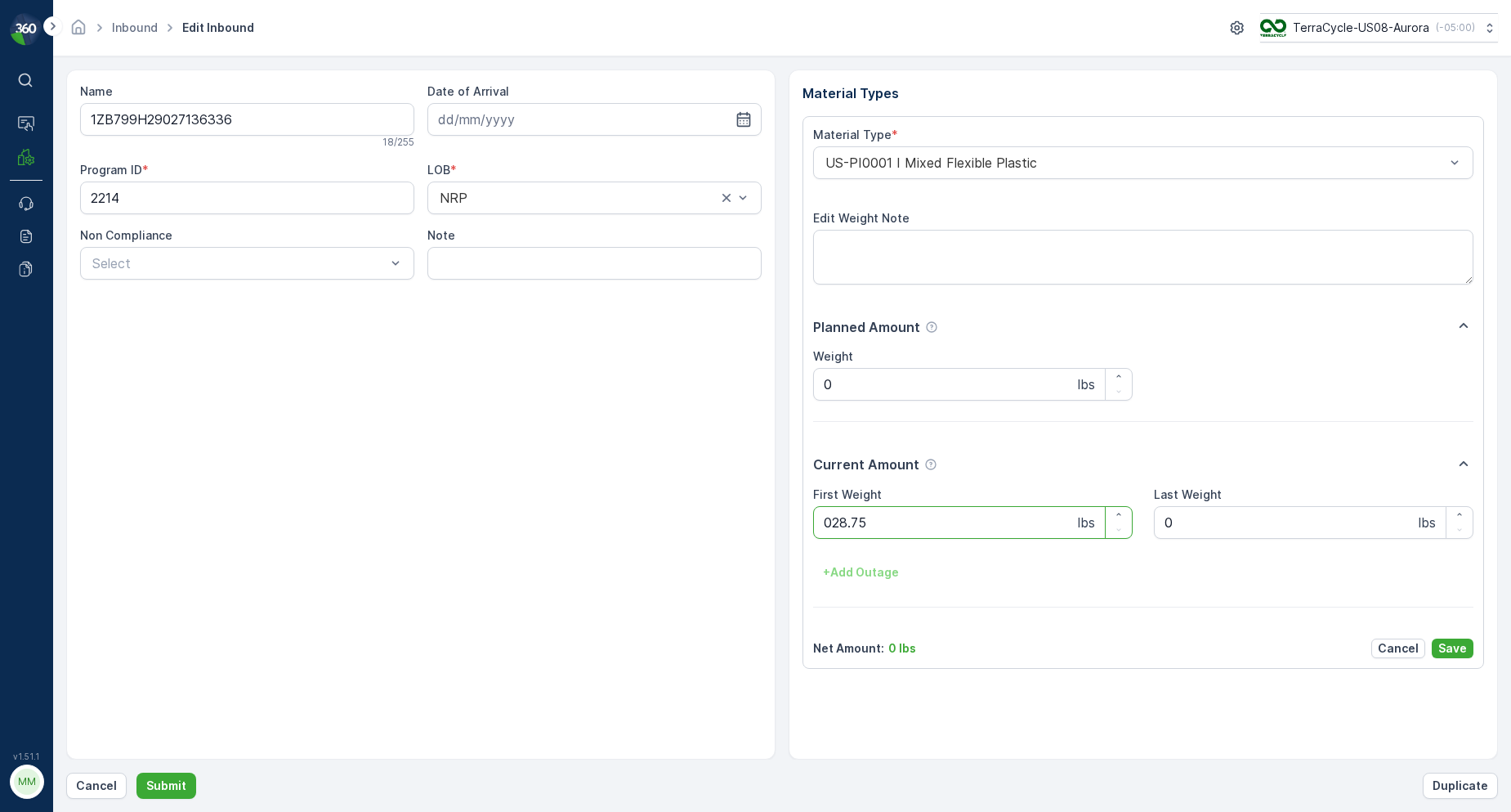
click at [136, 772] on button "Submit" at bounding box center [166, 785] width 60 height 26
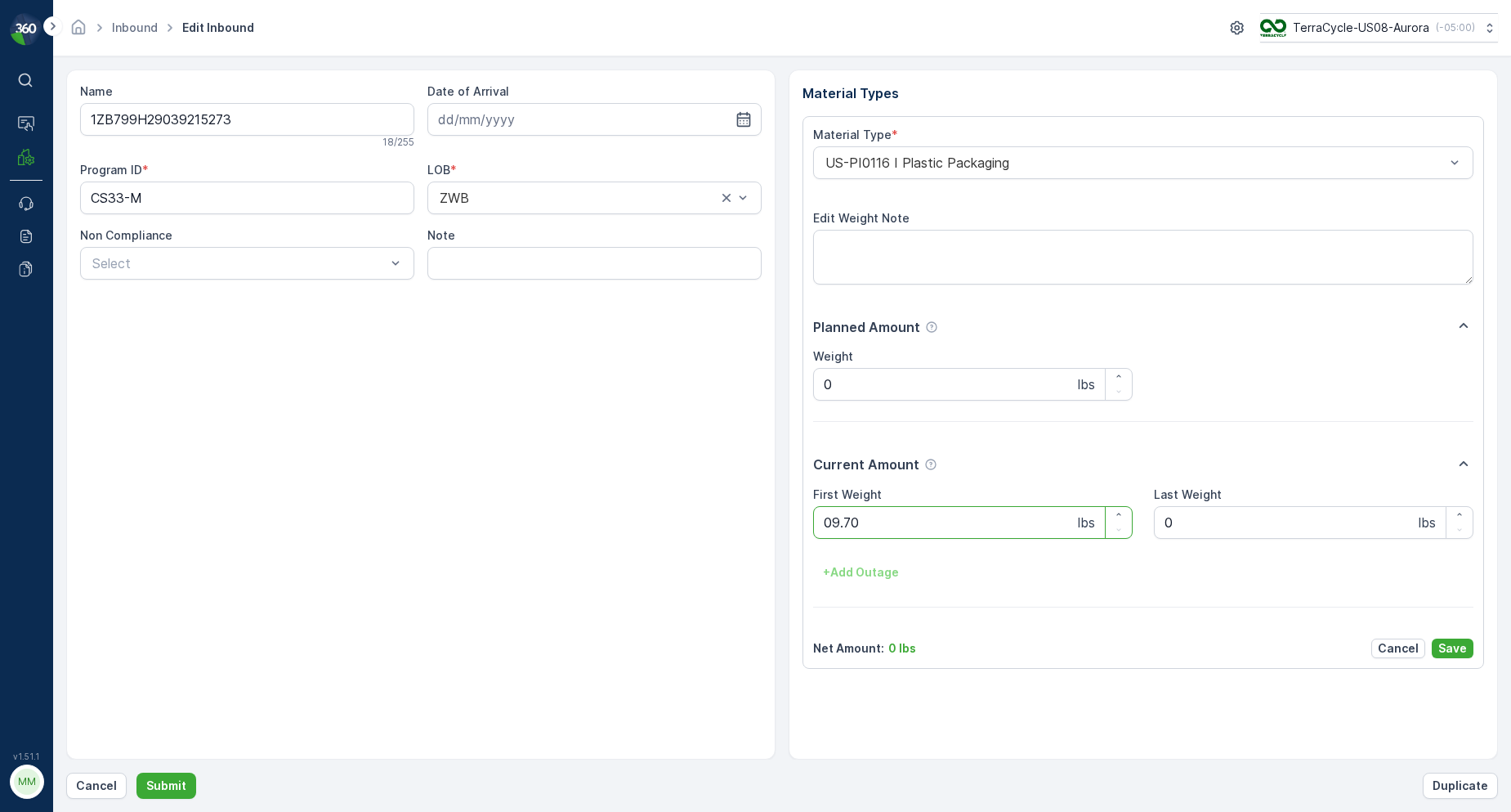
click at [136, 772] on button "Submit" at bounding box center [166, 785] width 60 height 26
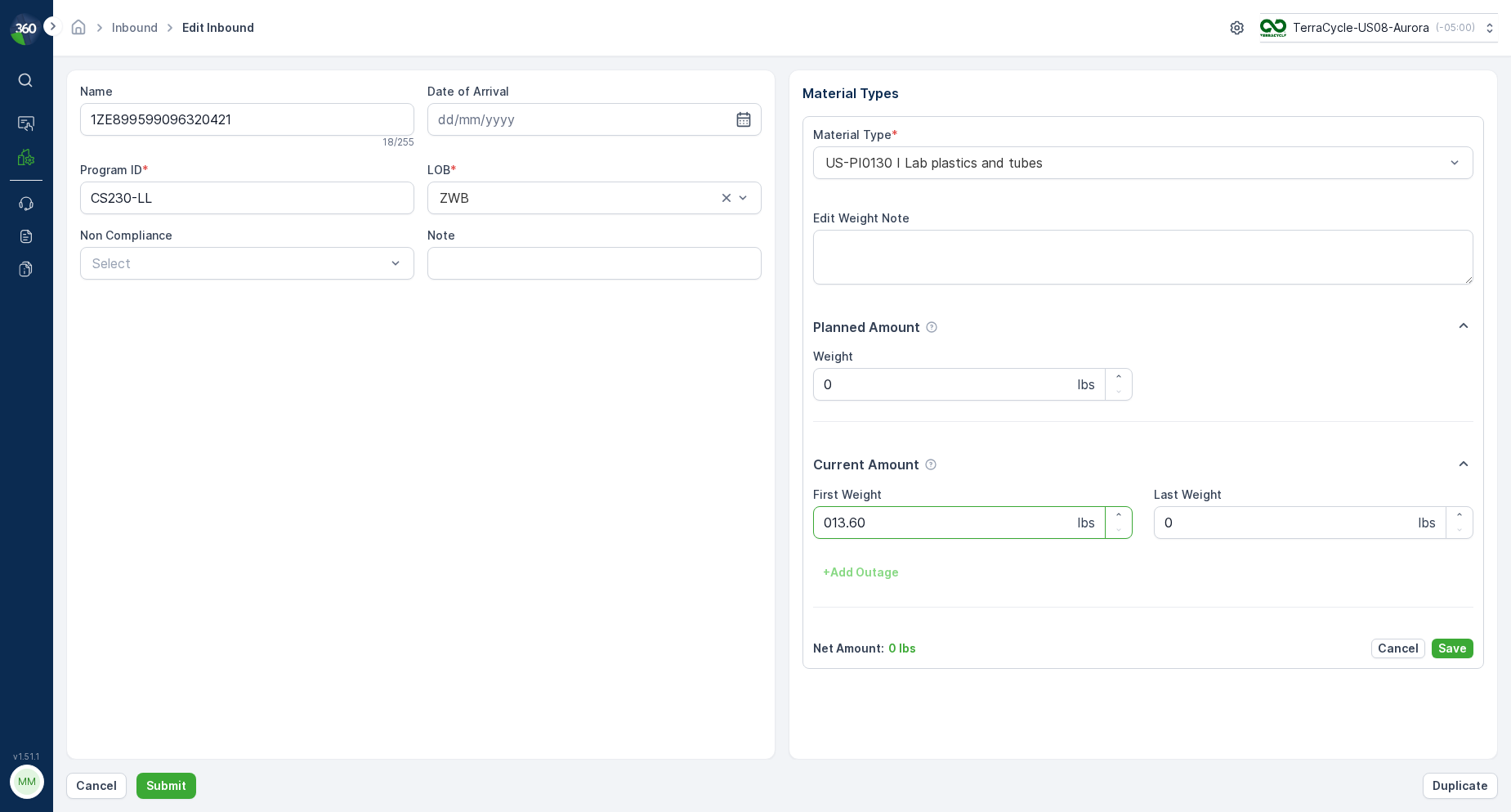
click at [136, 772] on button "Submit" at bounding box center [166, 785] width 60 height 26
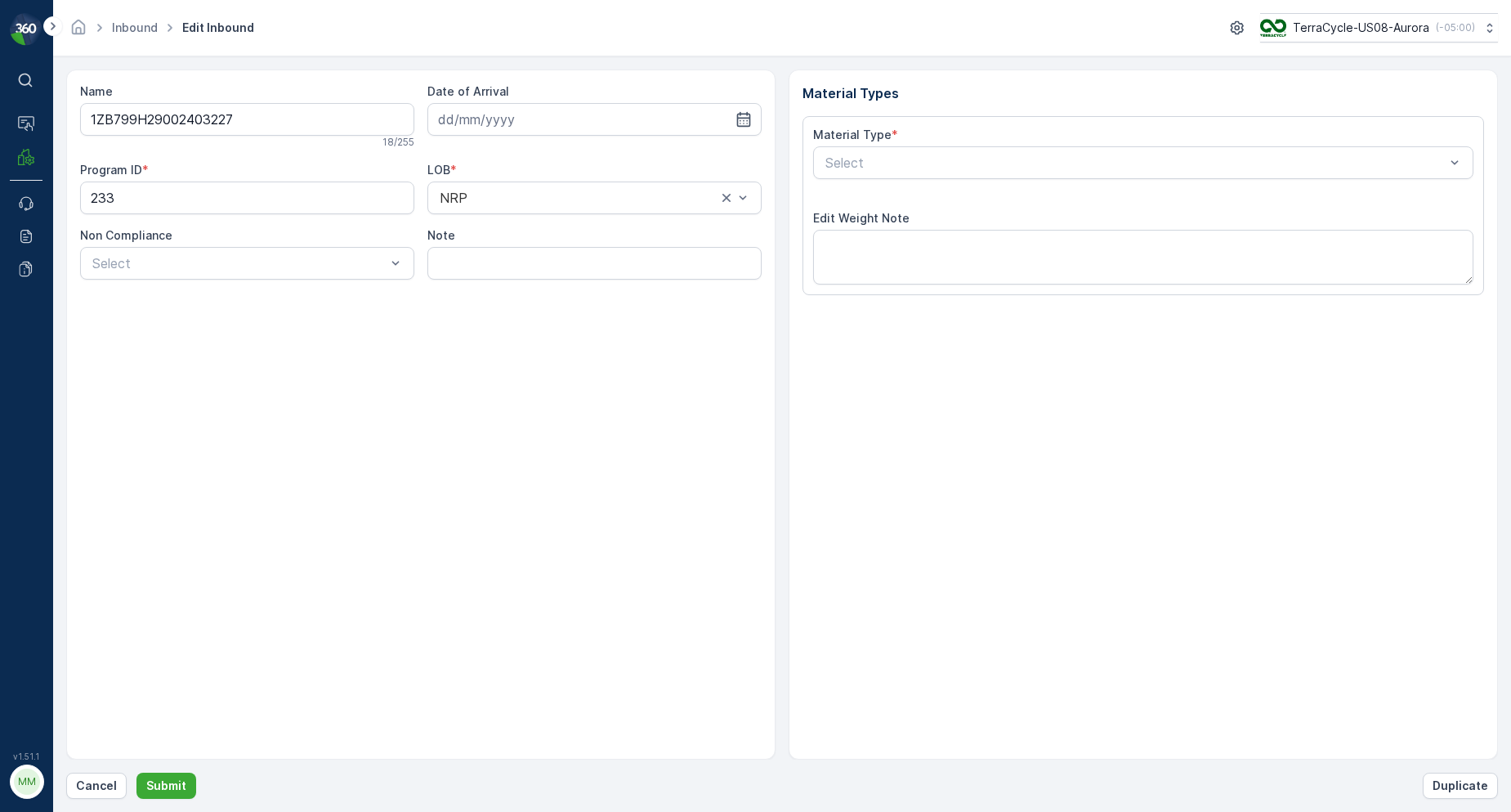
type input "[DATE]"
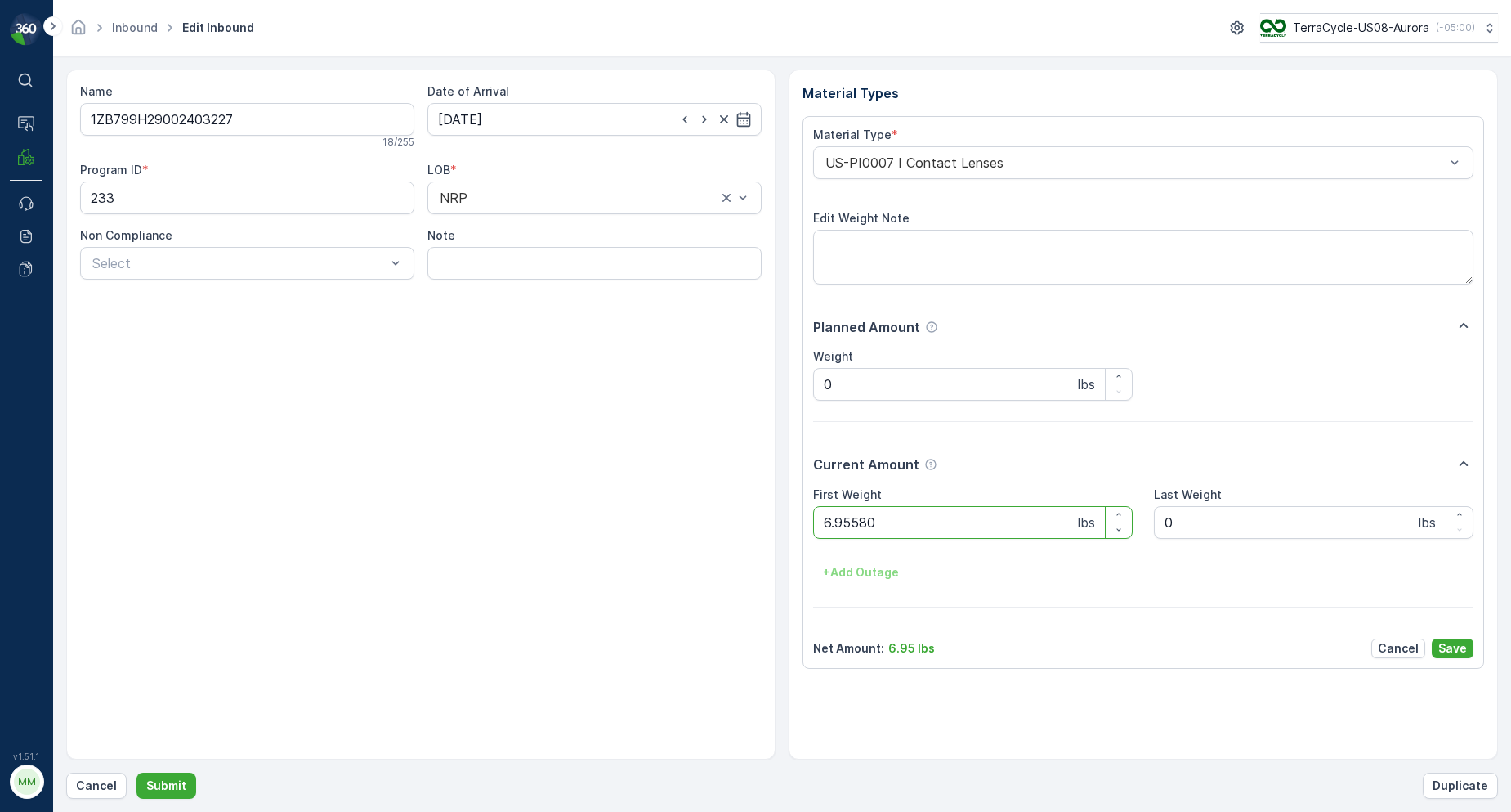
click at [136, 772] on button "Submit" at bounding box center [166, 785] width 60 height 26
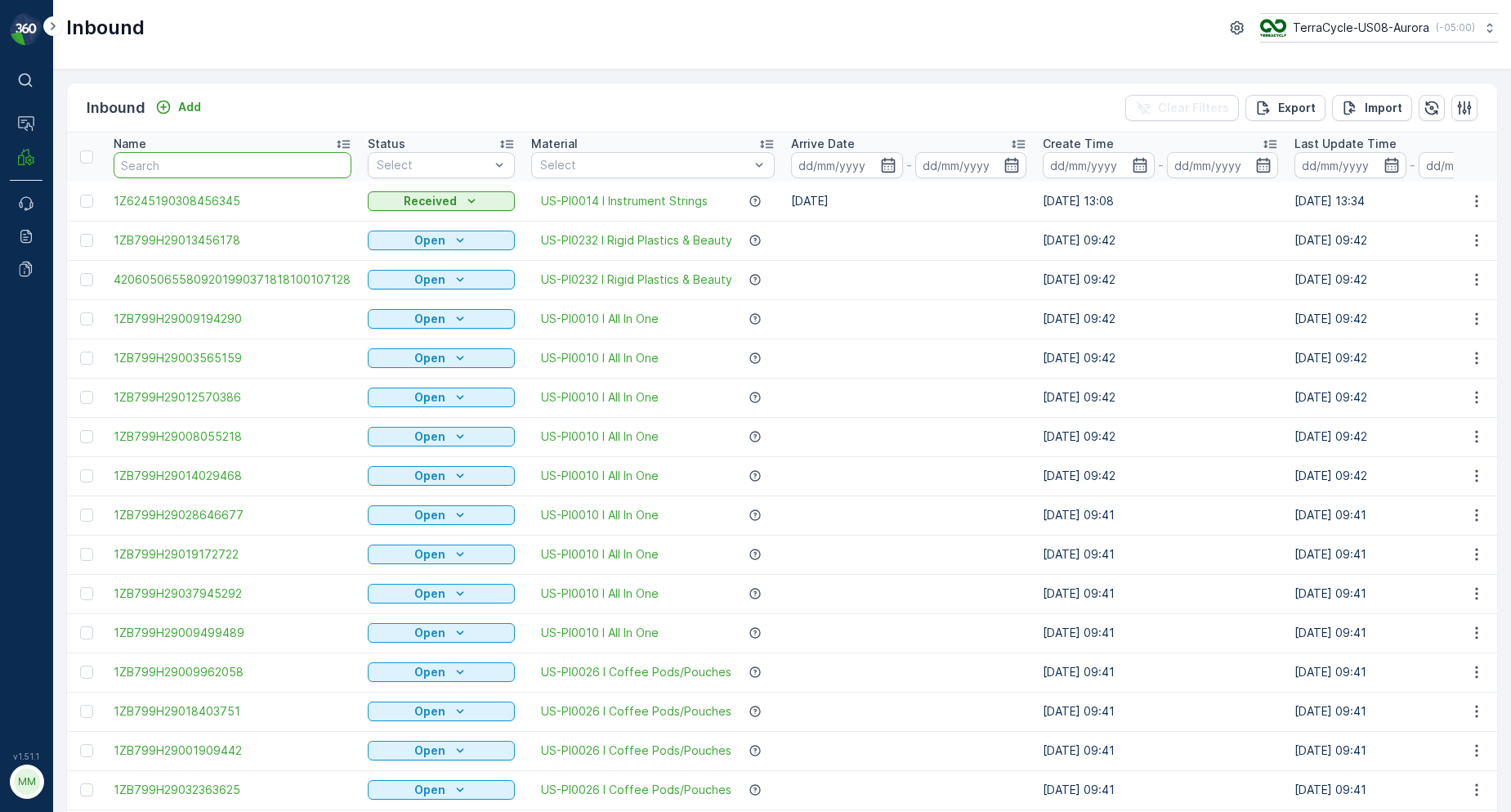
click at [250, 162] on input "text" at bounding box center [233, 164] width 238 height 26
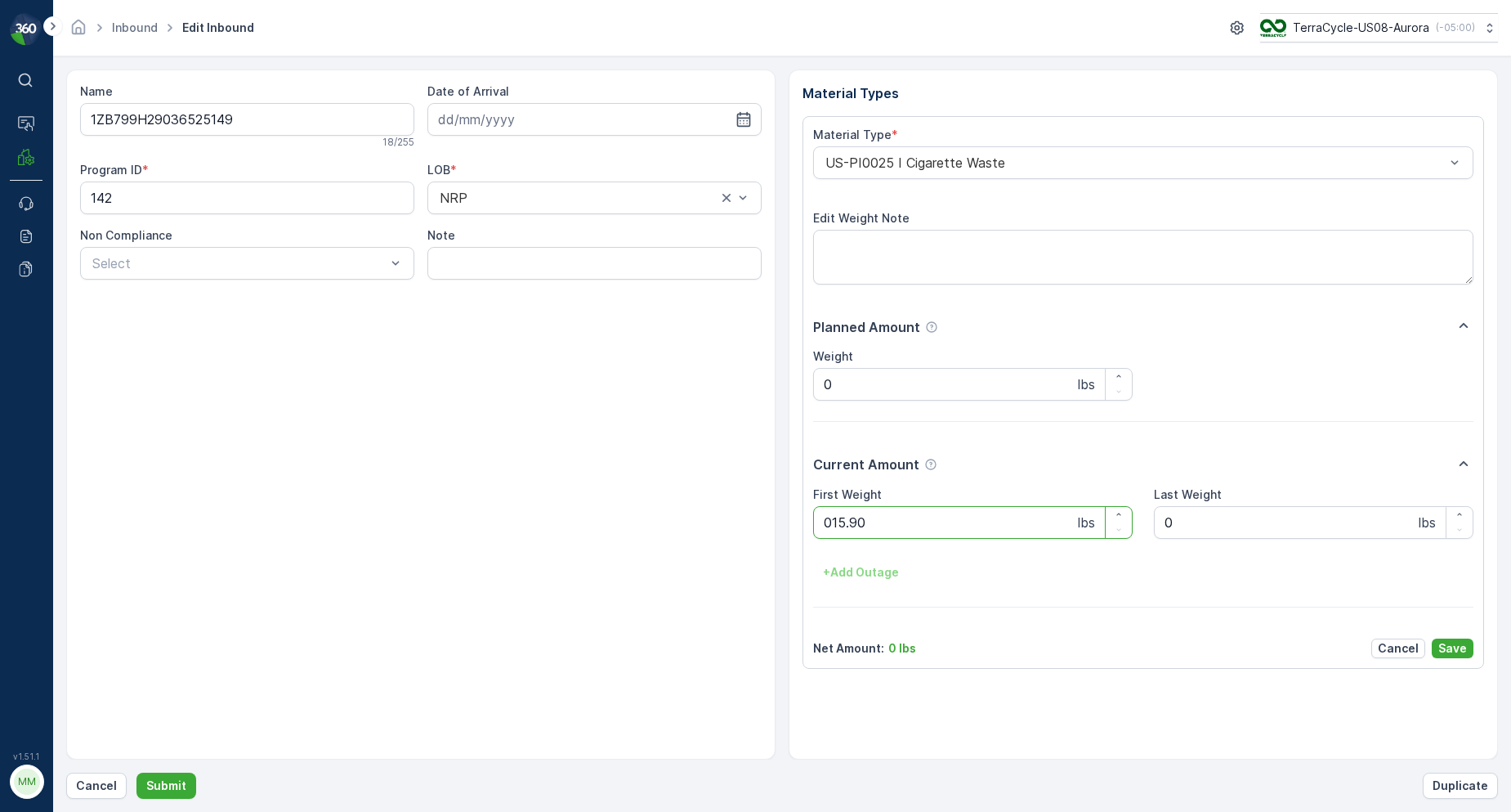
click at [136, 772] on button "Submit" at bounding box center [166, 785] width 60 height 26
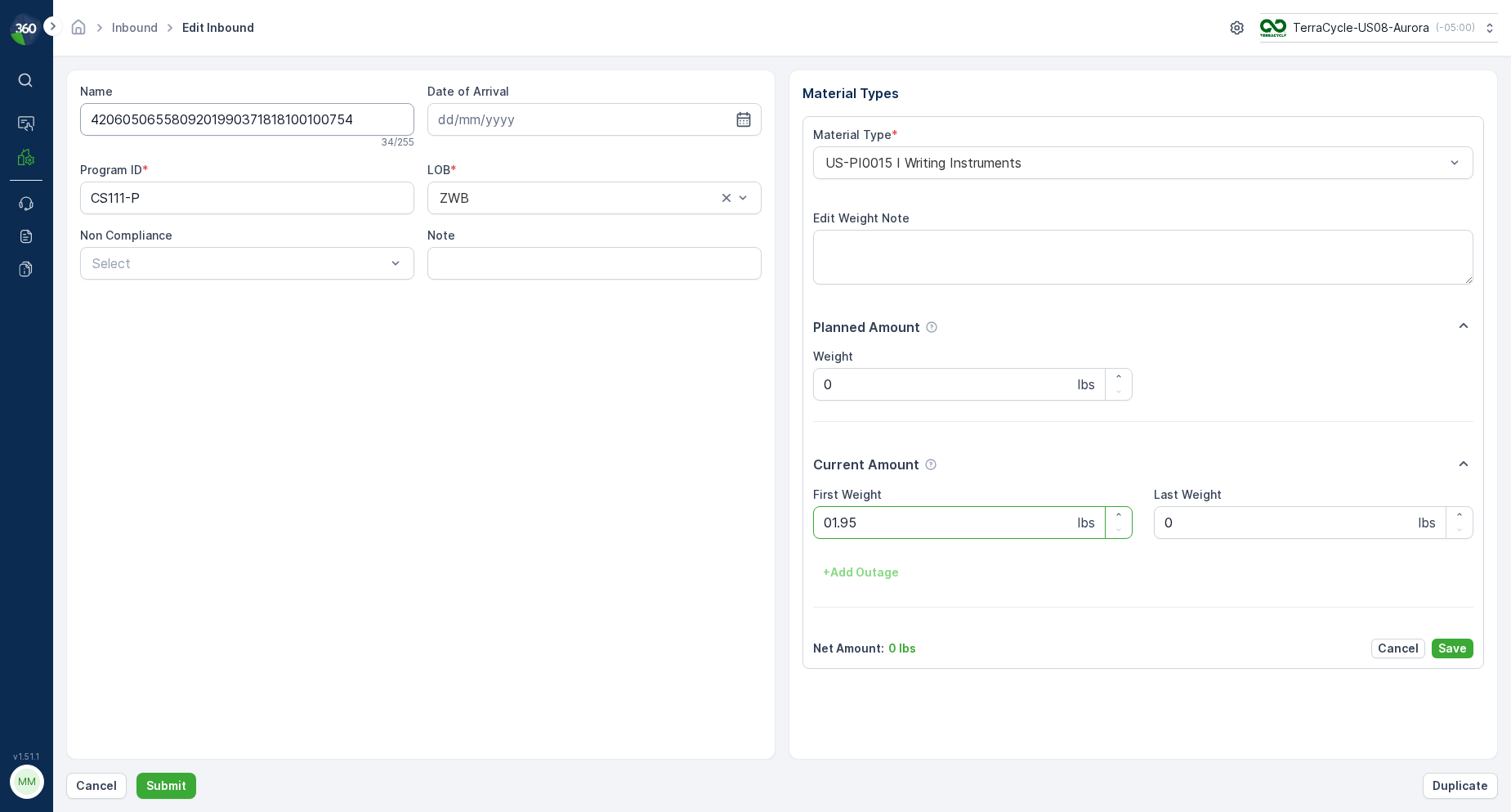
click at [136, 772] on button "Submit" at bounding box center [166, 785] width 60 height 26
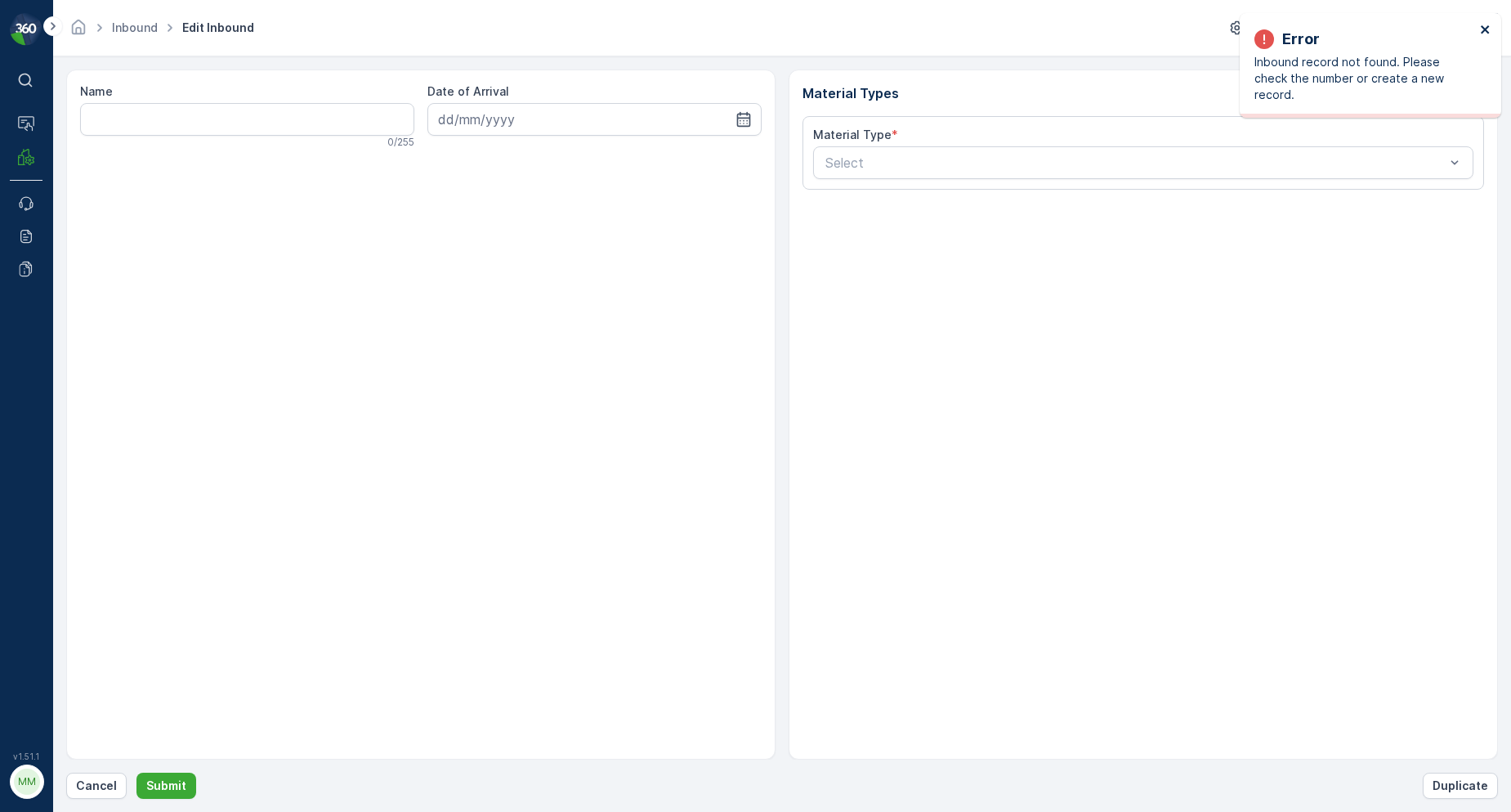
click at [1485, 26] on icon "close" at bounding box center [1486, 30] width 12 height 14
click at [110, 782] on p "Cancel" at bounding box center [97, 785] width 41 height 16
drag, startPoint x: 1488, startPoint y: 33, endPoint x: 1469, endPoint y: 1, distance: 37.2
click at [1487, 33] on icon "close" at bounding box center [1486, 30] width 12 height 14
click at [73, 781] on button "Cancel" at bounding box center [97, 785] width 61 height 26
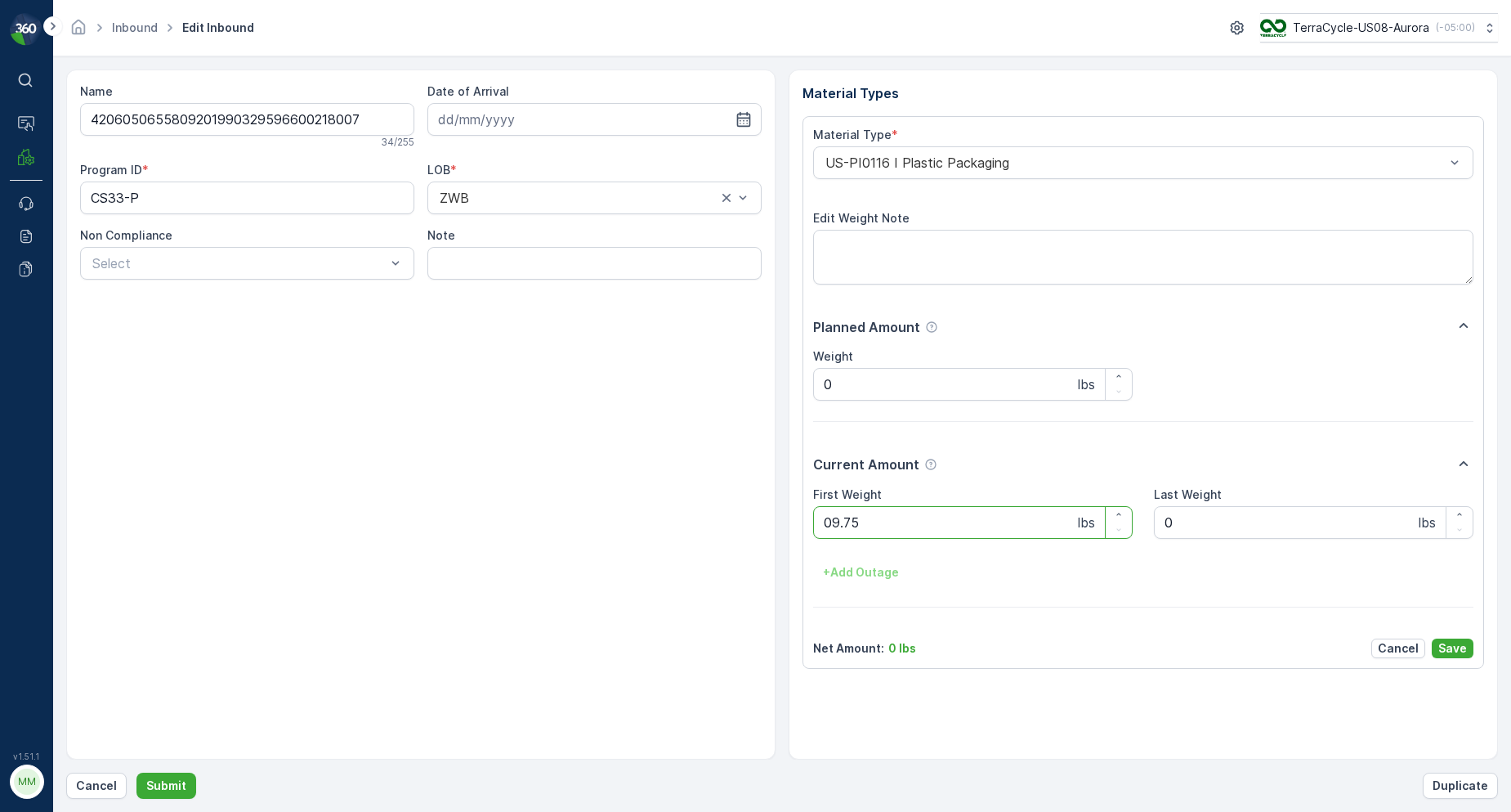
click at [136, 772] on button "Submit" at bounding box center [166, 785] width 60 height 26
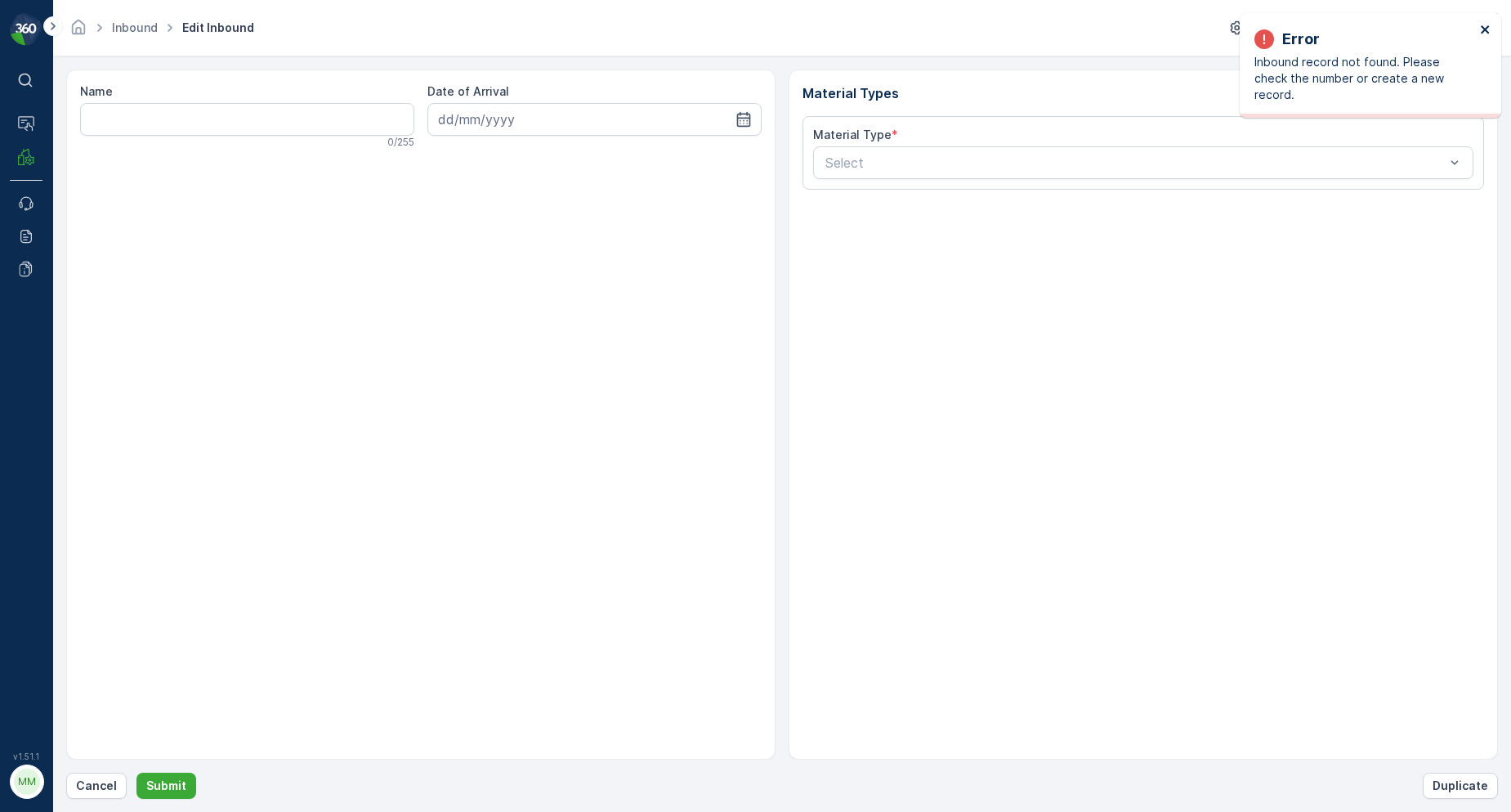
click at [1485, 35] on icon "close" at bounding box center [1486, 30] width 12 height 14
click at [89, 793] on p "Cancel" at bounding box center [97, 785] width 41 height 16
click at [1481, 29] on icon "close" at bounding box center [1486, 30] width 12 height 14
click at [109, 784] on p "Cancel" at bounding box center [97, 785] width 41 height 16
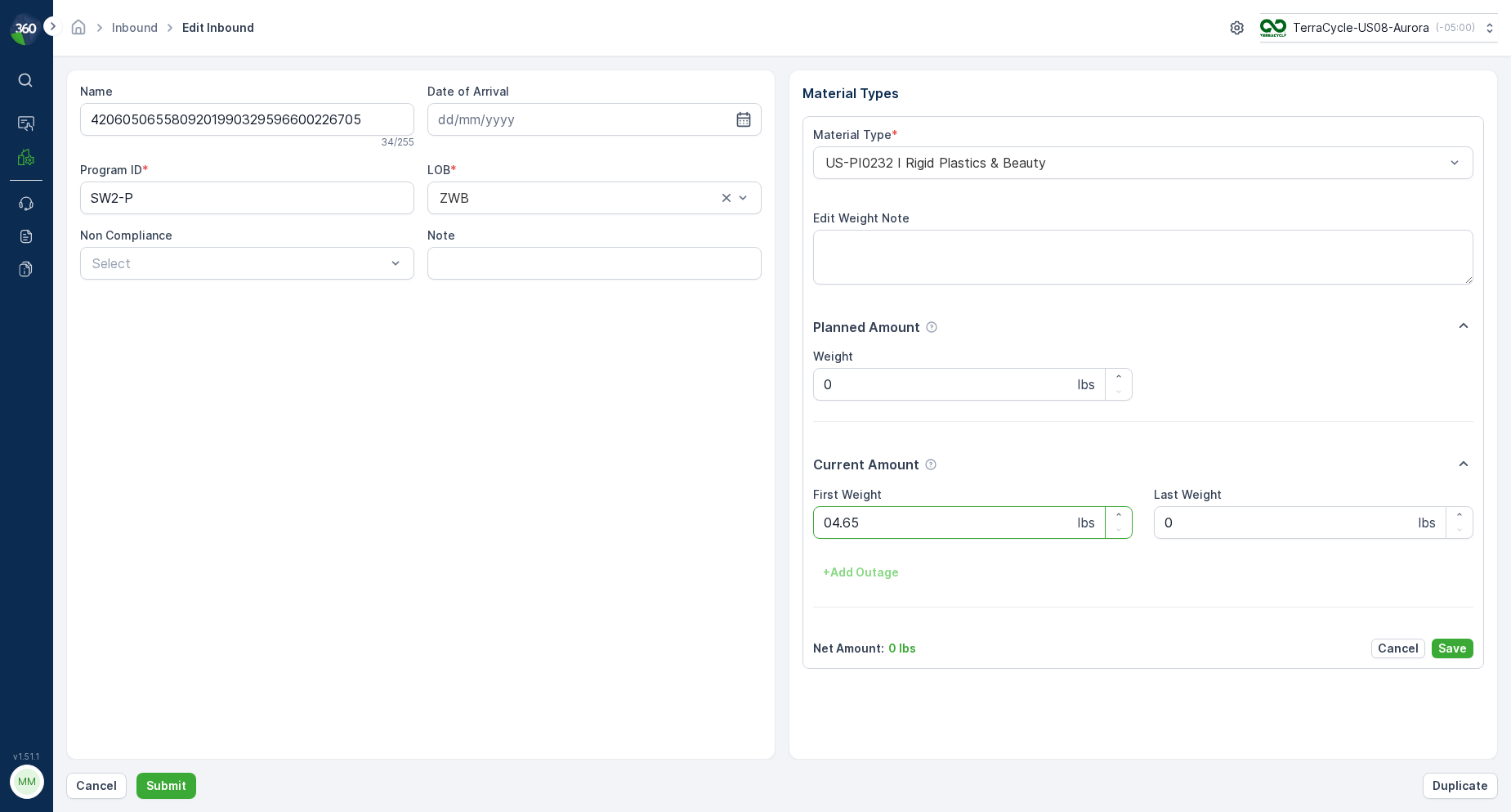
click at [136, 772] on button "Submit" at bounding box center [166, 785] width 60 height 26
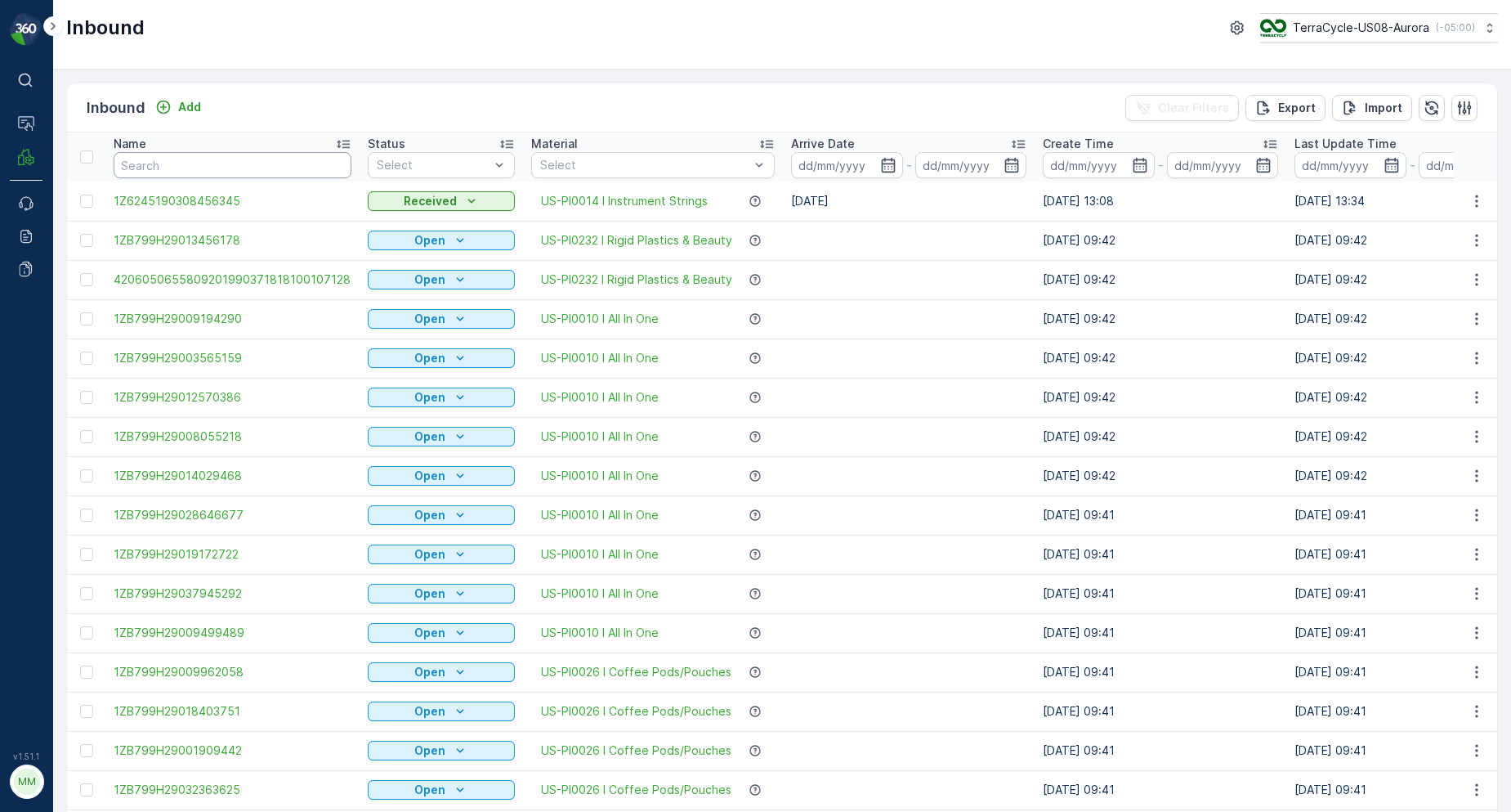
click at [191, 168] on input "text" at bounding box center [233, 164] width 238 height 26
click at [209, 161] on input "text" at bounding box center [233, 164] width 238 height 26
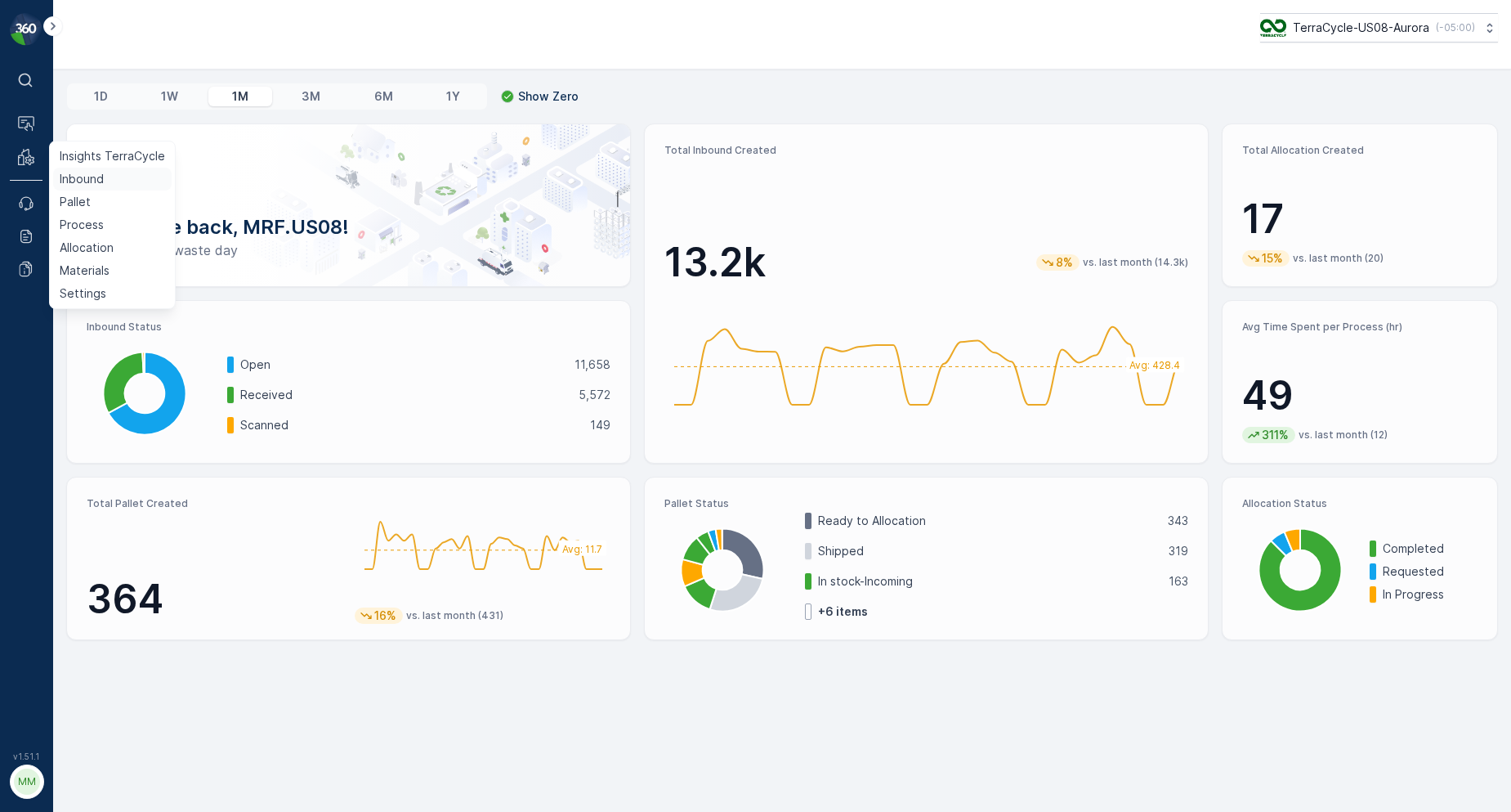
click at [70, 177] on p "Inbound" at bounding box center [82, 179] width 44 height 16
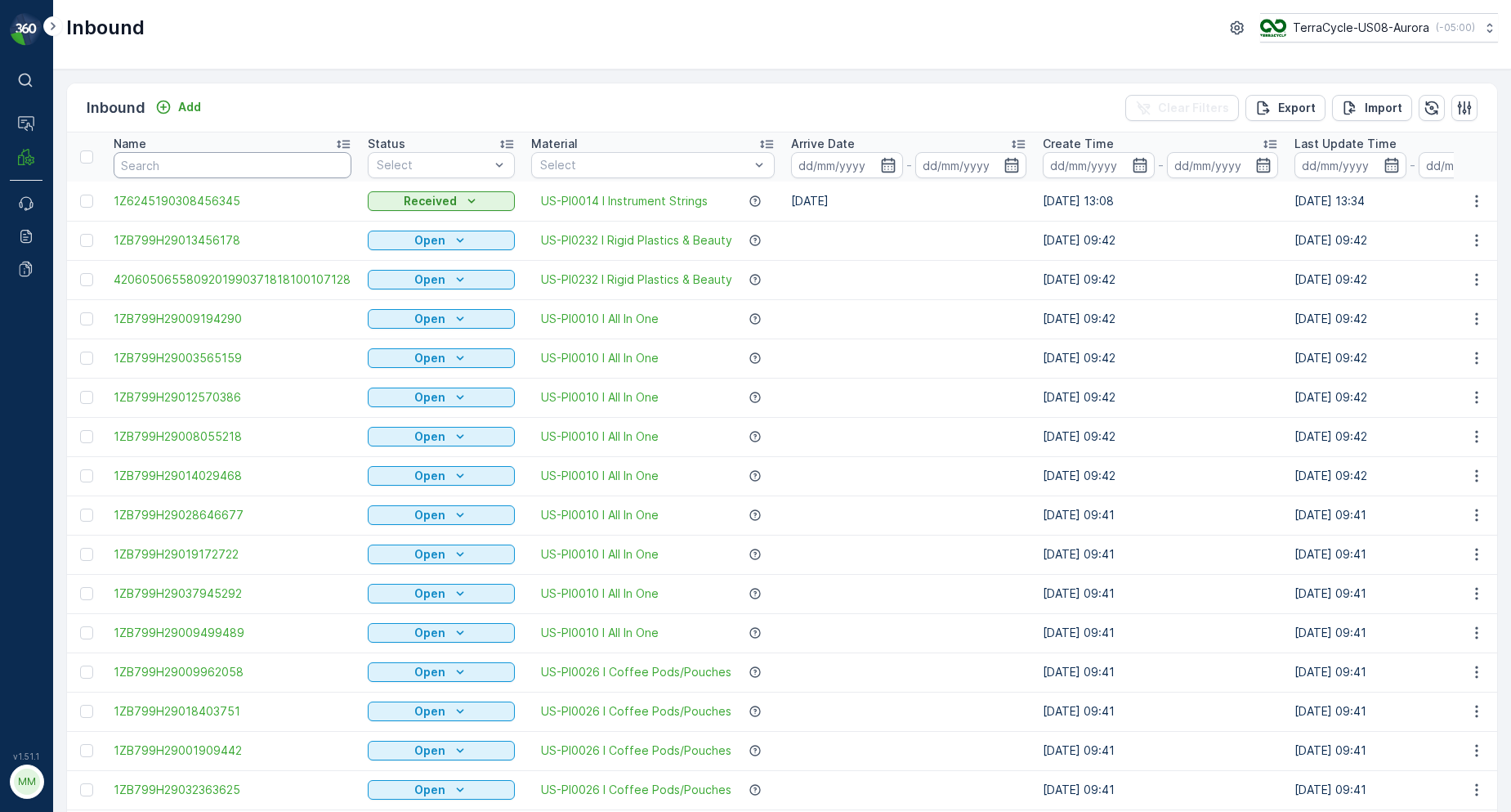
click at [195, 168] on input "text" at bounding box center [233, 164] width 238 height 26
click at [193, 168] on input "text" at bounding box center [233, 164] width 238 height 26
click at [191, 170] on input "text" at bounding box center [233, 164] width 238 height 26
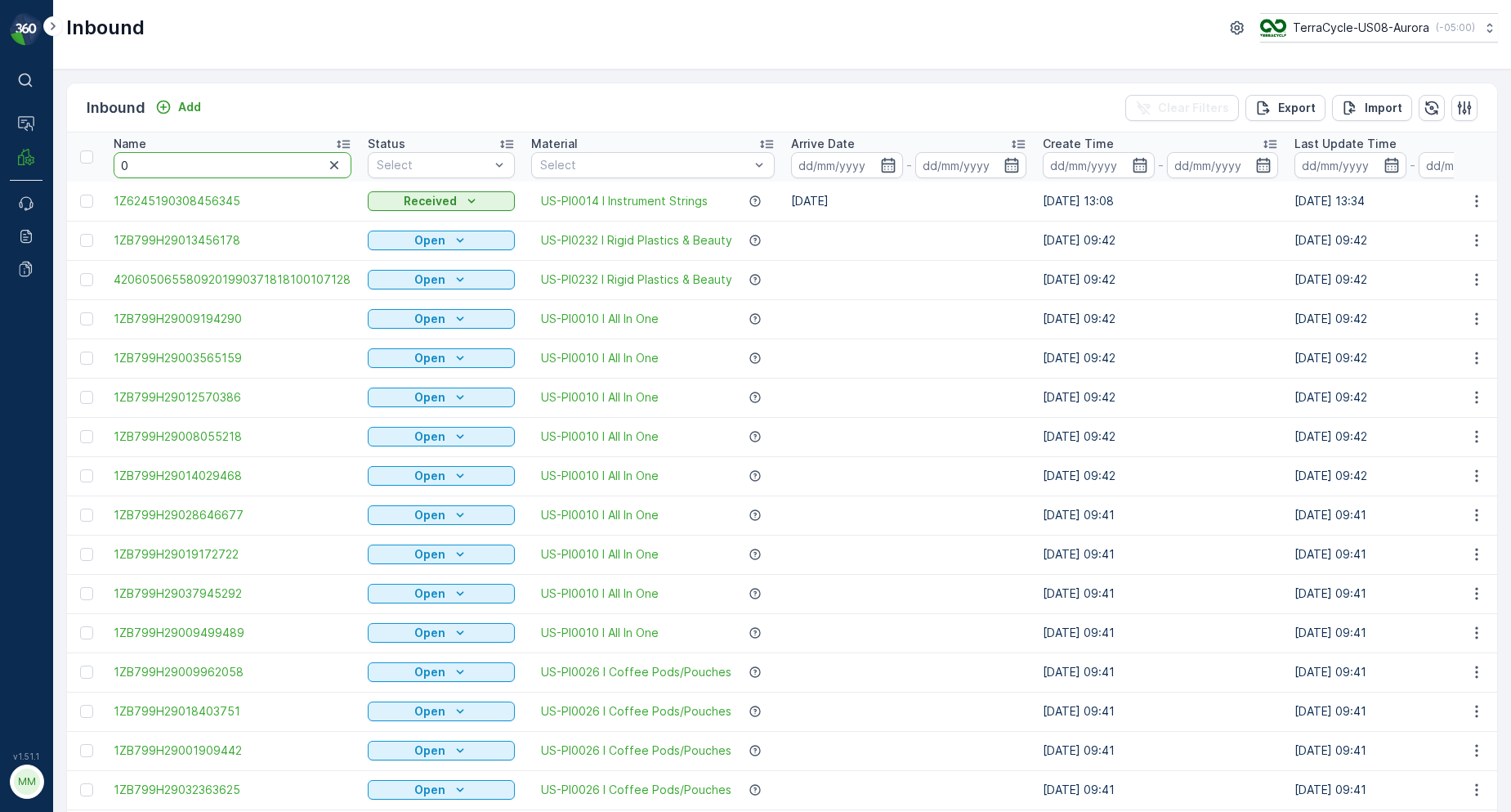
type input "00"
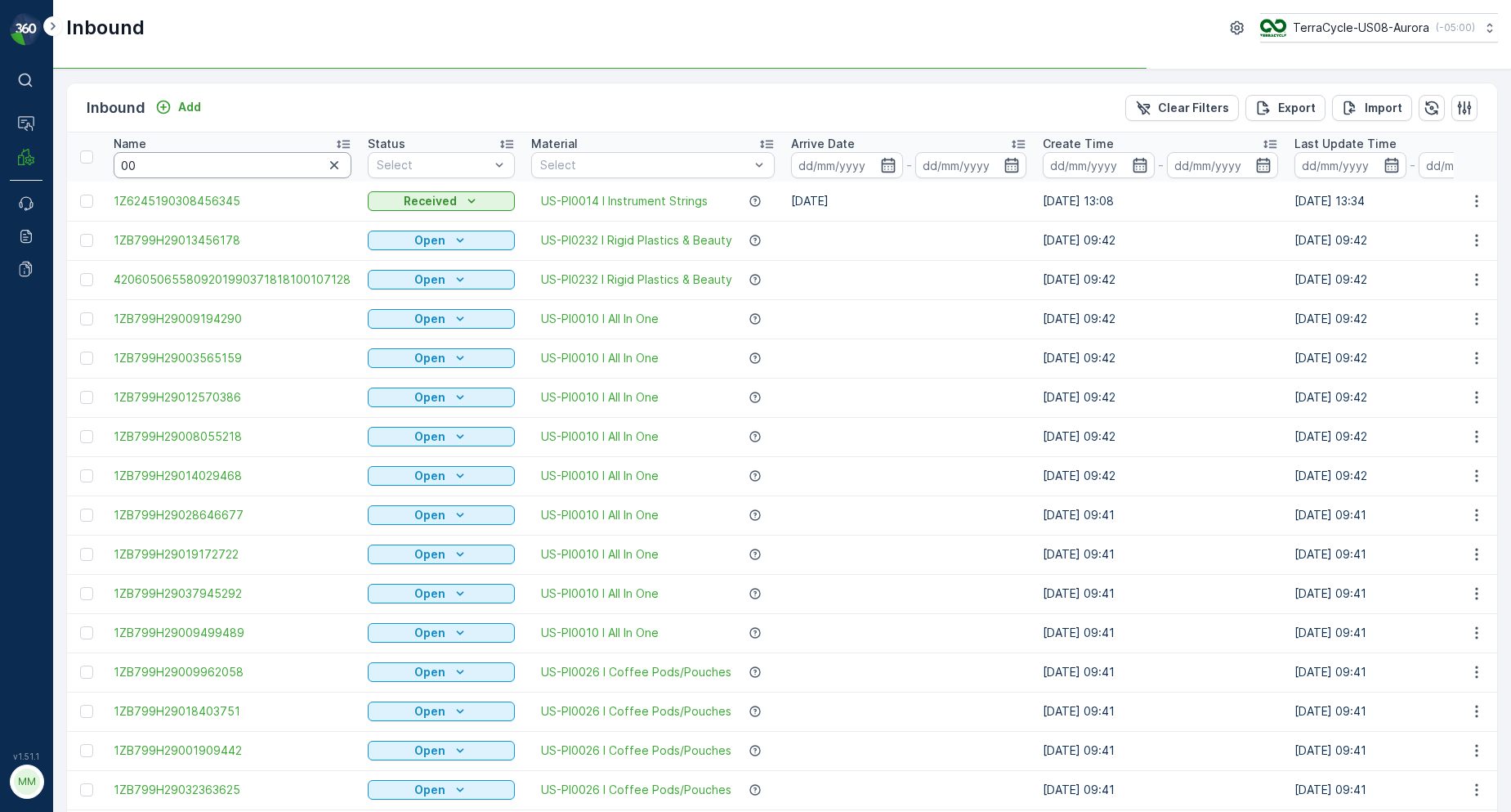
drag, startPoint x: 192, startPoint y: 168, endPoint x: 115, endPoint y: 182, distance: 78.3
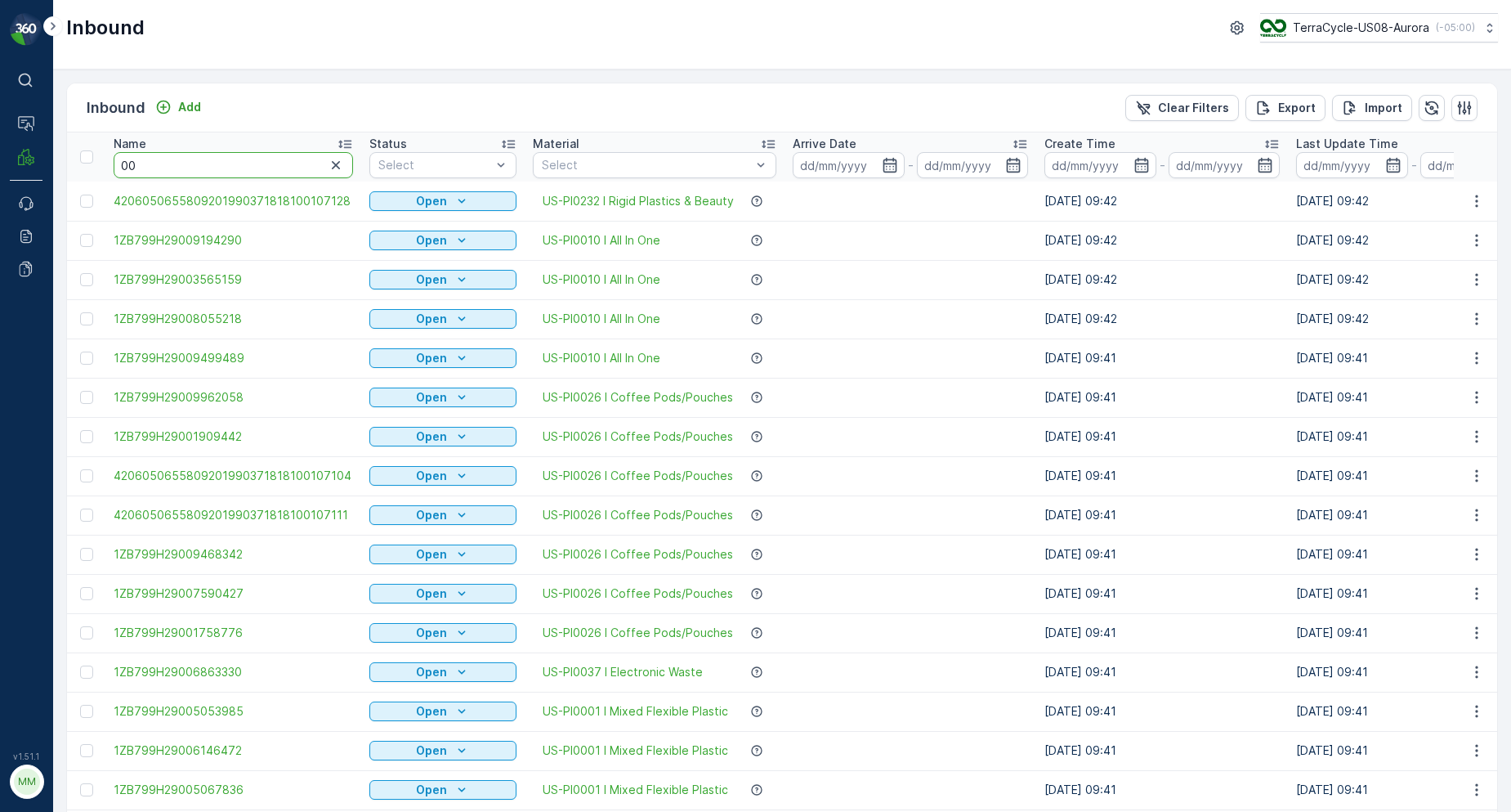
drag, startPoint x: 147, startPoint y: 165, endPoint x: 104, endPoint y: 173, distance: 43.7
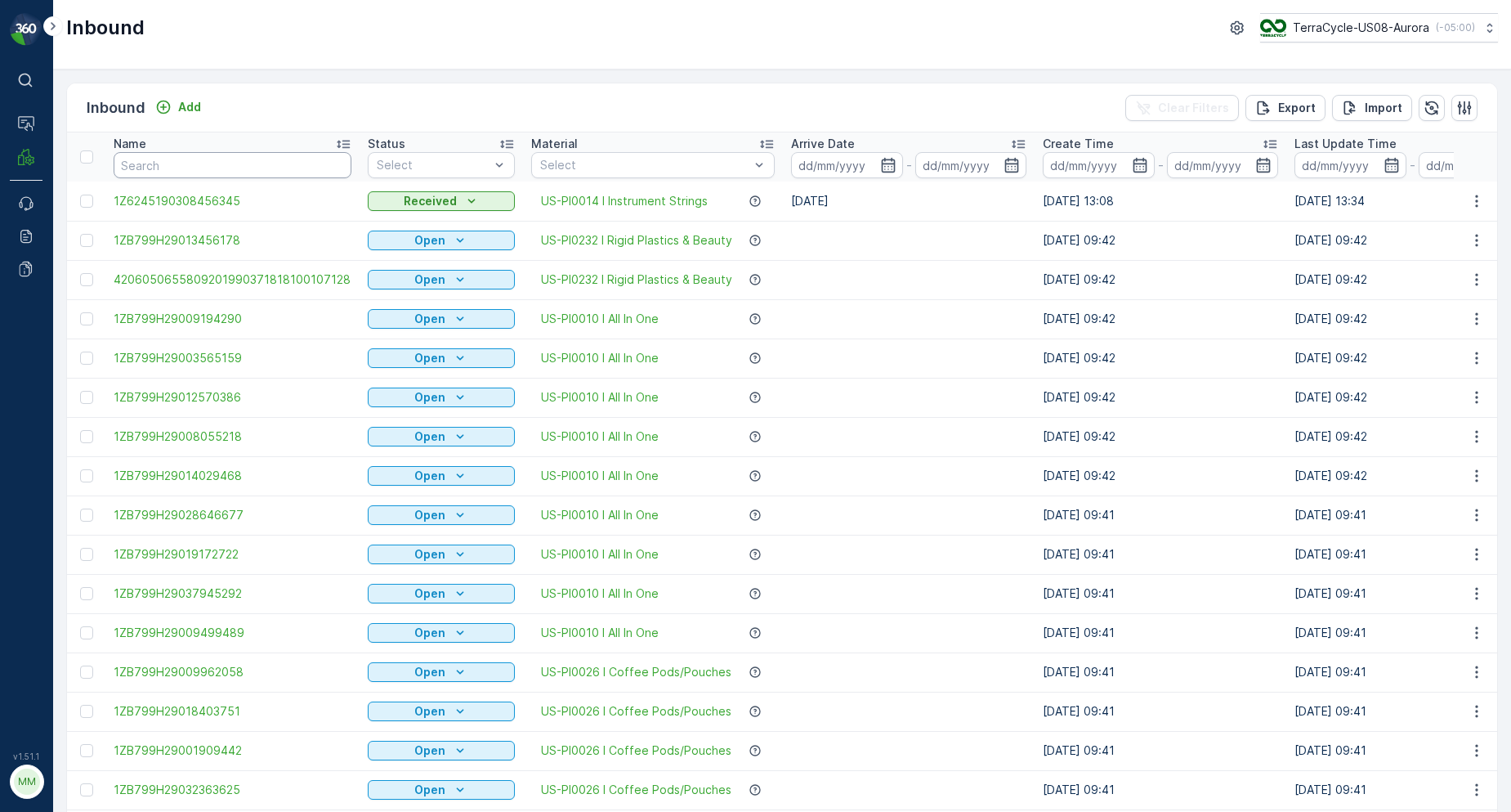
click at [175, 159] on input "text" at bounding box center [233, 164] width 238 height 26
click at [174, 157] on input "text" at bounding box center [233, 164] width 238 height 26
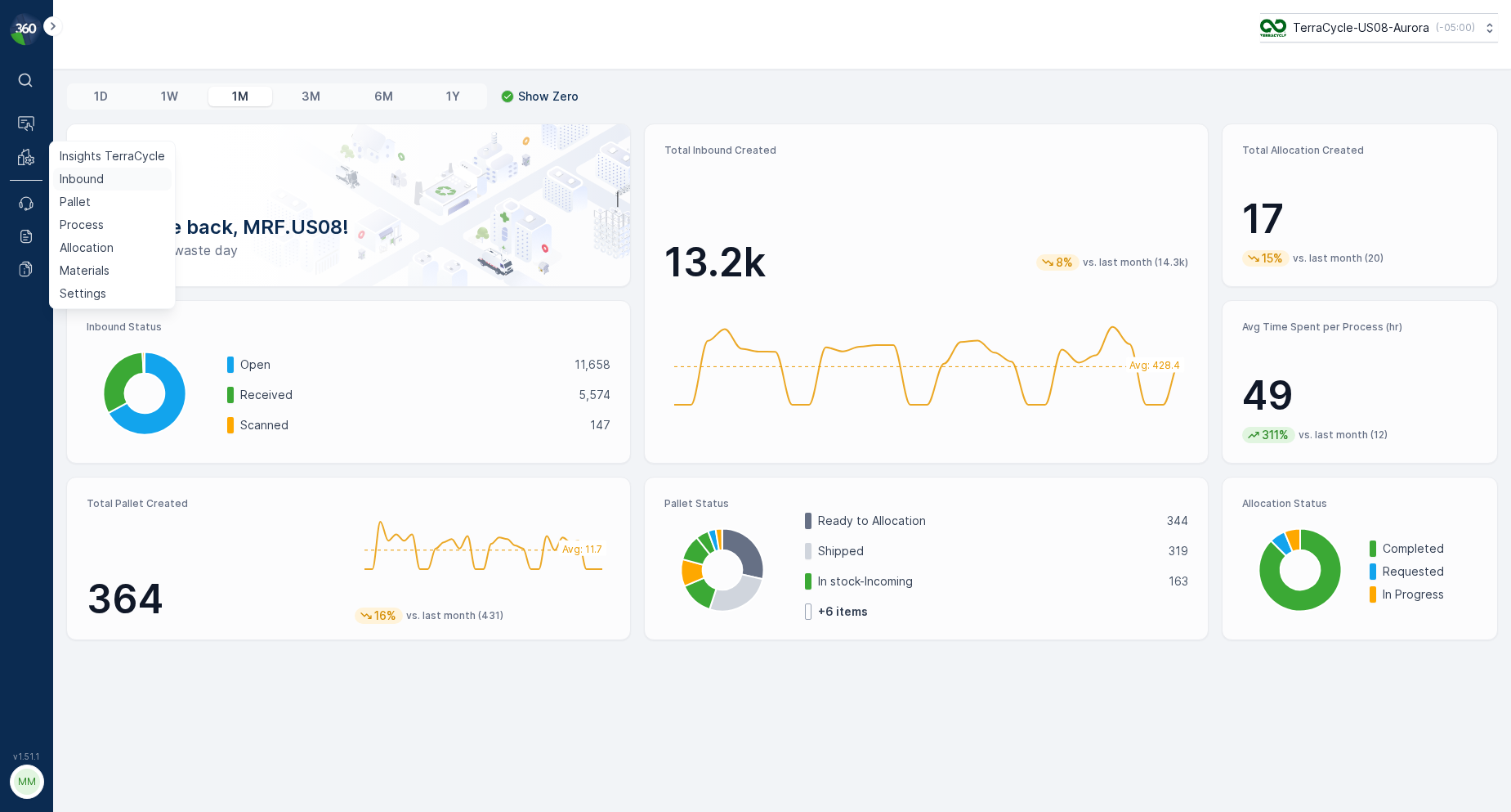
click at [71, 182] on p "Inbound" at bounding box center [82, 179] width 44 height 16
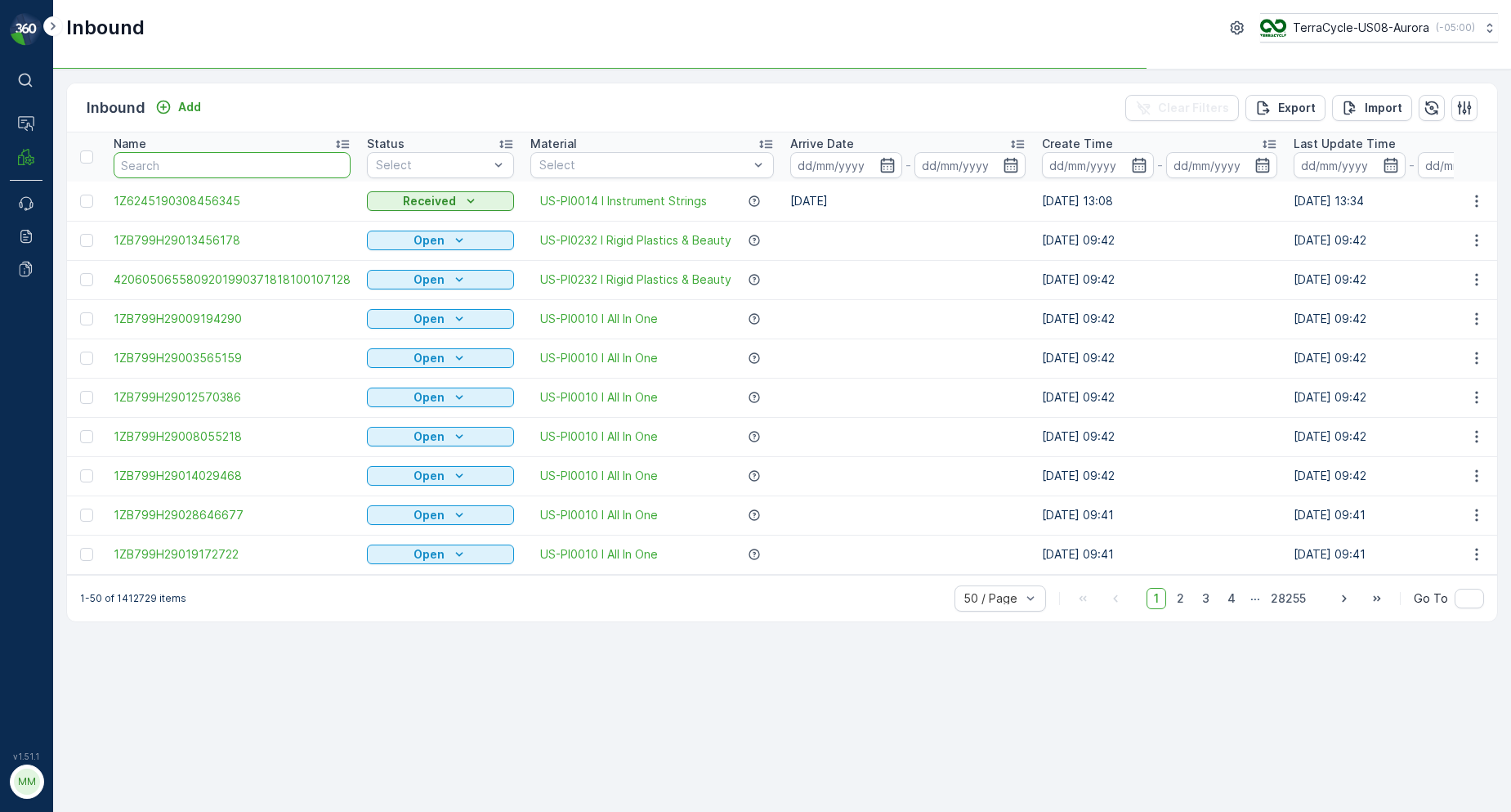
click at [203, 162] on input "text" at bounding box center [232, 164] width 237 height 26
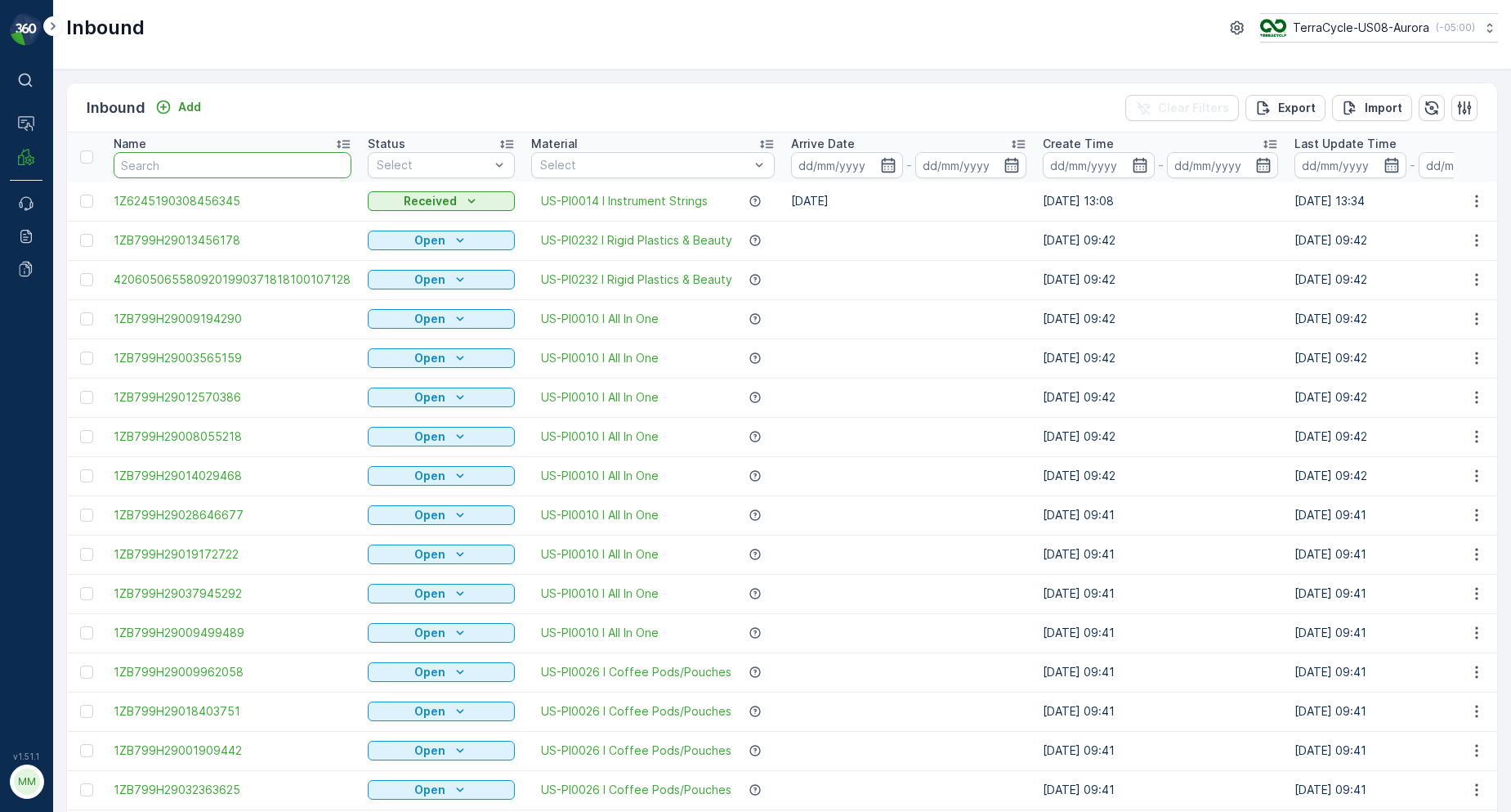
click at [194, 168] on input "text" at bounding box center [233, 164] width 238 height 26
click at [203, 165] on input "text" at bounding box center [233, 164] width 238 height 26
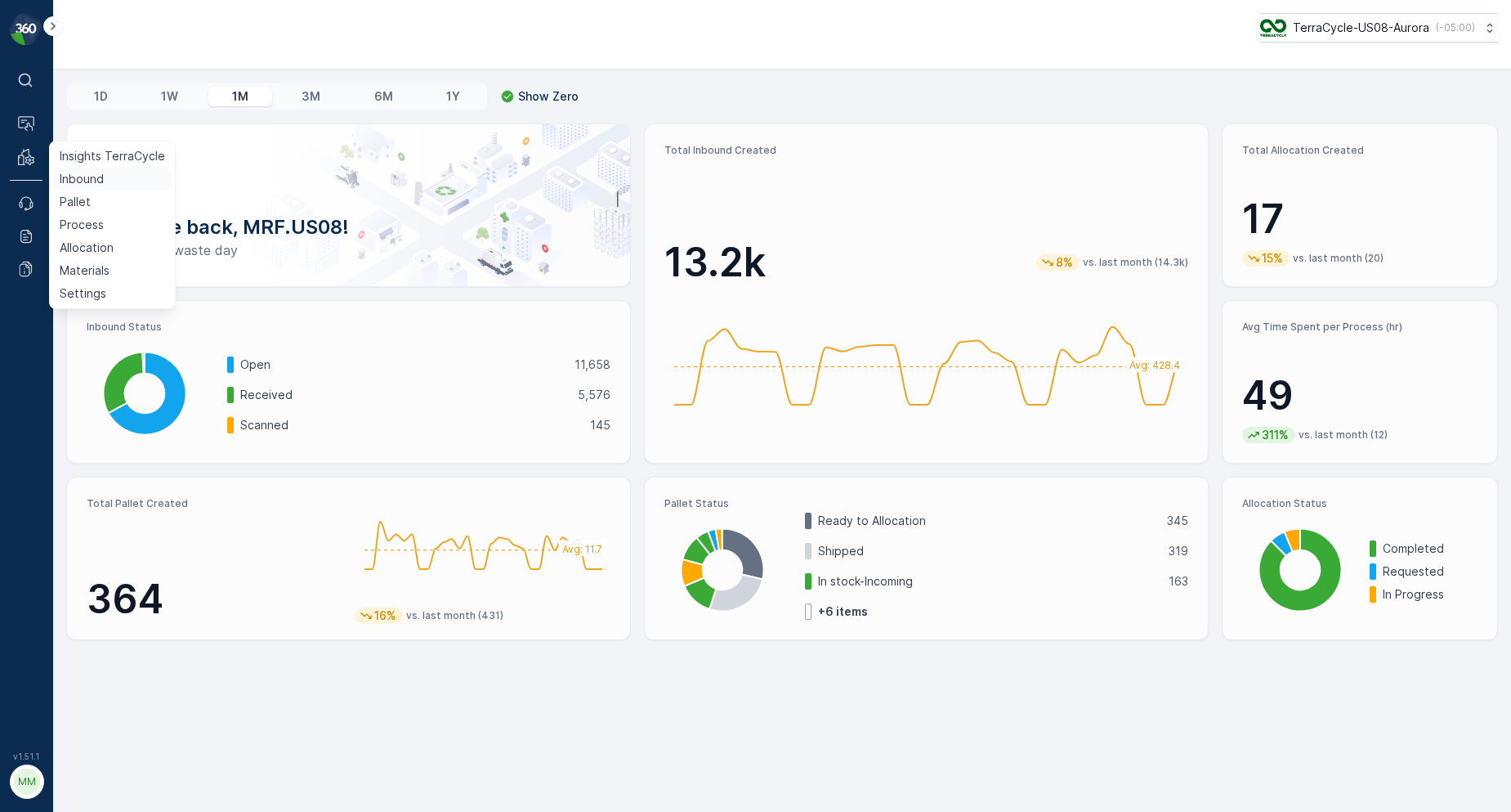
click at [89, 182] on p "Inbound" at bounding box center [82, 179] width 44 height 16
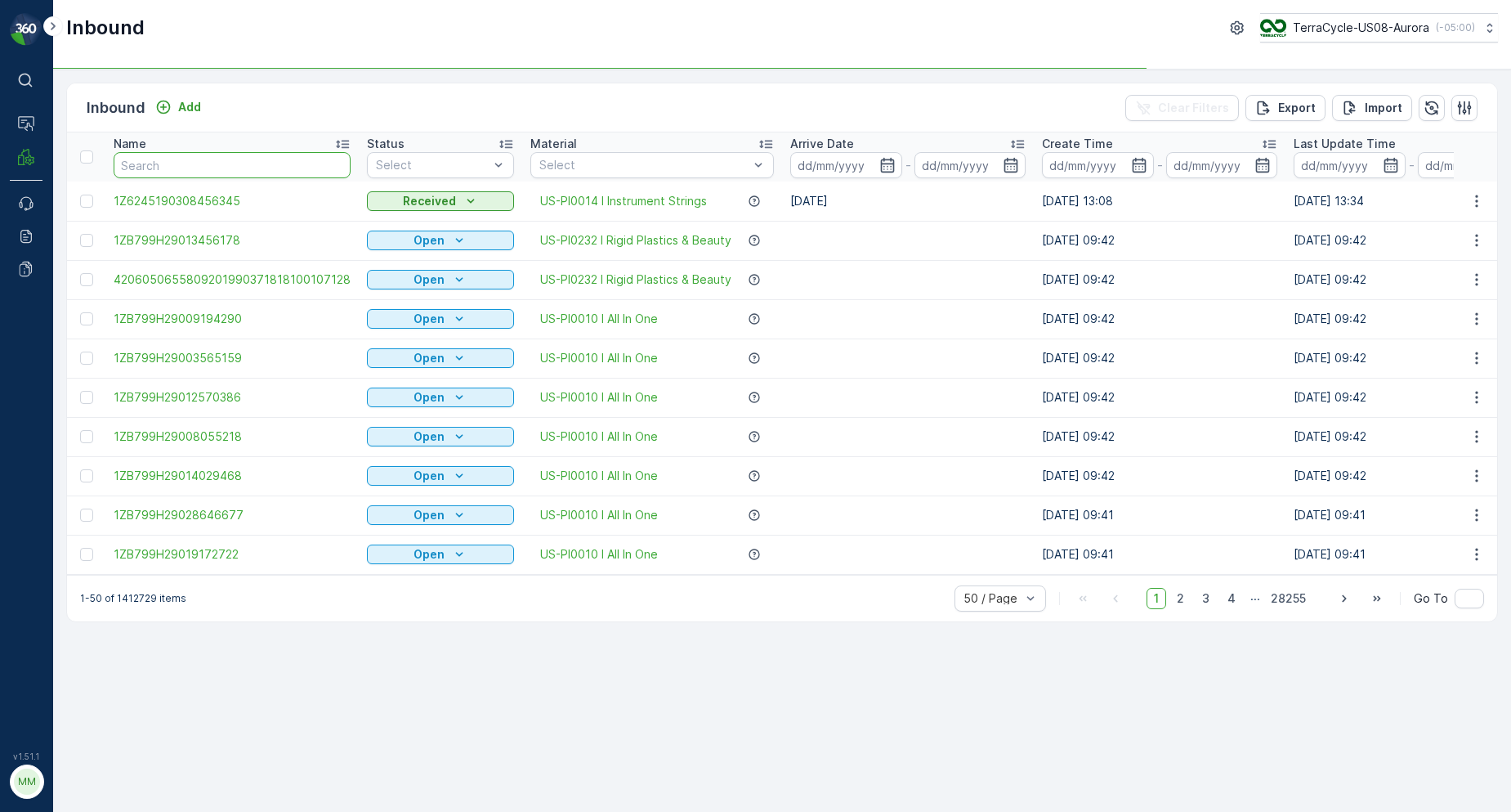
click at [152, 168] on input "text" at bounding box center [232, 164] width 237 height 26
click at [157, 168] on input "text" at bounding box center [232, 164] width 237 height 26
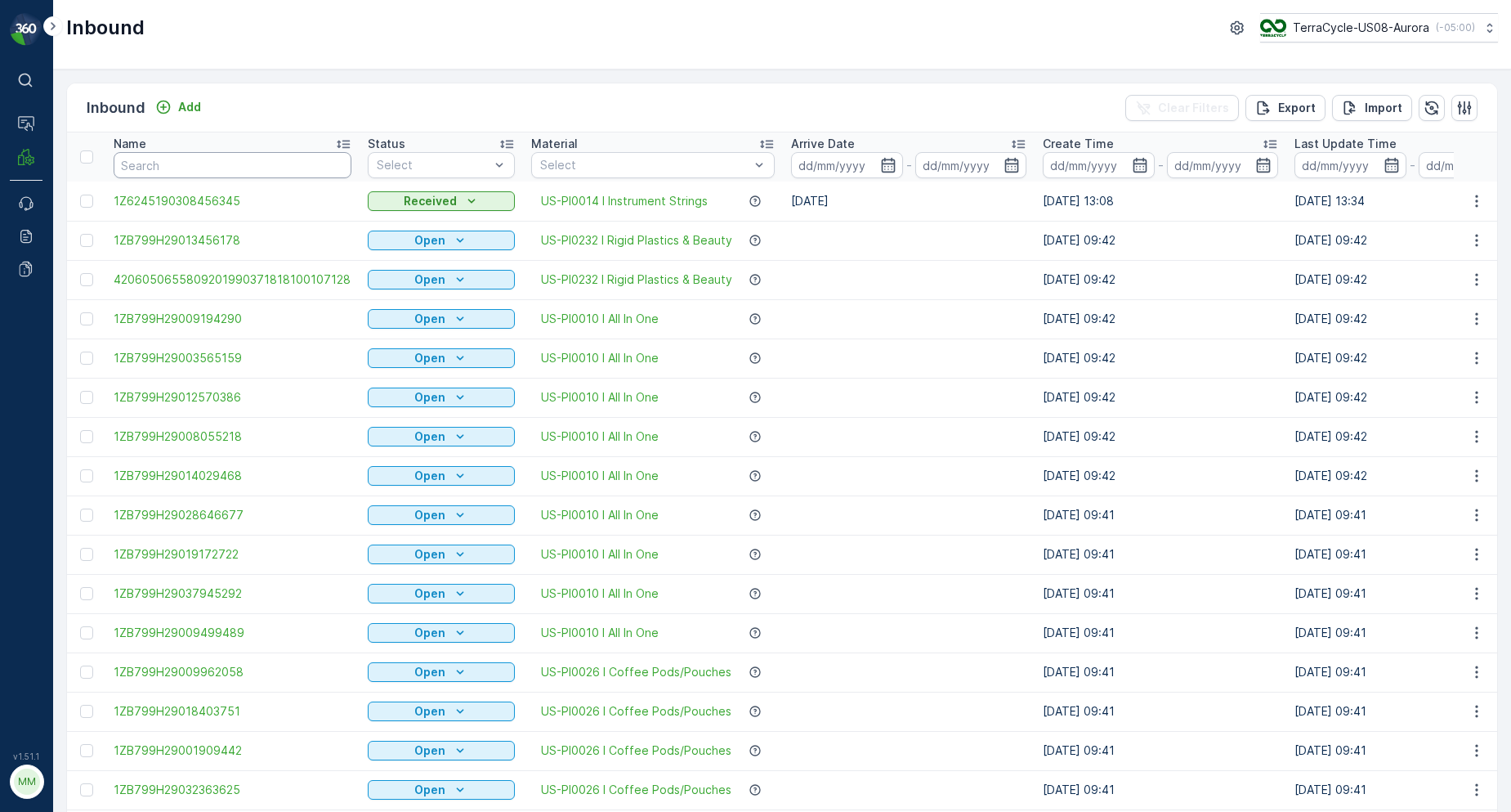
click at [124, 173] on input "text" at bounding box center [233, 164] width 238 height 26
click at [152, 166] on input "text" at bounding box center [233, 164] width 238 height 26
click at [484, 109] on div "Inbound Add Clear Filters Export Import" at bounding box center [781, 107] width 1430 height 49
click at [483, 108] on div "Inbound Add Clear Filters Export Import" at bounding box center [781, 107] width 1430 height 49
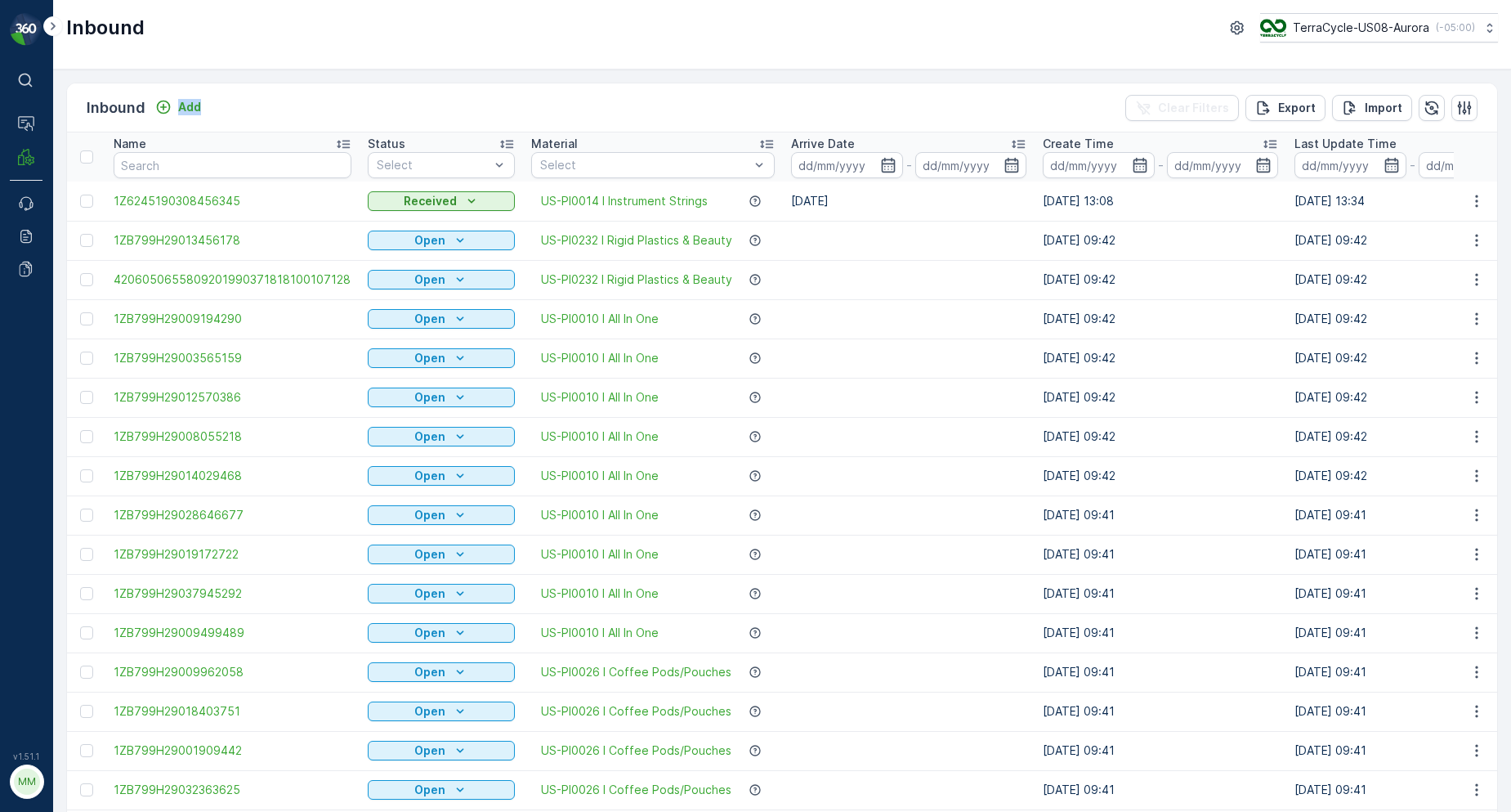
click at [483, 108] on div "Inbound Add Clear Filters Export Import" at bounding box center [781, 107] width 1430 height 49
click at [483, 105] on div "Inbound Add Clear Filters Export Import" at bounding box center [781, 107] width 1430 height 49
click at [465, 82] on div "Inbound Add Clear Filters Export Import Name Status Select Material Select Arri…" at bounding box center [782, 440] width 1458 height 742
click at [503, 116] on div "Inbound Add Clear Filters Export Import" at bounding box center [781, 107] width 1430 height 49
click at [297, 154] on input "text" at bounding box center [233, 164] width 238 height 26
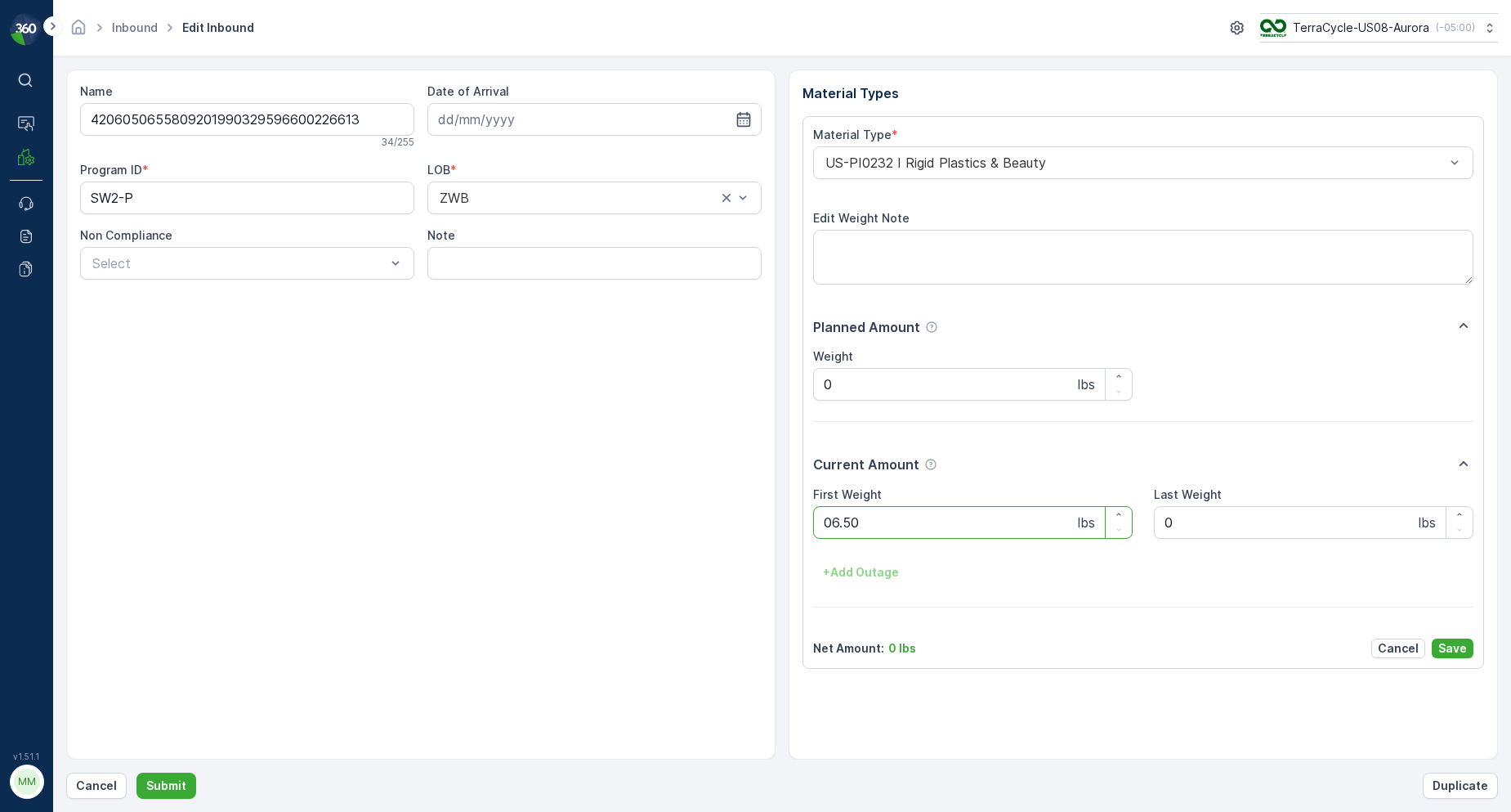
click at [136, 772] on button "Submit" at bounding box center [166, 785] width 60 height 26
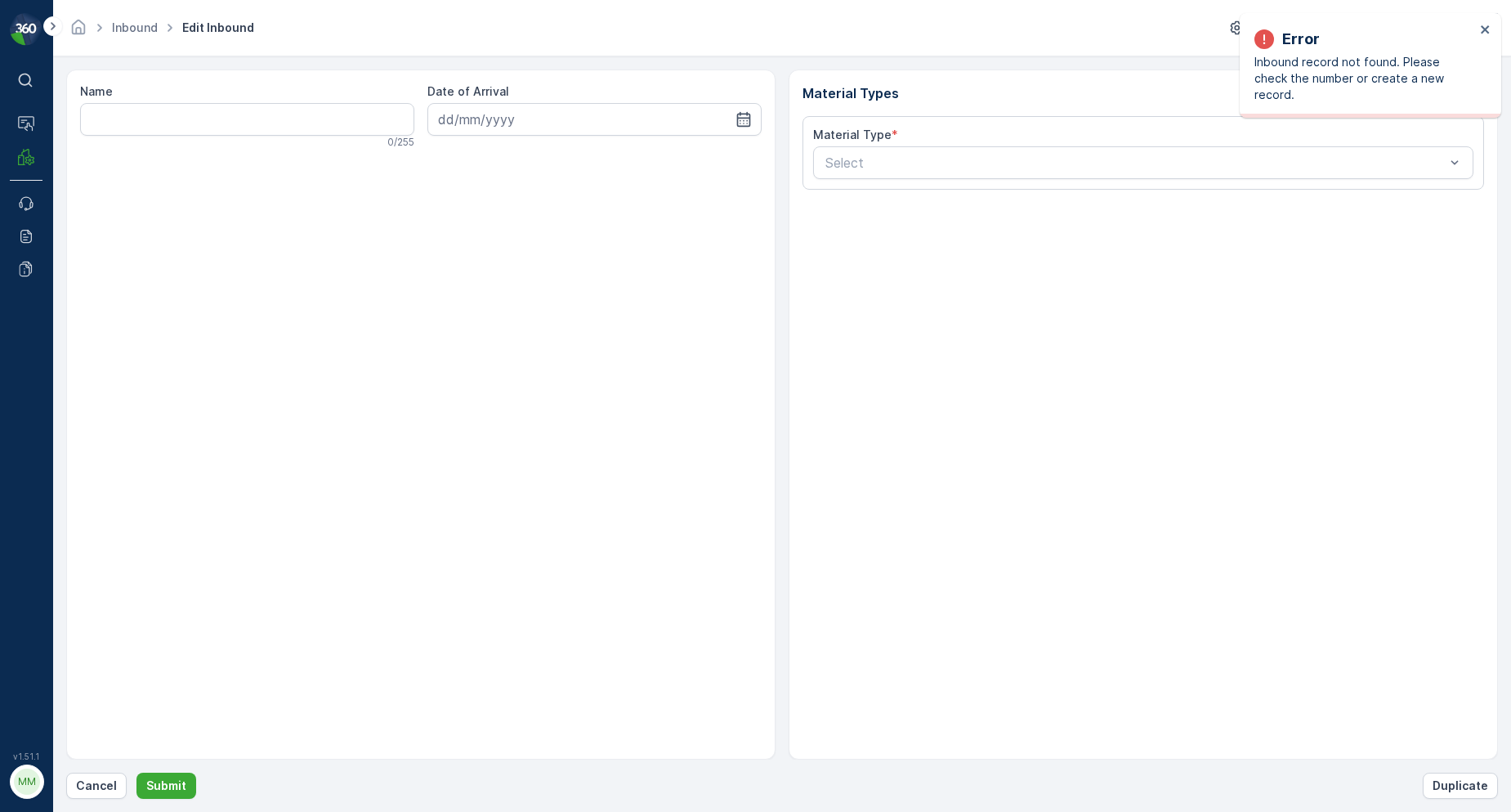
click at [1494, 29] on div "Error Inbound record not found. Please check the number or create a new record." at bounding box center [1370, 66] width 262 height 104
click at [1490, 32] on icon "close" at bounding box center [1486, 30] width 12 height 14
click at [108, 775] on button "Cancel" at bounding box center [97, 785] width 61 height 26
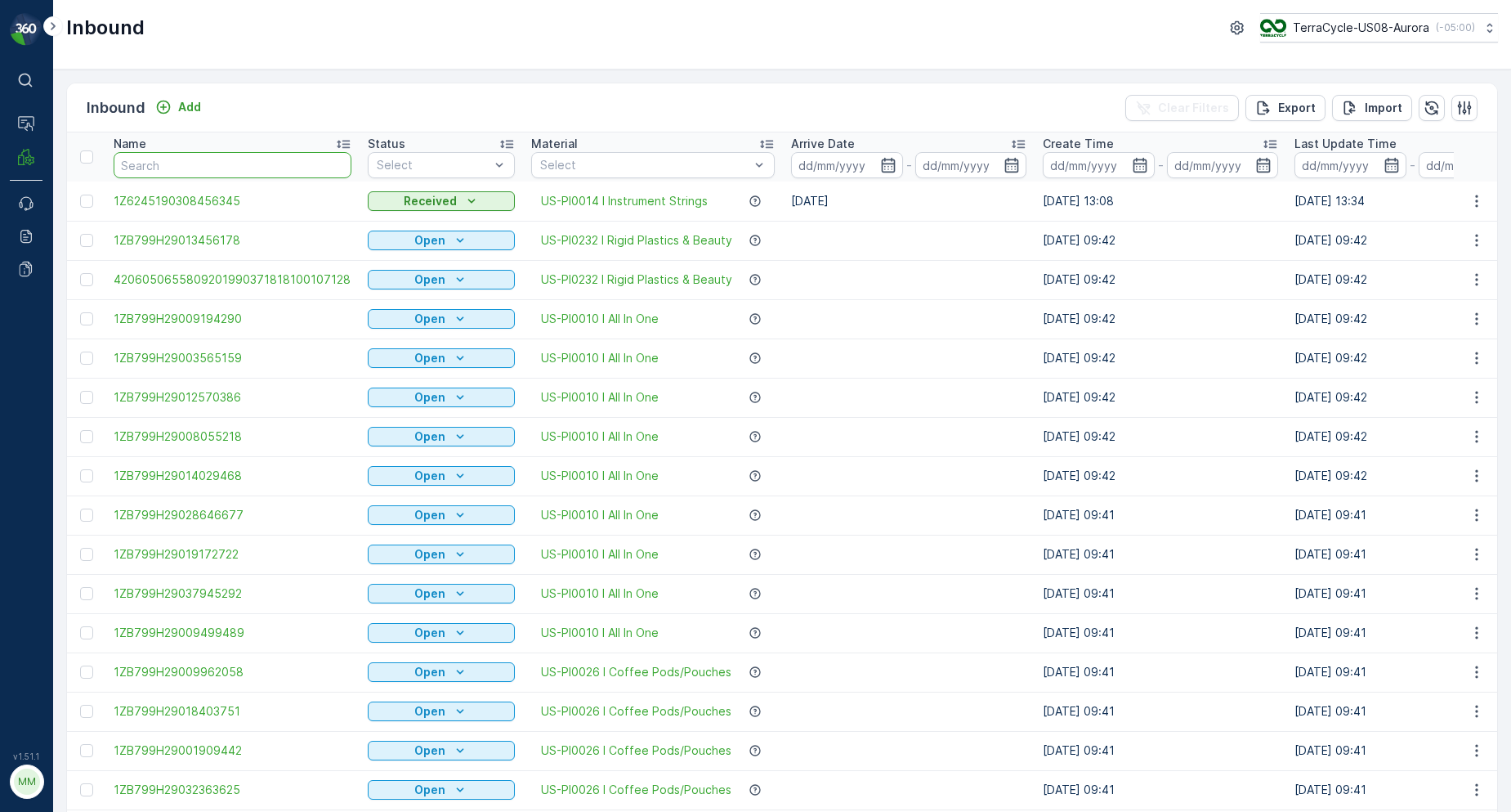
click at [163, 172] on input "text" at bounding box center [233, 164] width 238 height 26
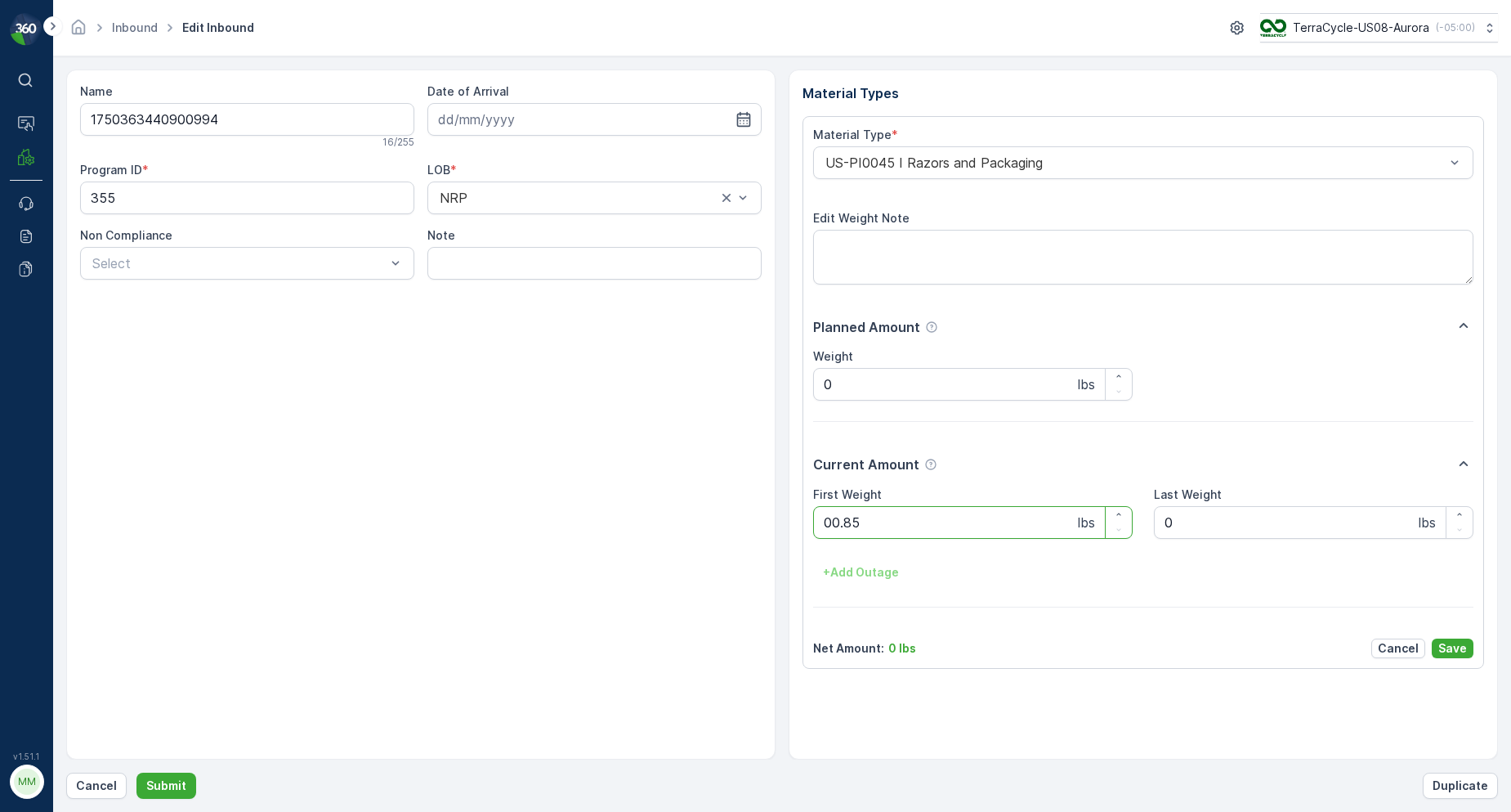
click at [136, 772] on button "Submit" at bounding box center [166, 785] width 60 height 26
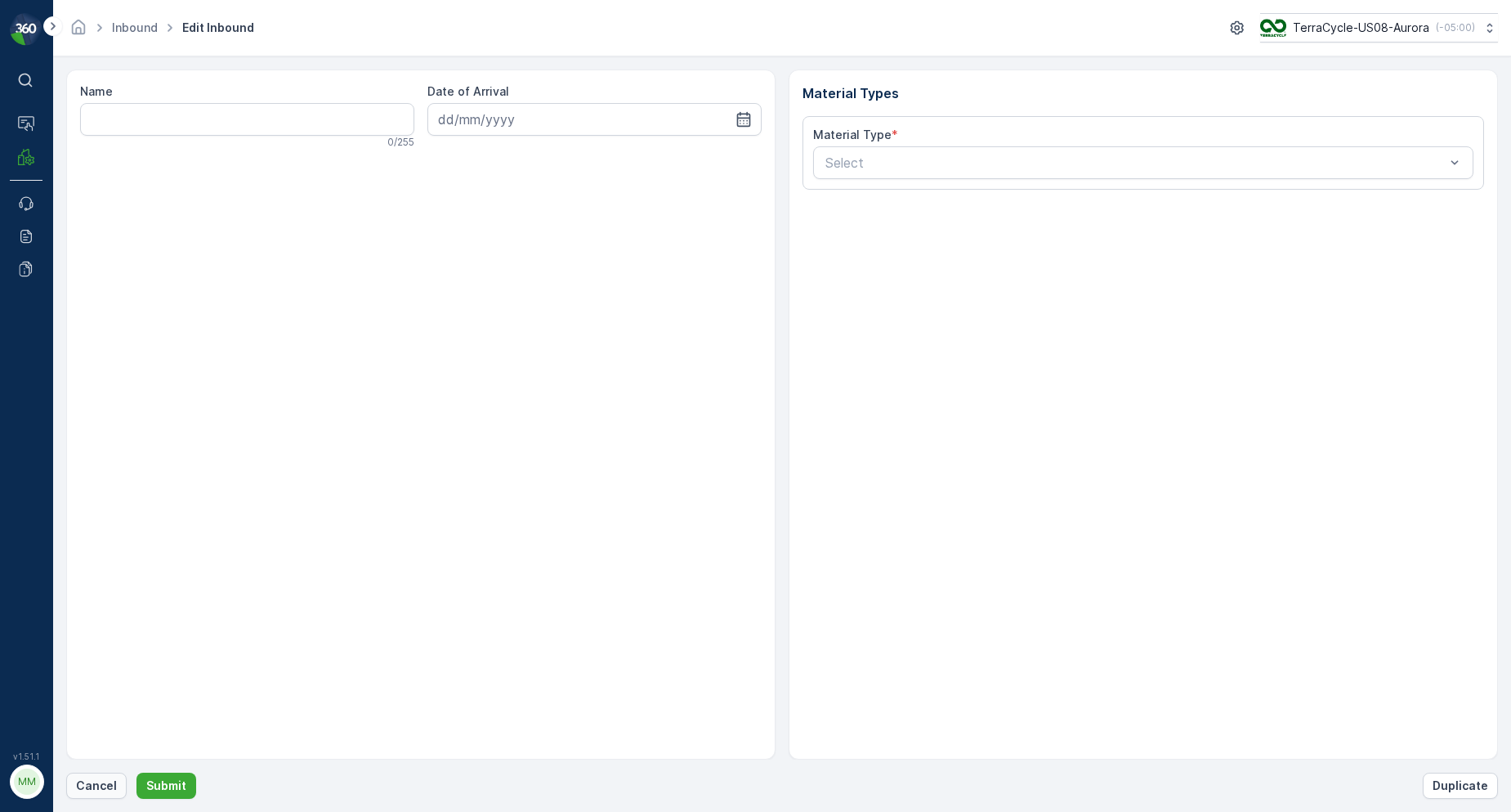
click at [82, 780] on p "Cancel" at bounding box center [97, 785] width 41 height 16
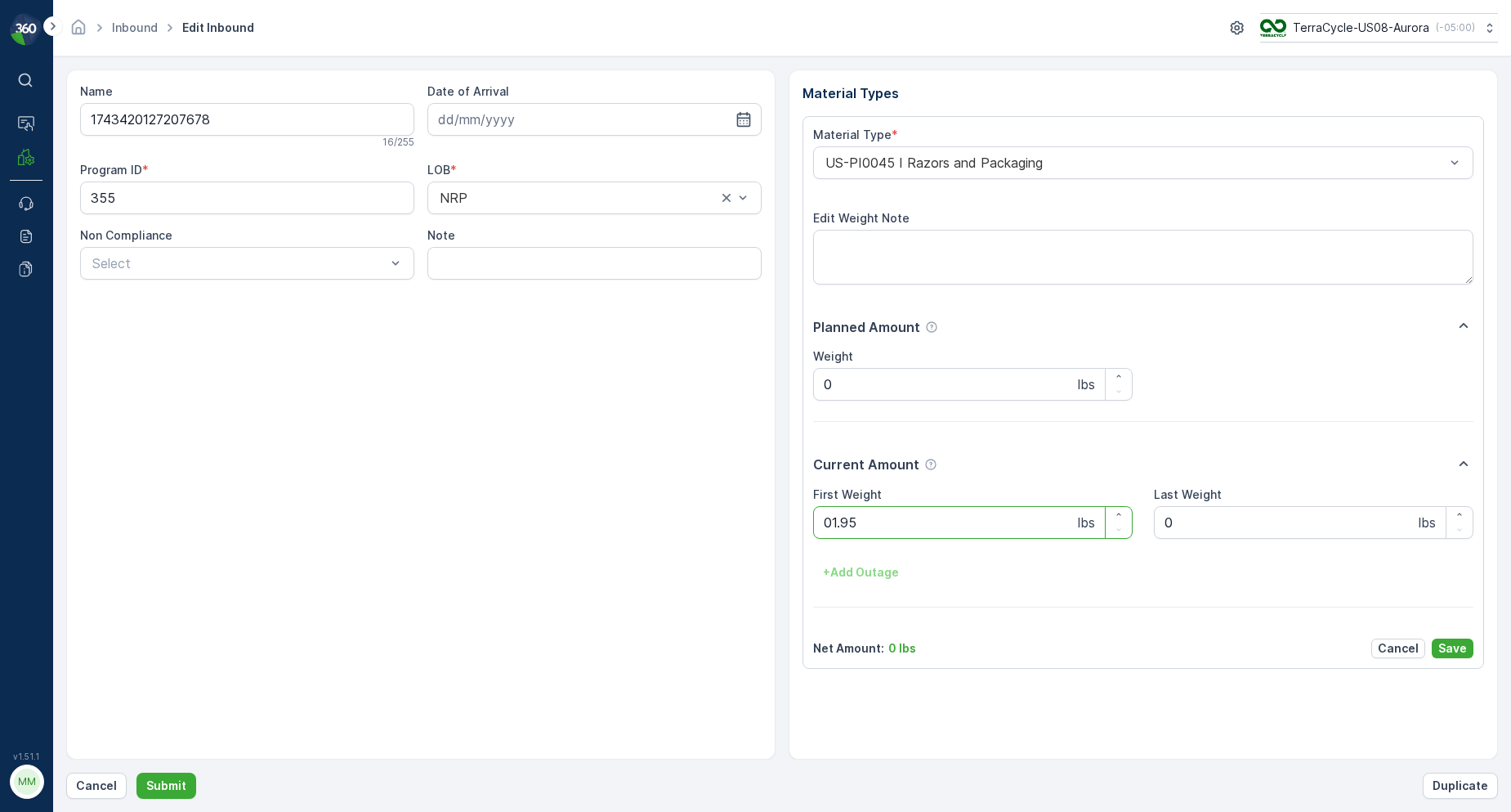
click at [136, 772] on button "Submit" at bounding box center [166, 785] width 60 height 26
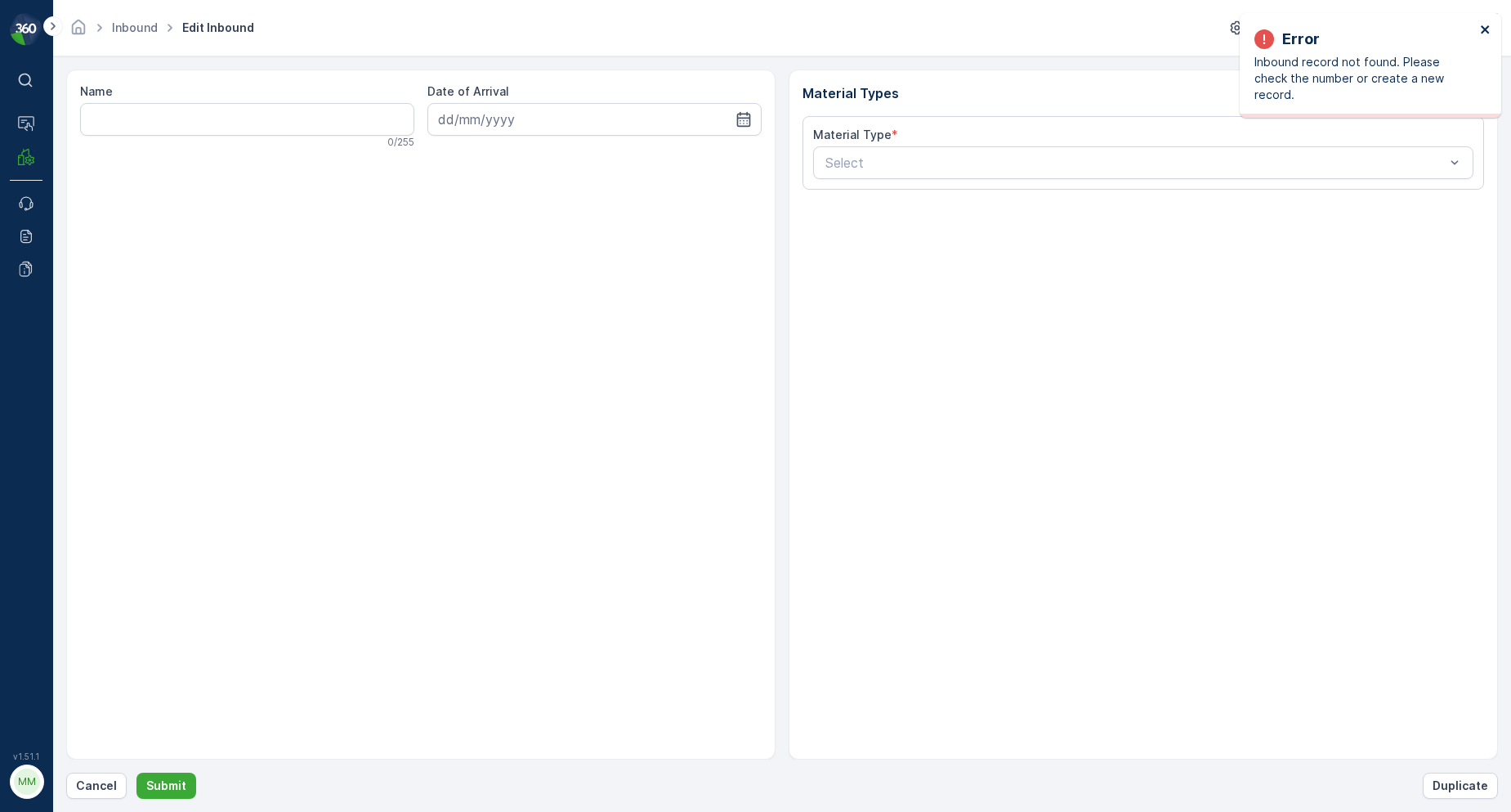
click at [1489, 29] on icon "close" at bounding box center [1486, 30] width 12 height 14
click at [97, 783] on p "Cancel" at bounding box center [97, 785] width 41 height 16
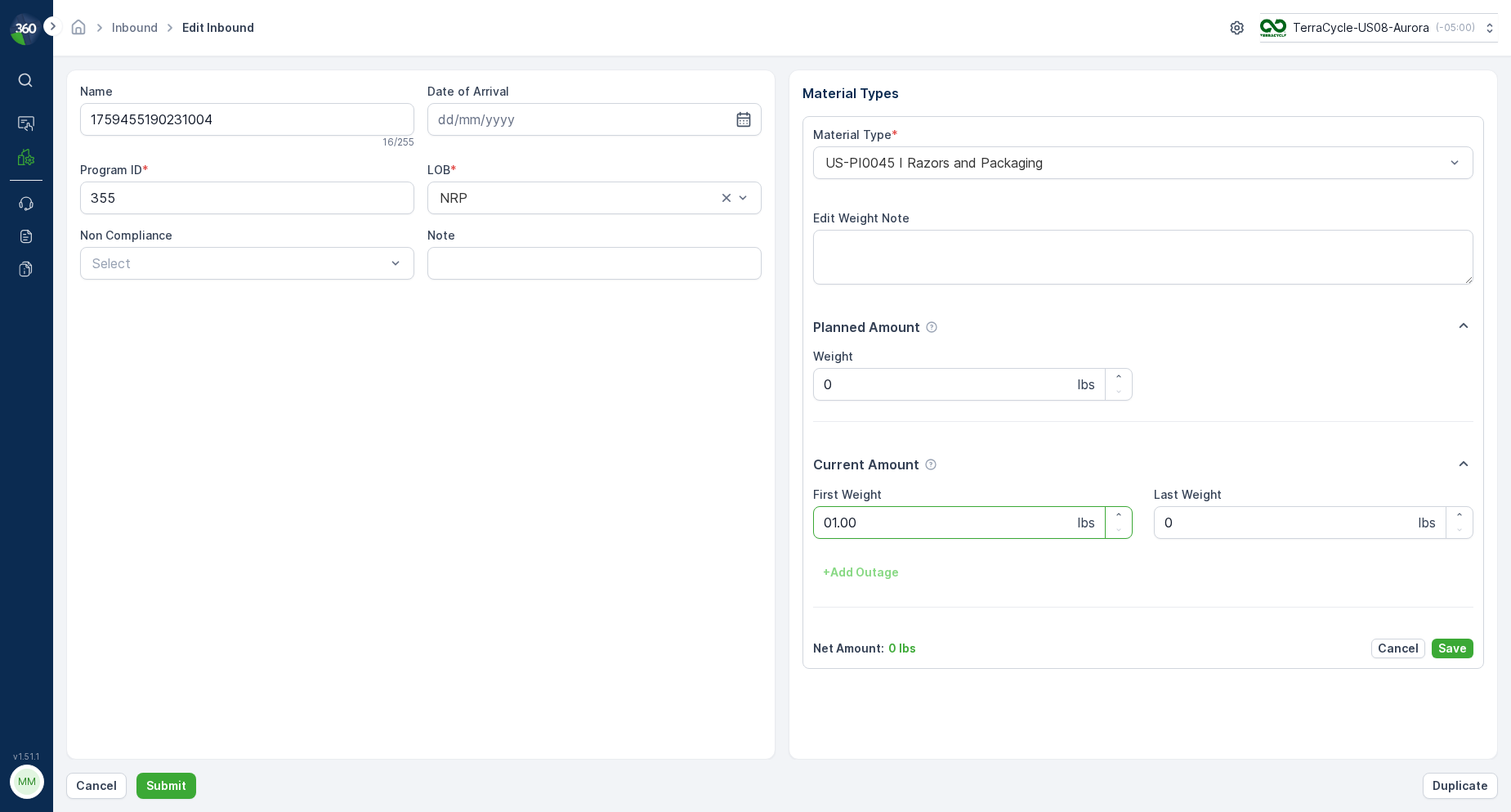
click at [136, 772] on button "Submit" at bounding box center [166, 785] width 60 height 26
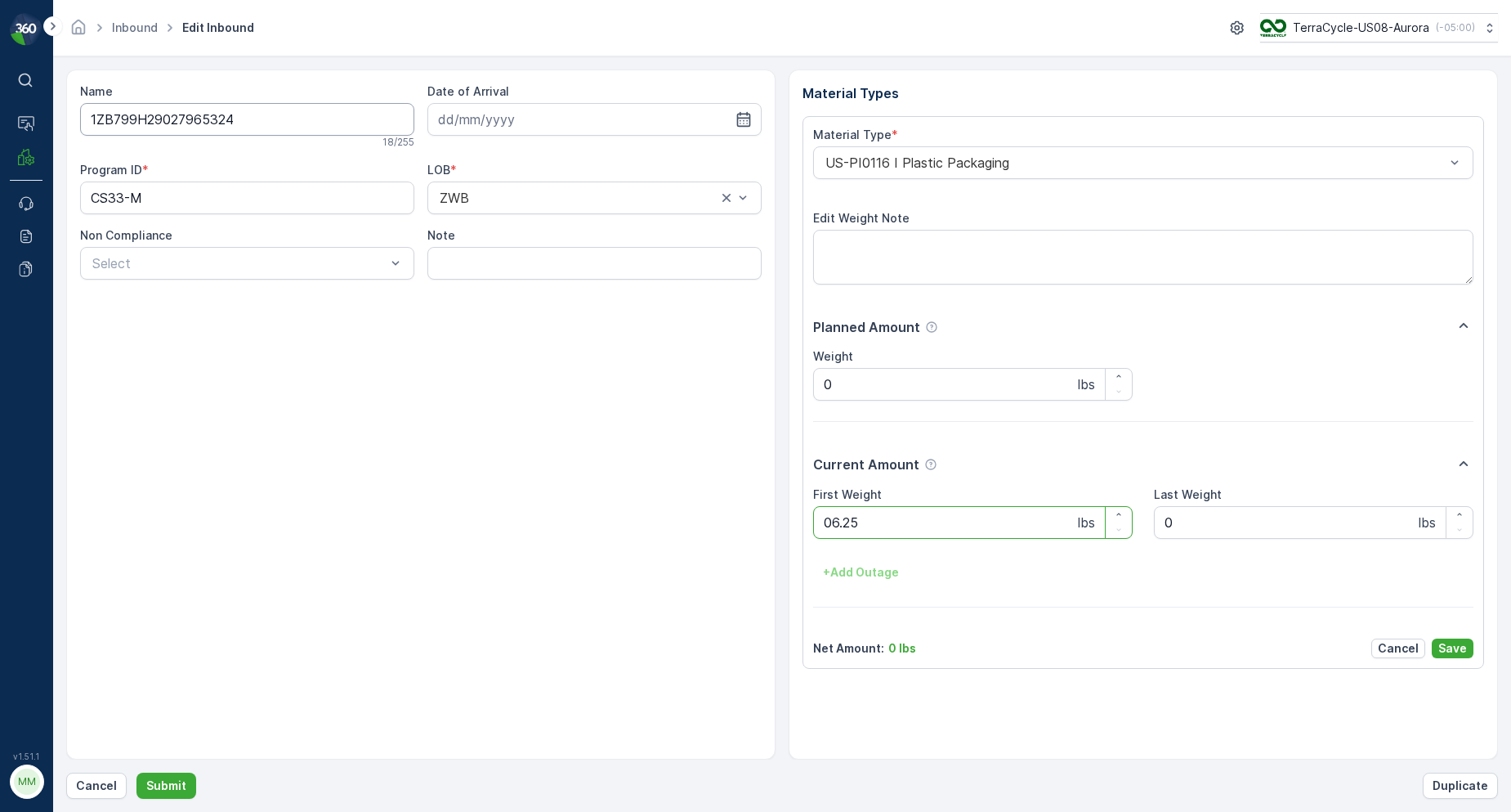
click at [136, 772] on button "Submit" at bounding box center [166, 785] width 60 height 26
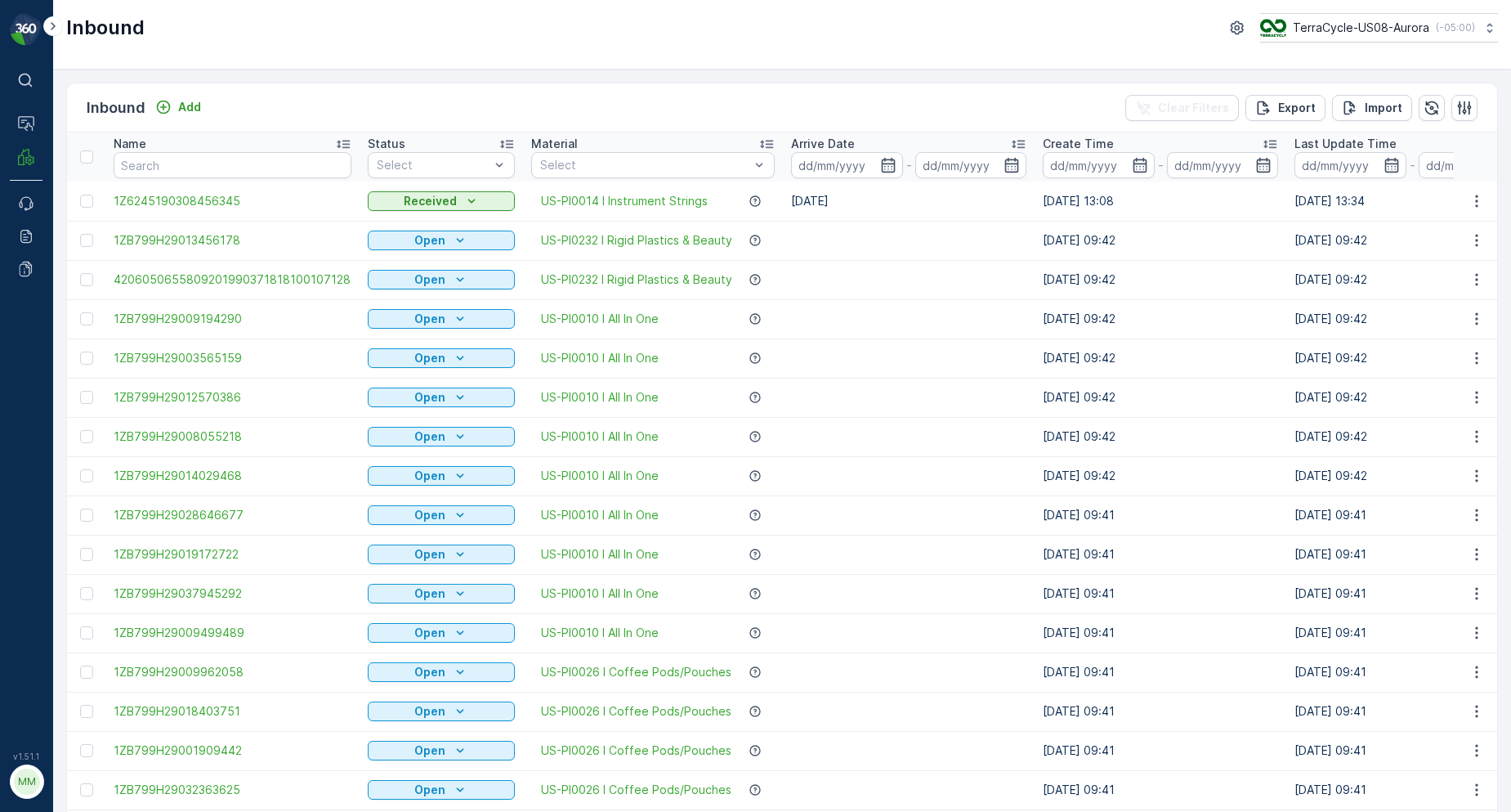
drag, startPoint x: 222, startPoint y: 4, endPoint x: 132, endPoint y: 157, distance: 177.5
click at [132, 157] on input "text" at bounding box center [233, 164] width 238 height 26
type input "1ZB799H29032424265"
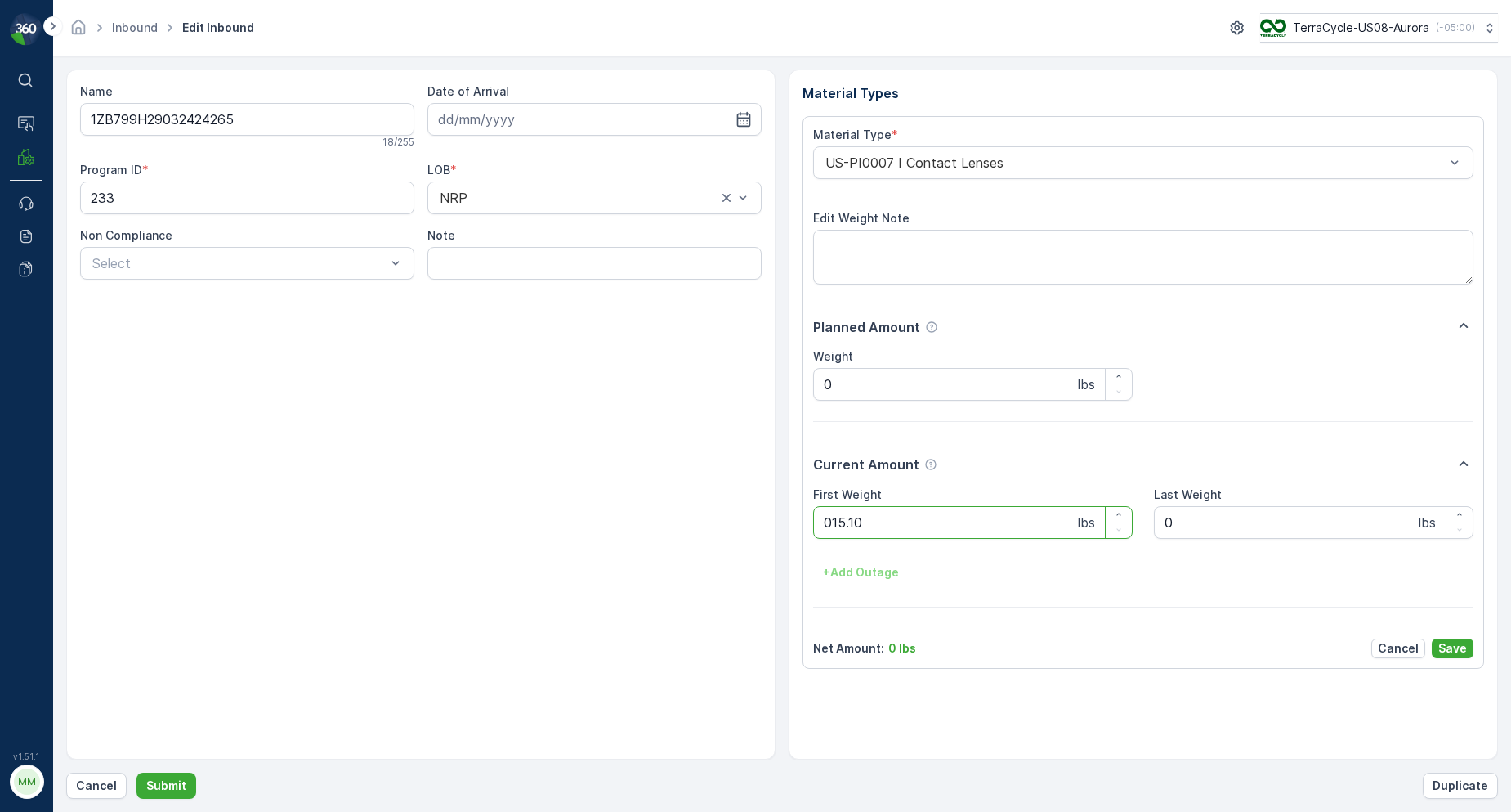
click at [136, 772] on button "Submit" at bounding box center [166, 785] width 60 height 26
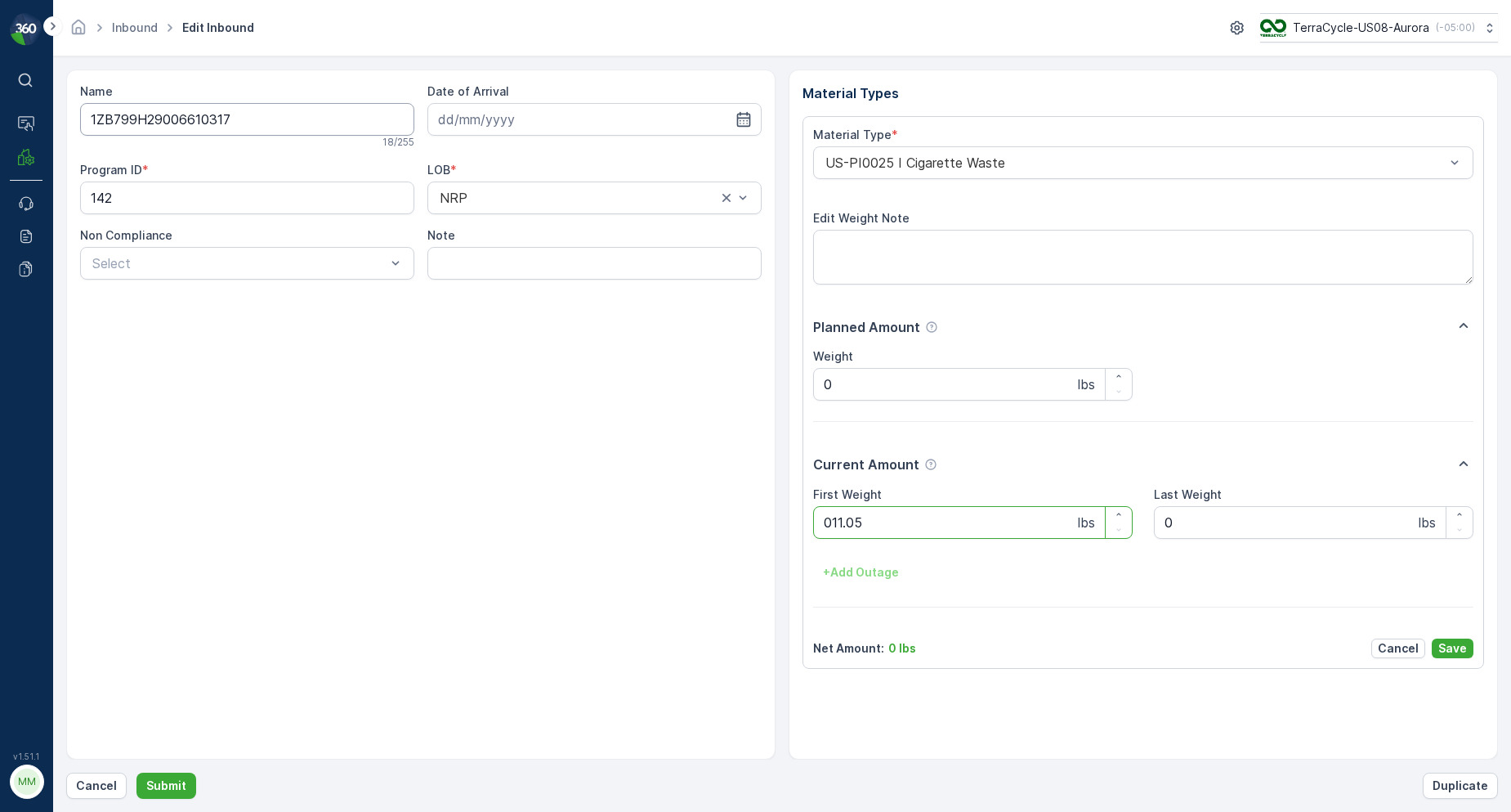
click at [136, 772] on button "Submit" at bounding box center [166, 785] width 60 height 26
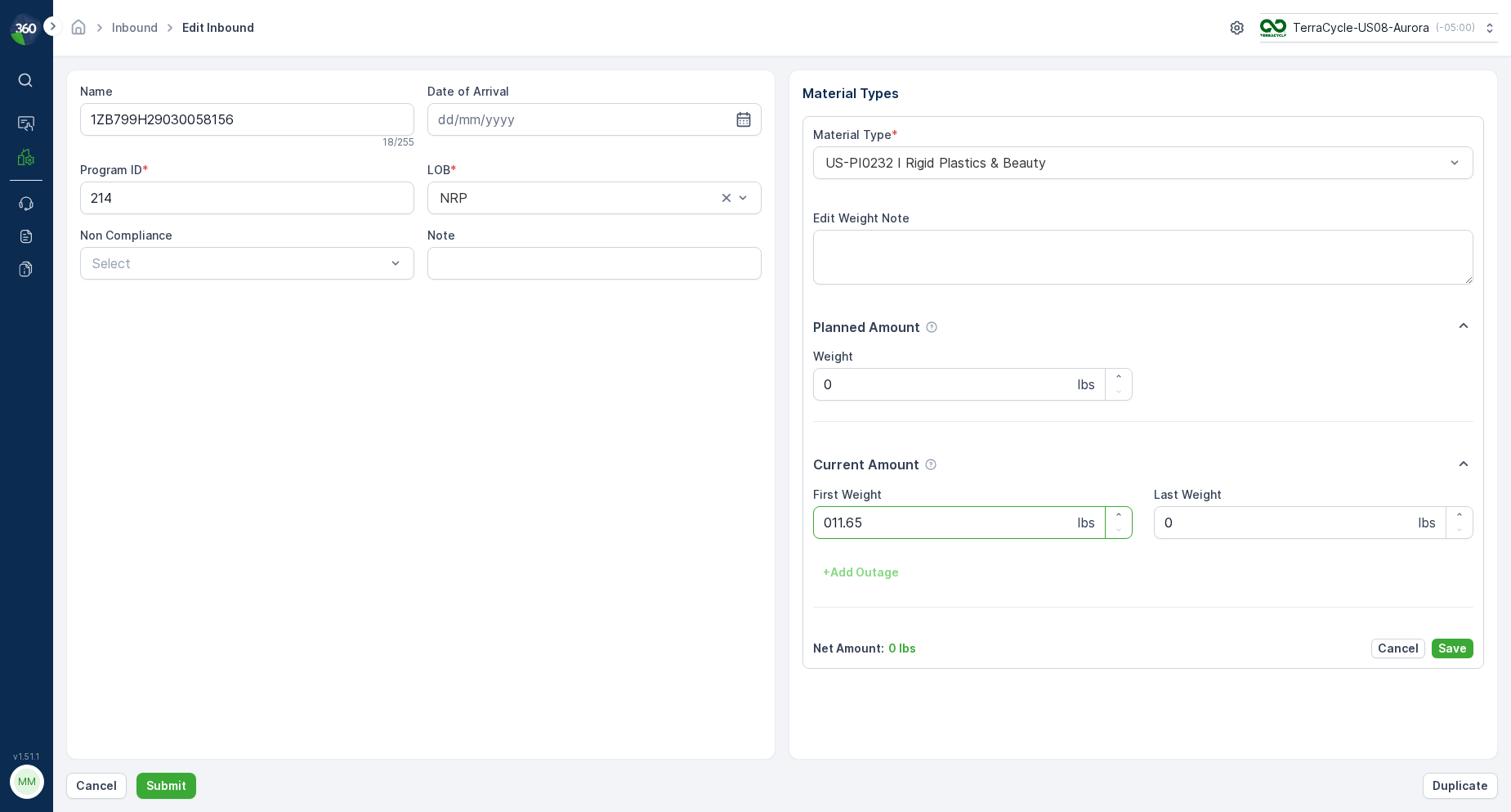
click at [136, 772] on button "Submit" at bounding box center [166, 785] width 60 height 26
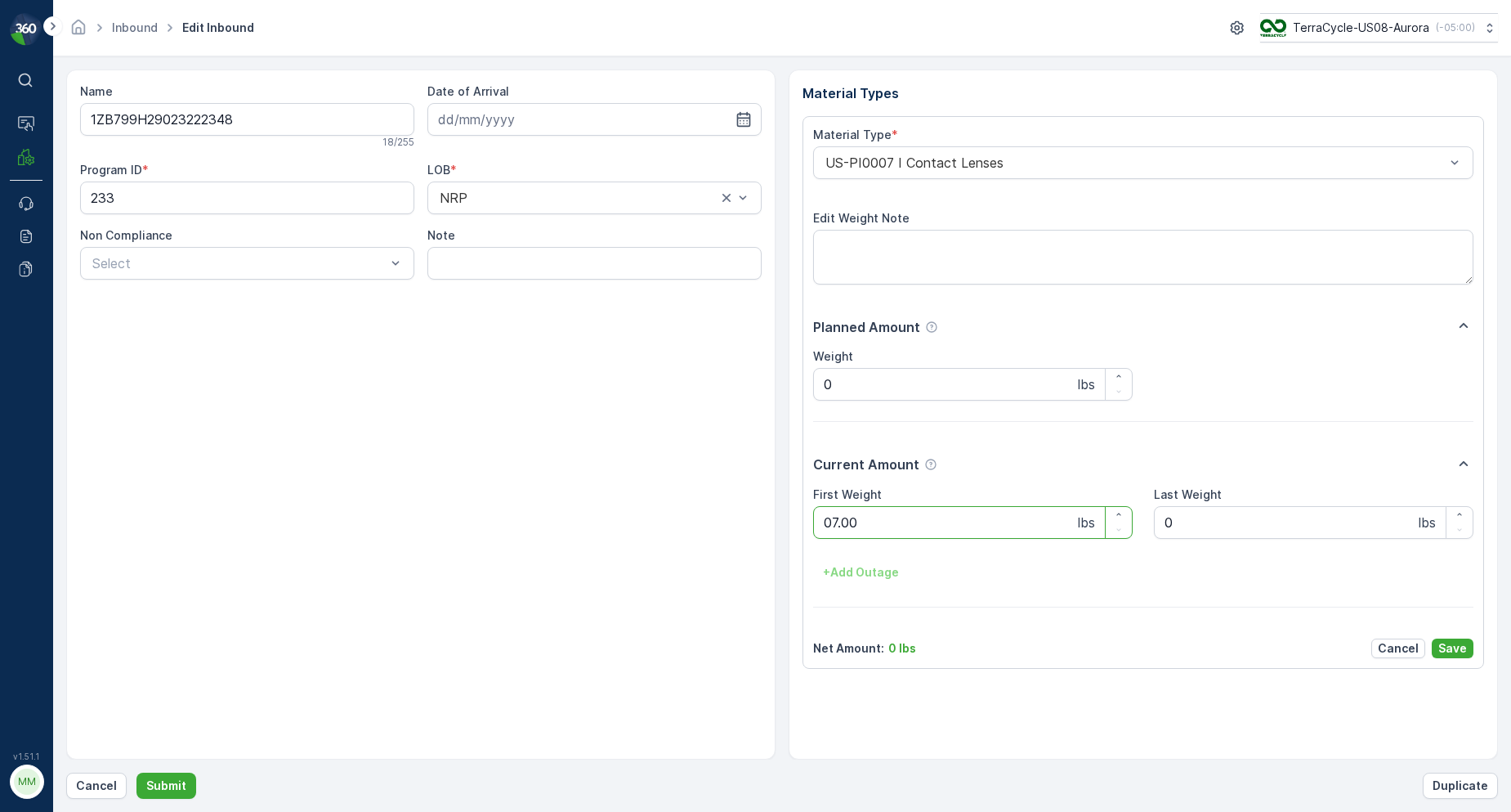
click at [136, 772] on button "Submit" at bounding box center [166, 785] width 60 height 26
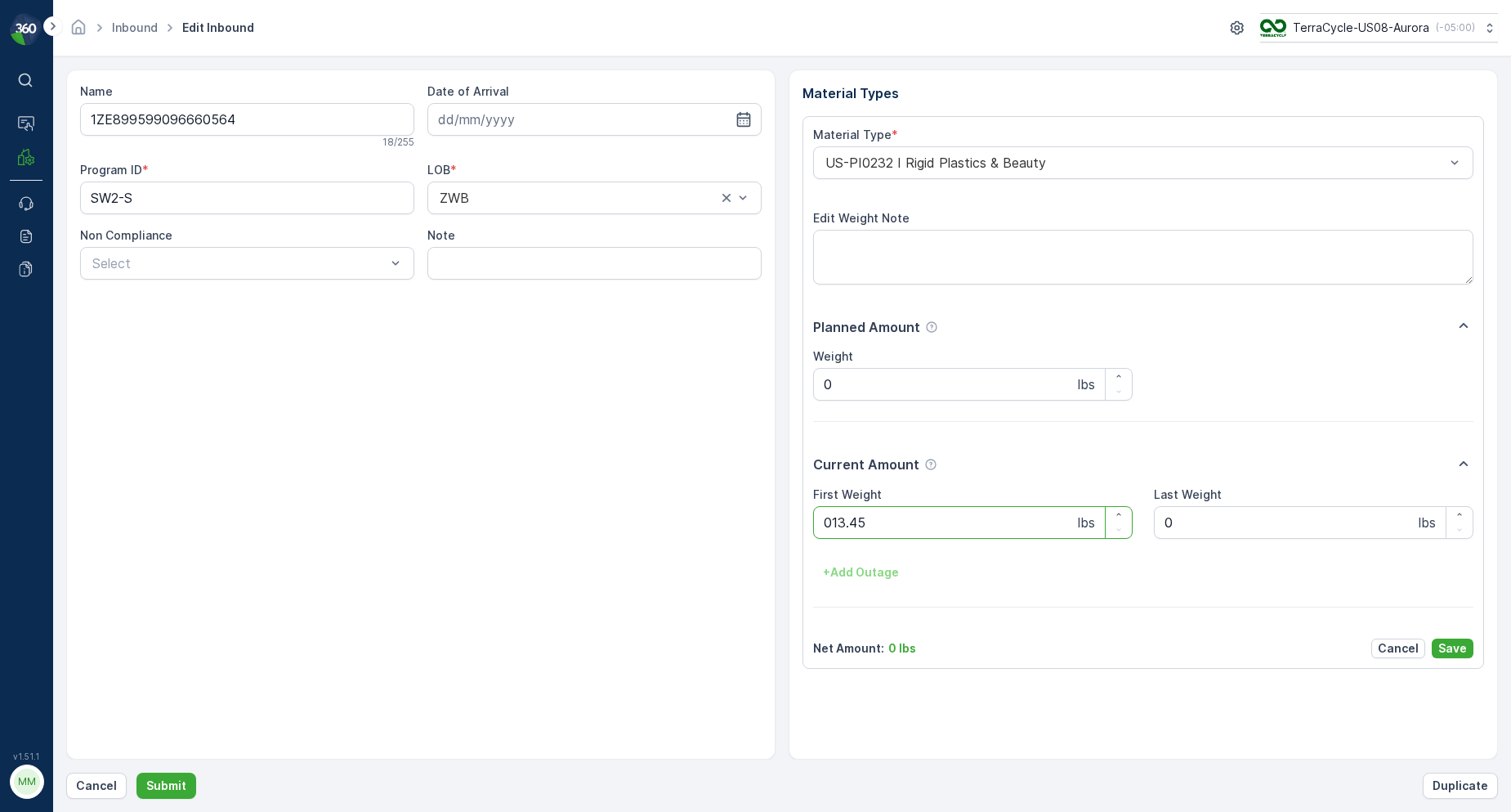
click at [136, 772] on button "Submit" at bounding box center [166, 785] width 60 height 26
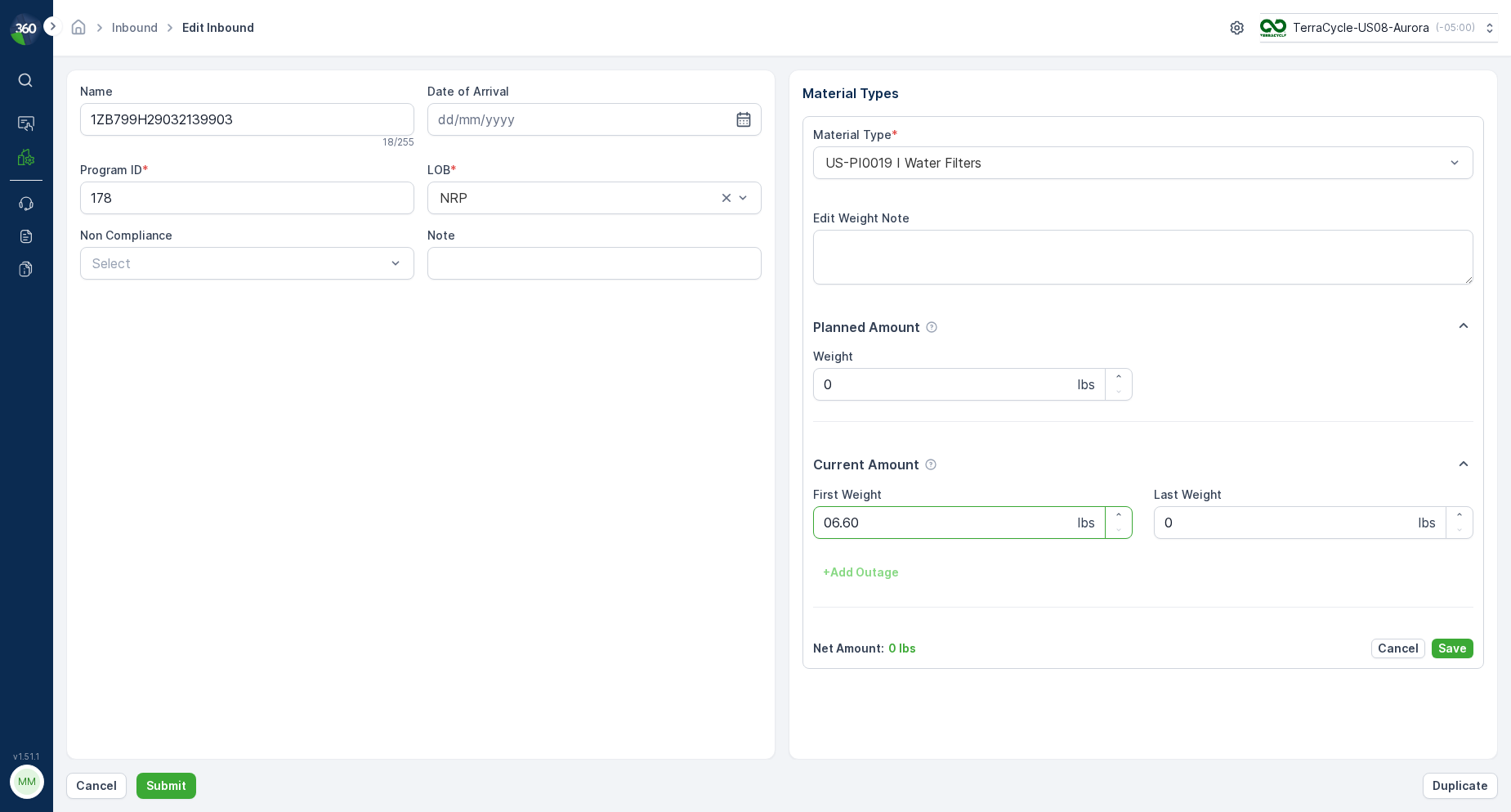
click at [136, 772] on button "Submit" at bounding box center [166, 785] width 60 height 26
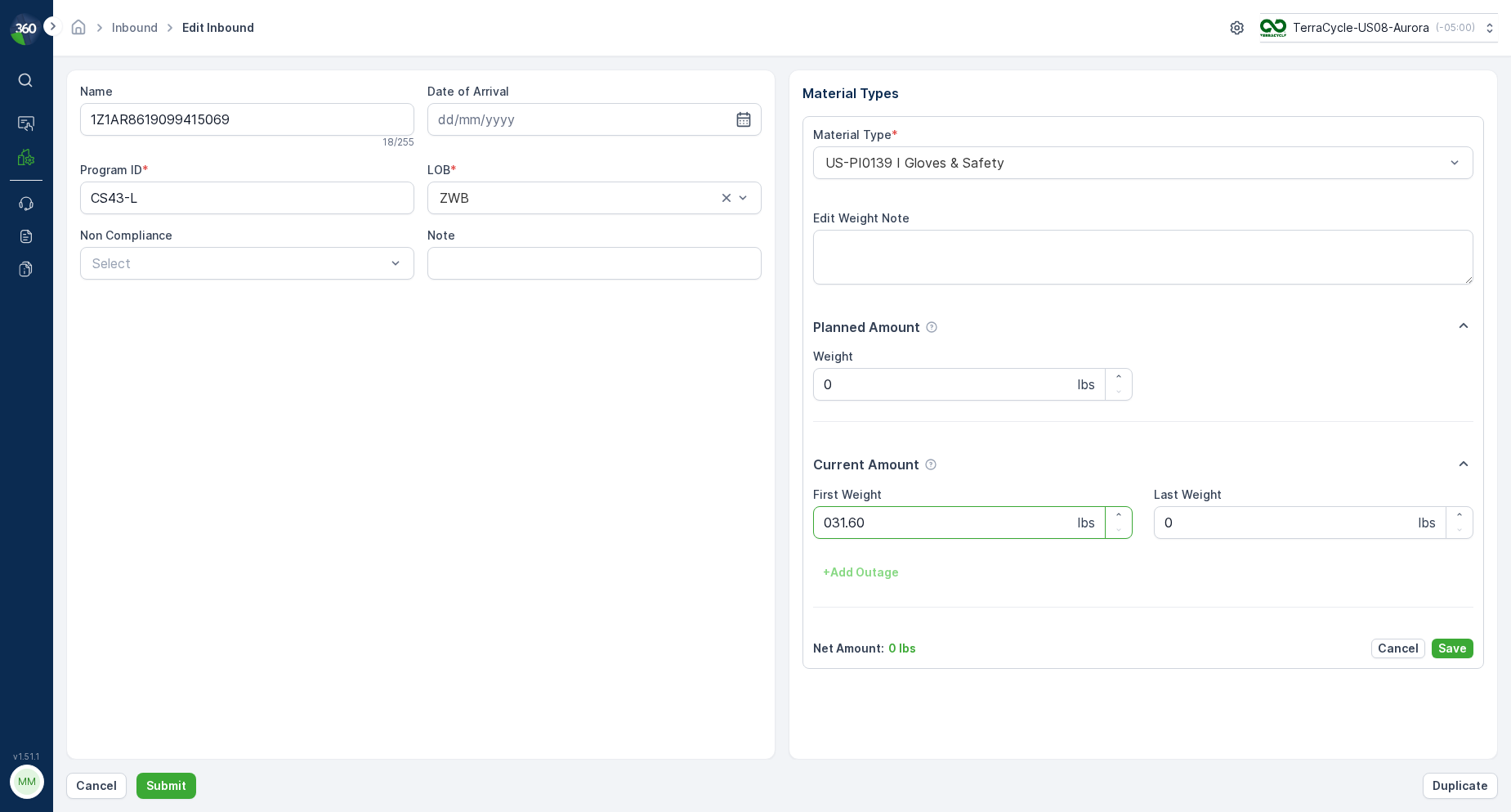
click at [136, 772] on button "Submit" at bounding box center [166, 785] width 60 height 26
type Weight "022.00"
click at [136, 772] on button "Submit" at bounding box center [166, 785] width 60 height 26
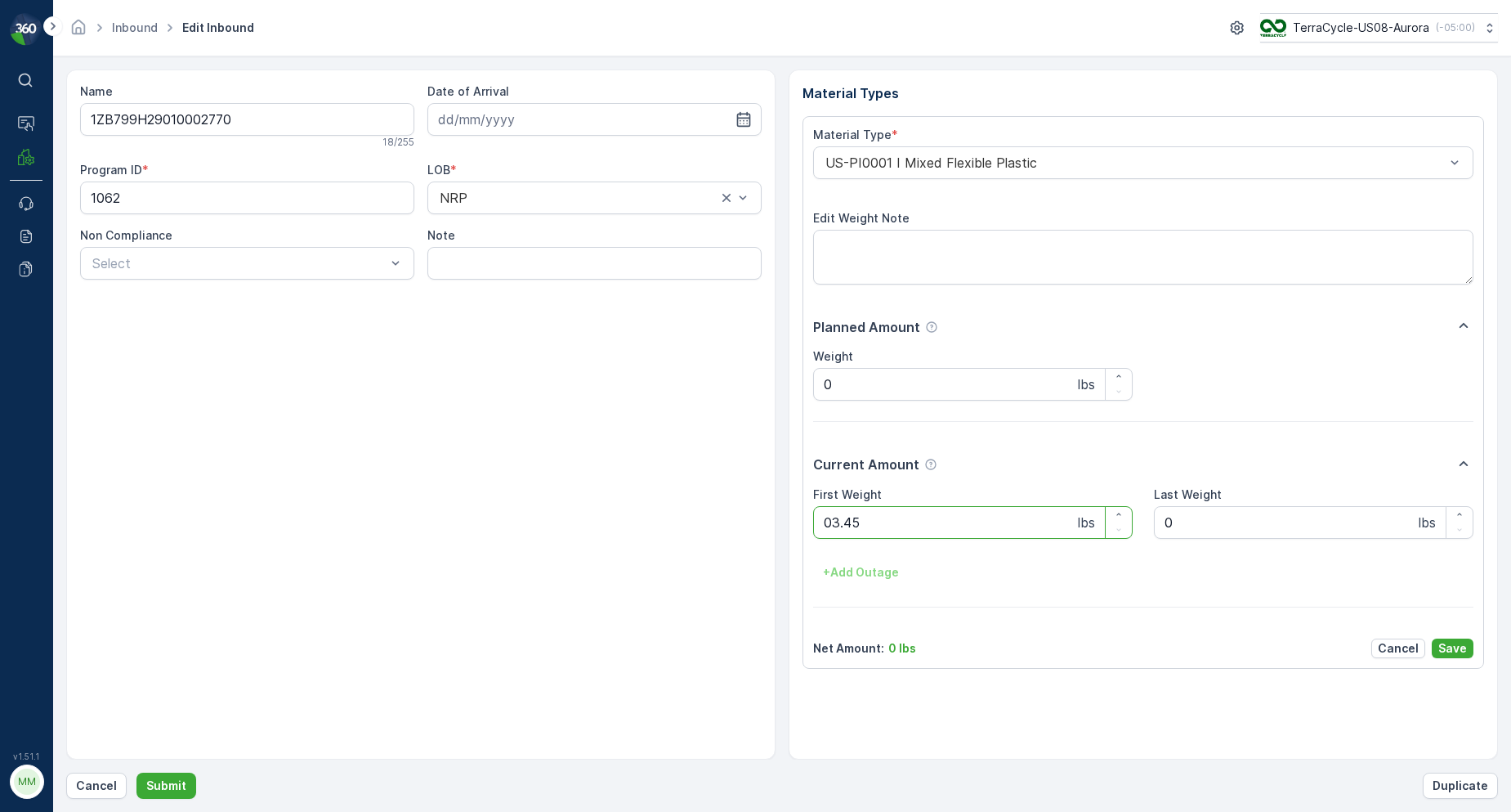
click at [136, 772] on button "Submit" at bounding box center [166, 785] width 60 height 26
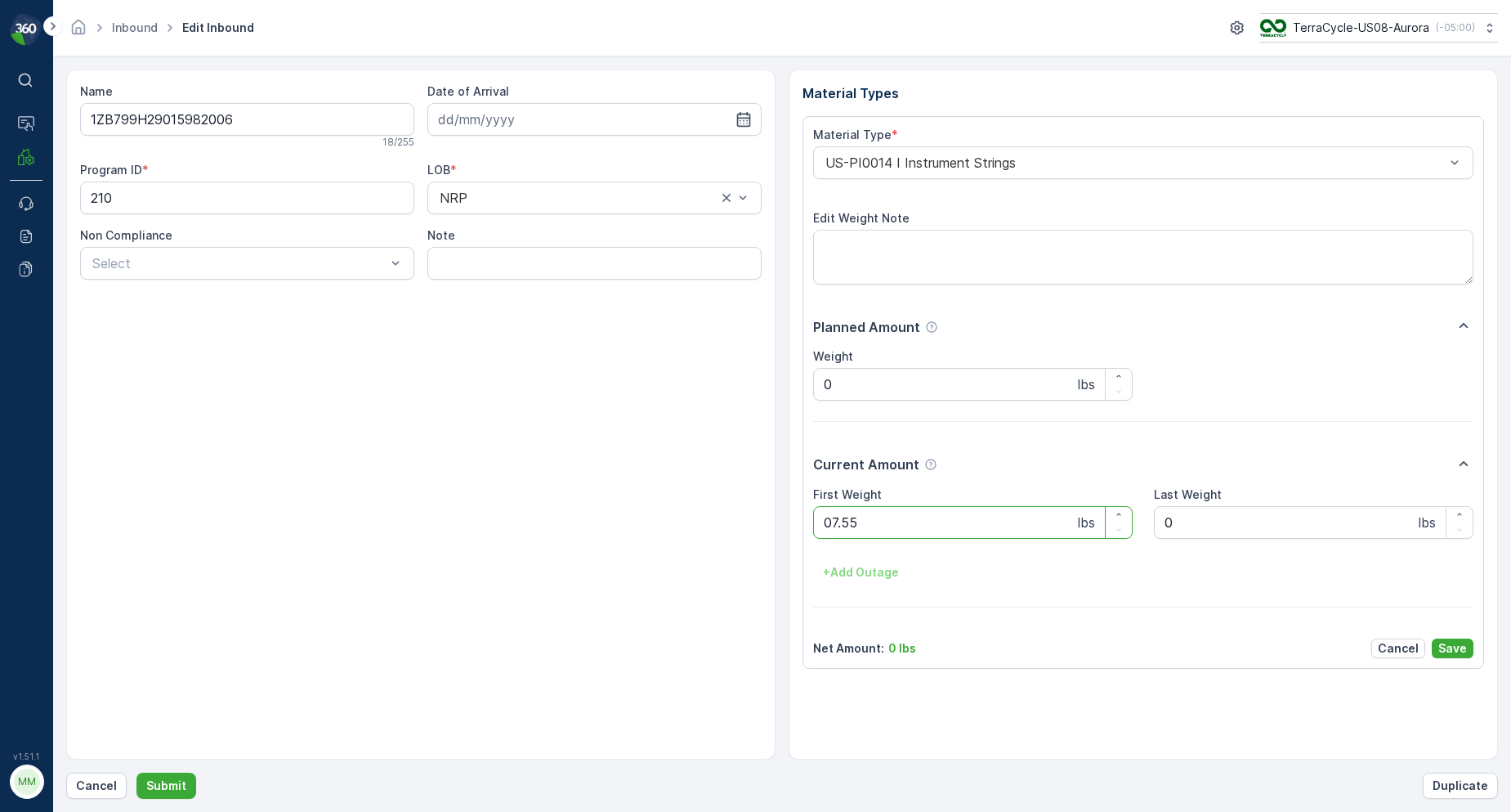
click at [136, 772] on button "Submit" at bounding box center [166, 785] width 60 height 26
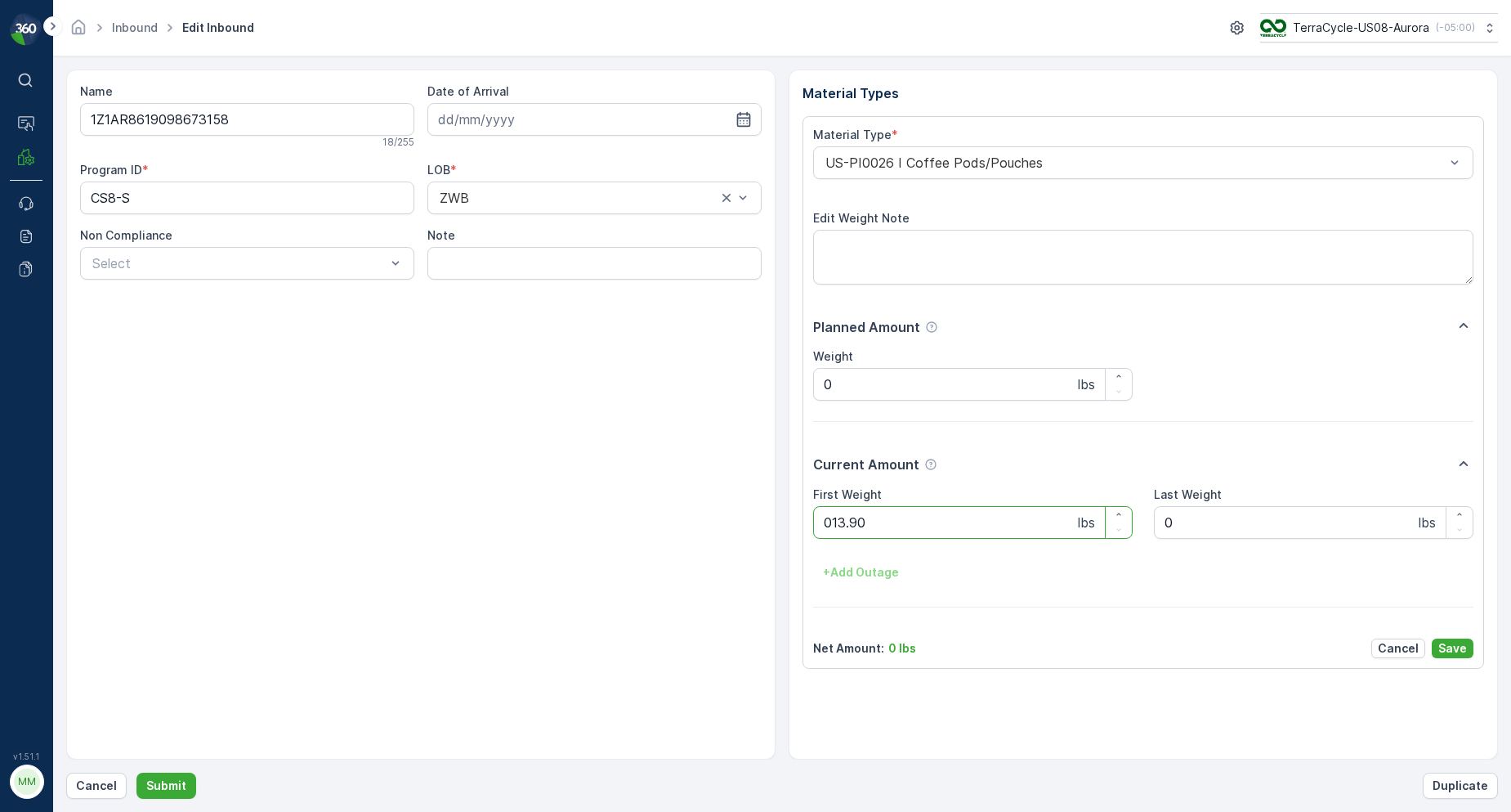
click at [136, 772] on button "Submit" at bounding box center [166, 785] width 60 height 26
